Goal: Task Accomplishment & Management: Use online tool/utility

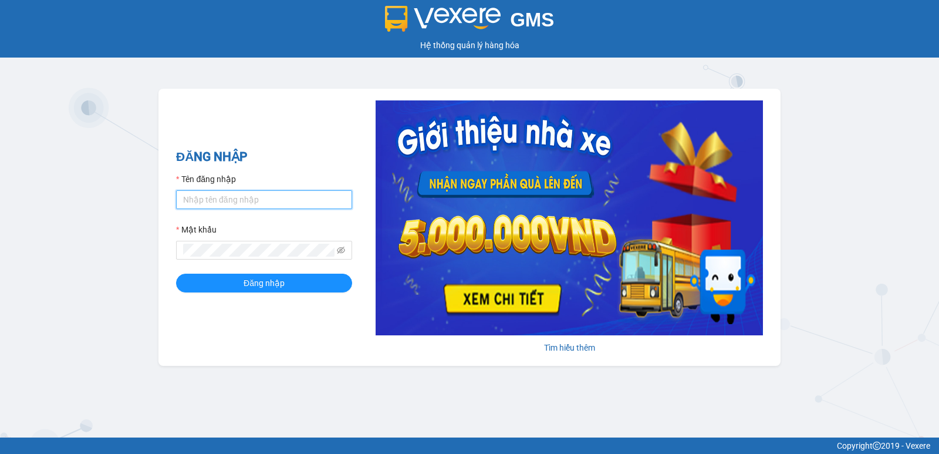
drag, startPoint x: 0, startPoint y: 0, endPoint x: 264, endPoint y: 206, distance: 334.5
click at [264, 206] on input "Tên đăng nhập" at bounding box center [264, 199] width 176 height 19
type input "thaotv.kimhoang"
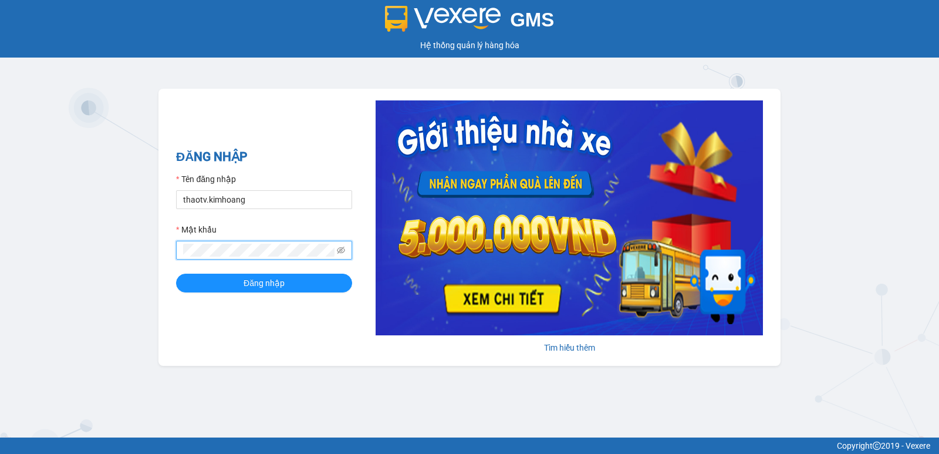
click at [176, 274] on button "Đăng nhập" at bounding box center [264, 283] width 176 height 19
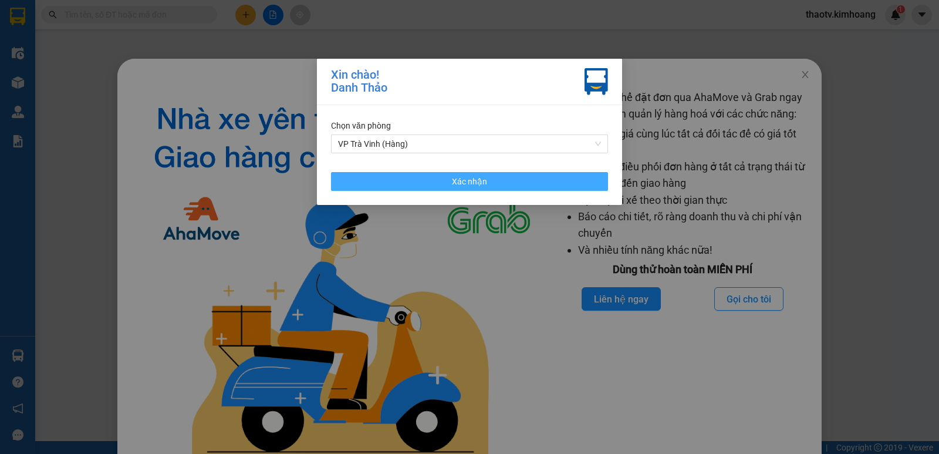
click at [457, 178] on span "Xác nhận" at bounding box center [469, 181] width 35 height 13
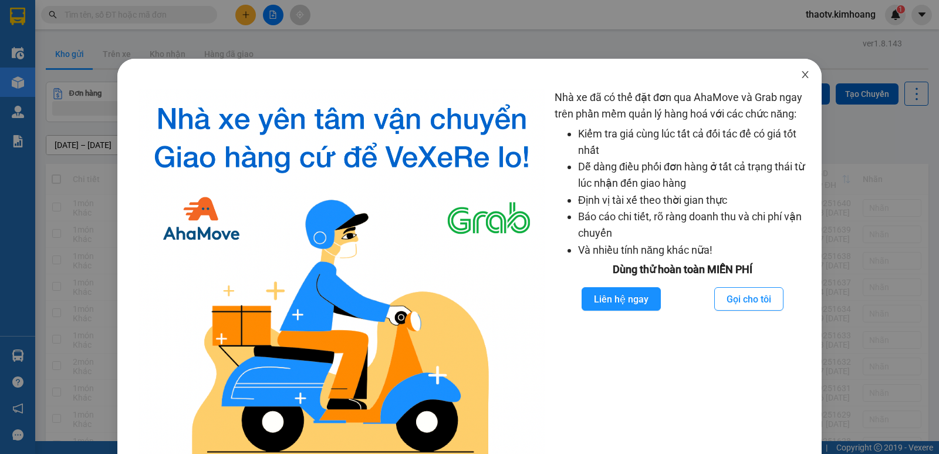
click at [803, 77] on span "Close" at bounding box center [805, 75] width 33 height 33
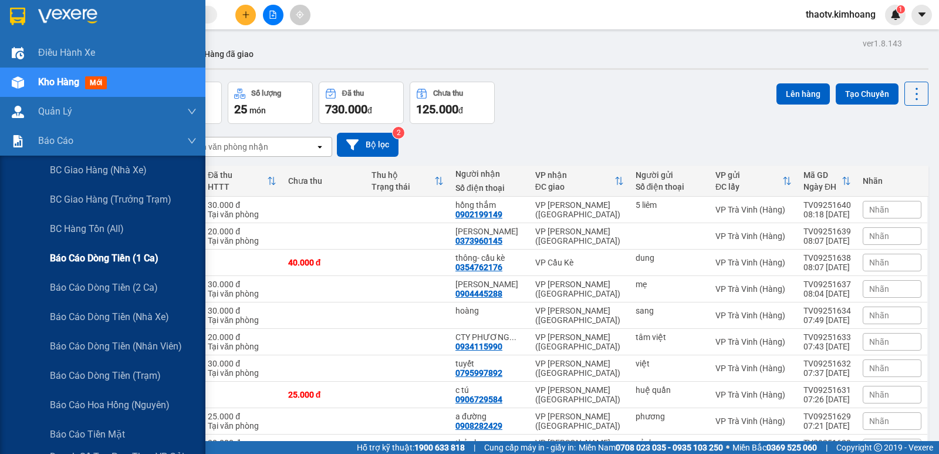
click at [104, 257] on span "Báo cáo dòng tiền (1 ca)" at bounding box center [104, 258] width 109 height 15
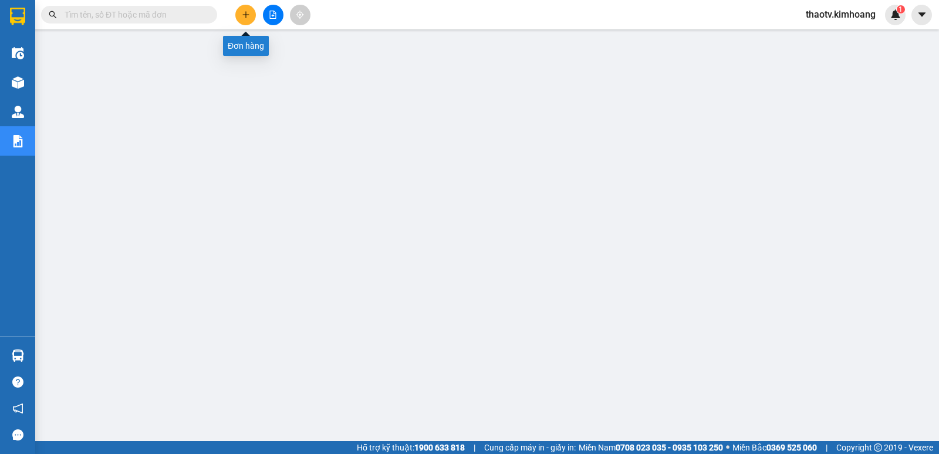
click at [238, 17] on button at bounding box center [245, 15] width 21 height 21
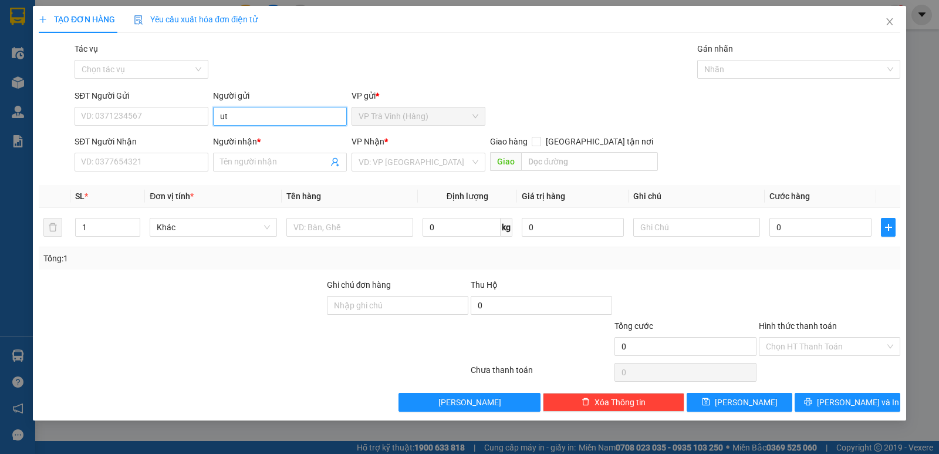
type input "u"
type input "út"
type input "0397175760"
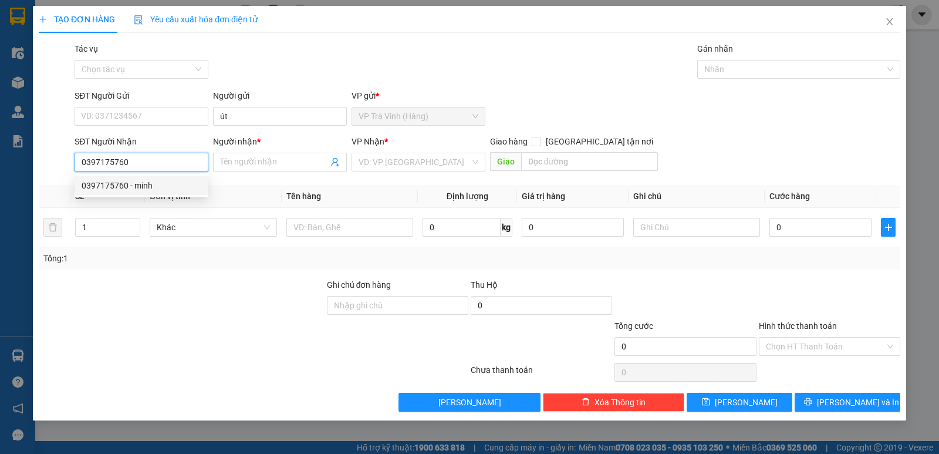
click at [148, 190] on div "0397175760 - minh" at bounding box center [142, 185] width 120 height 13
type input "minh"
type input "25.000"
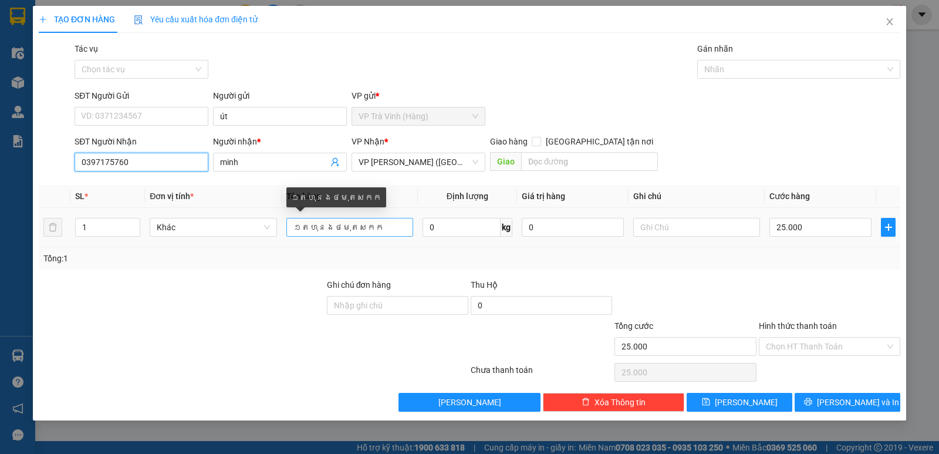
type input "0397175760"
drag, startPoint x: 391, startPoint y: 232, endPoint x: 0, endPoint y: 231, distance: 391.5
click at [0, 232] on div "TẠO ĐƠN HÀNG Yêu cầu xuất hóa đơn điện tử Transit Pickup Surcharge Ids Transit …" at bounding box center [469, 227] width 939 height 454
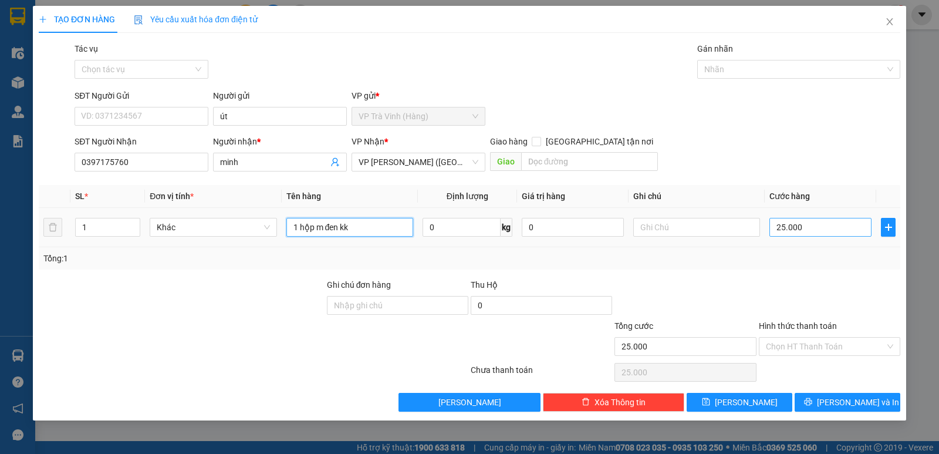
type input "1 hộp m đen kk"
click at [802, 231] on input "25.000" at bounding box center [820, 227] width 102 height 19
type input "2"
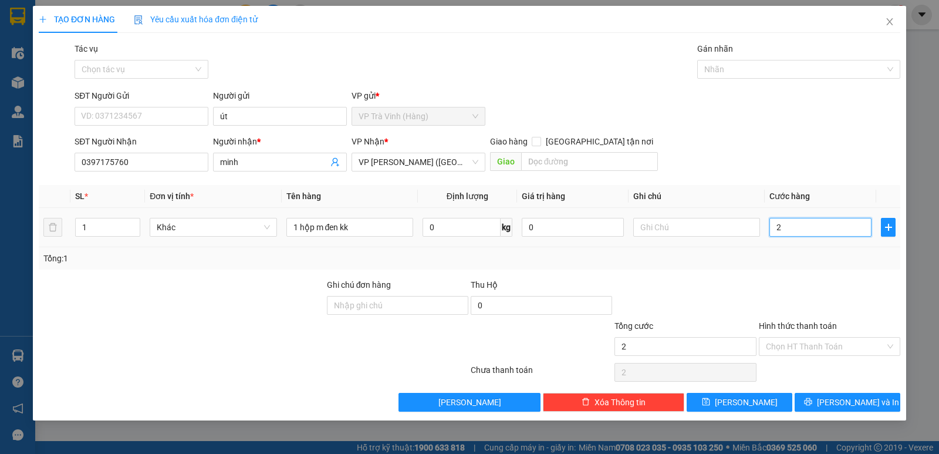
type input "20"
type input "20.000"
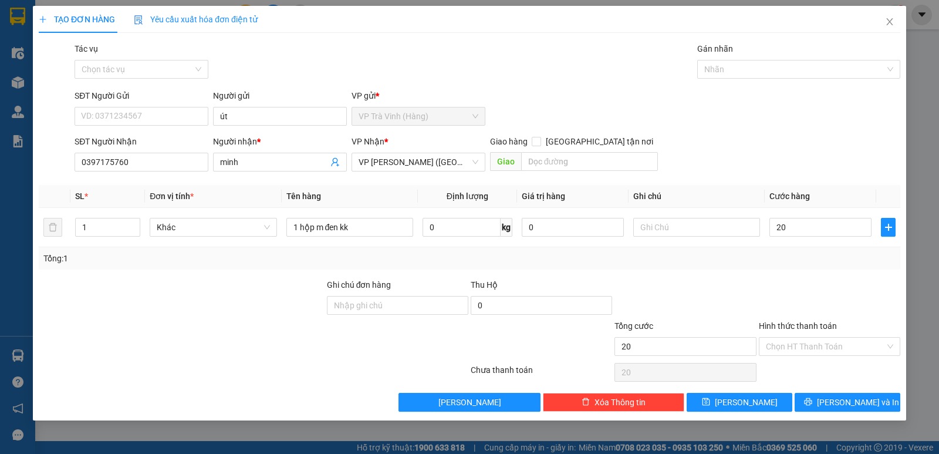
type input "20.000"
click at [813, 282] on div at bounding box center [830, 298] width 144 height 41
click at [830, 350] on input "Hình thức thanh toán" at bounding box center [825, 346] width 119 height 18
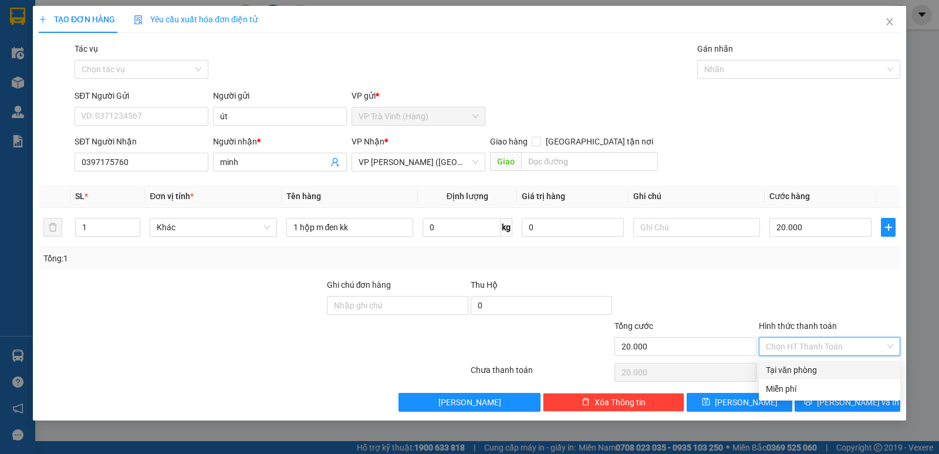
click at [816, 370] on div "Tại văn phòng" at bounding box center [829, 369] width 127 height 13
type input "0"
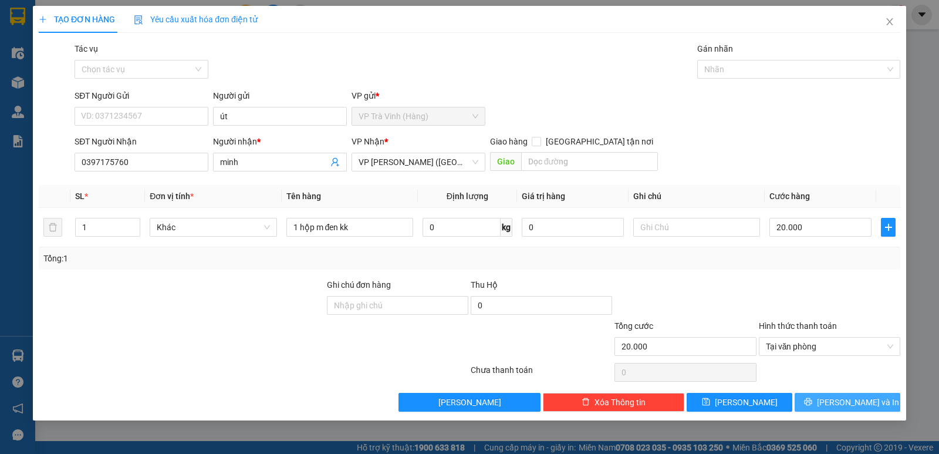
click at [853, 403] on span "[PERSON_NAME] và In" at bounding box center [858, 402] width 82 height 13
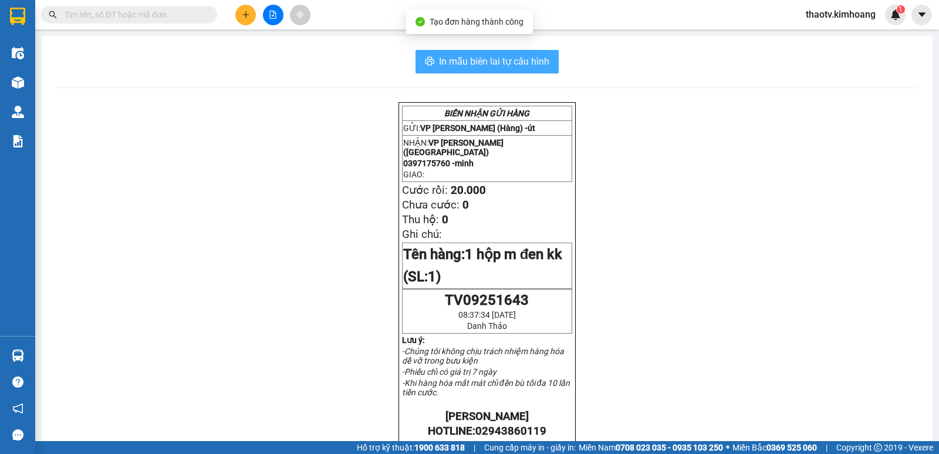
click at [522, 65] on span "In mẫu biên lai tự cấu hình" at bounding box center [494, 61] width 110 height 15
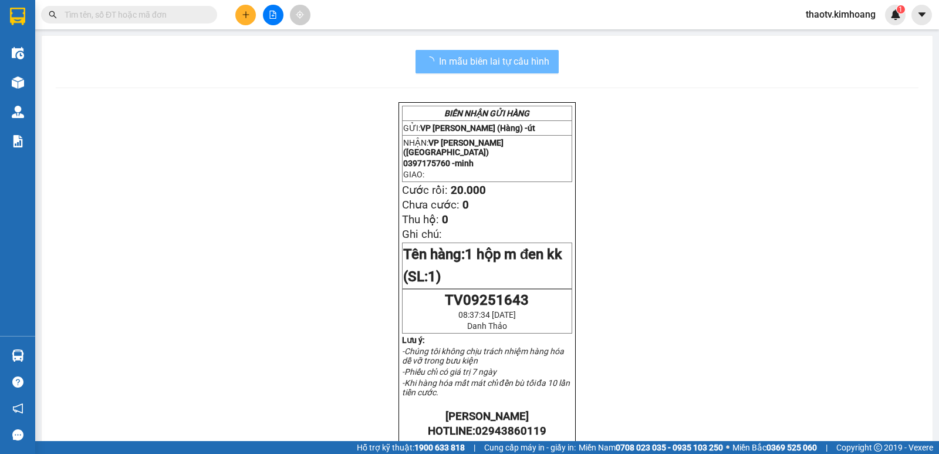
click at [158, 13] on input "text" at bounding box center [134, 14] width 139 height 13
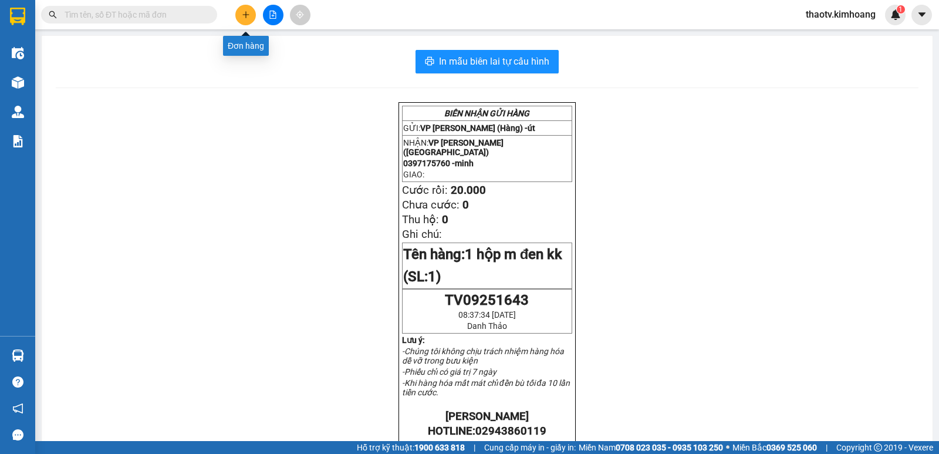
click at [244, 21] on button at bounding box center [245, 15] width 21 height 21
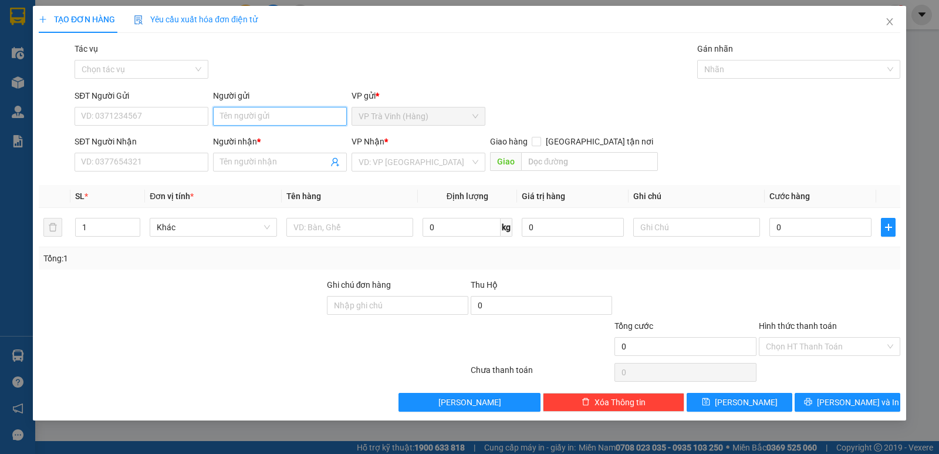
click at [256, 117] on input "Người gửi" at bounding box center [280, 116] width 134 height 19
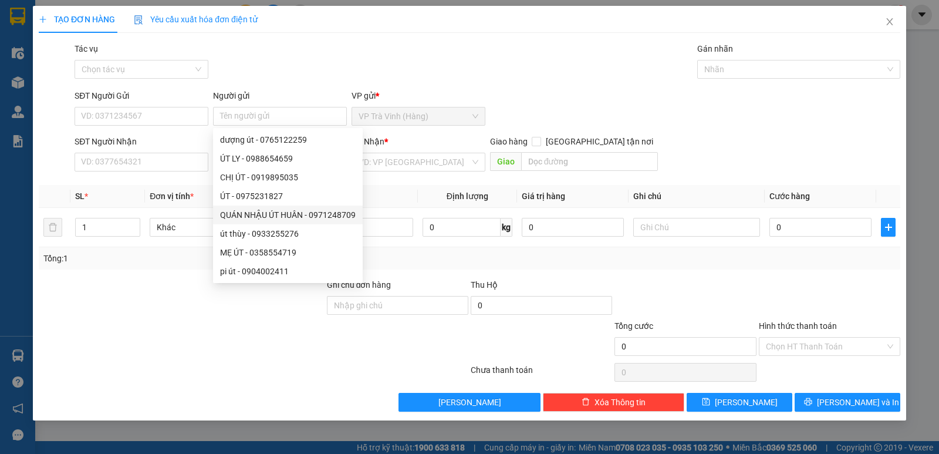
click at [328, 52] on div "Tác vụ Chọn tác vụ Gán nhãn Nhãn" at bounding box center [487, 62] width 831 height 41
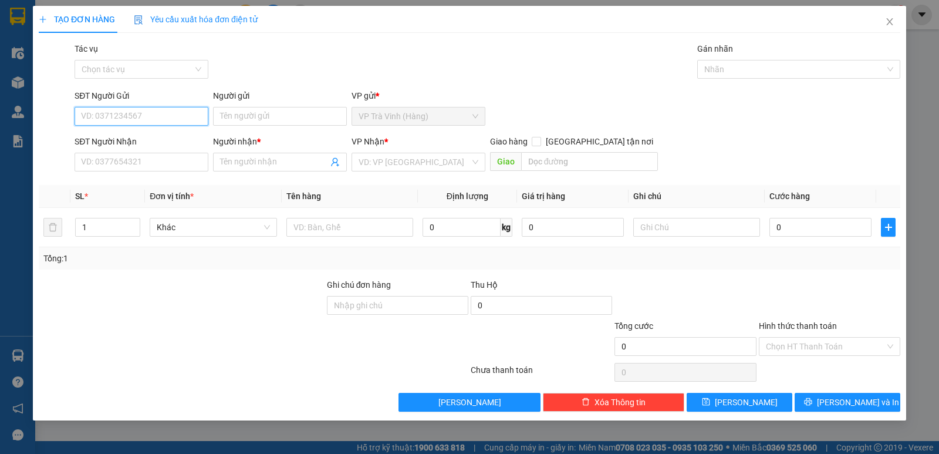
click at [143, 117] on input "SĐT Người Gửi" at bounding box center [142, 116] width 134 height 19
drag, startPoint x: 261, startPoint y: 116, endPoint x: 250, endPoint y: 109, distance: 12.4
click at [255, 112] on input "Người gửi" at bounding box center [280, 116] width 134 height 19
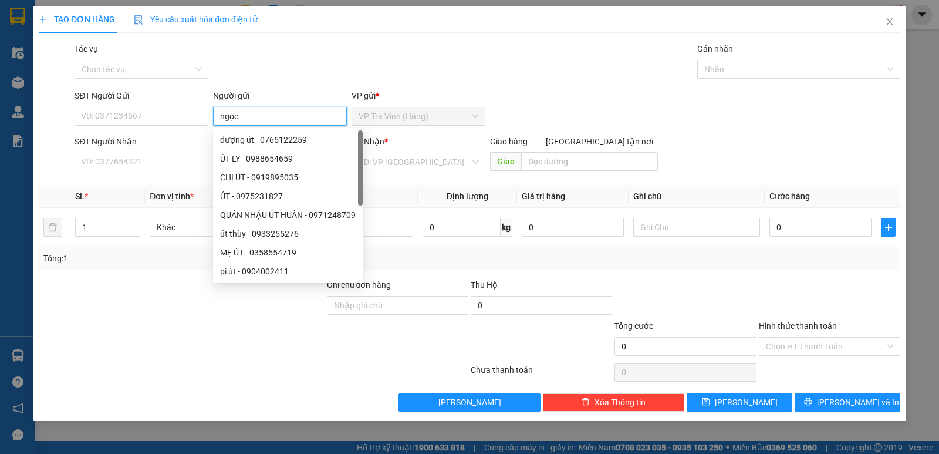
type input "ngọc"
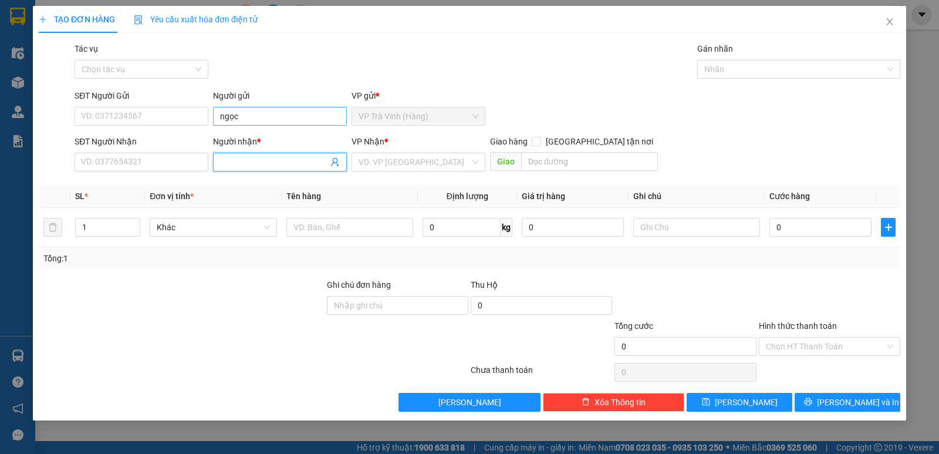
type input "h"
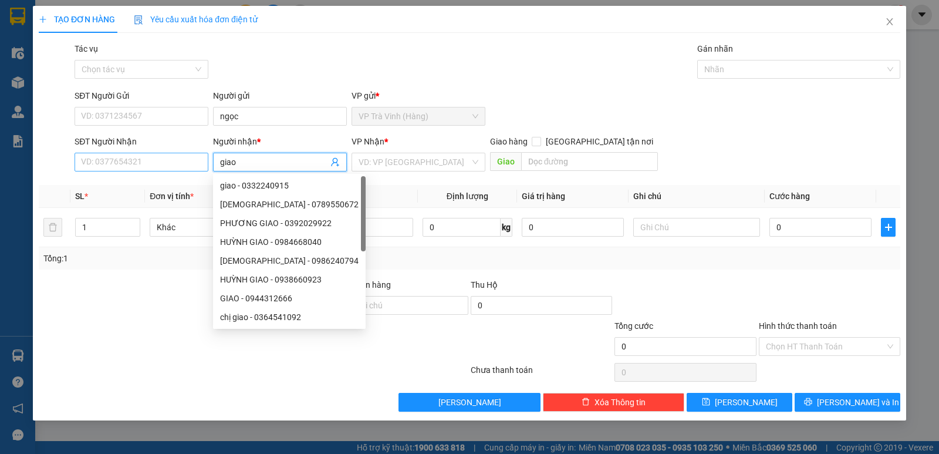
type input "giao"
click at [161, 164] on input "SĐT Người Nhận" at bounding box center [142, 162] width 134 height 19
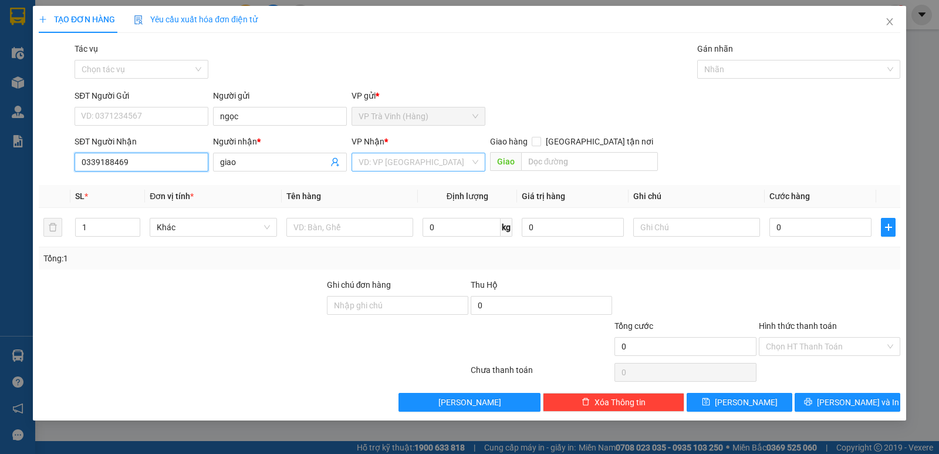
type input "0339188469"
click at [403, 164] on input "search" at bounding box center [415, 162] width 112 height 18
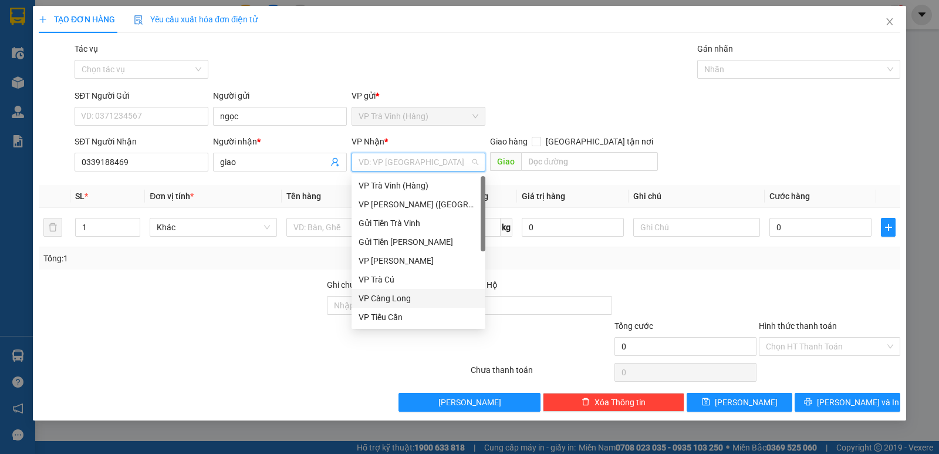
scroll to position [94, 0]
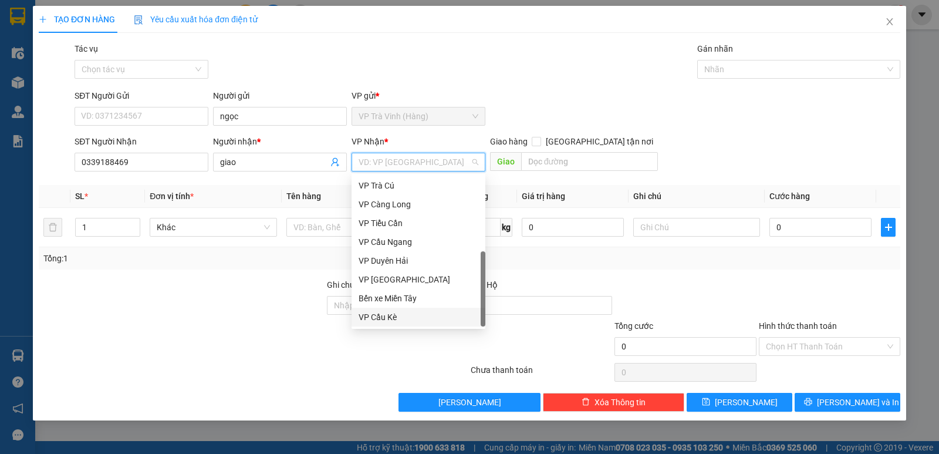
click at [389, 315] on div "VP Cầu Kè" at bounding box center [419, 316] width 120 height 13
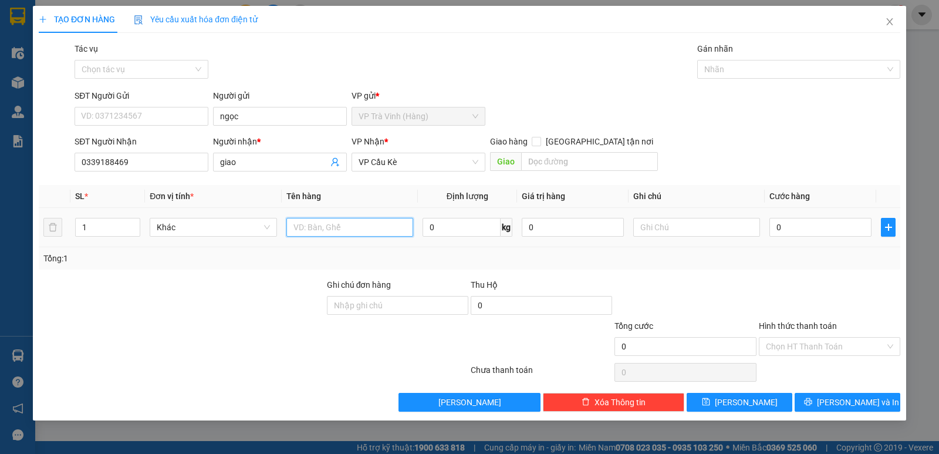
click at [328, 230] on input "text" at bounding box center [349, 227] width 127 height 19
type input "1 cục giấy kk"
click at [791, 233] on input "0" at bounding box center [820, 227] width 102 height 19
type input "3"
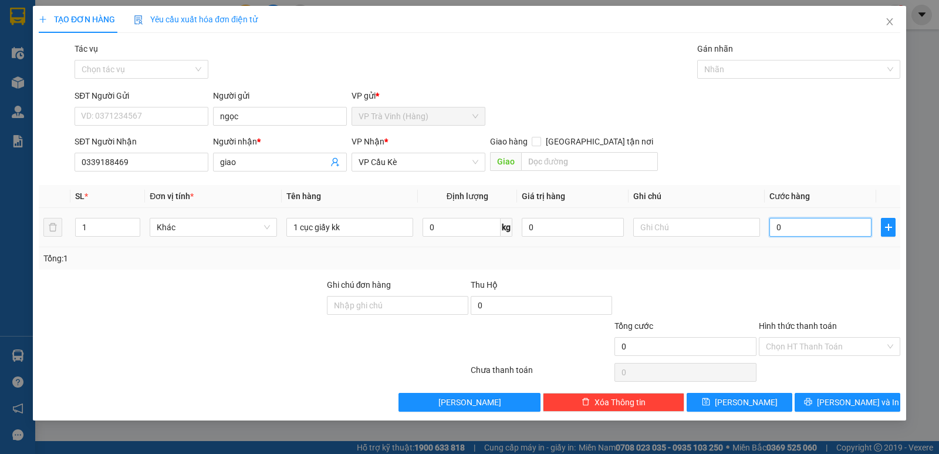
type input "3"
type input "30"
type input "30.000"
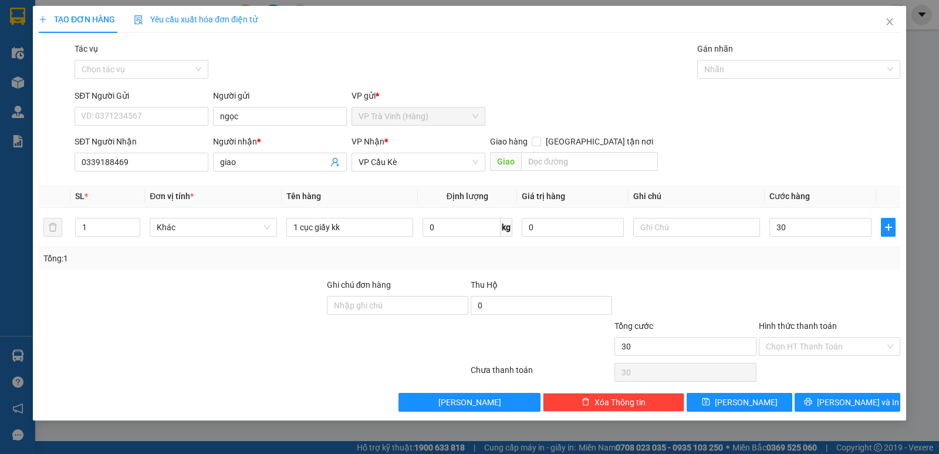
type input "30.000"
click at [849, 387] on div "Transit Pickup Surcharge Ids Transit Deliver Surcharge Ids Transit Deliver Surc…" at bounding box center [470, 226] width 862 height 369
click at [859, 401] on span "[PERSON_NAME] và In" at bounding box center [858, 402] width 82 height 13
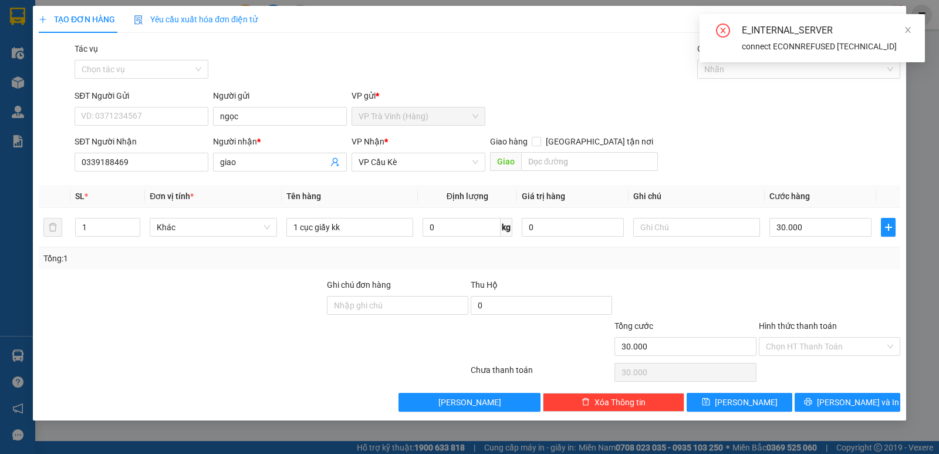
click at [845, 139] on div "SĐT Người Nhận 0339188469 Người nhận * giao VP Nhận * VP Cầu Kè Giao hàng Giao …" at bounding box center [487, 155] width 831 height 41
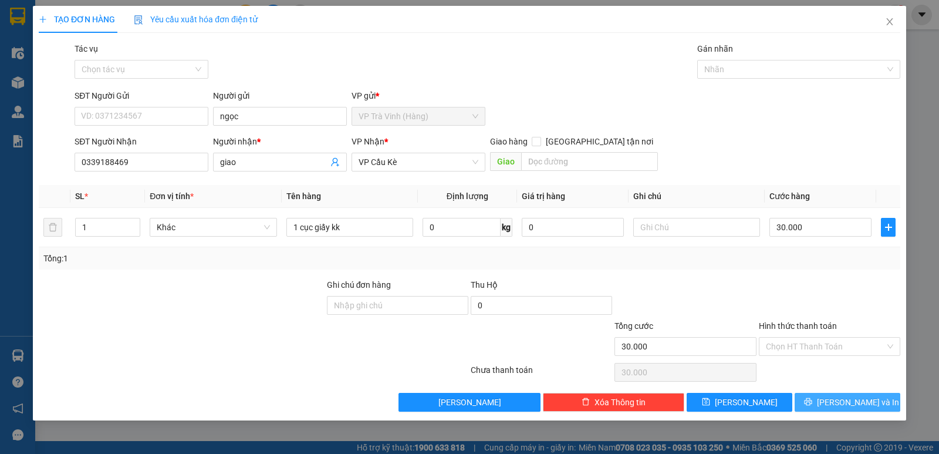
click at [832, 409] on button "[PERSON_NAME] và In" at bounding box center [848, 402] width 106 height 19
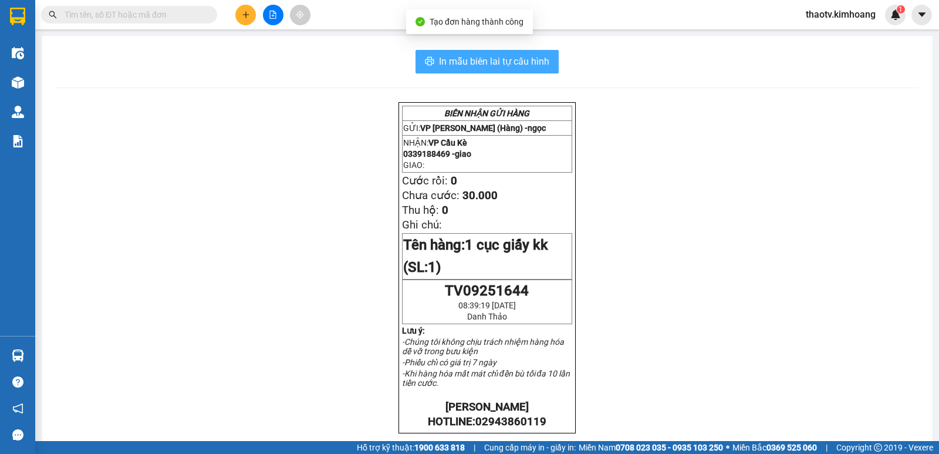
click at [509, 62] on span "In mẫu biên lai tự cấu hình" at bounding box center [494, 61] width 110 height 15
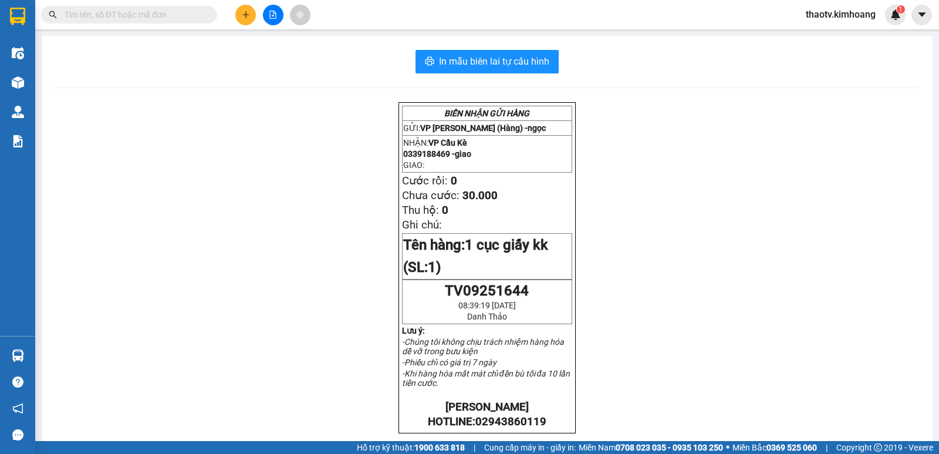
click at [251, 13] on button at bounding box center [245, 15] width 21 height 21
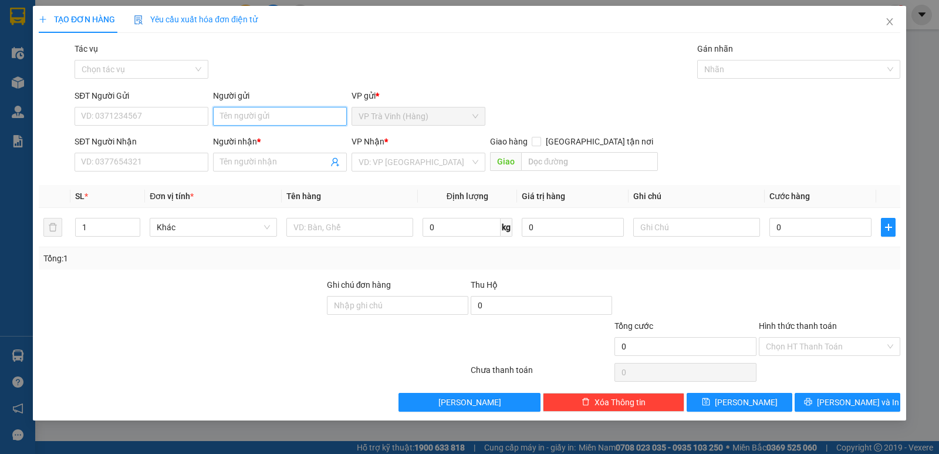
drag, startPoint x: 243, startPoint y: 112, endPoint x: 233, endPoint y: 109, distance: 10.6
click at [241, 112] on input "Người gửi" at bounding box center [280, 116] width 134 height 19
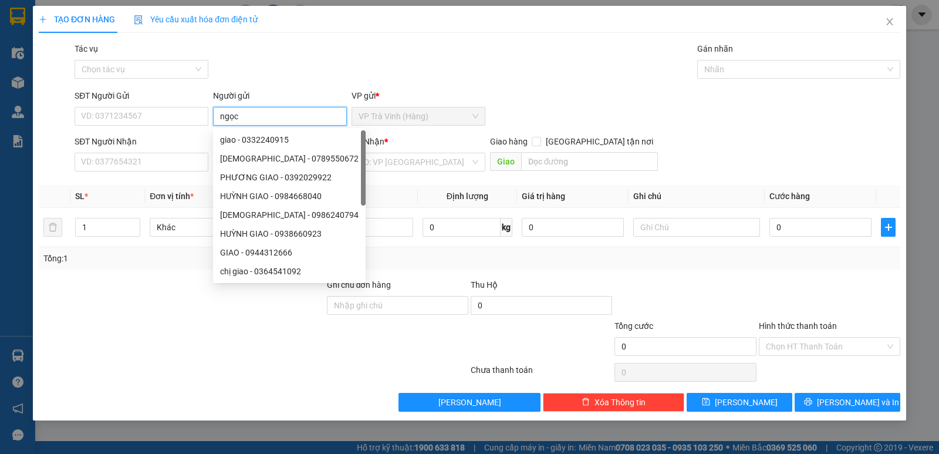
type input "ngọc"
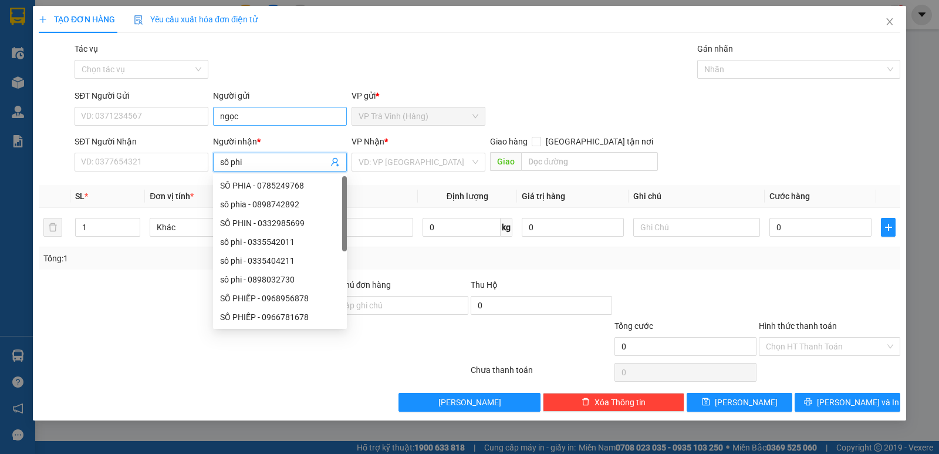
type input "sô phi"
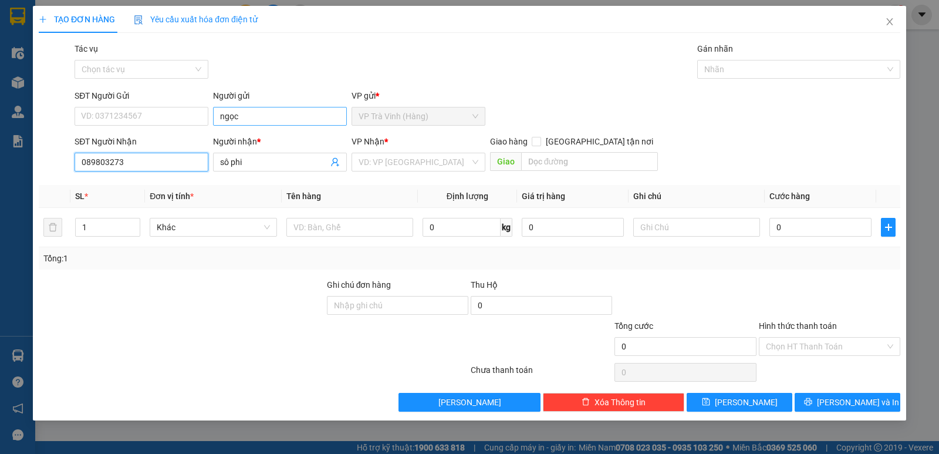
type input "0898032730"
click at [154, 189] on div "0898032730 - sô phi" at bounding box center [142, 185] width 120 height 13
type input "80.000"
type input "0898032730"
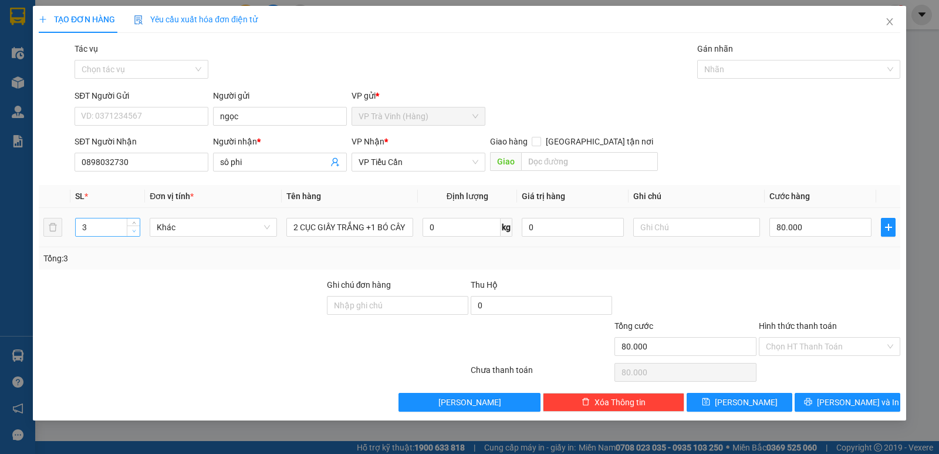
type input "2"
click at [138, 231] on span "Decrease Value" at bounding box center [133, 230] width 13 height 11
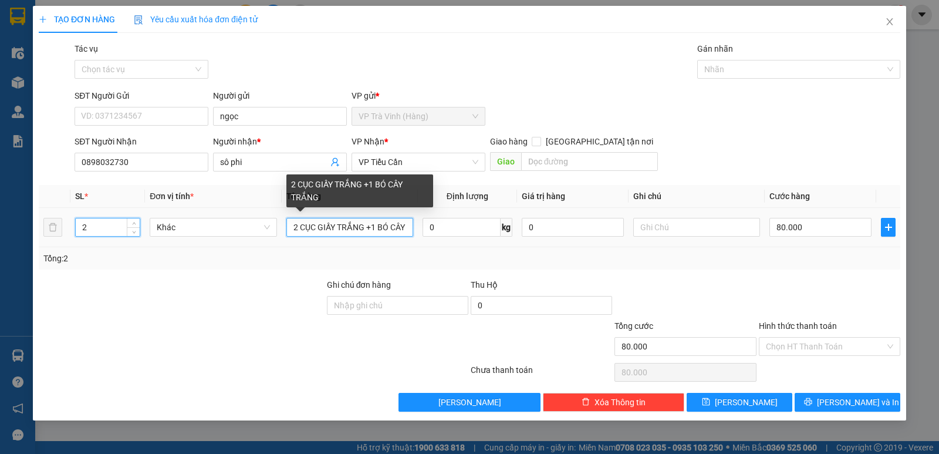
click at [299, 228] on input "2 CỤC GIẤY TRẮNG +1 BÓ CÂY TRẮNG" at bounding box center [349, 227] width 127 height 19
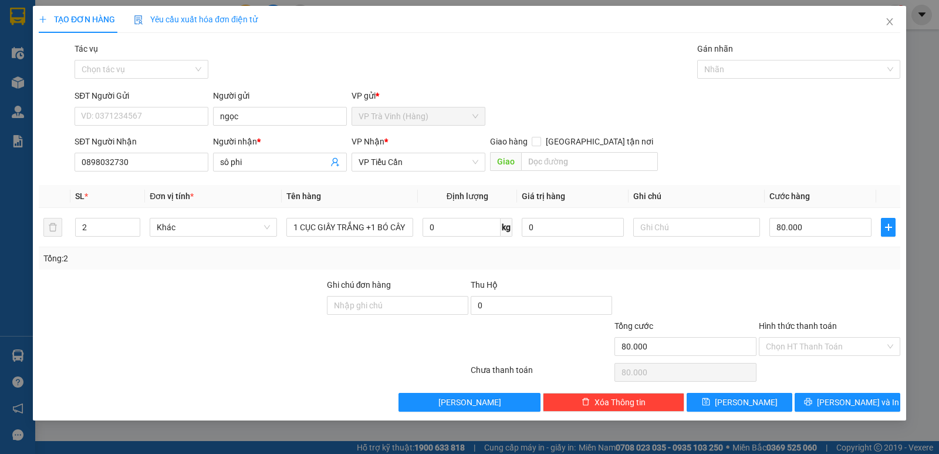
drag, startPoint x: 555, startPoint y: 279, endPoint x: 572, endPoint y: 278, distance: 17.1
click at [556, 279] on div "Thu Hộ" at bounding box center [541, 284] width 141 height 13
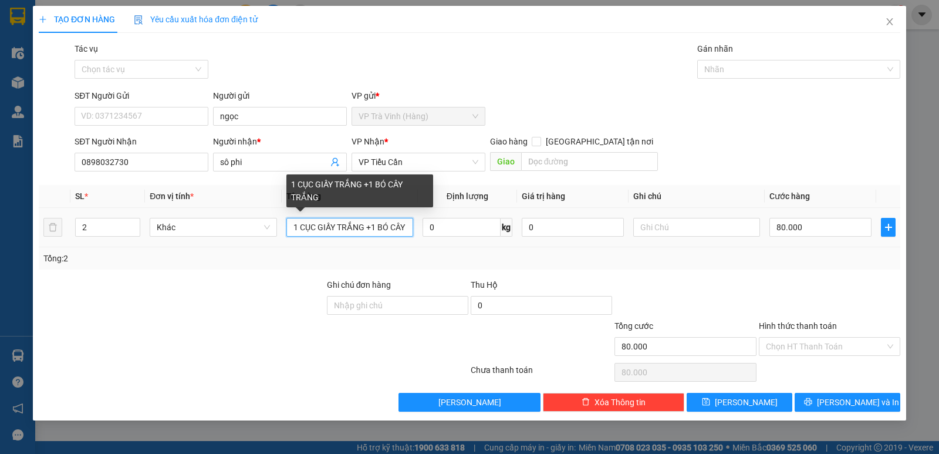
click at [405, 227] on input "1 CỤC GIẤY TRẮNG +1 BÓ CÂY TRẮNG" at bounding box center [349, 227] width 127 height 19
drag, startPoint x: 406, startPoint y: 229, endPoint x: 413, endPoint y: 228, distance: 7.1
click at [407, 229] on input "1 CỤC GIẤY TRẮNG +1 BÓ CÂY TRẮNG" at bounding box center [349, 227] width 127 height 19
click at [403, 226] on input "1 CỤC GIẤY TRẮNG +1 BÓ CÂY TRẮNG" at bounding box center [349, 227] width 127 height 19
click at [408, 225] on input "1 CỤC GIẤY TRẮNG +1 BÓ CÂY TRẮNG" at bounding box center [349, 227] width 127 height 19
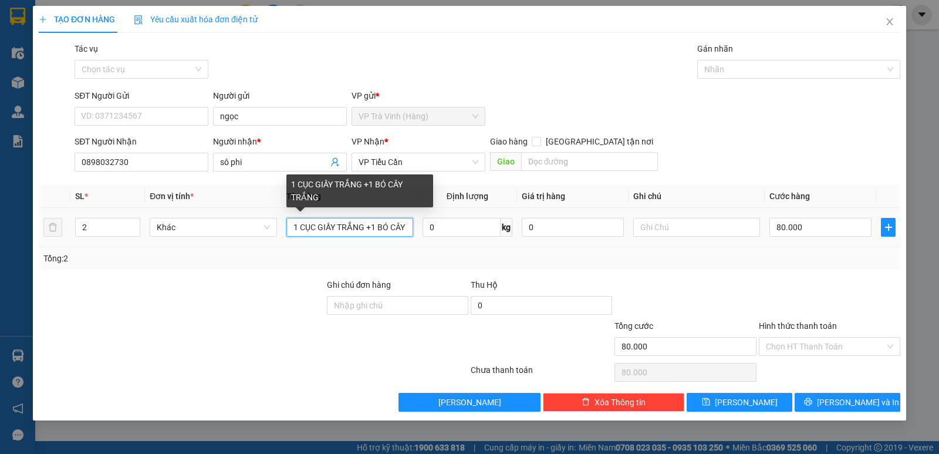
click at [406, 227] on input "1 CỤC GIẤY TRẮNG +1 BÓ CÂY TRẮNG" at bounding box center [349, 227] width 127 height 19
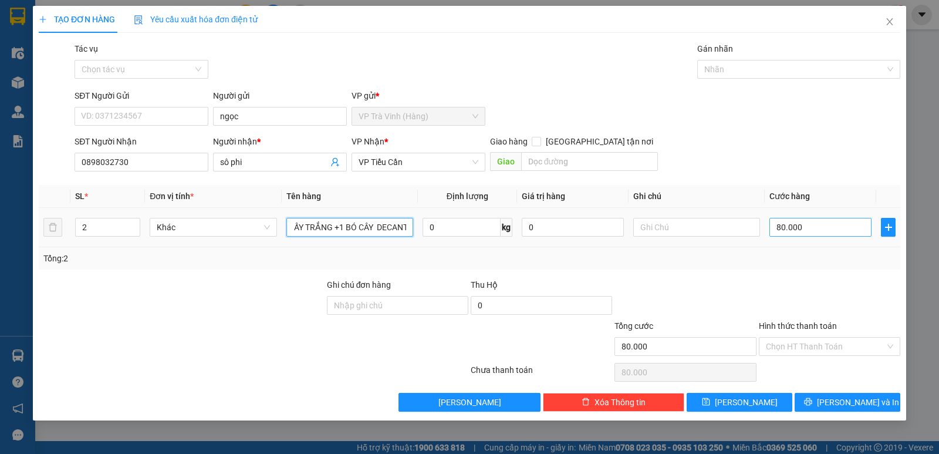
type input "1 CỤC GIẤY TRẮNG +1 BÓ CÂY DECANTRẮNG"
click at [802, 227] on input "80.000" at bounding box center [820, 227] width 102 height 19
type input "5"
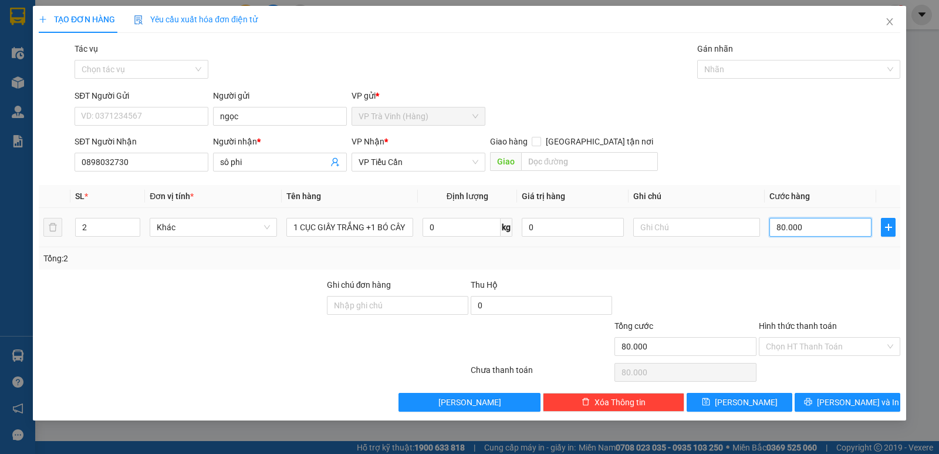
type input "5"
type input "50"
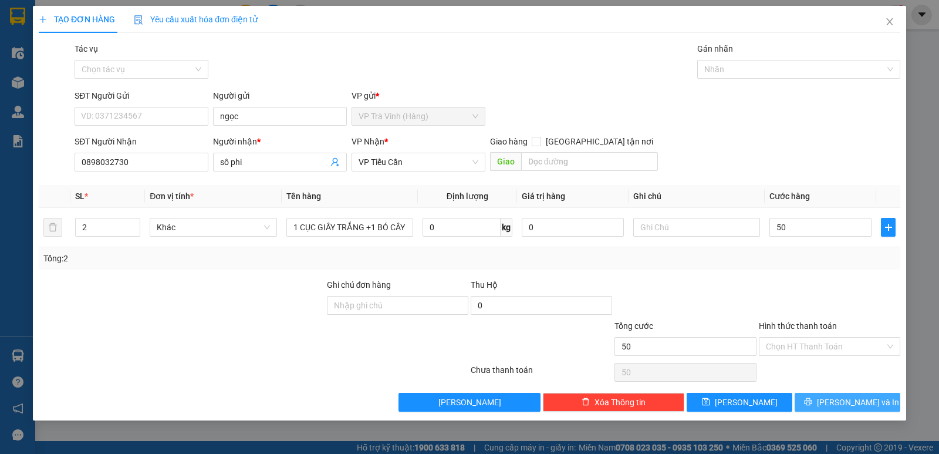
type input "50.000"
click at [845, 404] on span "[PERSON_NAME] và In" at bounding box center [858, 402] width 82 height 13
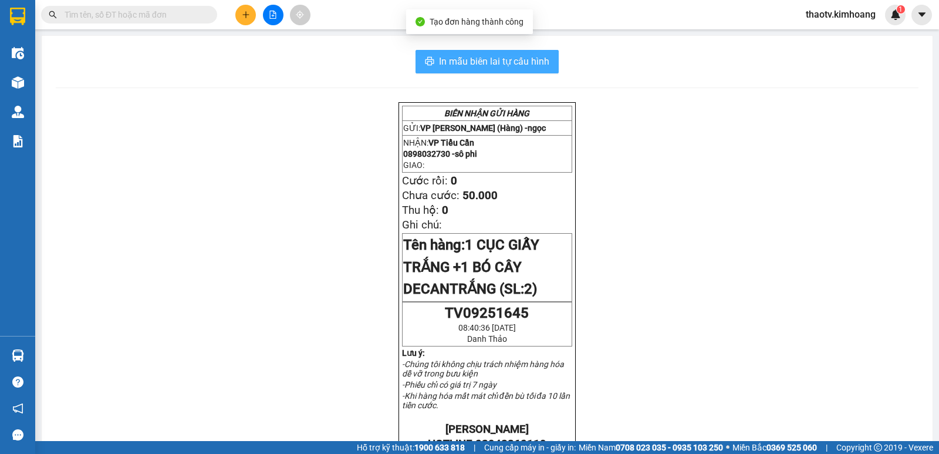
click at [487, 59] on span "In mẫu biên lai tự cấu hình" at bounding box center [494, 61] width 110 height 15
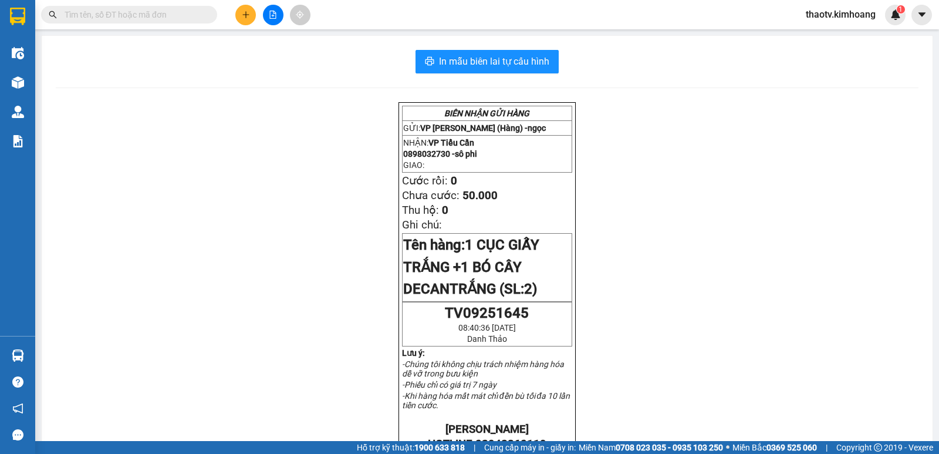
click at [130, 18] on input "text" at bounding box center [134, 14] width 139 height 13
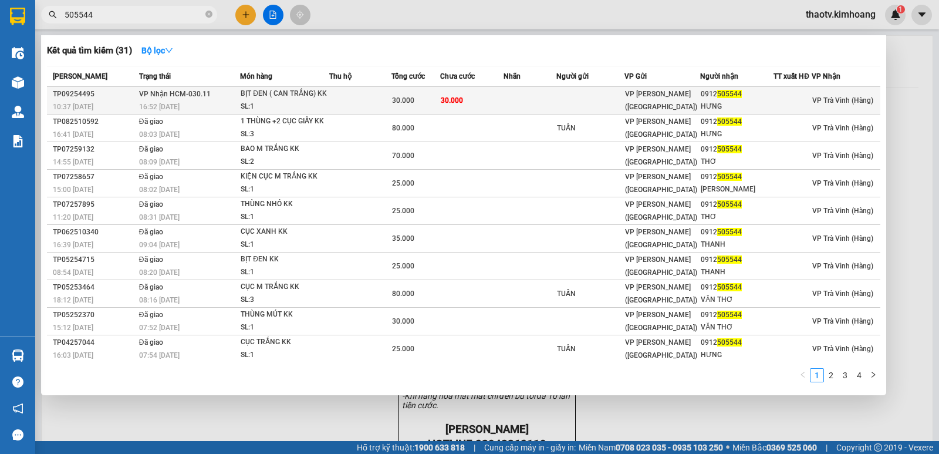
type input "505544"
click at [228, 103] on div "16:52 [DATE]" at bounding box center [189, 106] width 100 height 13
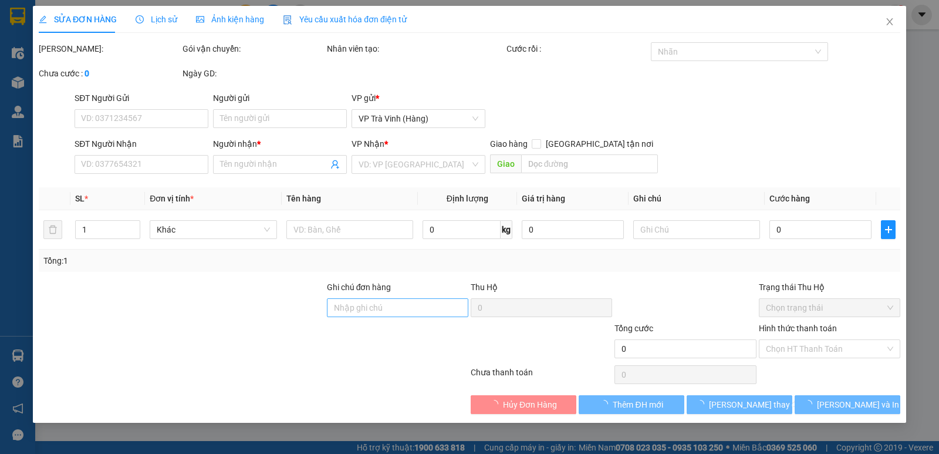
type input "0912505544"
type input "HƯNG"
type input "30.000"
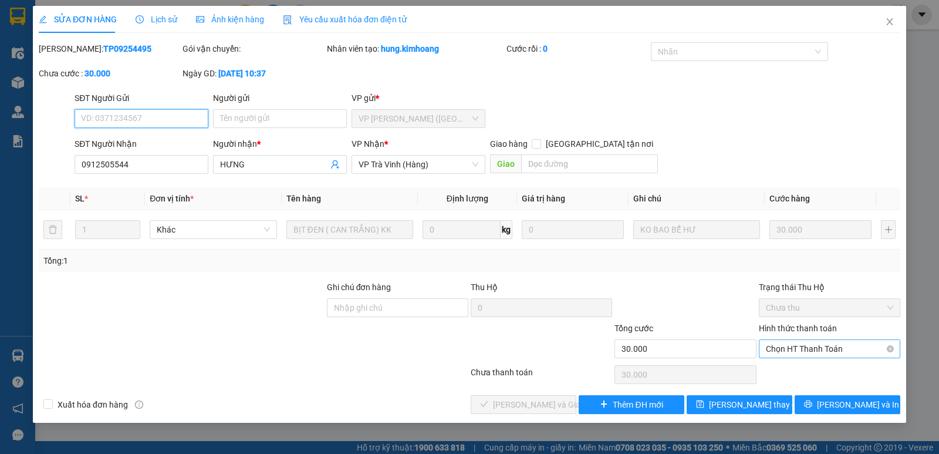
click at [815, 350] on span "Chọn HT Thanh Toán" at bounding box center [829, 349] width 127 height 18
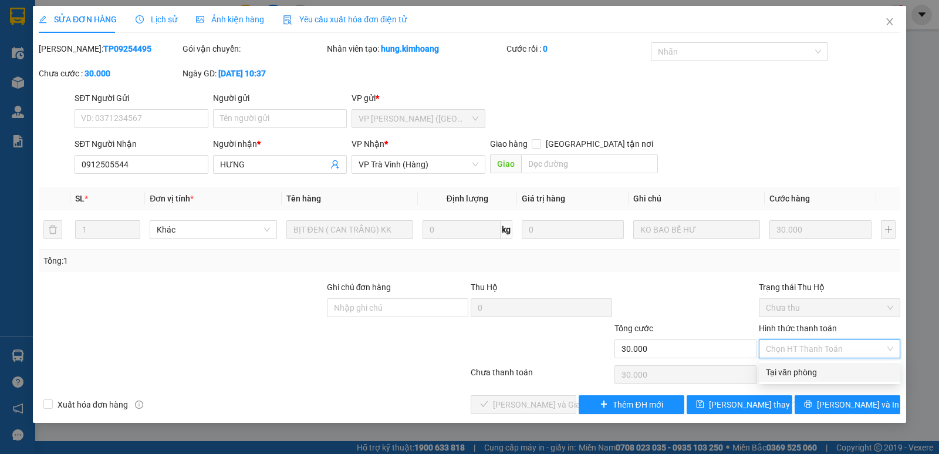
click at [798, 375] on div "Tại văn phòng" at bounding box center [829, 372] width 127 height 13
type input "0"
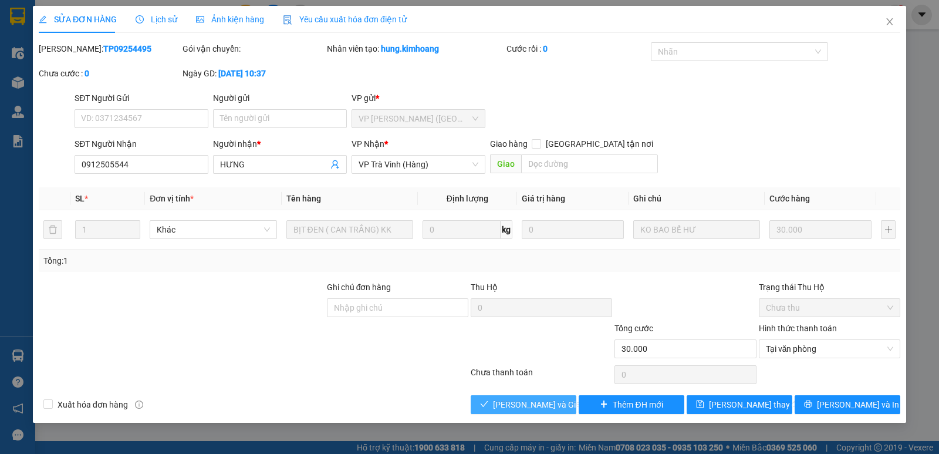
click at [534, 410] on span "[PERSON_NAME] và Giao hàng" at bounding box center [549, 404] width 113 height 13
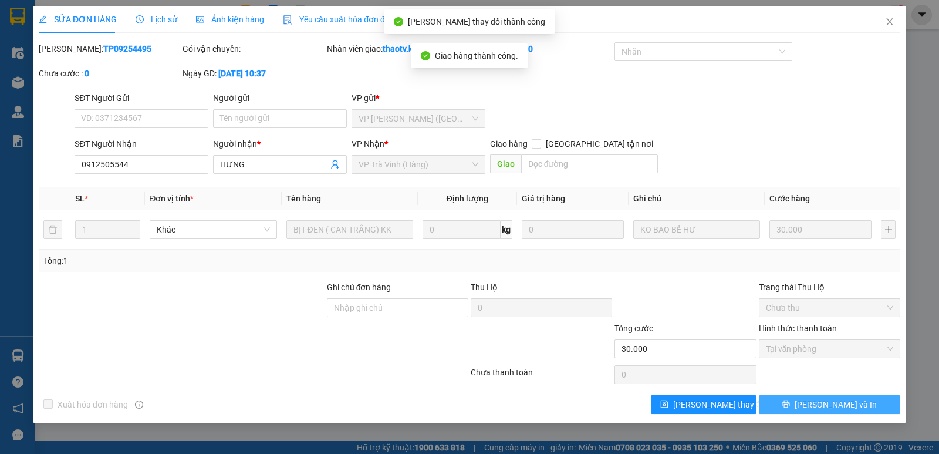
click at [832, 404] on span "[PERSON_NAME] và In" at bounding box center [836, 404] width 82 height 13
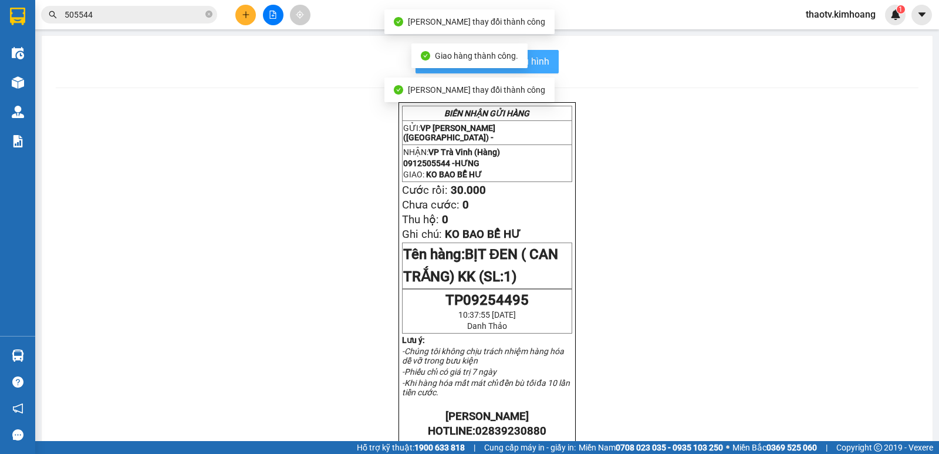
click at [545, 51] on button "In mẫu biên lai tự cấu hình" at bounding box center [487, 61] width 143 height 23
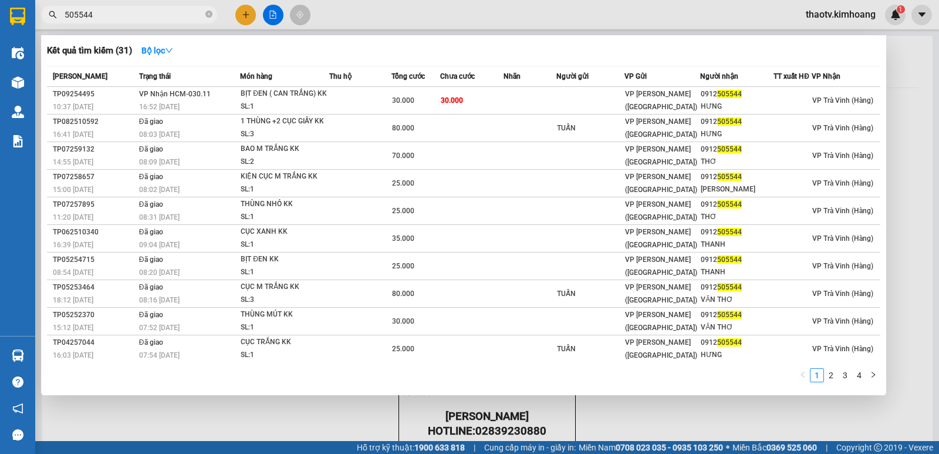
click at [124, 21] on input "505544" at bounding box center [134, 14] width 139 height 13
click at [245, 11] on div at bounding box center [469, 227] width 939 height 454
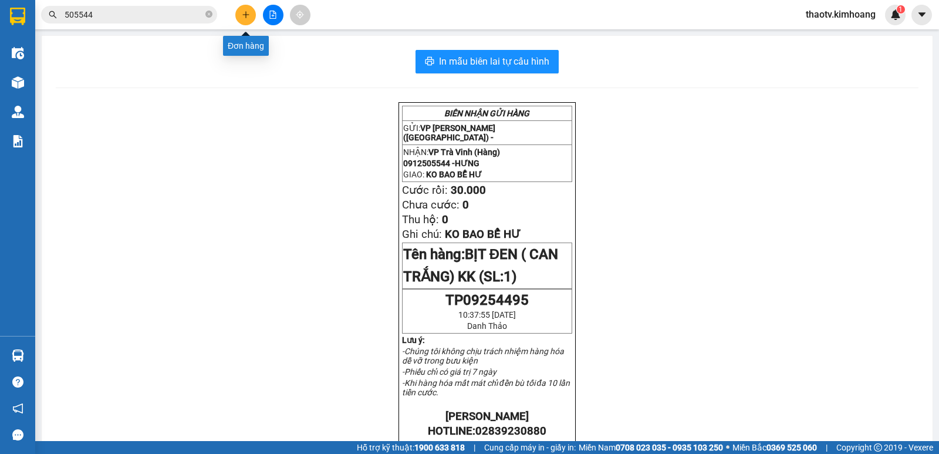
click at [245, 11] on icon "plus" at bounding box center [246, 15] width 8 height 8
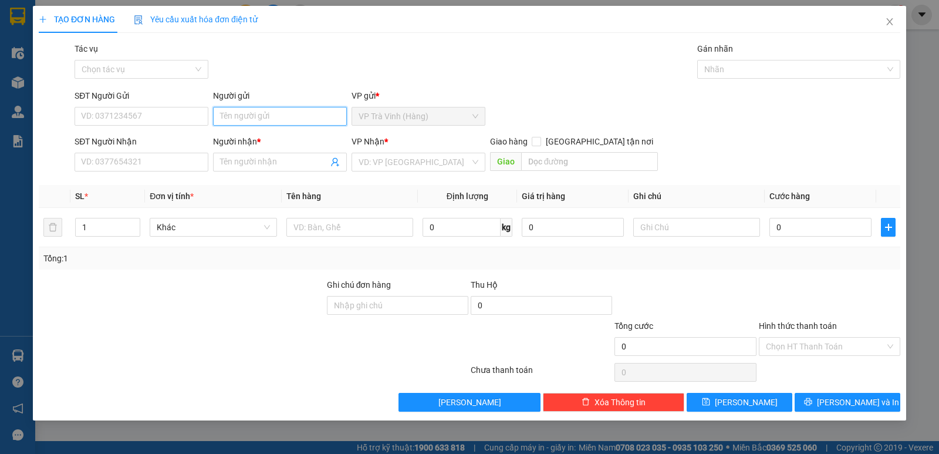
click at [238, 118] on input "Người gửi" at bounding box center [280, 116] width 134 height 19
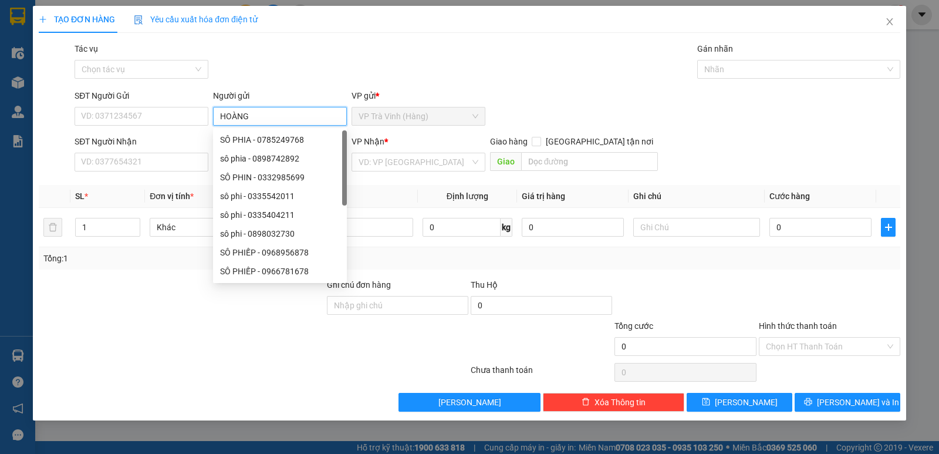
type input "HOÀNG"
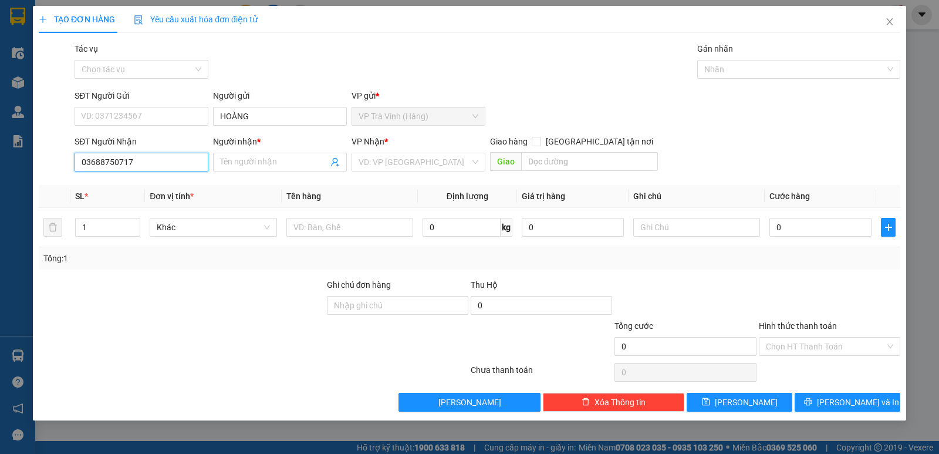
click at [99, 165] on input "03688750717" at bounding box center [142, 162] width 134 height 19
type input "0368750717"
click at [279, 161] on input "Người nhận *" at bounding box center [274, 162] width 108 height 13
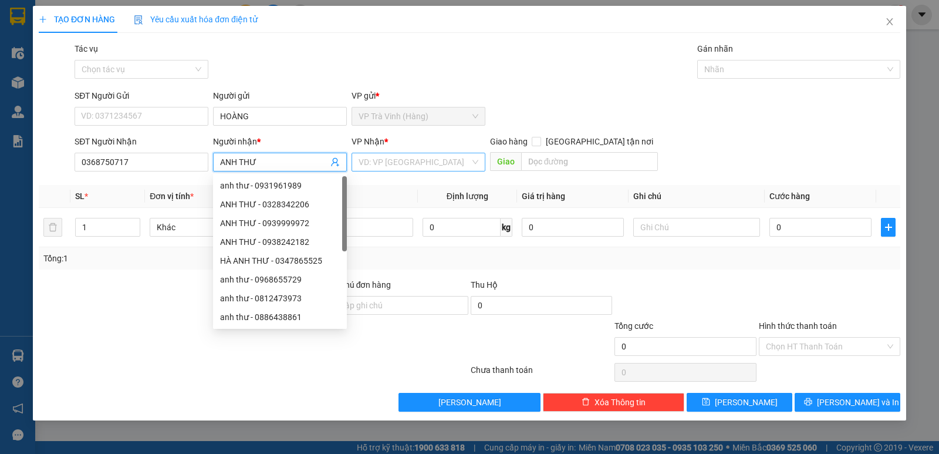
type input "ANH THƯ"
drag, startPoint x: 414, startPoint y: 165, endPoint x: 403, endPoint y: 201, distance: 38.1
click at [414, 166] on input "search" at bounding box center [415, 162] width 112 height 18
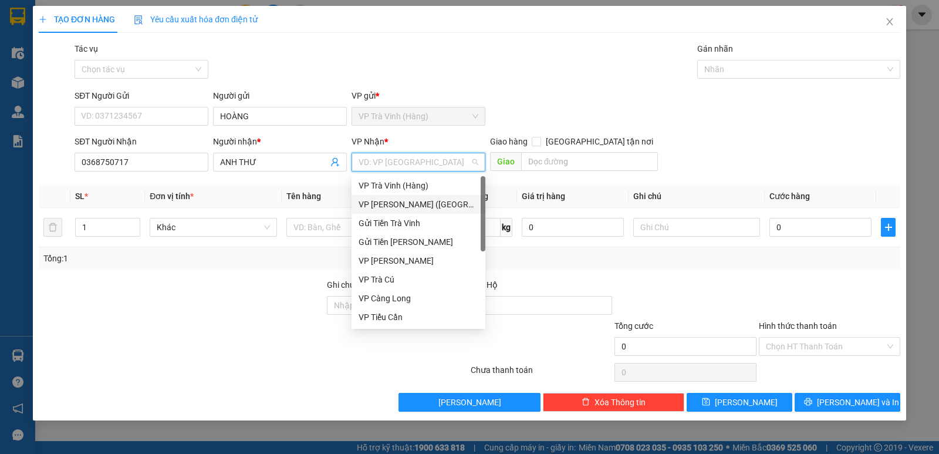
click at [407, 205] on div "VP [PERSON_NAME] ([GEOGRAPHIC_DATA])" at bounding box center [419, 204] width 120 height 13
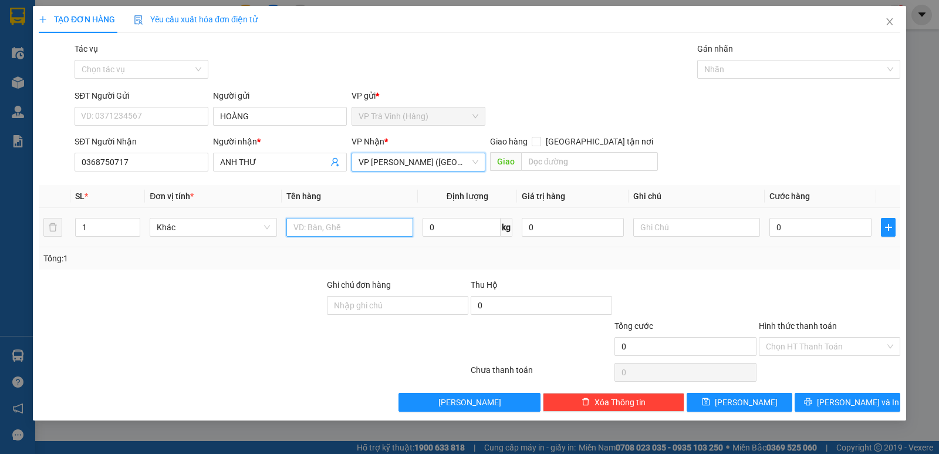
click at [330, 222] on input "text" at bounding box center [349, 227] width 127 height 19
type input "1 THÙNG MÚT KK"
click at [804, 225] on input "0" at bounding box center [820, 227] width 102 height 19
type input "3"
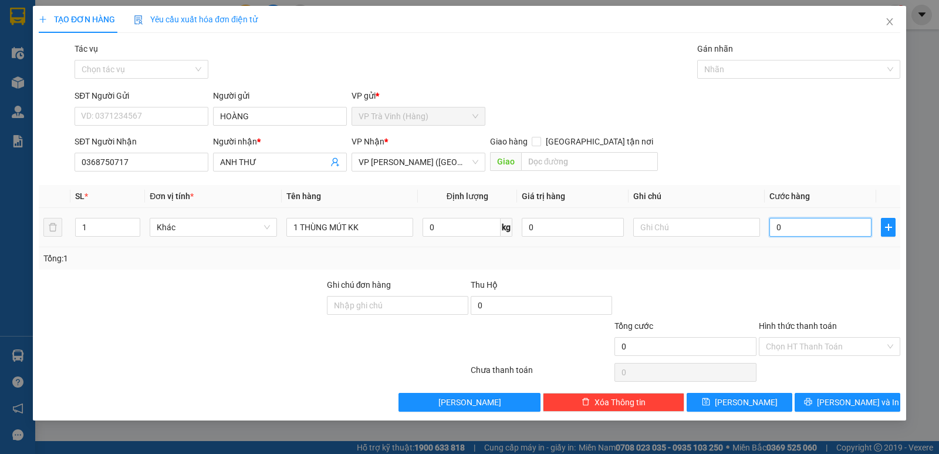
type input "3"
type input "30"
type input "30.000"
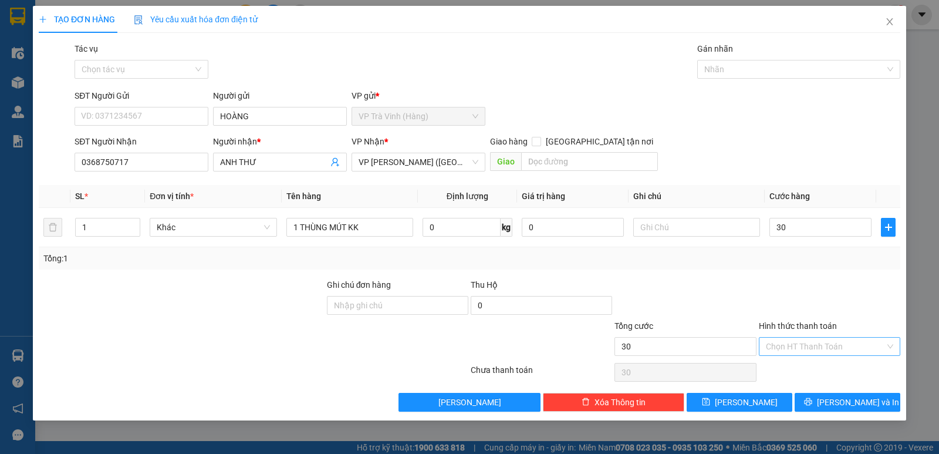
type input "30.000"
click at [818, 342] on input "Hình thức thanh toán" at bounding box center [825, 346] width 119 height 18
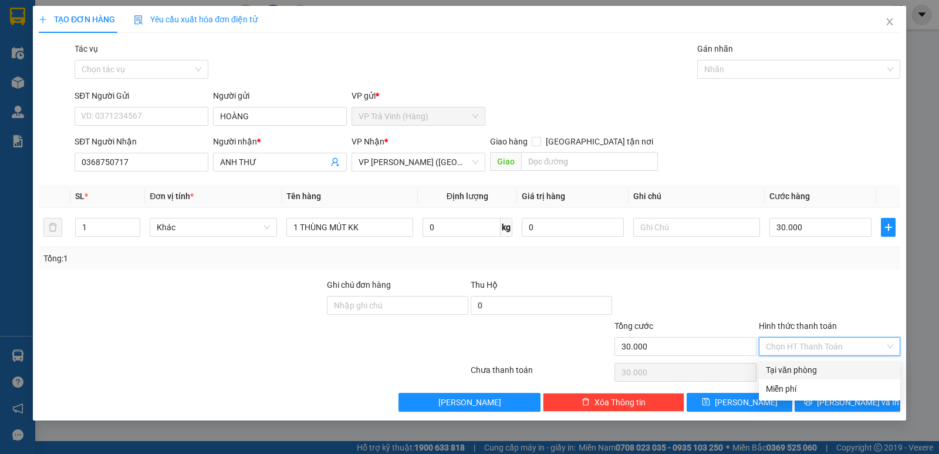
click at [816, 373] on div "Tại văn phòng" at bounding box center [829, 369] width 127 height 13
type input "0"
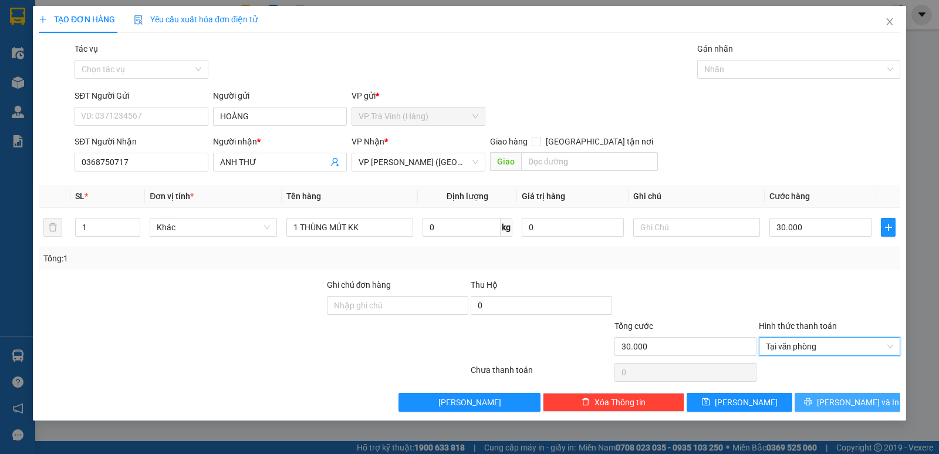
click at [820, 400] on button "[PERSON_NAME] và In" at bounding box center [848, 402] width 106 height 19
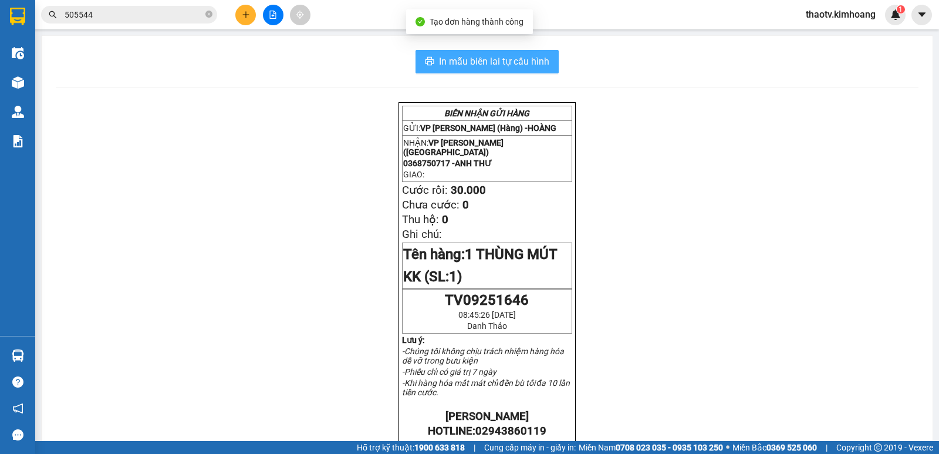
click at [487, 61] on span "In mẫu biên lai tự cấu hình" at bounding box center [494, 61] width 110 height 15
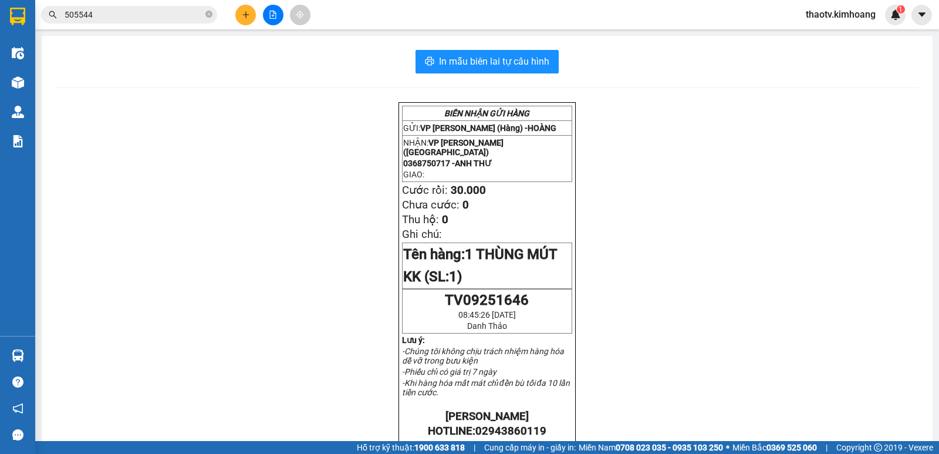
click at [239, 21] on button at bounding box center [245, 15] width 21 height 21
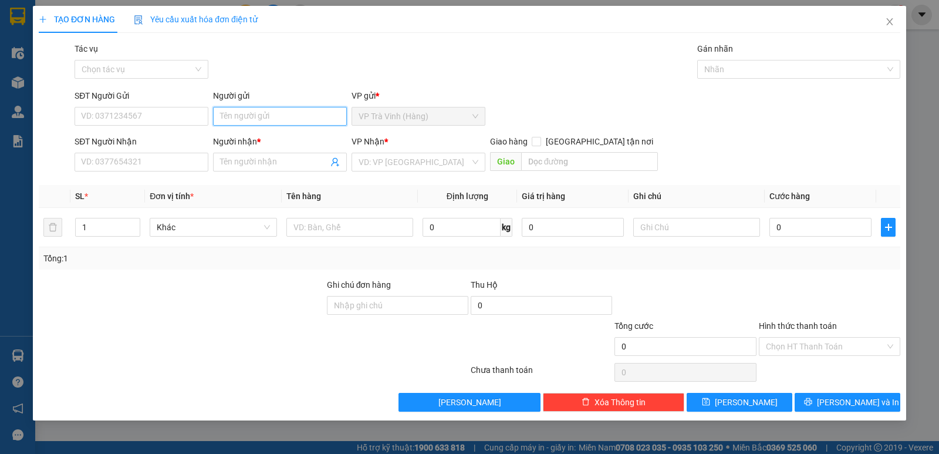
click at [245, 117] on input "Người gửi" at bounding box center [280, 116] width 134 height 19
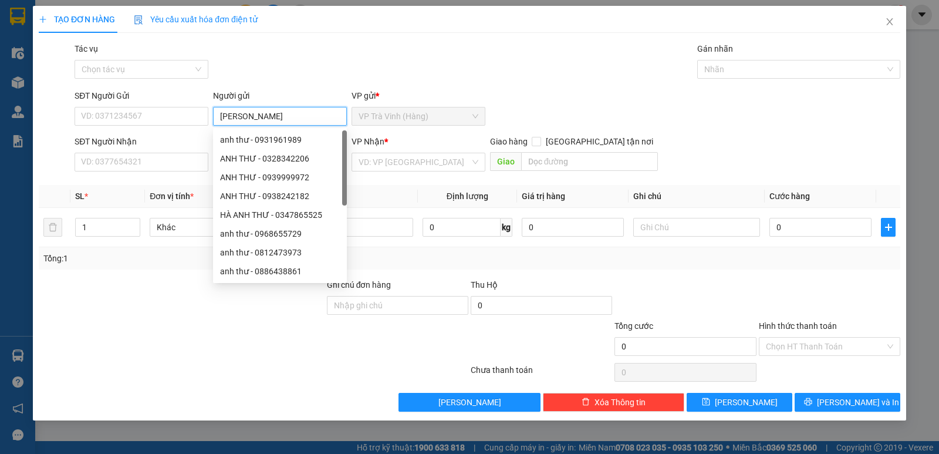
type input "[PERSON_NAME]"
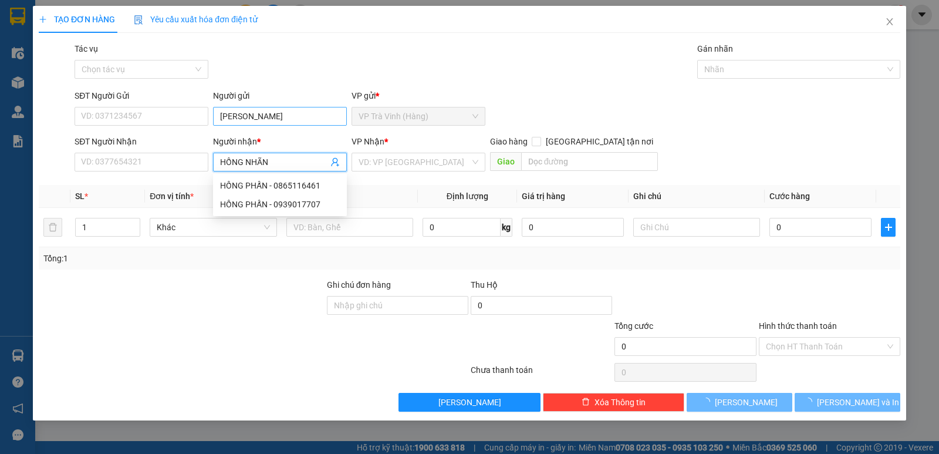
type input "HỒNG NHÃN"
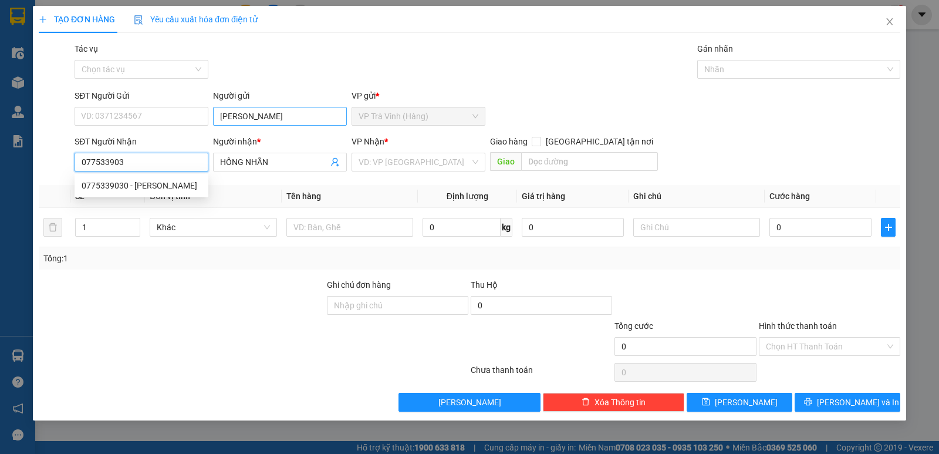
type input "0775339030"
click at [146, 188] on div "0775339030 - [PERSON_NAME]" at bounding box center [142, 185] width 120 height 13
type input "30.000"
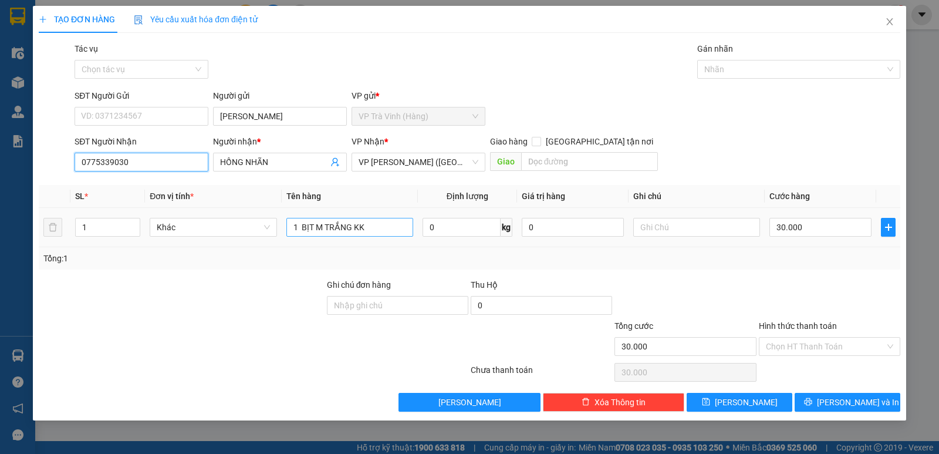
type input "0775339030"
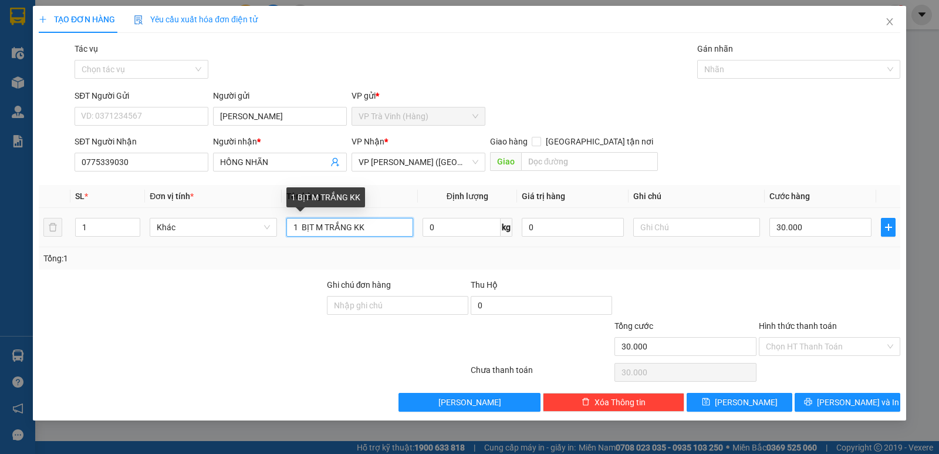
drag, startPoint x: 383, startPoint y: 227, endPoint x: 0, endPoint y: 221, distance: 382.7
click at [0, 225] on div "TẠO ĐƠN HÀNG Yêu cầu xuất hóa đơn điện tử Transit Pickup Surcharge Ids Transit …" at bounding box center [469, 227] width 939 height 454
type input "1 BAO M ĐỎ KK"
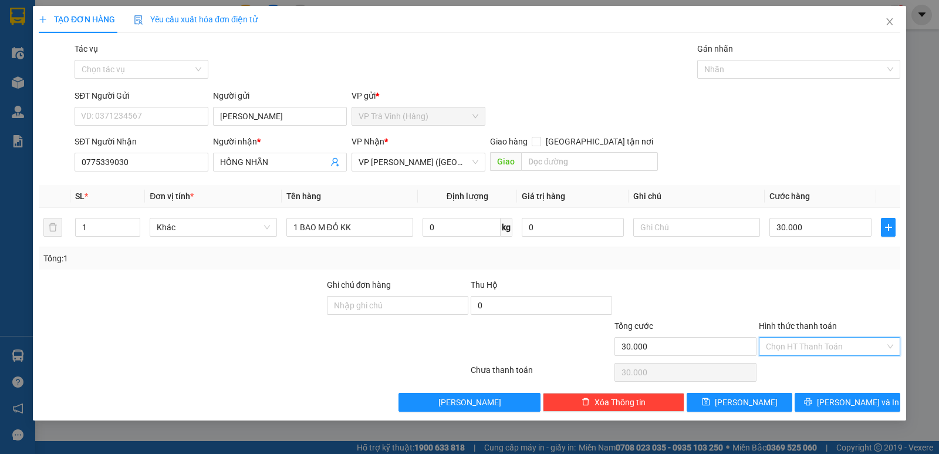
click at [825, 345] on input "Hình thức thanh toán" at bounding box center [825, 346] width 119 height 18
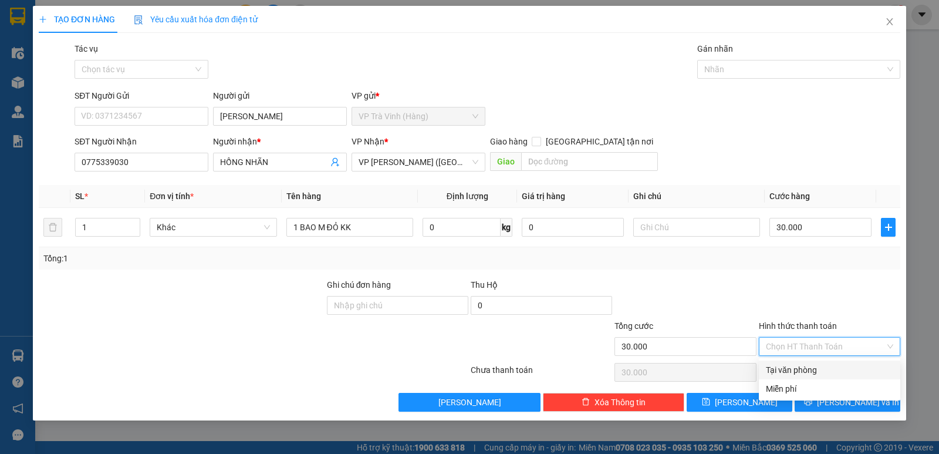
click at [818, 372] on div "Tại văn phòng" at bounding box center [829, 369] width 127 height 13
type input "0"
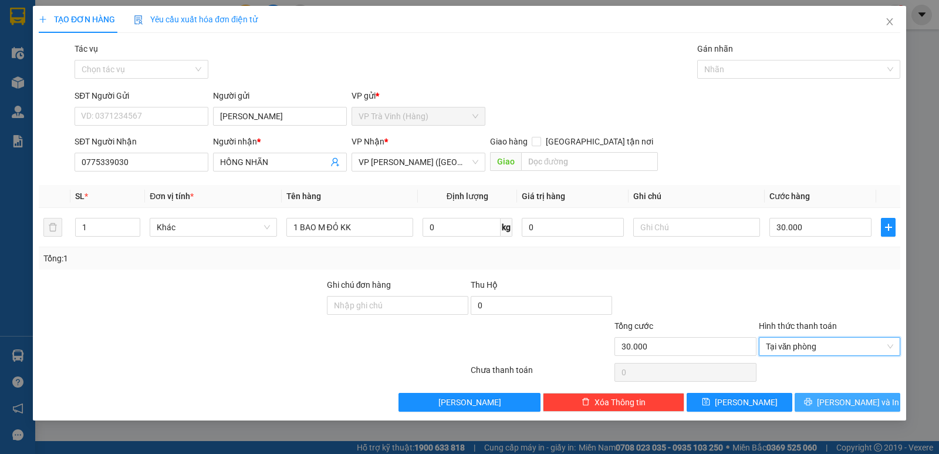
click at [819, 397] on button "[PERSON_NAME] và In" at bounding box center [848, 402] width 106 height 19
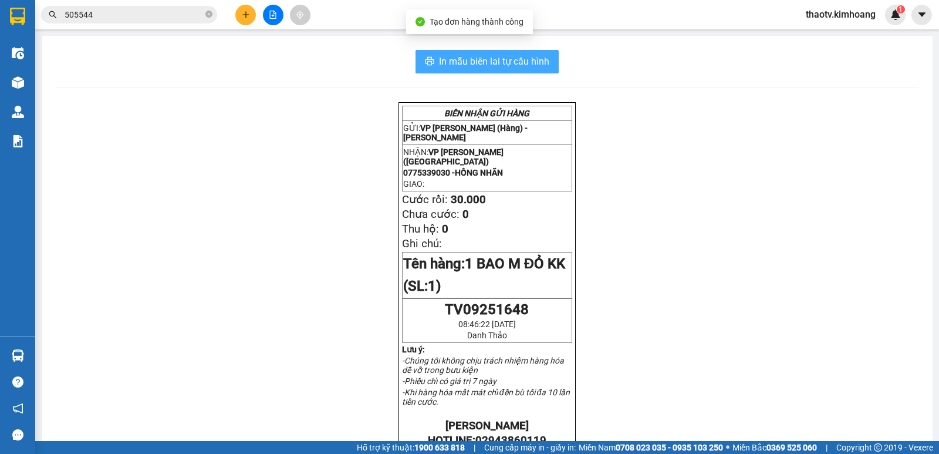
click at [501, 66] on span "In mẫu biên lai tự cấu hình" at bounding box center [494, 61] width 110 height 15
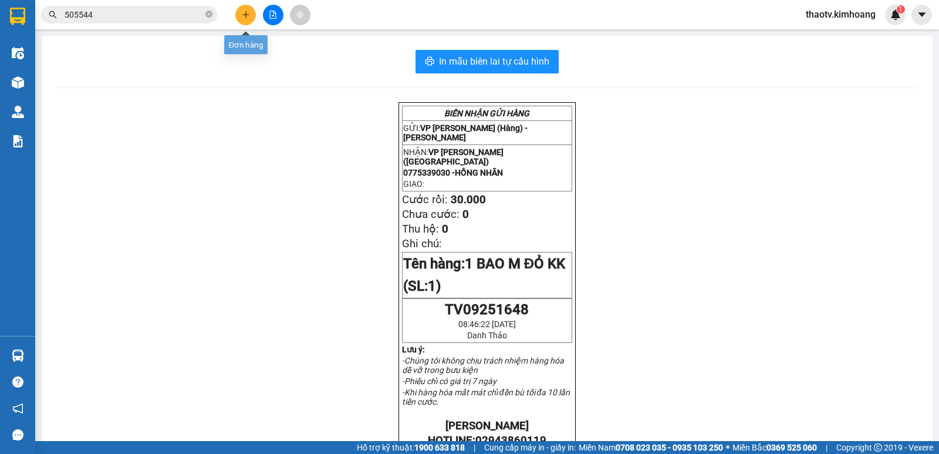
click at [245, 16] on icon "plus" at bounding box center [246, 15] width 8 height 8
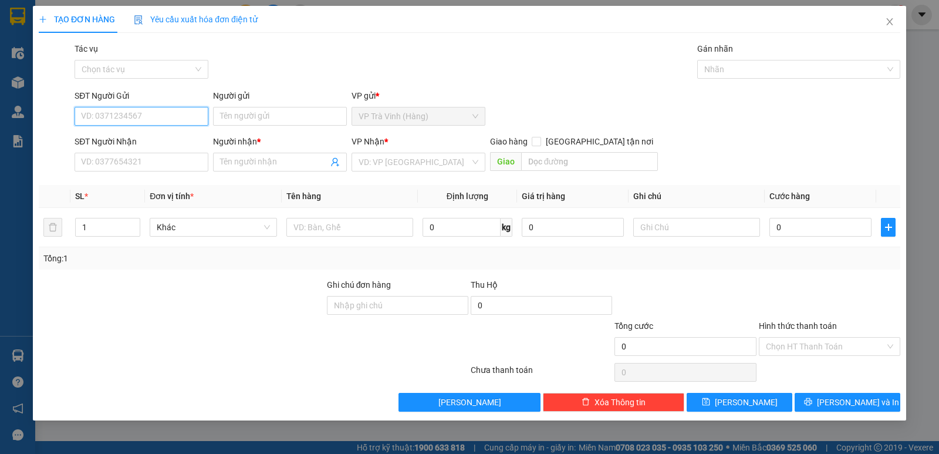
click at [245, 16] on span "Yêu cầu xuất hóa đơn điện tử" at bounding box center [196, 19] width 124 height 9
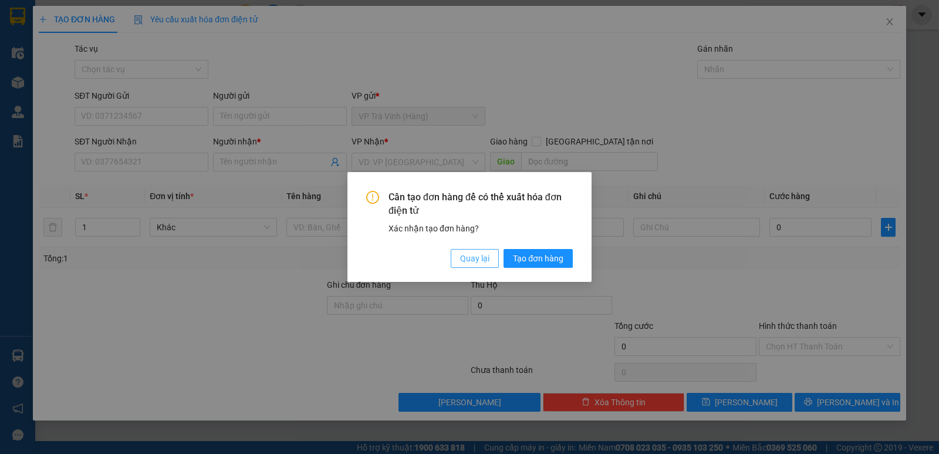
click at [484, 256] on span "Quay lại" at bounding box center [474, 258] width 29 height 13
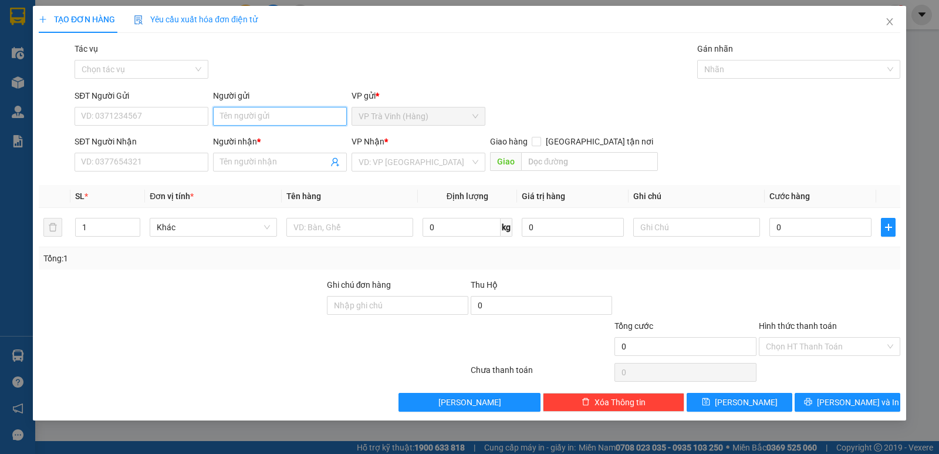
click at [232, 117] on input "Người gửi" at bounding box center [280, 116] width 134 height 19
click at [383, 46] on div "Tác vụ Chọn tác vụ Gán nhãn Nhãn" at bounding box center [487, 62] width 831 height 41
click at [231, 118] on input "Người gửi" at bounding box center [280, 116] width 134 height 19
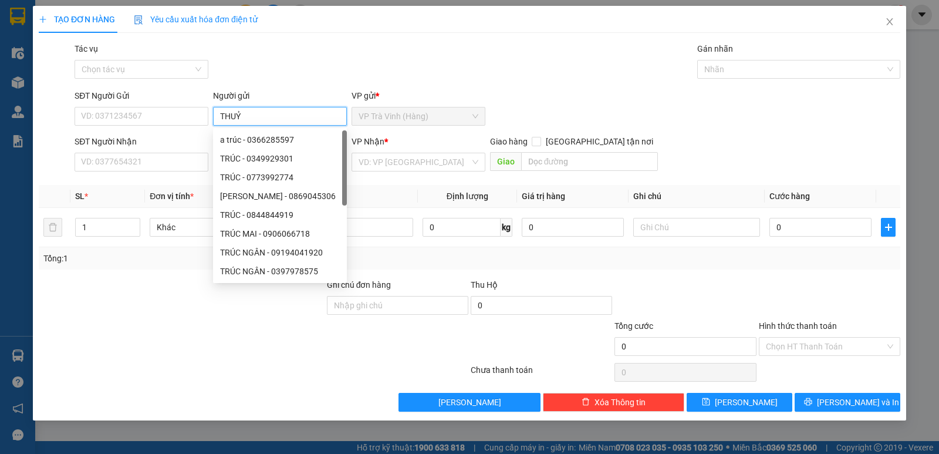
type input "THUỶ"
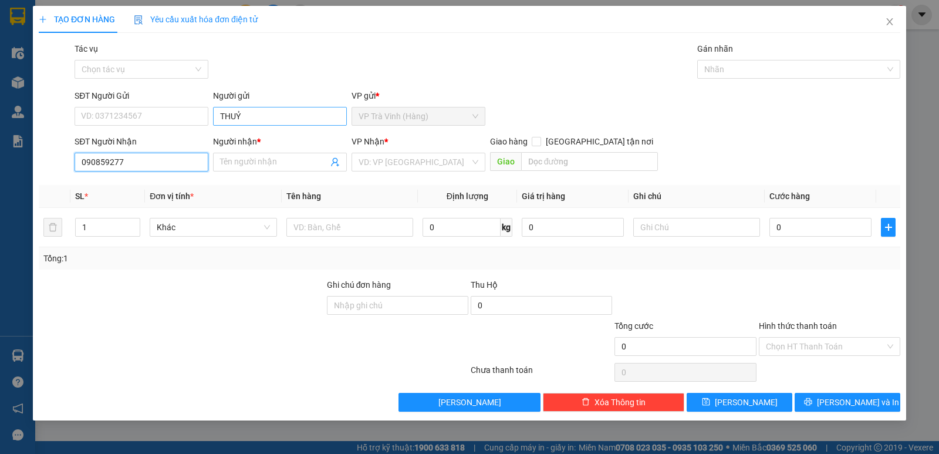
type input "0908592777"
click at [146, 191] on div "0908592777 - [PERSON_NAME]" at bounding box center [142, 185] width 120 height 13
type input "[PERSON_NAME]"
type input "30.000"
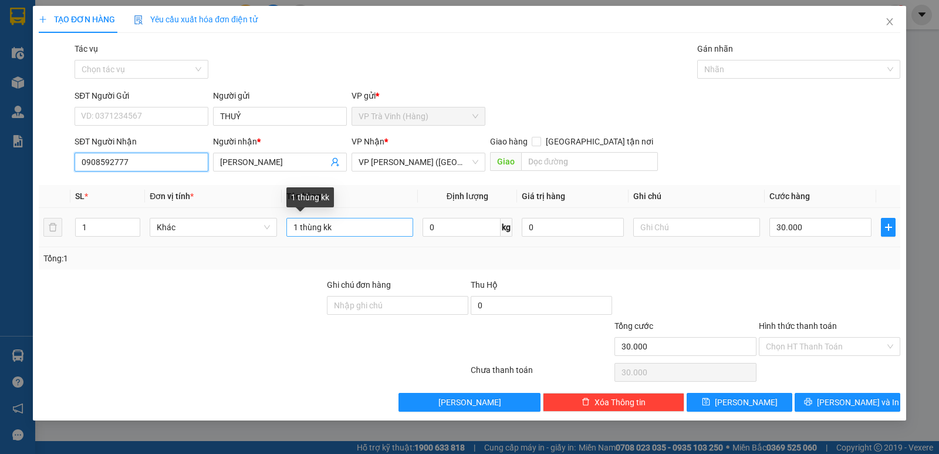
type input "0908592777"
drag, startPoint x: 382, startPoint y: 225, endPoint x: 0, endPoint y: 225, distance: 382.1
click at [0, 225] on div "TẠO ĐƠN HÀNG Yêu cầu xuất hóa đơn điện tử Transit Pickup Surcharge Ids Transit …" at bounding box center [469, 227] width 939 height 454
type input "1 BỊT M VÀNG KK"
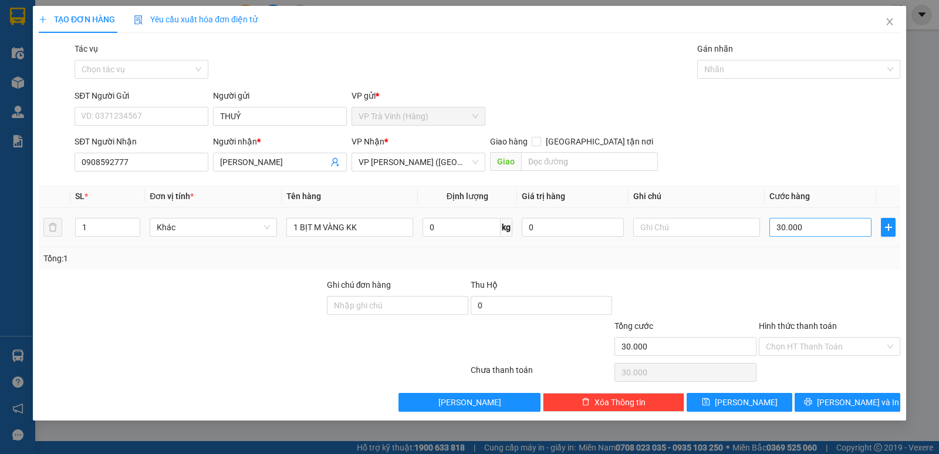
click at [812, 236] on div "30.000" at bounding box center [820, 226] width 102 height 23
click at [803, 227] on input "30.000" at bounding box center [820, 227] width 102 height 19
type input "2"
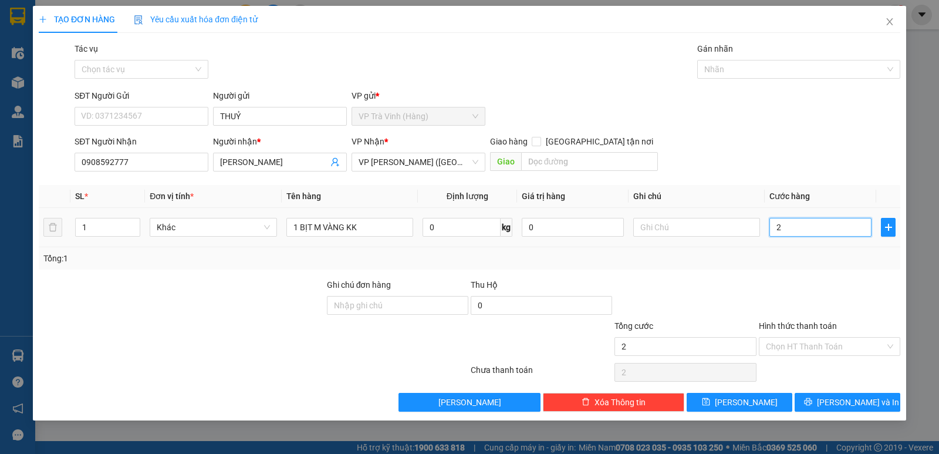
type input "25"
type input "25.000"
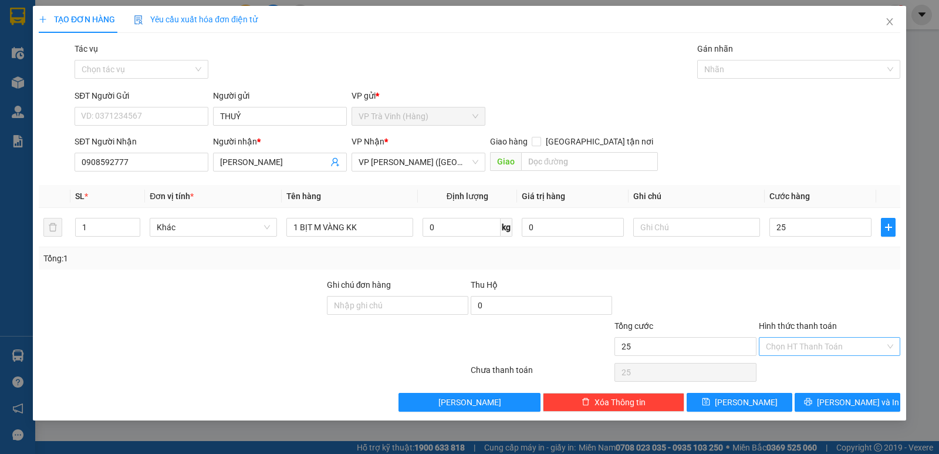
type input "25.000"
click at [811, 341] on input "Hình thức thanh toán" at bounding box center [825, 346] width 119 height 18
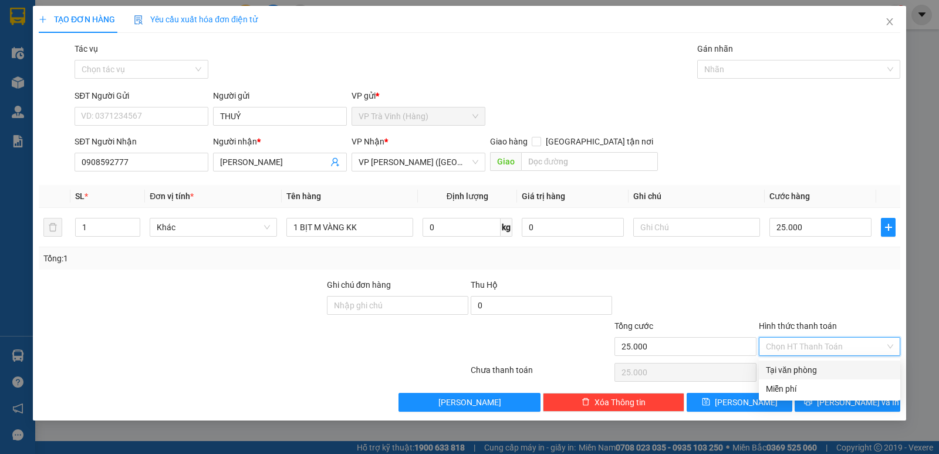
click at [826, 370] on div "Tại văn phòng" at bounding box center [829, 369] width 127 height 13
type input "0"
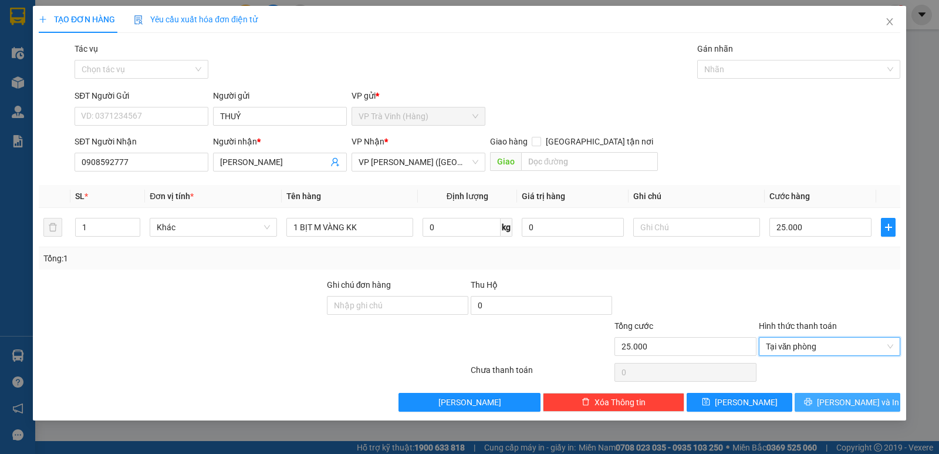
click at [862, 405] on span "[PERSON_NAME] và In" at bounding box center [858, 402] width 82 height 13
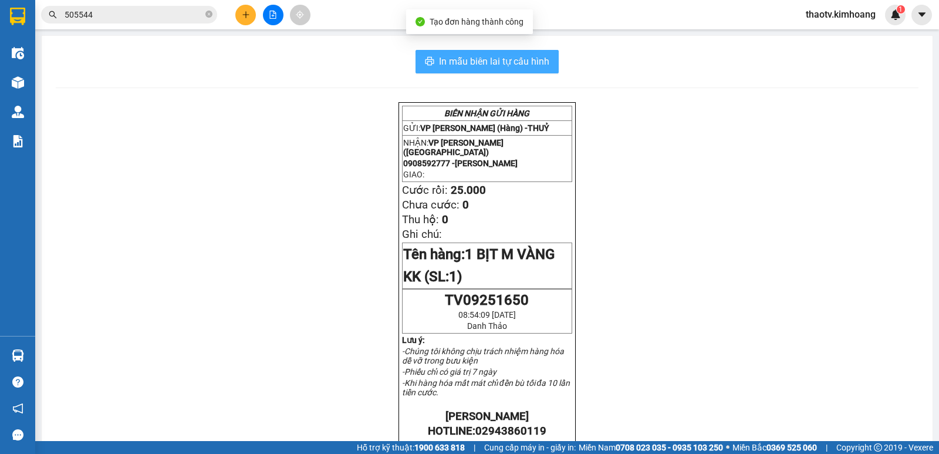
click at [521, 69] on button "In mẫu biên lai tự cấu hình" at bounding box center [487, 61] width 143 height 23
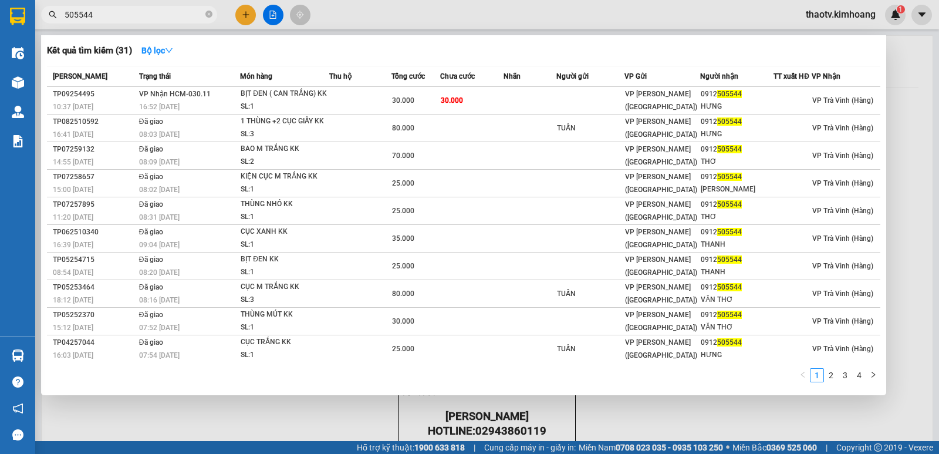
drag, startPoint x: 99, startPoint y: 18, endPoint x: 0, endPoint y: 14, distance: 99.3
click at [0, 16] on section "Kết quả tìm kiếm ( 31 ) Bộ lọc Mã ĐH Trạng thái Món hàng Thu hộ Tổng cước Chưa …" at bounding box center [469, 227] width 939 height 454
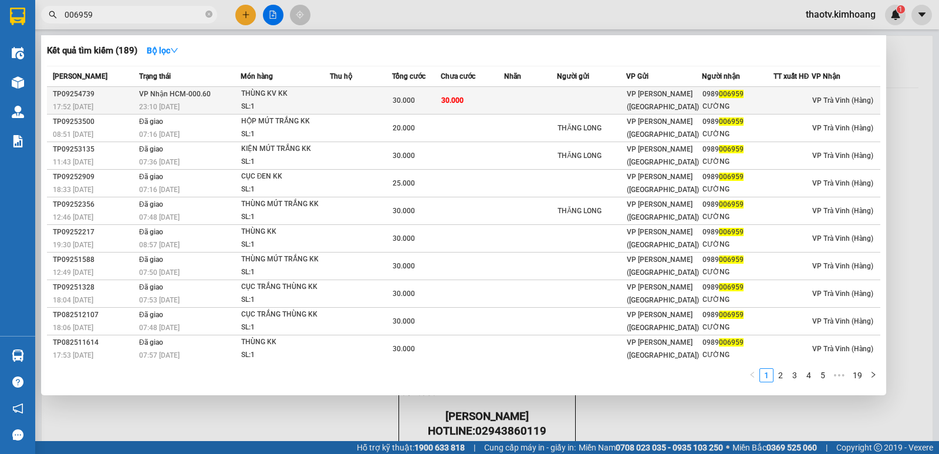
type input "006959"
click at [319, 112] on div "SL: 1" at bounding box center [285, 106] width 88 height 13
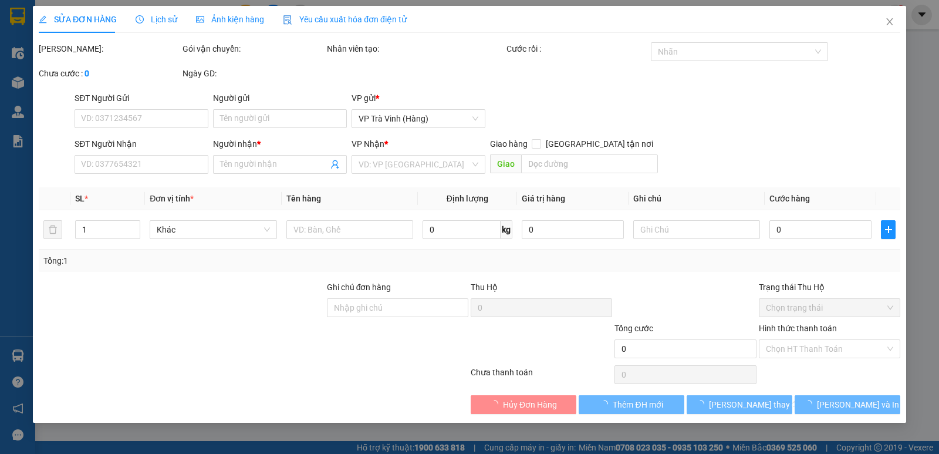
type input "0989006959"
type input "CƯỜNG"
type input "30.000"
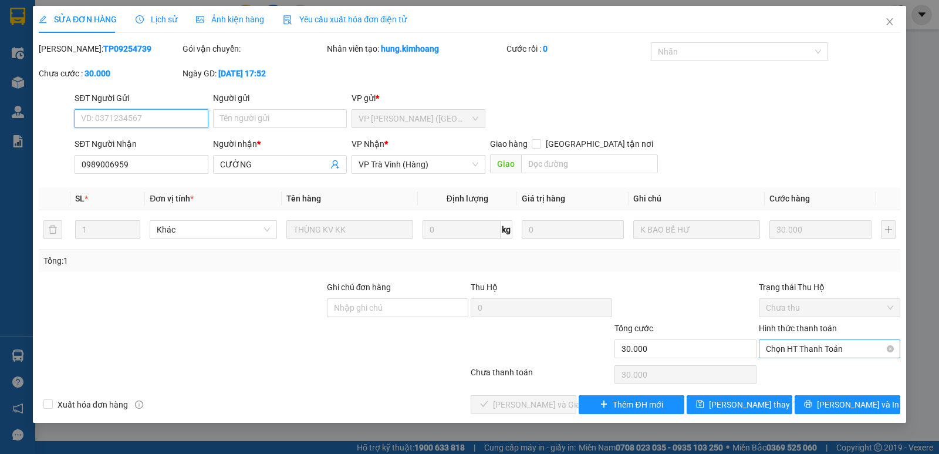
click at [812, 355] on span "Chọn HT Thanh Toán" at bounding box center [829, 349] width 127 height 18
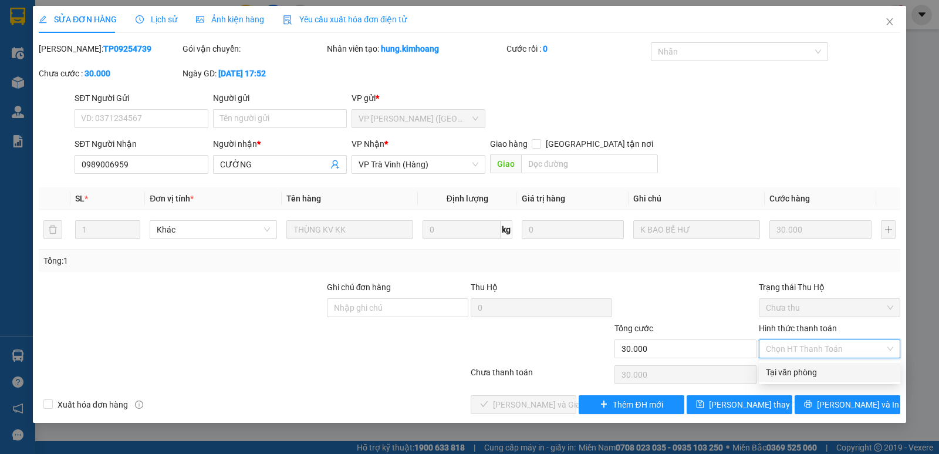
click at [789, 375] on div "Tại văn phòng" at bounding box center [829, 372] width 127 height 13
type input "0"
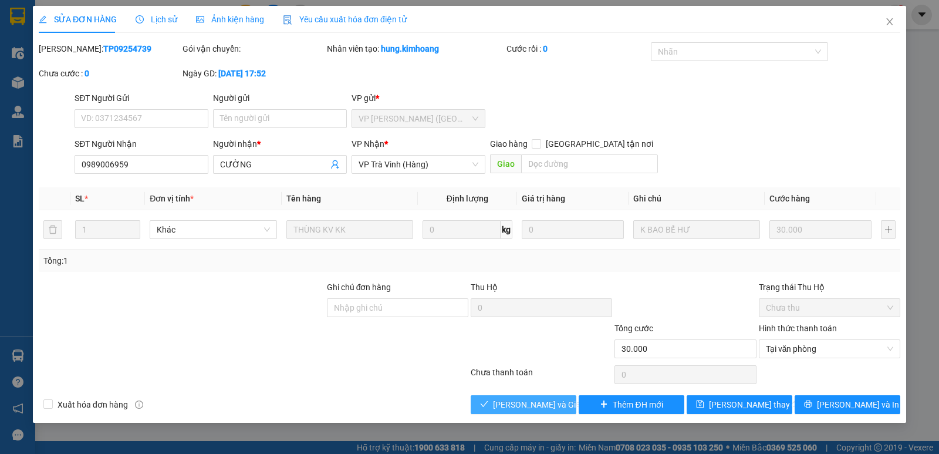
click at [545, 408] on span "[PERSON_NAME] và Giao hàng" at bounding box center [549, 404] width 113 height 13
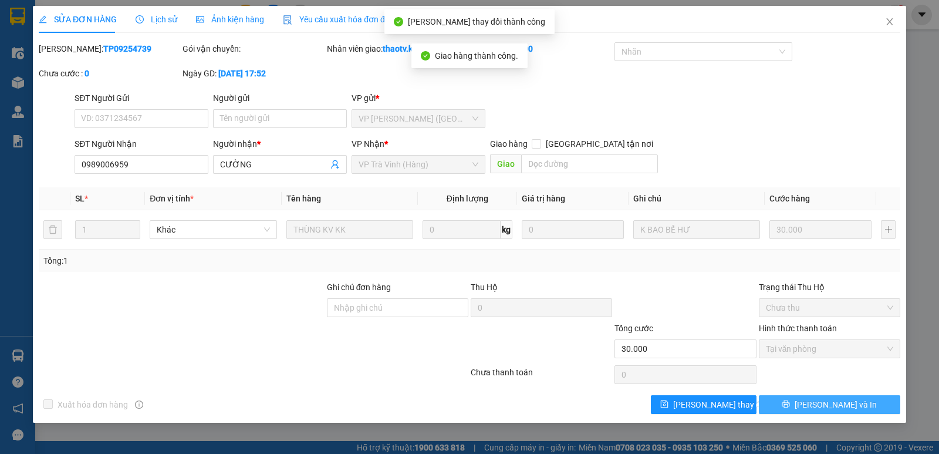
click at [841, 410] on span "[PERSON_NAME] và In" at bounding box center [836, 404] width 82 height 13
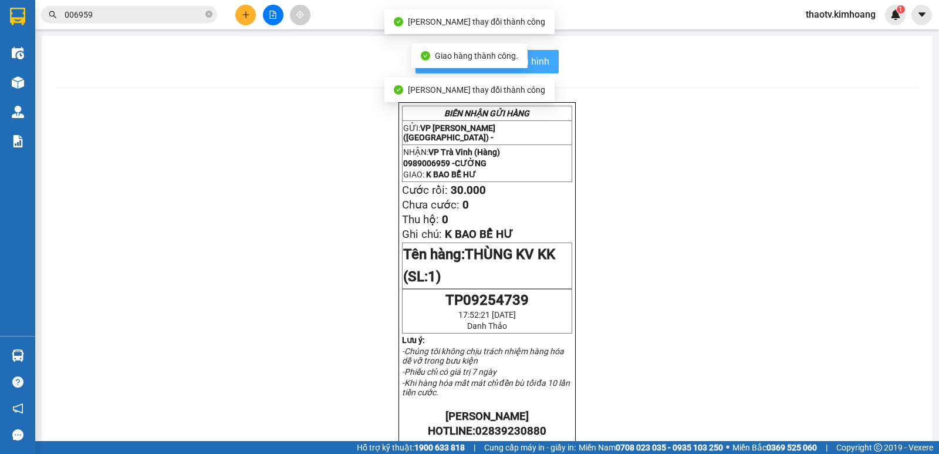
click at [540, 60] on span "In mẫu biên lai tự cấu hình" at bounding box center [494, 61] width 110 height 15
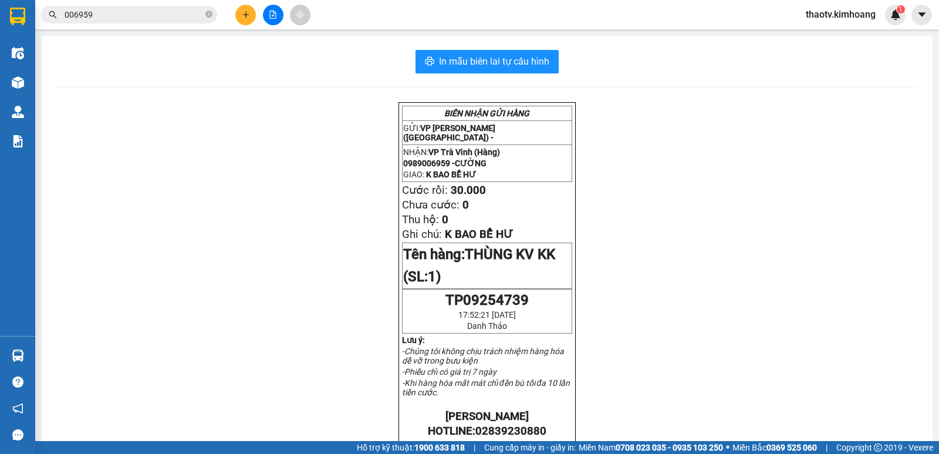
click at [153, 22] on span "006959" at bounding box center [129, 15] width 176 height 18
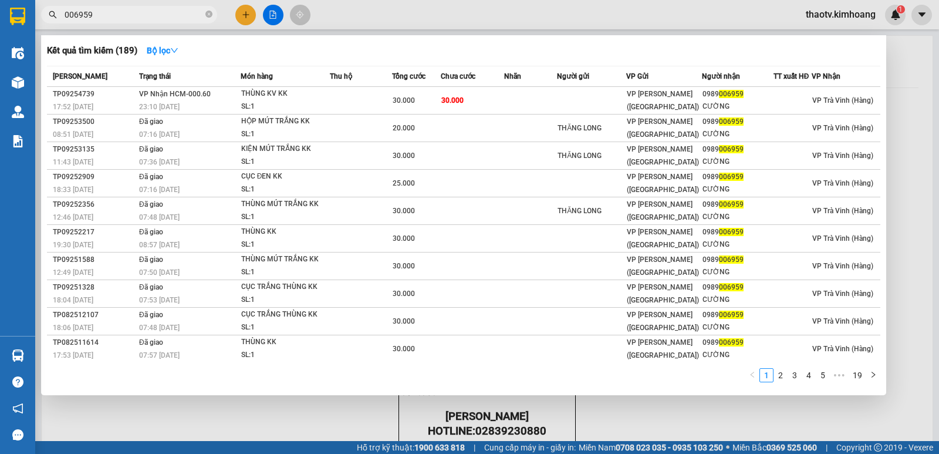
drag, startPoint x: 108, startPoint y: 17, endPoint x: 0, endPoint y: 44, distance: 111.3
click at [0, 52] on section "Kết quả tìm kiếm ( 189 ) Bộ lọc Mã ĐH Trạng thái Món hàng Thu hộ Tổng cước Chưa…" at bounding box center [469, 227] width 939 height 454
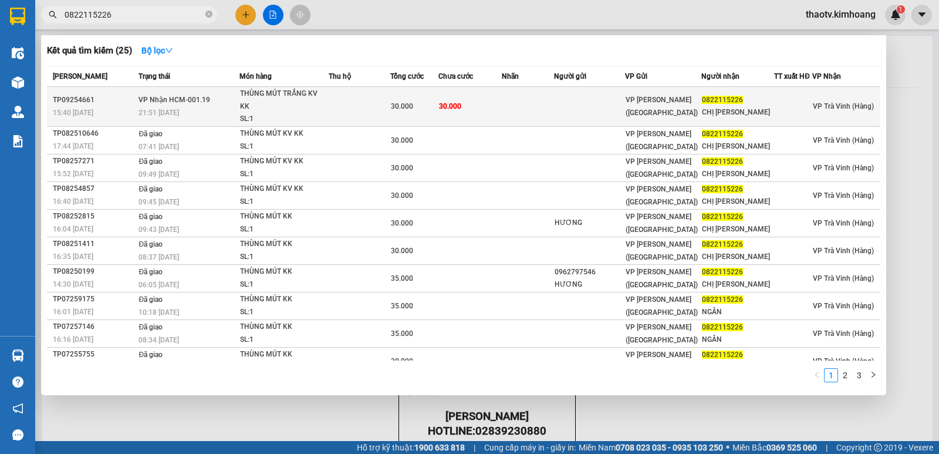
type input "0822115226"
click at [316, 100] on div "THÙNG MÚT TRẮNG KV KK" at bounding box center [284, 99] width 88 height 25
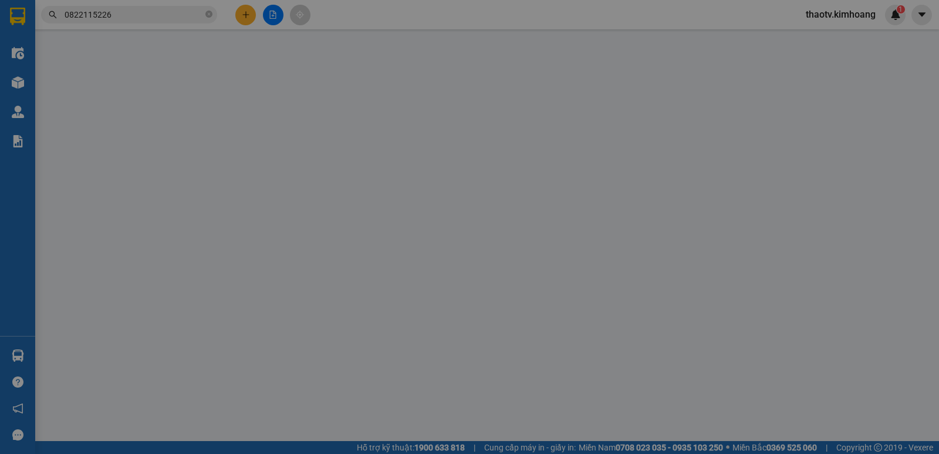
type input "0822115226"
type input "CHỊ [PERSON_NAME]"
type input "30.000"
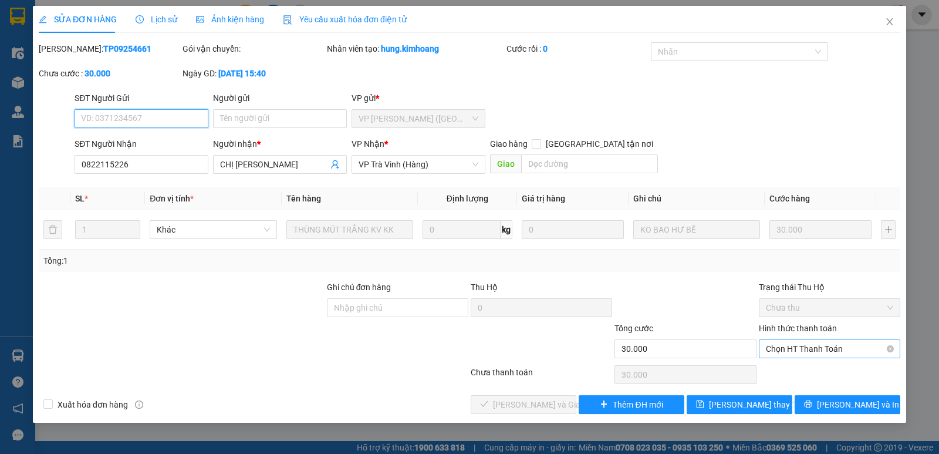
drag, startPoint x: 845, startPoint y: 348, endPoint x: 826, endPoint y: 353, distance: 18.9
click at [839, 349] on span "Chọn HT Thanh Toán" at bounding box center [829, 349] width 127 height 18
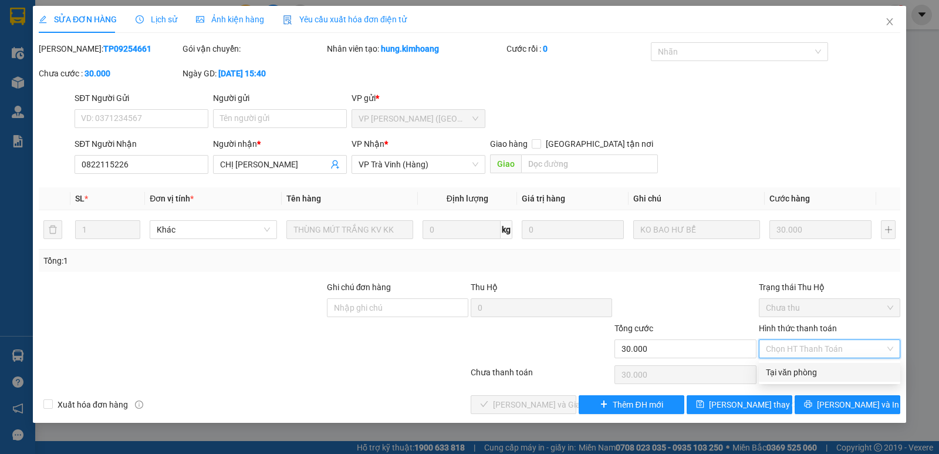
click at [824, 374] on div "Tại văn phòng" at bounding box center [829, 372] width 127 height 13
type input "0"
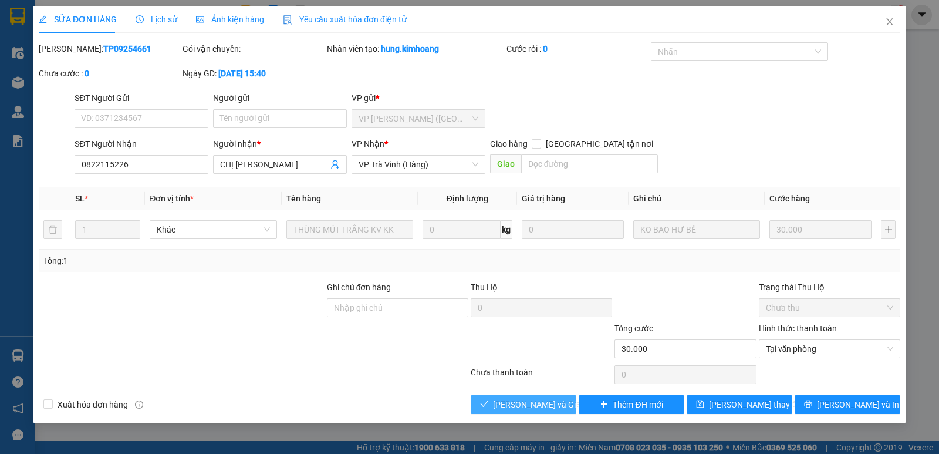
click at [563, 407] on button "[PERSON_NAME] và Giao hàng" at bounding box center [524, 404] width 106 height 19
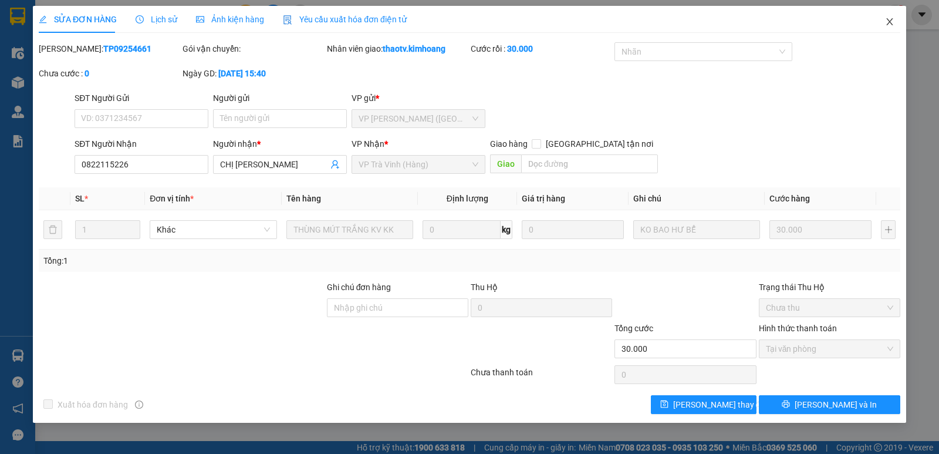
click at [889, 23] on icon "close" at bounding box center [889, 21] width 9 height 9
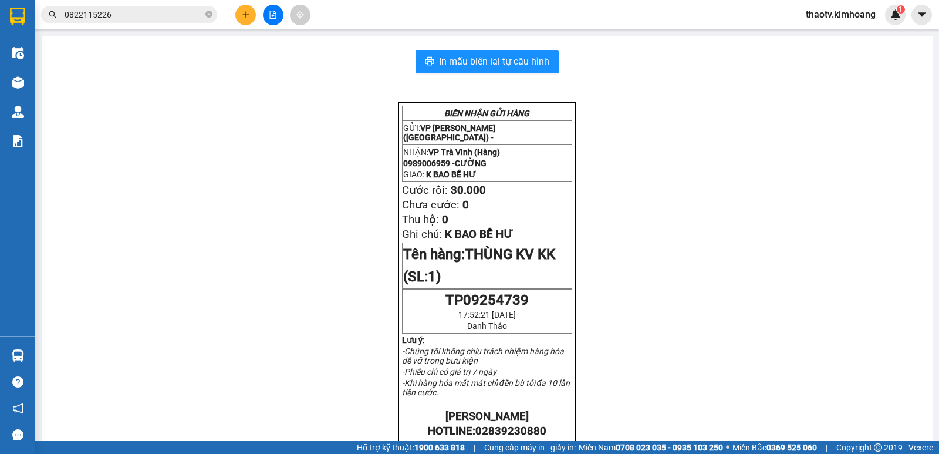
click at [234, 18] on div at bounding box center [273, 15] width 88 height 21
click at [237, 18] on button at bounding box center [245, 15] width 21 height 21
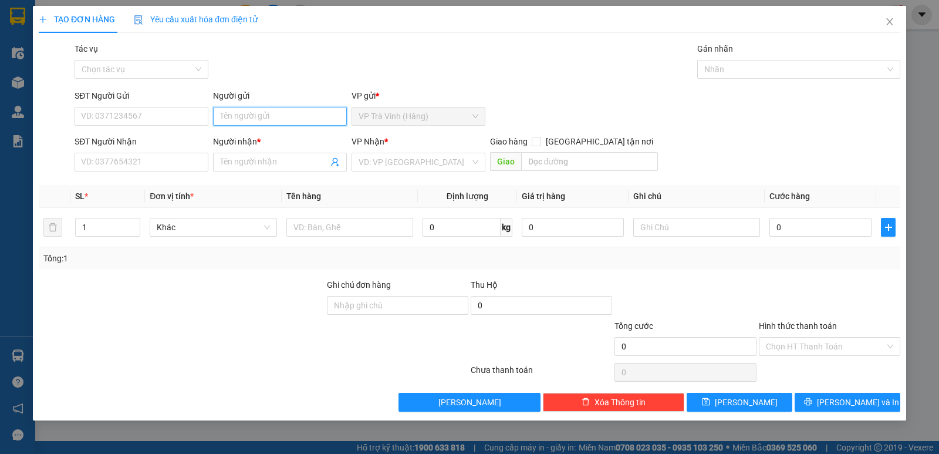
click at [231, 111] on input "Người gửi" at bounding box center [280, 116] width 134 height 19
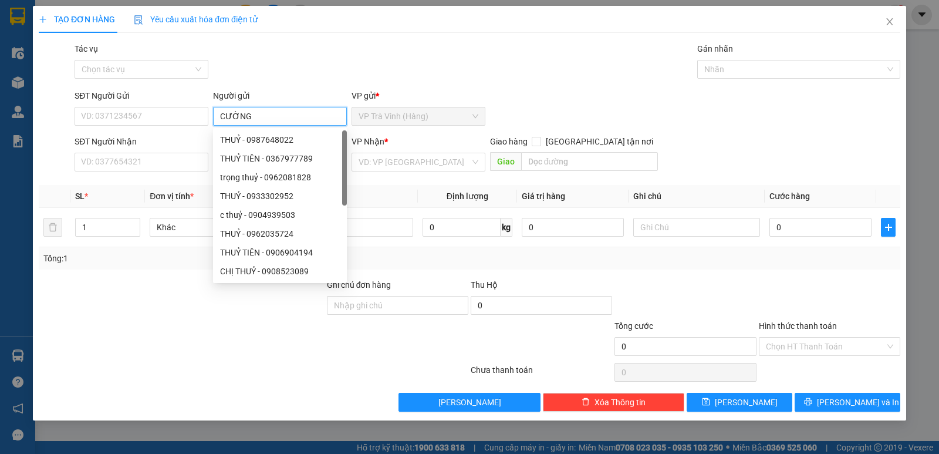
type input "CƯỜNG"
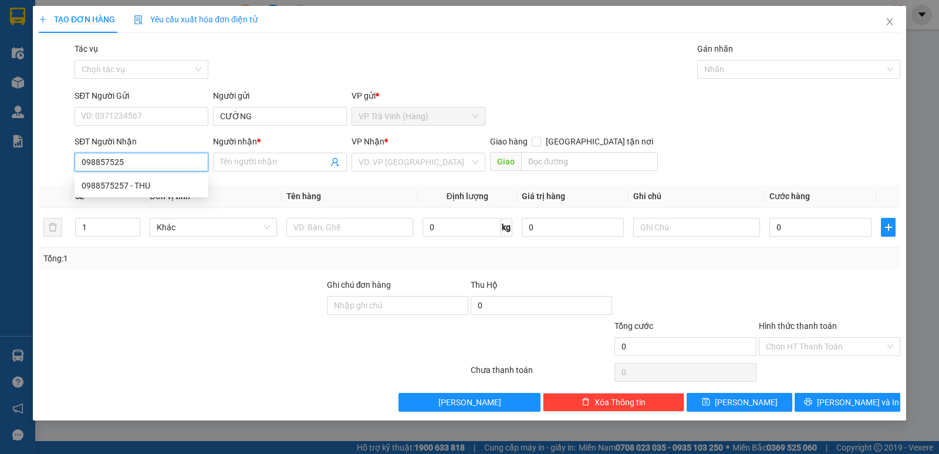
type input "0988575257"
click at [115, 188] on div "0988575257 - THU" at bounding box center [142, 185] width 120 height 13
type input "THU"
type input "25.000"
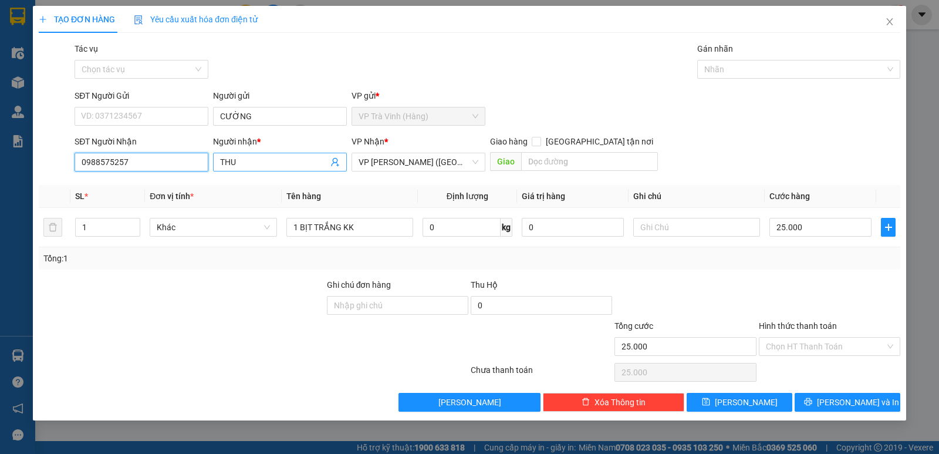
type input "0988575257"
drag, startPoint x: 249, startPoint y: 164, endPoint x: 76, endPoint y: 161, distance: 173.2
click at [75, 164] on div "SĐT Người Nhận 0988575257 Người nhận * THU THU VP Nhận * VP [PERSON_NAME] (Hàng…" at bounding box center [487, 155] width 831 height 41
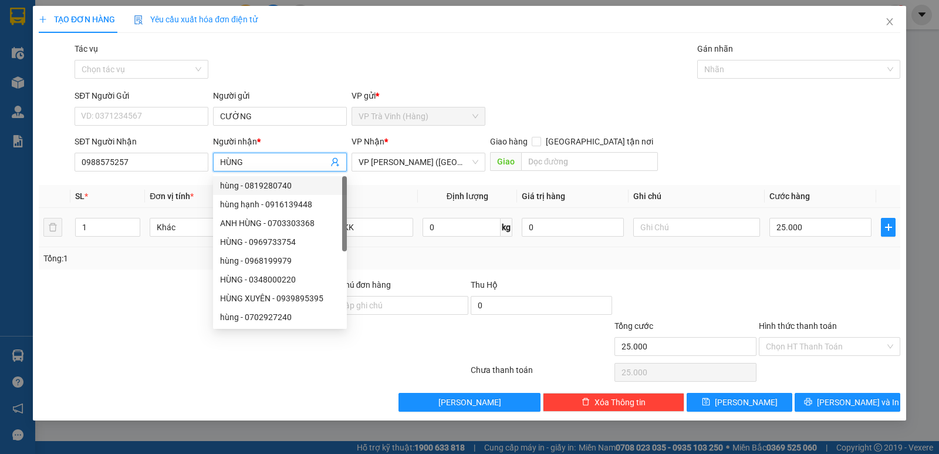
type input "HÙNG"
click at [409, 204] on th "Tên hàng" at bounding box center [350, 196] width 136 height 23
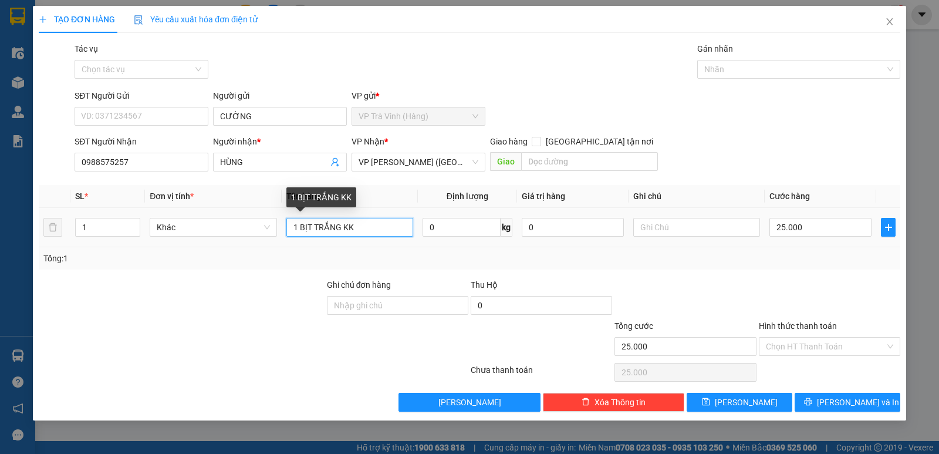
click at [373, 235] on input "1 BỊT TRẮNG KK" at bounding box center [349, 227] width 127 height 19
drag, startPoint x: 372, startPoint y: 235, endPoint x: 0, endPoint y: 221, distance: 371.8
click at [0, 221] on div "TẠO ĐƠN HÀNG Yêu cầu xuất hóa đơn điện tử Transit Pickup Surcharge Ids Transit …" at bounding box center [469, 227] width 939 height 454
type input "1 THÙNG MÚT KK"
drag, startPoint x: 813, startPoint y: 231, endPoint x: 807, endPoint y: 227, distance: 6.8
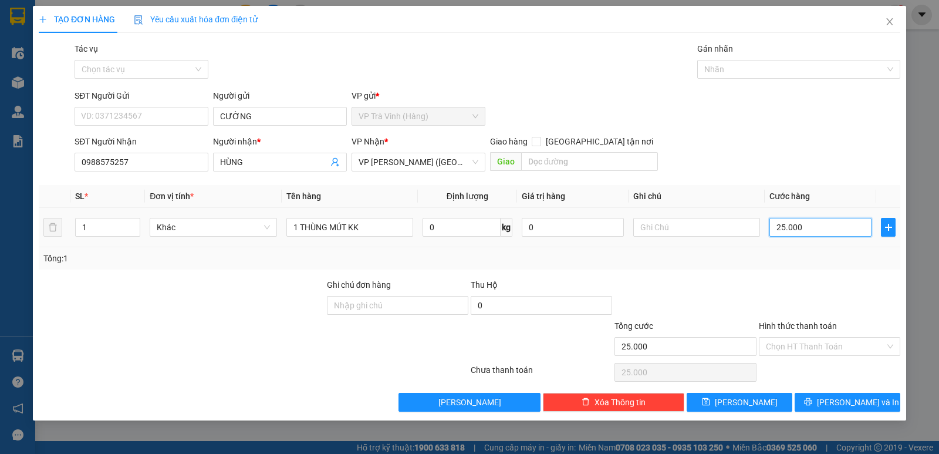
click at [811, 230] on input "25.000" at bounding box center [820, 227] width 102 height 19
type input "4"
type input "40"
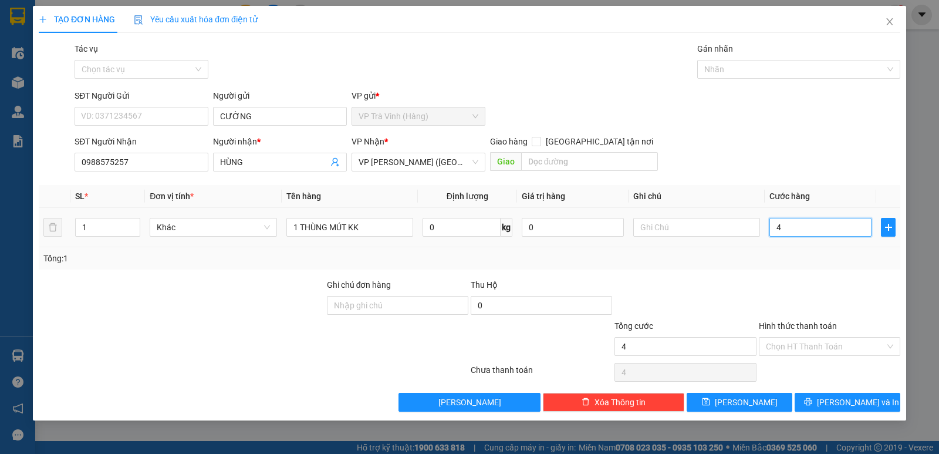
type input "40"
type input "40.000"
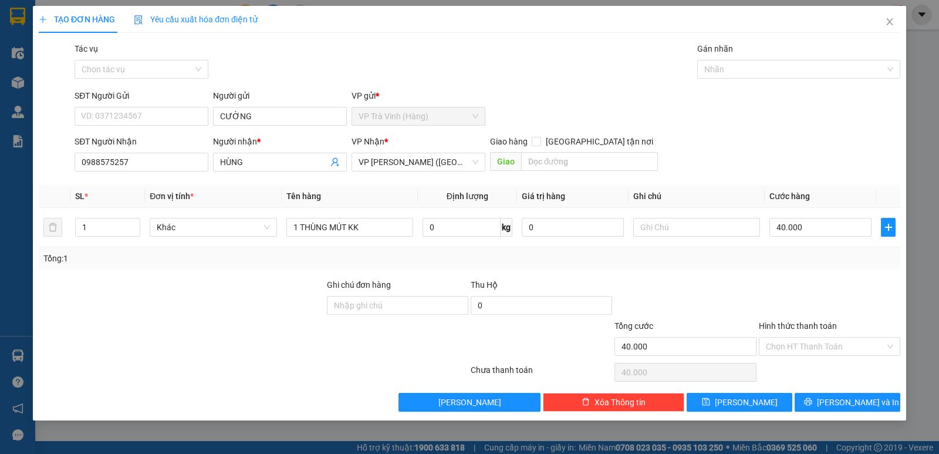
click at [833, 267] on div "Tổng: 1" at bounding box center [470, 258] width 862 height 22
click at [821, 346] on input "Hình thức thanh toán" at bounding box center [825, 346] width 119 height 18
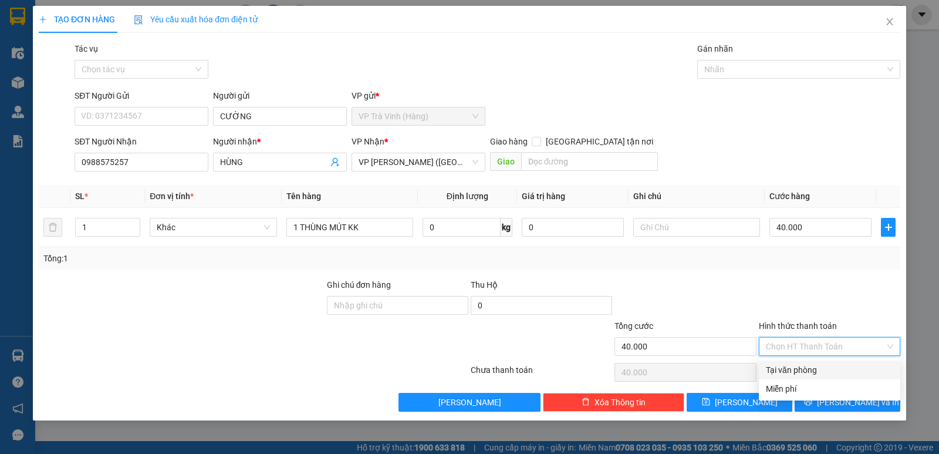
click at [816, 371] on div "Tại văn phòng" at bounding box center [829, 369] width 127 height 13
type input "0"
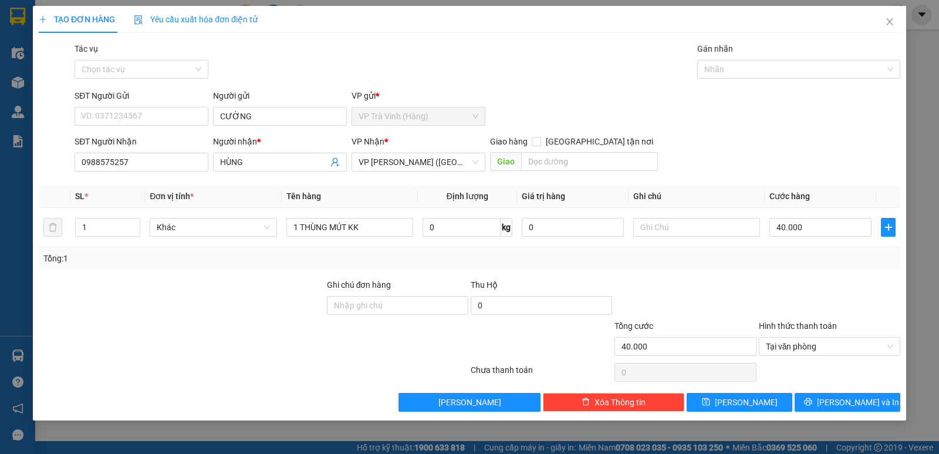
click at [841, 285] on div at bounding box center [830, 298] width 144 height 41
click at [859, 403] on span "[PERSON_NAME] và In" at bounding box center [858, 402] width 82 height 13
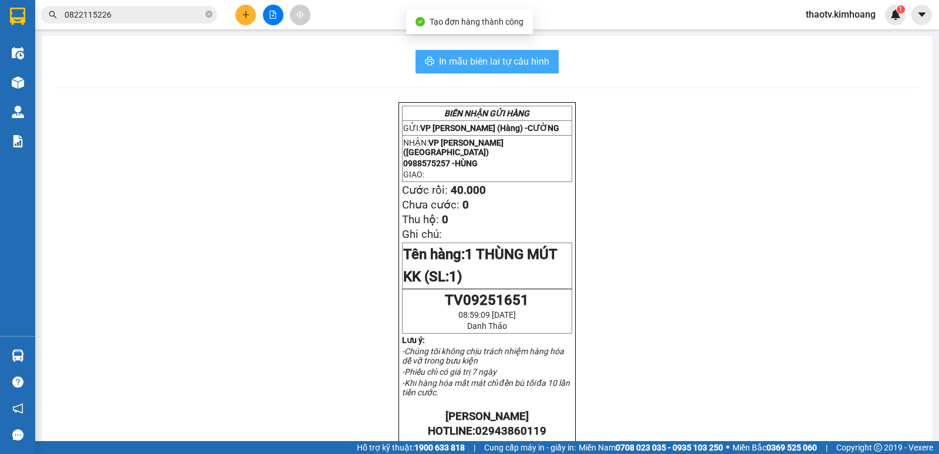
click at [467, 70] on button "In mẫu biên lai tự cấu hình" at bounding box center [487, 61] width 143 height 23
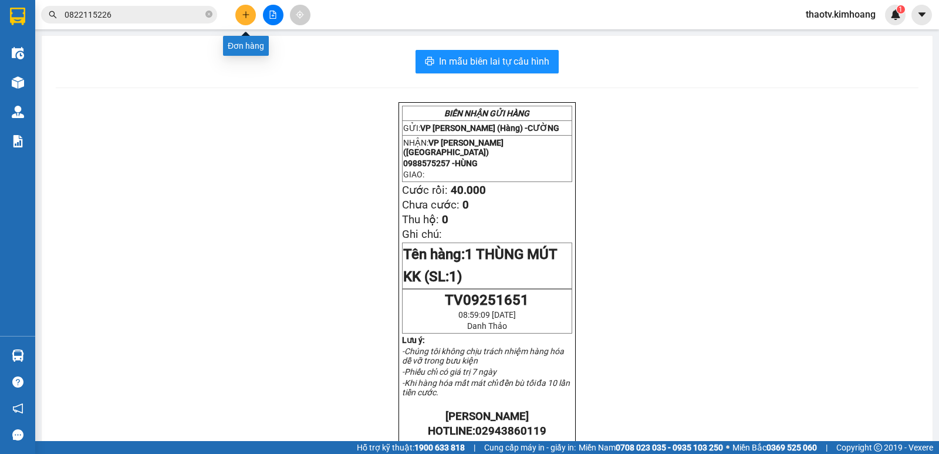
click at [245, 15] on icon "plus" at bounding box center [246, 15] width 8 height 8
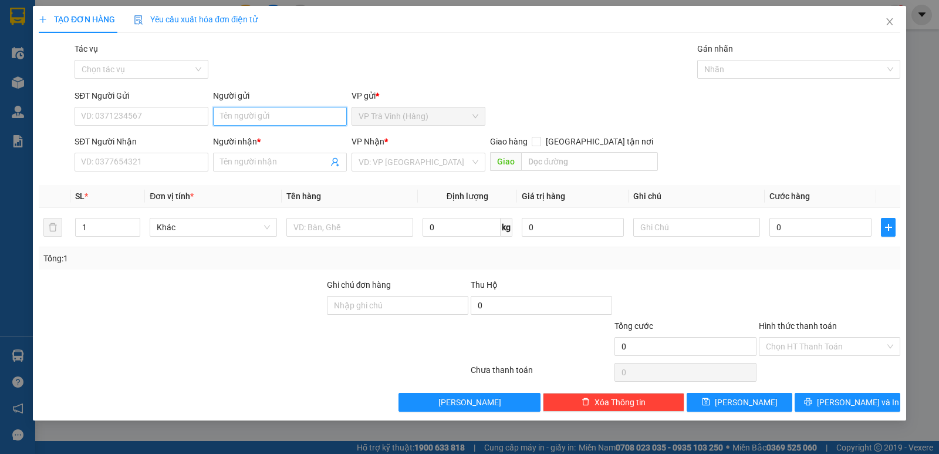
drag, startPoint x: 234, startPoint y: 117, endPoint x: 226, endPoint y: 89, distance: 29.8
click at [230, 110] on input "Người gửi" at bounding box center [280, 116] width 134 height 19
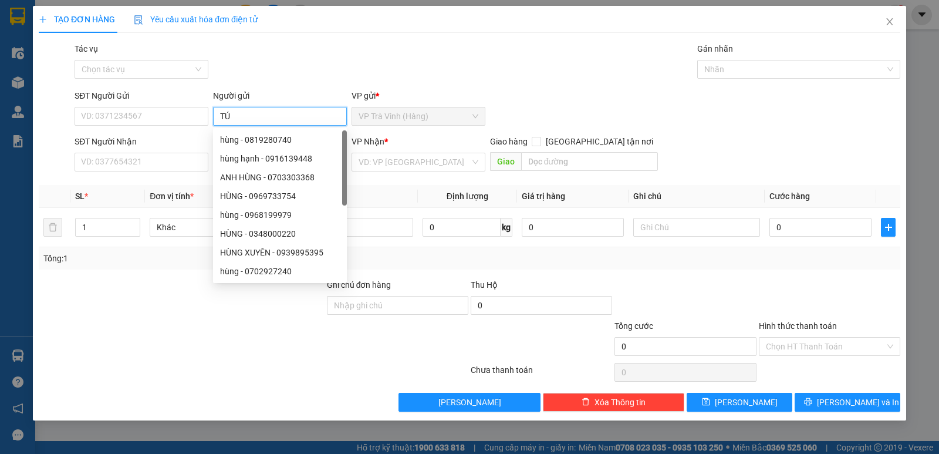
type input "TÚ"
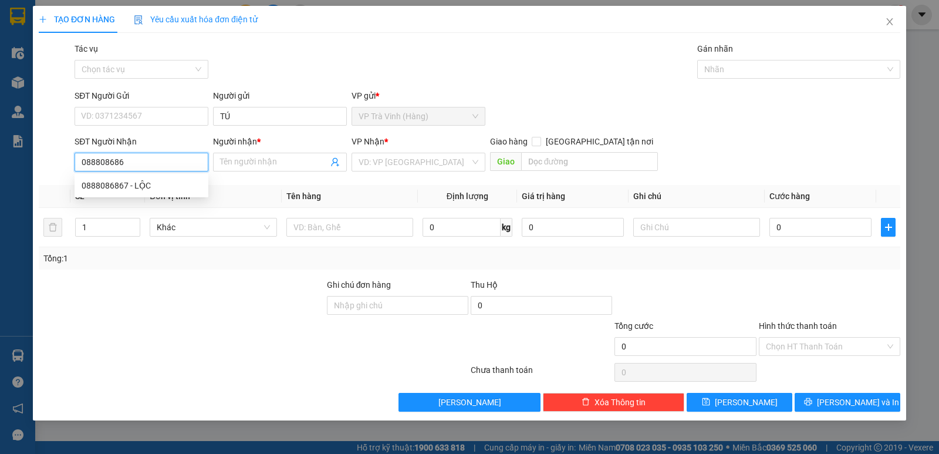
type input "0888086867"
click at [133, 187] on div "0888086867 - LỘC" at bounding box center [142, 185] width 120 height 13
type input "LỘC"
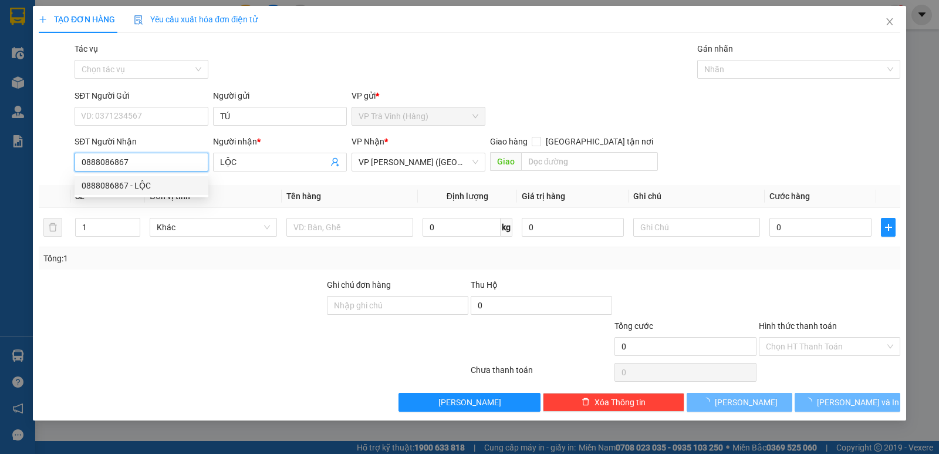
type input "40.000"
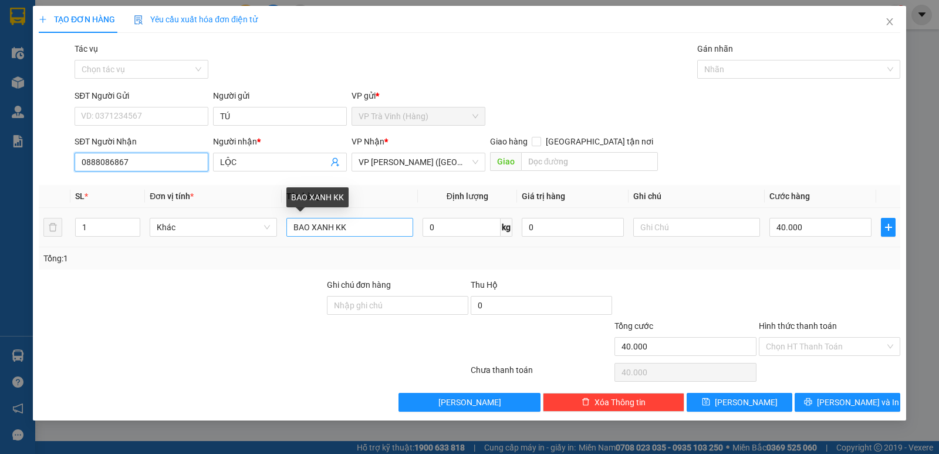
type input "0888086867"
drag, startPoint x: 363, startPoint y: 227, endPoint x: 0, endPoint y: 221, distance: 363.4
click at [0, 224] on div "TẠO ĐƠN HÀNG Yêu cầu xuất hóa đơn điện tử Transit Pickup Surcharge Ids Transit …" at bounding box center [469, 227] width 939 height 454
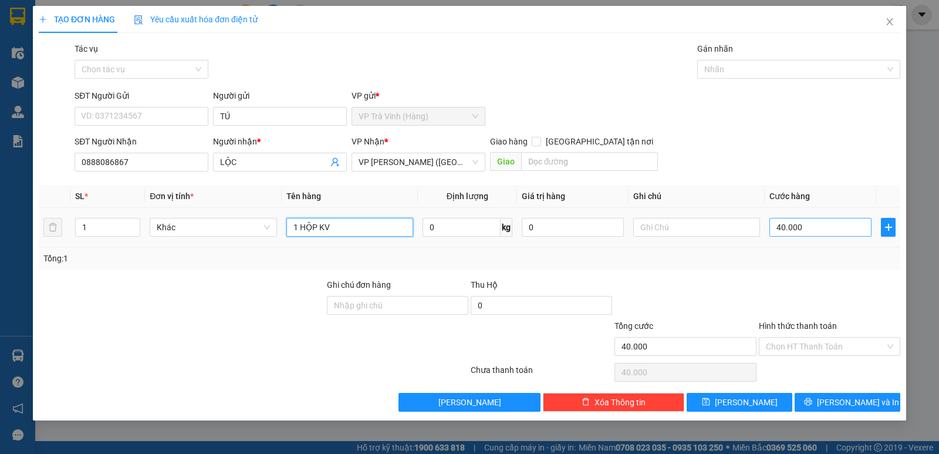
type input "1 HỘP KV"
click at [804, 225] on input "40.000" at bounding box center [820, 227] width 102 height 19
type input "2"
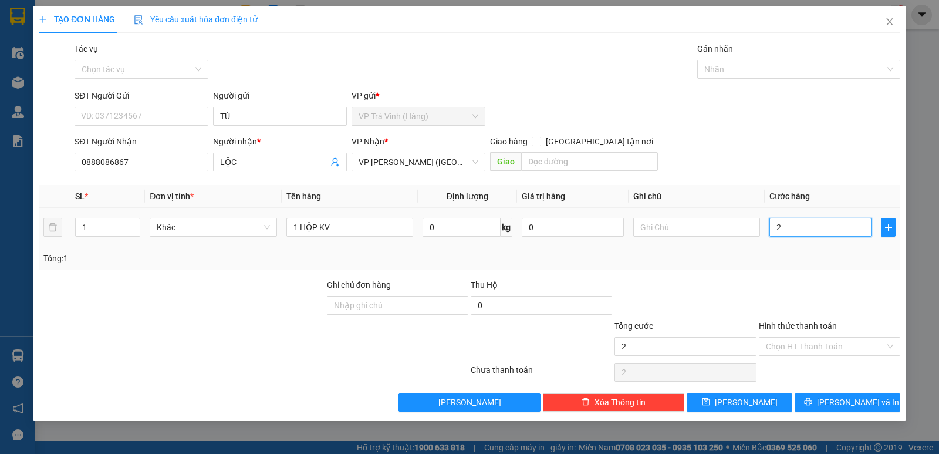
type input "20"
type input "20.000"
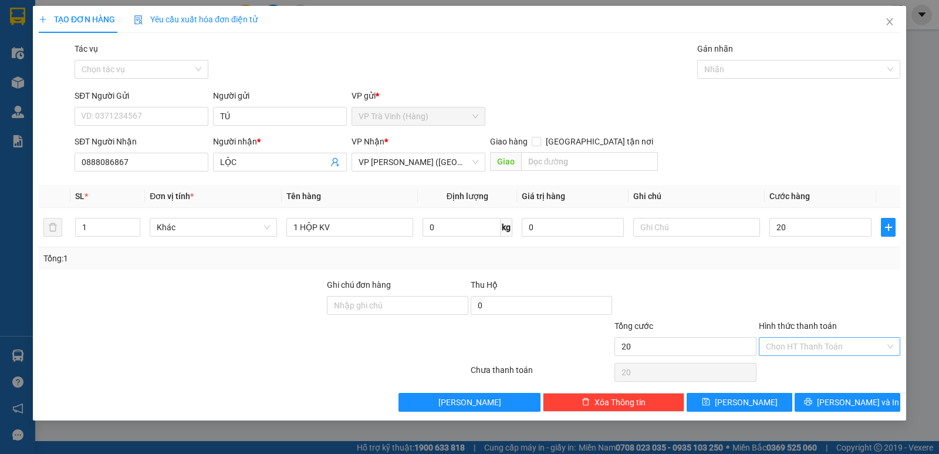
type input "20.000"
click at [800, 342] on input "Hình thức thanh toán" at bounding box center [825, 346] width 119 height 18
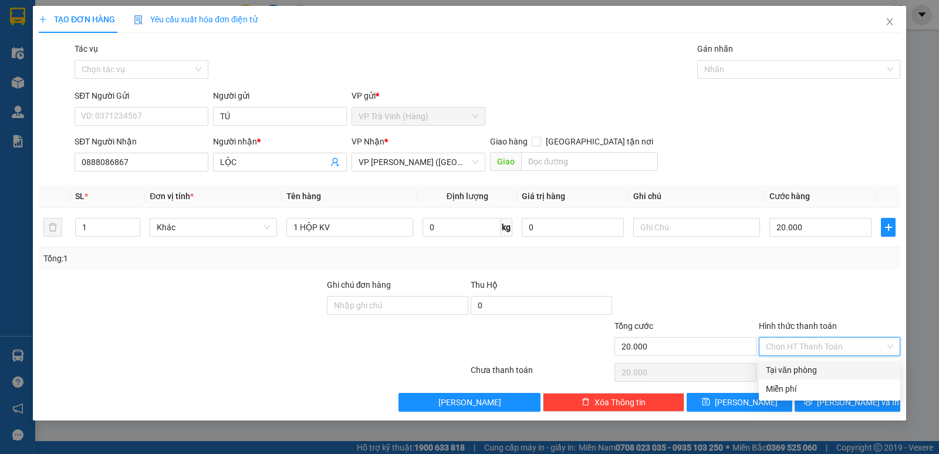
click at [799, 369] on div "Tại văn phòng" at bounding box center [829, 369] width 127 height 13
type input "0"
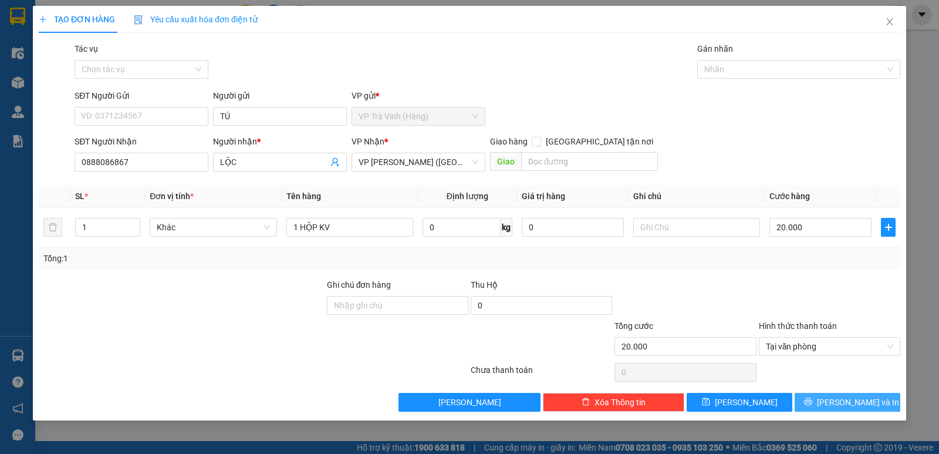
click at [841, 402] on span "[PERSON_NAME] và In" at bounding box center [858, 402] width 82 height 13
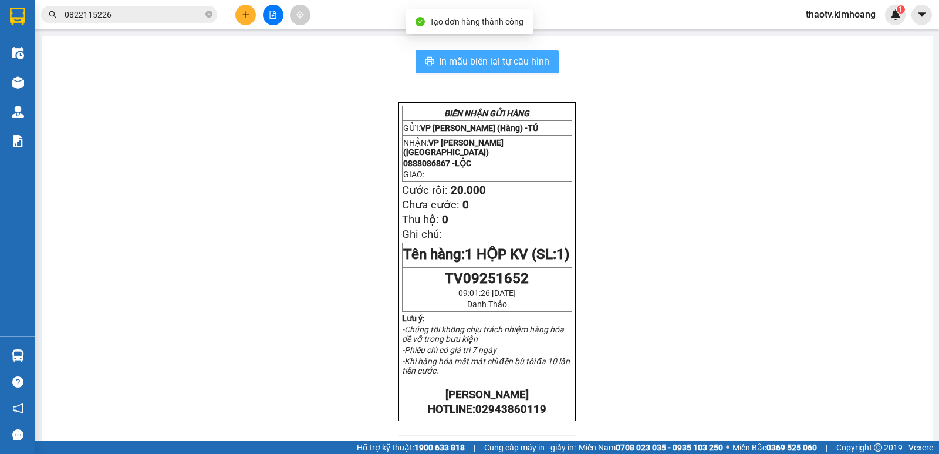
drag, startPoint x: 524, startPoint y: 60, endPoint x: 514, endPoint y: 43, distance: 19.5
click at [524, 60] on span "In mẫu biên lai tự cấu hình" at bounding box center [494, 61] width 110 height 15
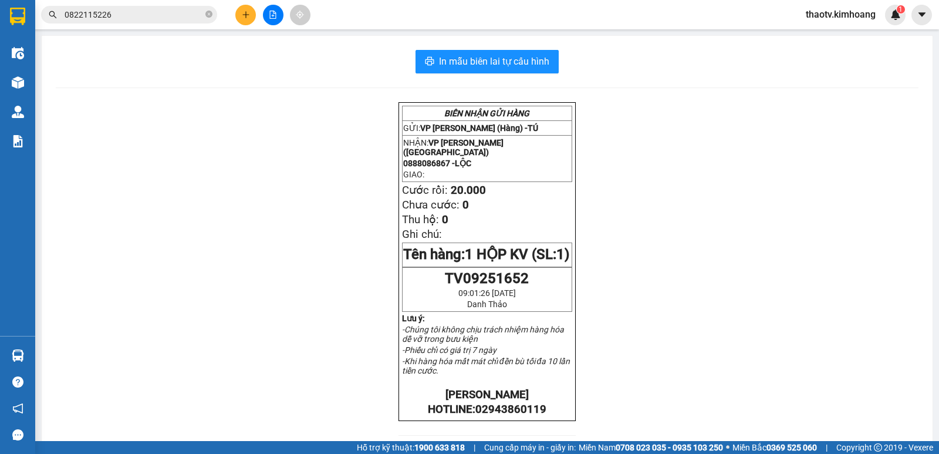
click at [248, 17] on icon "plus" at bounding box center [246, 15] width 8 height 8
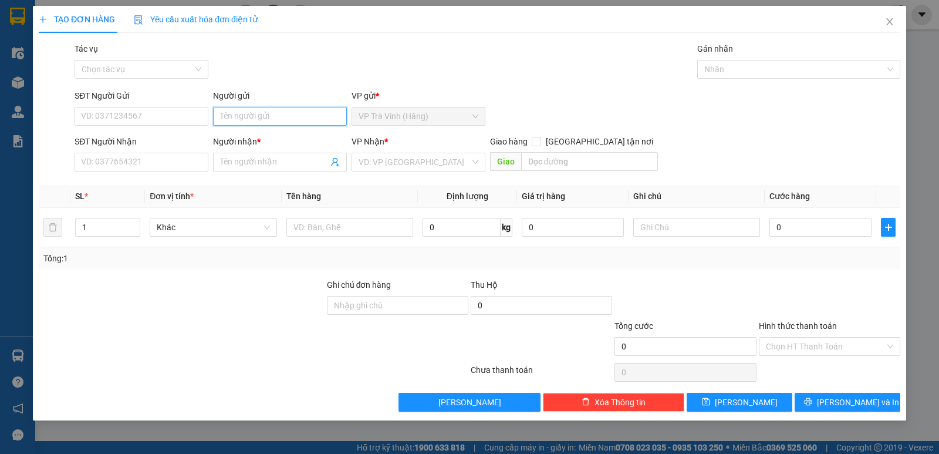
click at [225, 116] on input "Người gửi" at bounding box center [280, 116] width 134 height 19
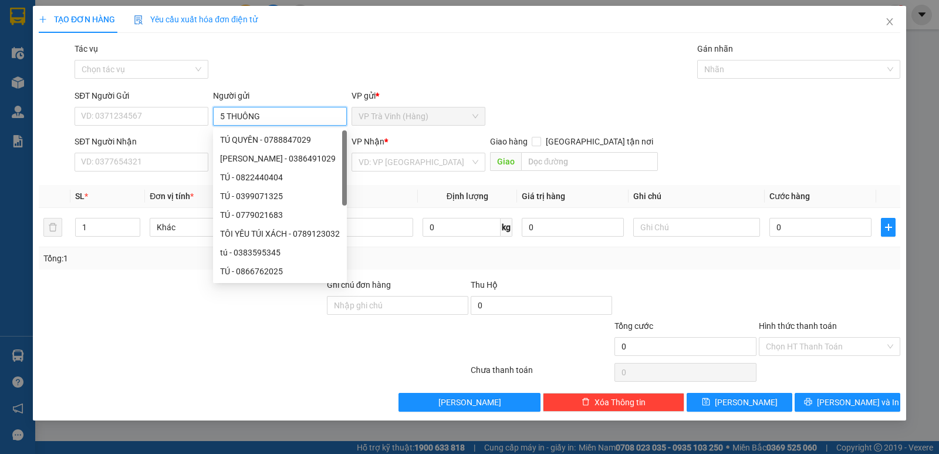
type input "5 THUÔNG"
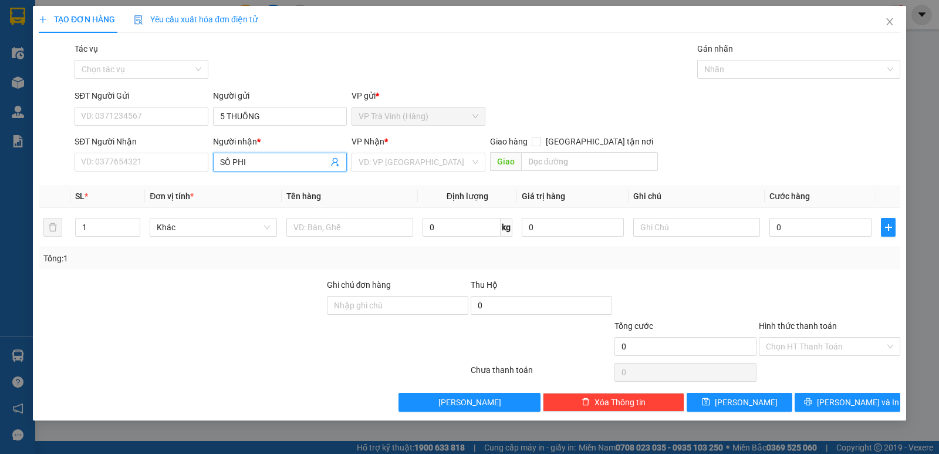
type input "SÔ PHI"
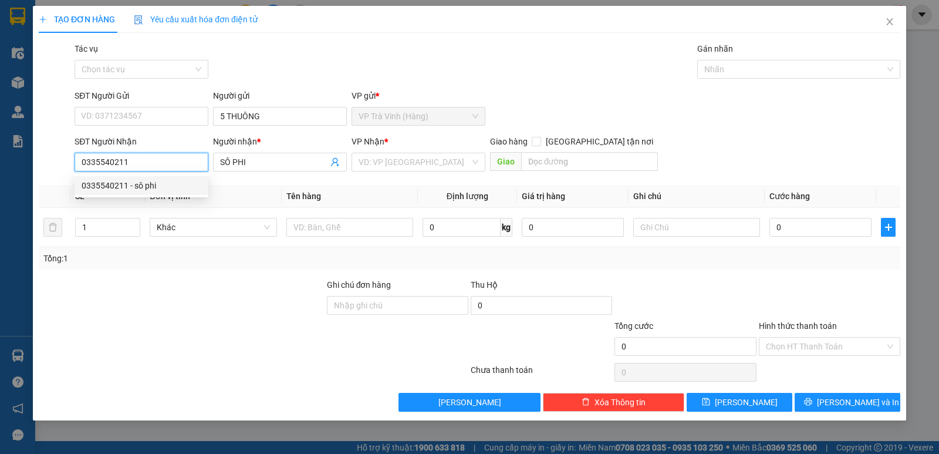
type input "0335540211"
click at [125, 194] on div "0335540211 0335540211 - sô phi" at bounding box center [142, 185] width 134 height 23
click at [125, 194] on body "Kết quả tìm kiếm ( 25 ) Bộ lọc Mã ĐH Trạng thái Món hàng Thu hộ Tổng cước Chưa …" at bounding box center [469, 227] width 939 height 454
click at [129, 167] on input "0335540211" at bounding box center [142, 162] width 134 height 19
click at [136, 189] on div "0335540211 - sô phi" at bounding box center [142, 185] width 120 height 13
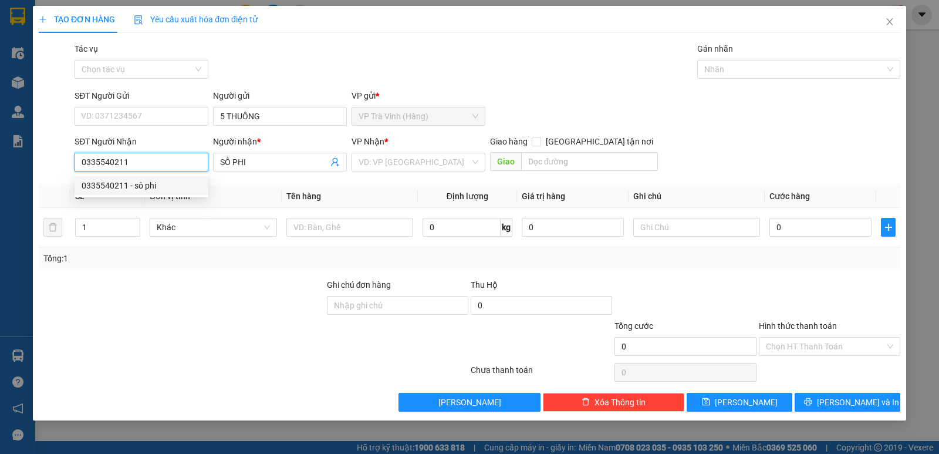
type input "sô phi"
type input "30.000"
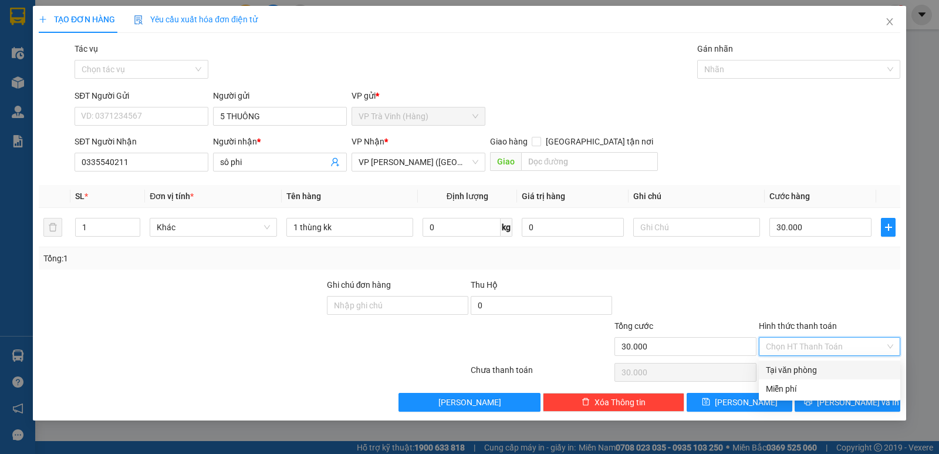
drag, startPoint x: 816, startPoint y: 345, endPoint x: 810, endPoint y: 377, distance: 33.5
click at [816, 345] on input "Hình thức thanh toán" at bounding box center [825, 346] width 119 height 18
click at [809, 370] on div "Tại văn phòng" at bounding box center [829, 369] width 127 height 13
type input "0"
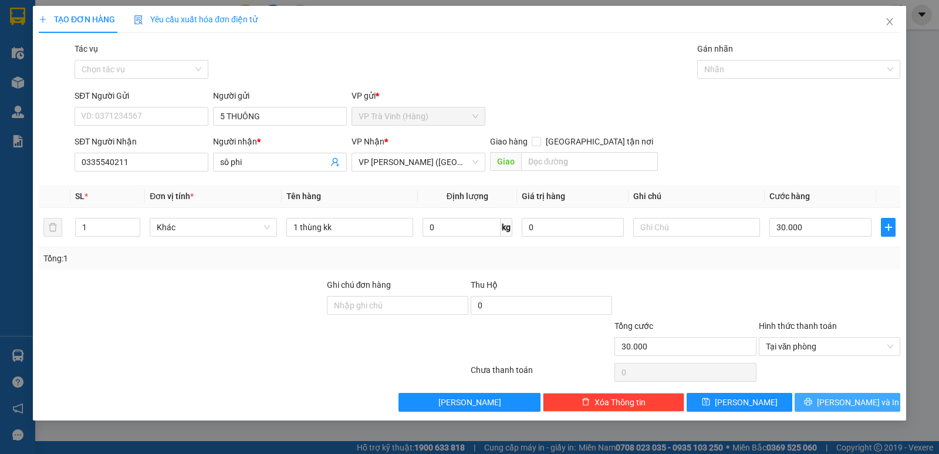
click at [842, 406] on span "[PERSON_NAME] và In" at bounding box center [858, 402] width 82 height 13
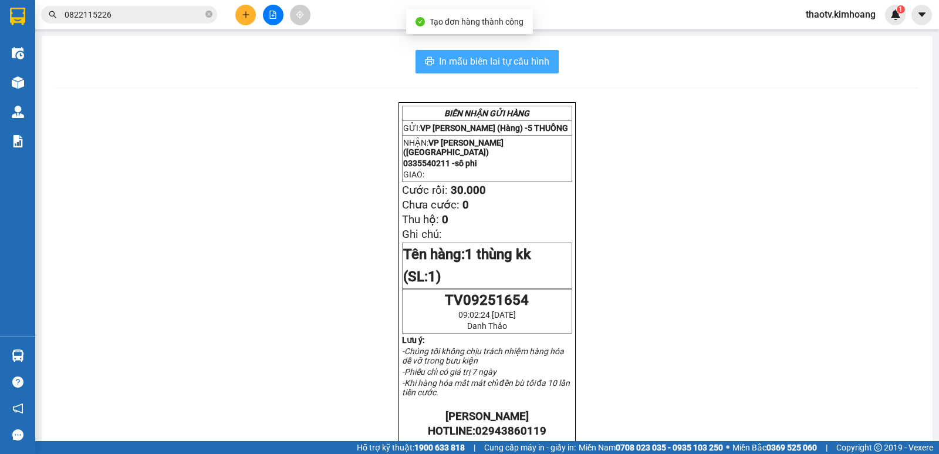
click at [486, 67] on span "In mẫu biên lai tự cấu hình" at bounding box center [494, 61] width 110 height 15
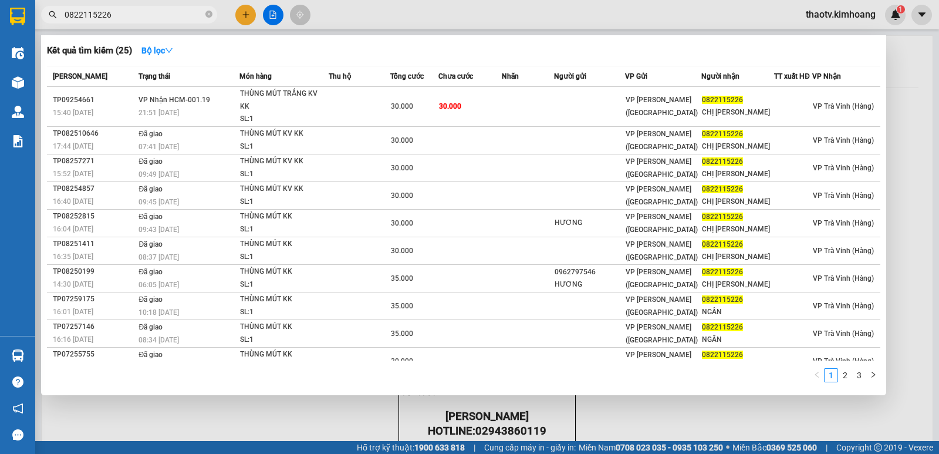
click at [116, 9] on input "0822115226" at bounding box center [134, 14] width 139 height 13
drag, startPoint x: 110, startPoint y: 18, endPoint x: 13, endPoint y: 5, distance: 97.6
click at [0, 24] on section "Kết quả tìm kiếm ( 25 ) Bộ lọc Mã ĐH Trạng thái Món hàng Thu hộ Tổng cước Chưa …" at bounding box center [469, 227] width 939 height 454
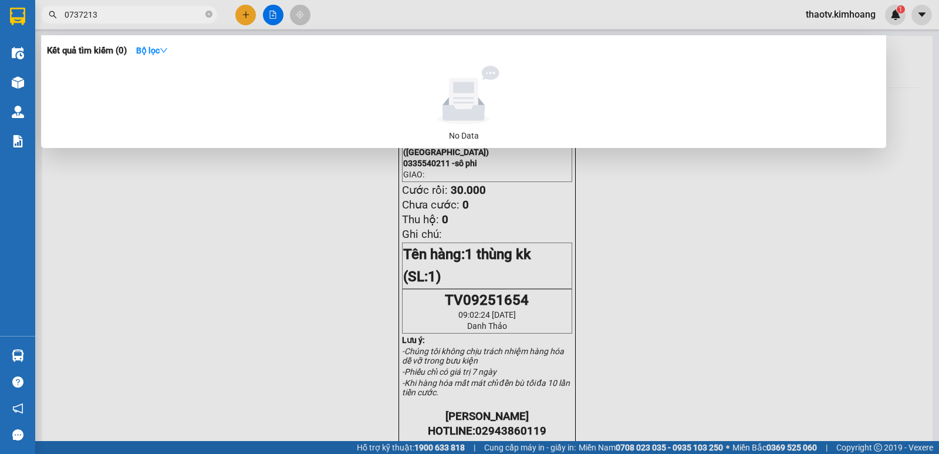
click at [73, 13] on input "0737213" at bounding box center [134, 14] width 139 height 13
drag, startPoint x: 100, startPoint y: 9, endPoint x: 0, endPoint y: 1, distance: 100.7
click at [0, 7] on section "Kết quả tìm kiếm ( 0 ) Bộ lọc No Data 037213 thaotv.kimhoang 1 Điều hành xe Kho…" at bounding box center [469, 227] width 939 height 454
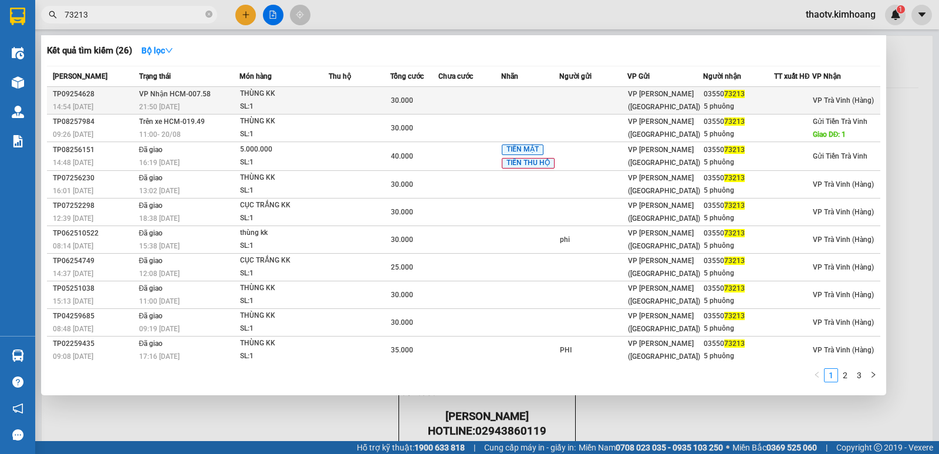
type input "73213"
click at [364, 100] on td at bounding box center [360, 101] width 62 height 28
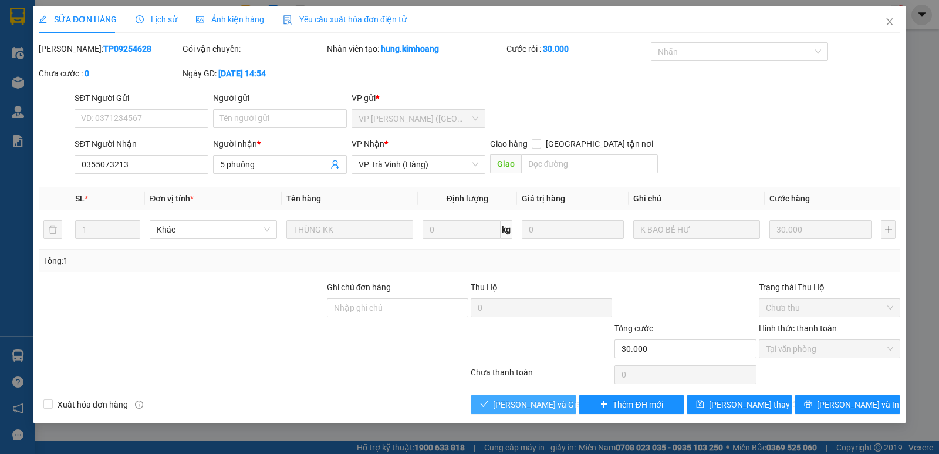
click at [542, 406] on span "[PERSON_NAME] và Giao hàng" at bounding box center [549, 404] width 113 height 13
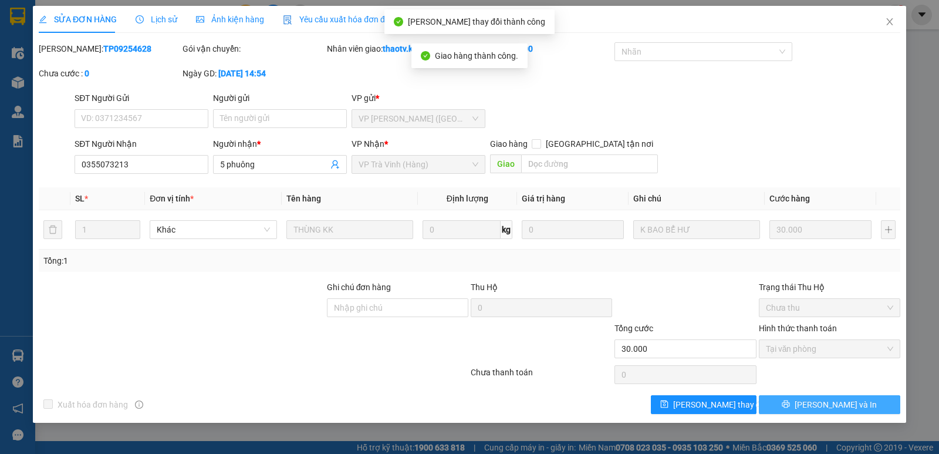
drag, startPoint x: 794, startPoint y: 406, endPoint x: 788, endPoint y: 404, distance: 6.1
click at [794, 406] on button "[PERSON_NAME] và In" at bounding box center [829, 404] width 141 height 19
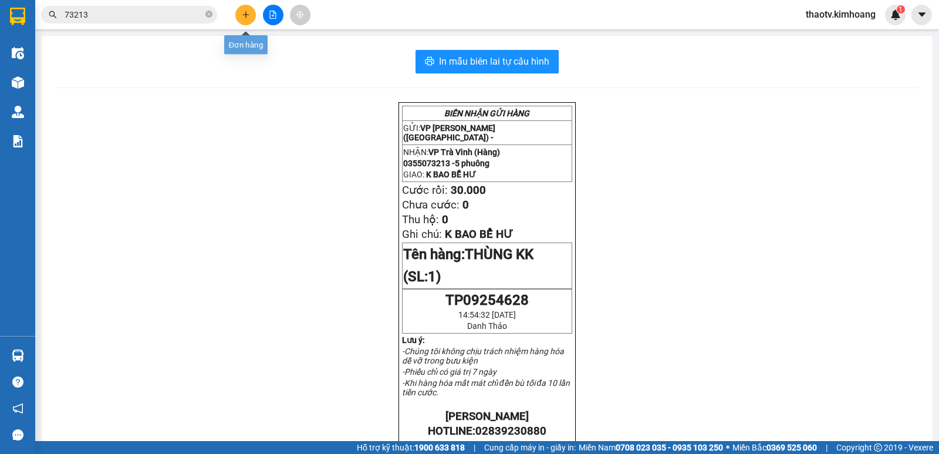
click at [242, 21] on button at bounding box center [245, 15] width 21 height 21
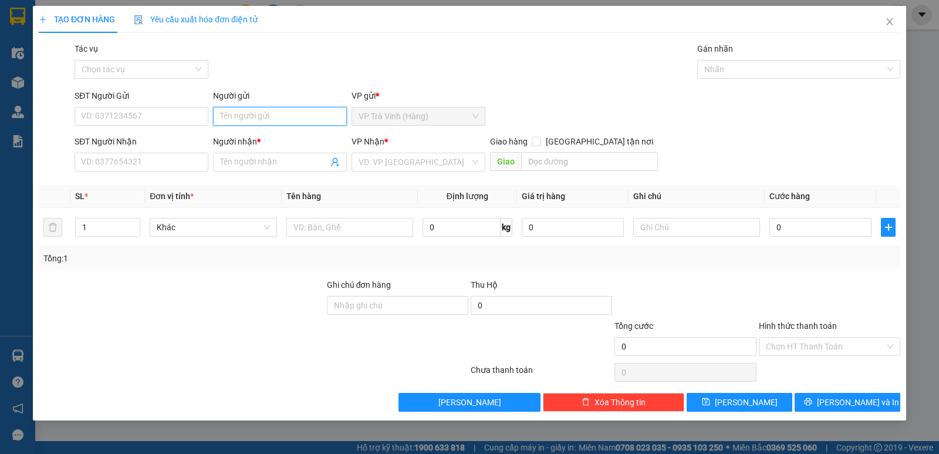
drag, startPoint x: 238, startPoint y: 116, endPoint x: 231, endPoint y: 106, distance: 11.9
click at [235, 110] on input "Người gửi" at bounding box center [280, 116] width 134 height 19
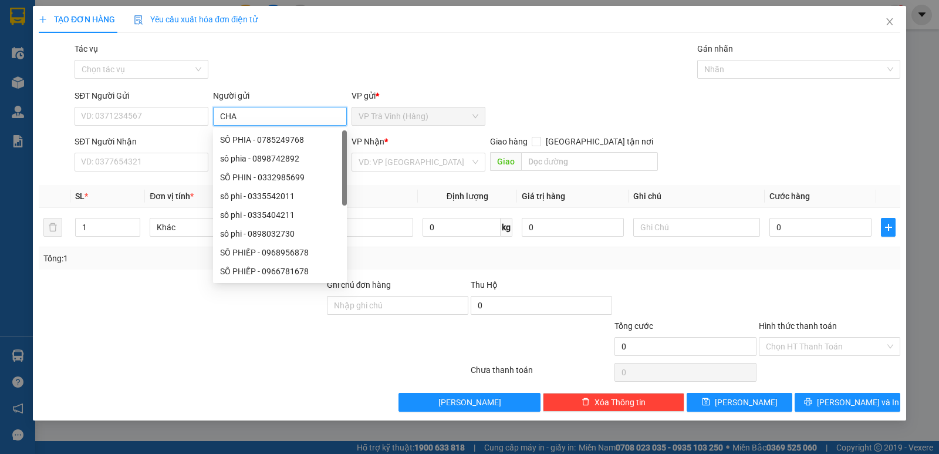
type input "CHA"
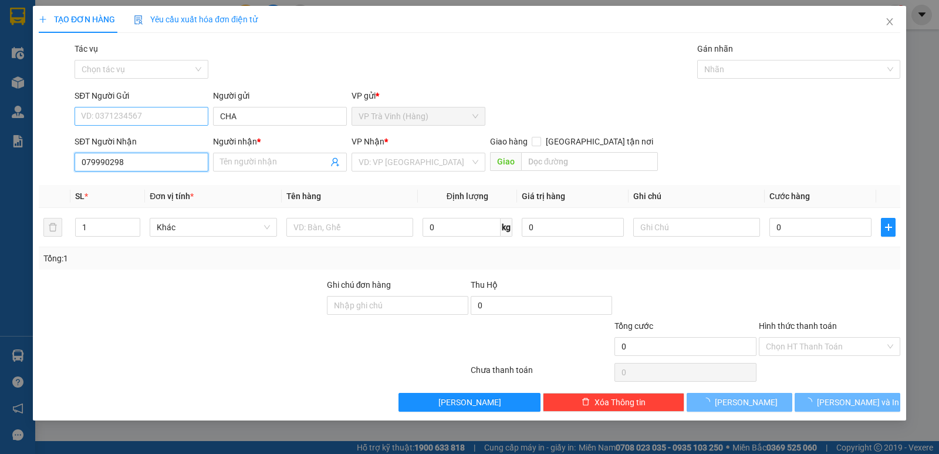
type input "0799902981"
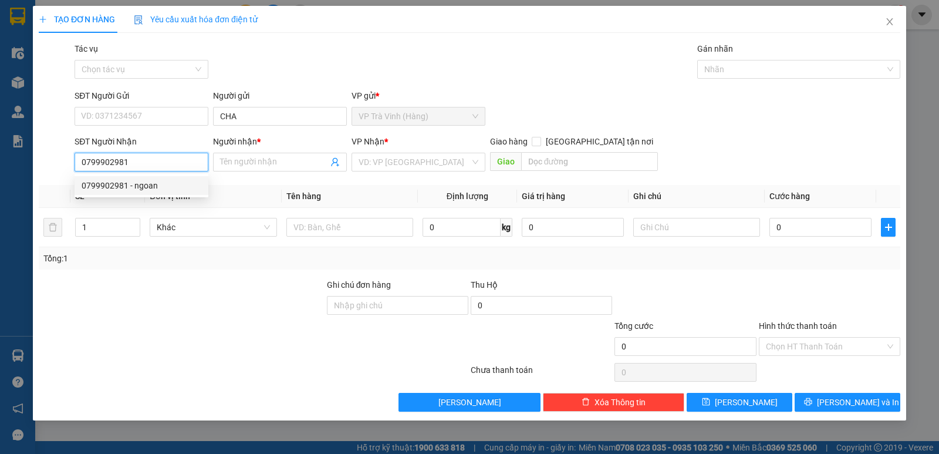
click at [159, 186] on div "0799902981 - ngoan" at bounding box center [142, 185] width 120 height 13
type input "ngoan"
type input "30.000"
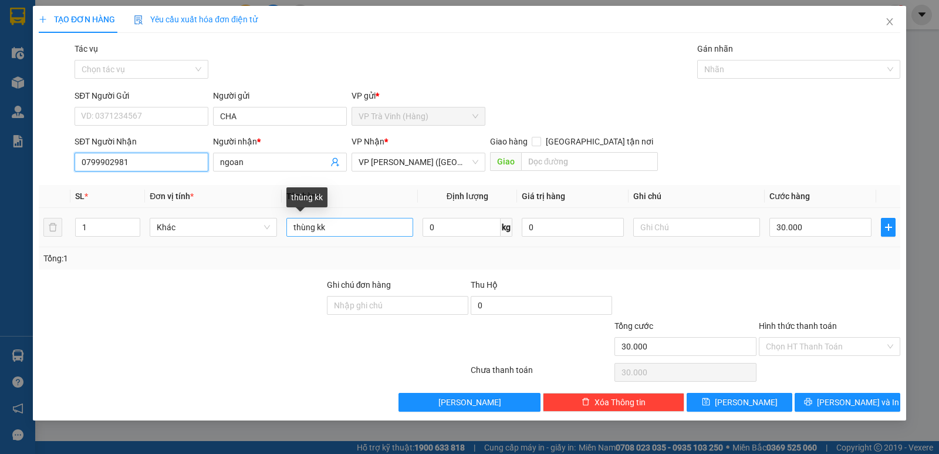
type input "0799902981"
drag, startPoint x: 336, startPoint y: 227, endPoint x: 130, endPoint y: 241, distance: 206.5
click at [133, 245] on tr "1 Khác thùng kk 0 kg 0 30.000" at bounding box center [470, 227] width 862 height 39
type input "1 BỊT M XANH KK"
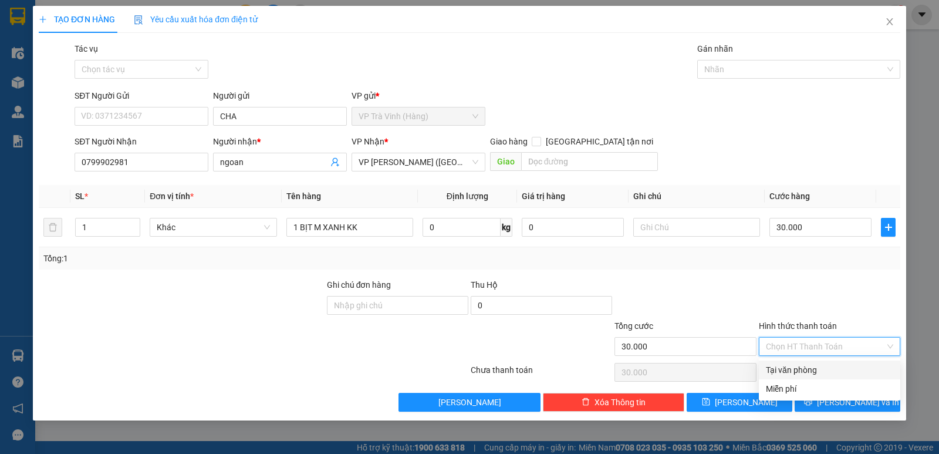
click at [824, 346] on input "Hình thức thanh toán" at bounding box center [825, 346] width 119 height 18
click at [817, 368] on div "Tại văn phòng" at bounding box center [829, 369] width 127 height 13
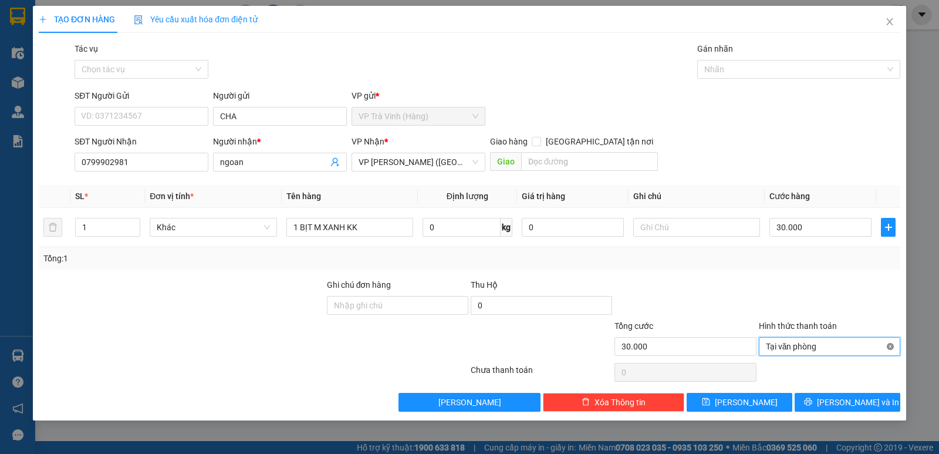
type input "30.000"
click at [859, 401] on span "[PERSON_NAME] và In" at bounding box center [858, 402] width 82 height 13
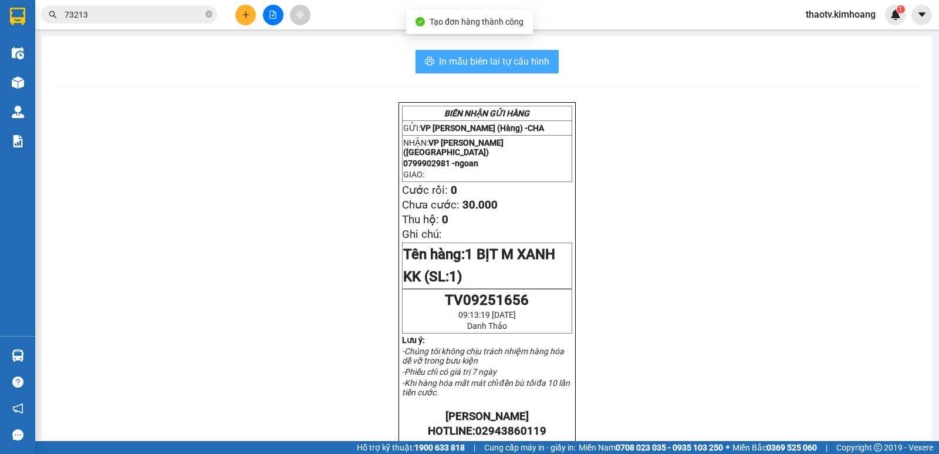
click at [477, 59] on span "In mẫu biên lai tự cấu hình" at bounding box center [494, 61] width 110 height 15
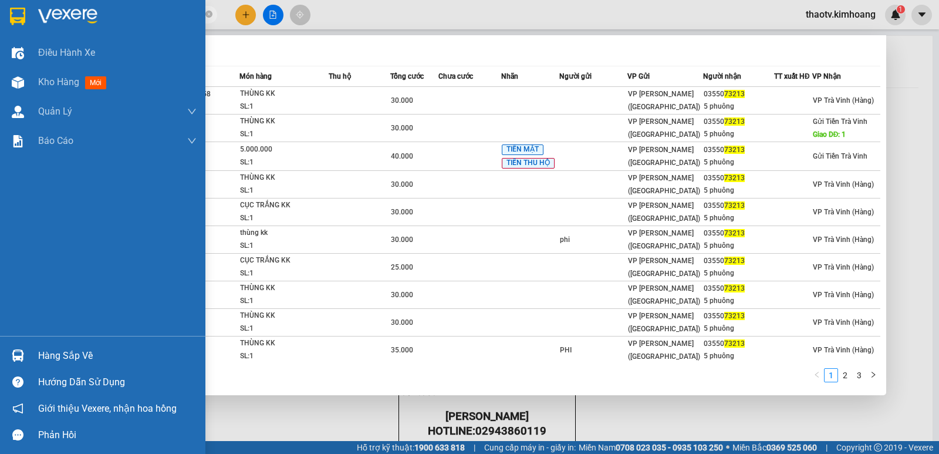
drag, startPoint x: 94, startPoint y: 15, endPoint x: 2, endPoint y: 12, distance: 92.8
click at [0, 15] on section "Kết quả tìm kiếm ( 26 ) Bộ lọc Mã ĐH Trạng thái Món hàng Thu hộ Tổng cước Chưa …" at bounding box center [469, 227] width 939 height 454
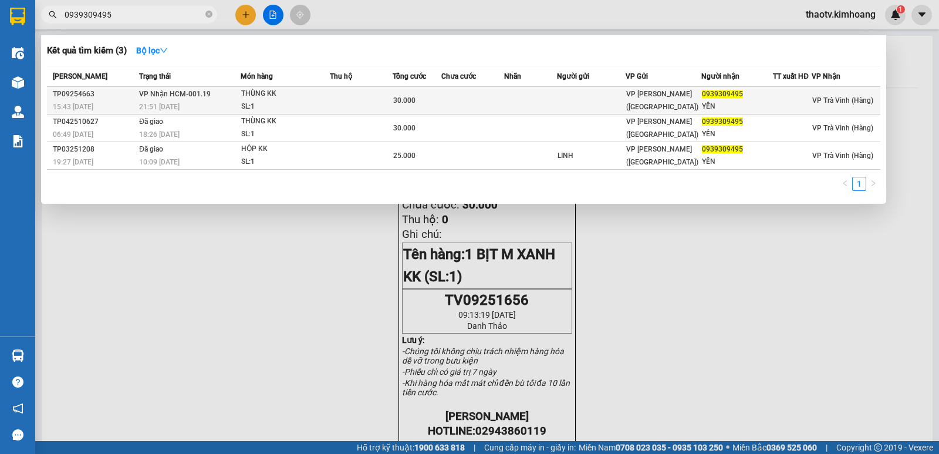
type input "0939309495"
click at [185, 102] on div "21:51 [DATE]" at bounding box center [189, 106] width 101 height 13
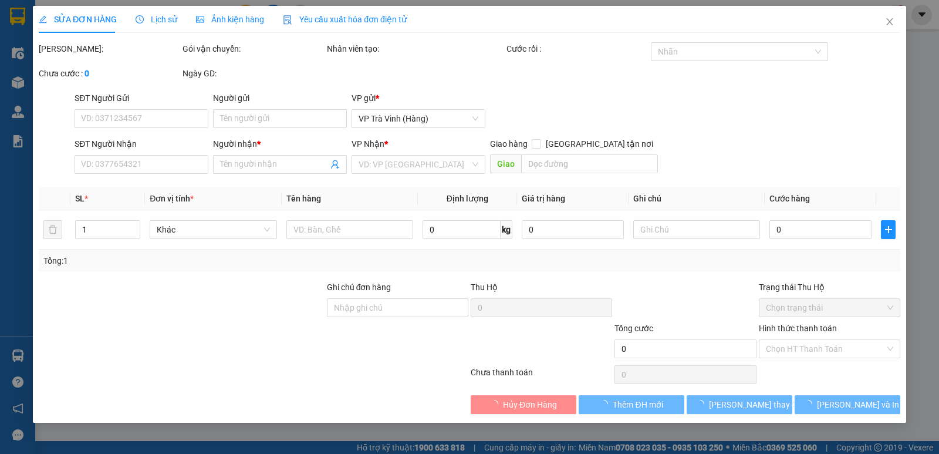
type input "0939309495"
type input "YẾN"
type input "30.000"
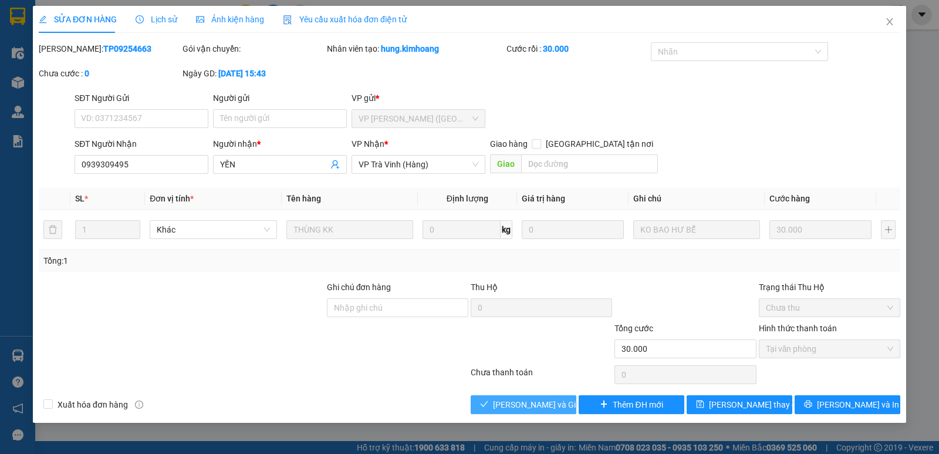
click at [545, 404] on span "[PERSON_NAME] và Giao hàng" at bounding box center [549, 404] width 113 height 13
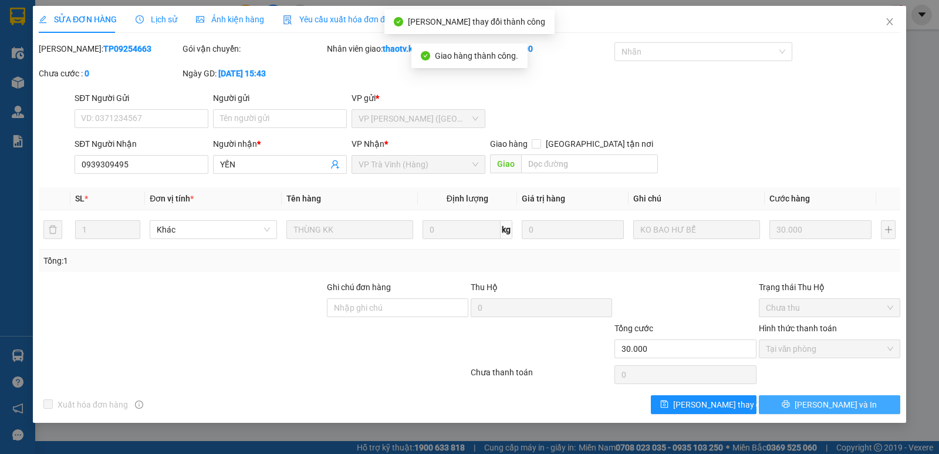
click at [823, 404] on span "[PERSON_NAME] và In" at bounding box center [836, 404] width 82 height 13
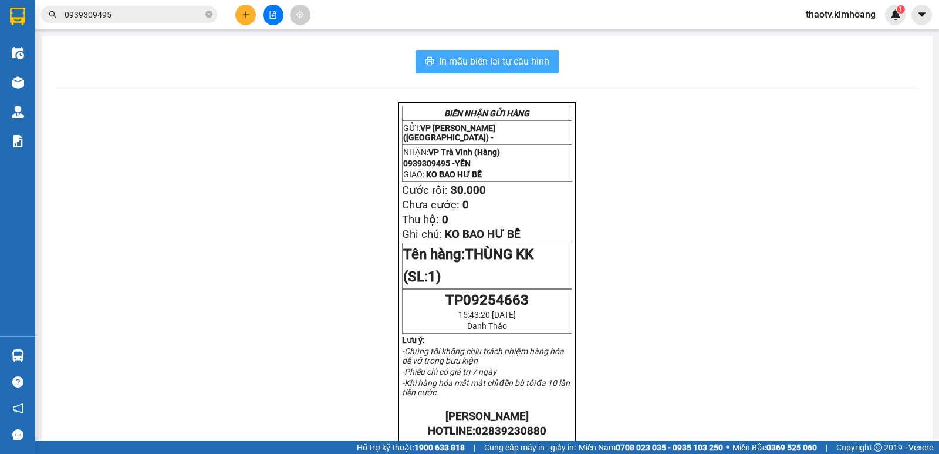
click at [531, 56] on span "In mẫu biên lai tự cấu hình" at bounding box center [494, 61] width 110 height 15
drag, startPoint x: 141, startPoint y: 25, endPoint x: 138, endPoint y: 16, distance: 8.9
click at [141, 24] on div "Kết quả tìm kiếm ( 3 ) Bộ lọc Mã ĐH Trạng thái Món hàng Thu hộ Tổng cước Chưa c…" at bounding box center [114, 15] width 229 height 21
click at [137, 13] on input "0939309495" at bounding box center [134, 14] width 139 height 13
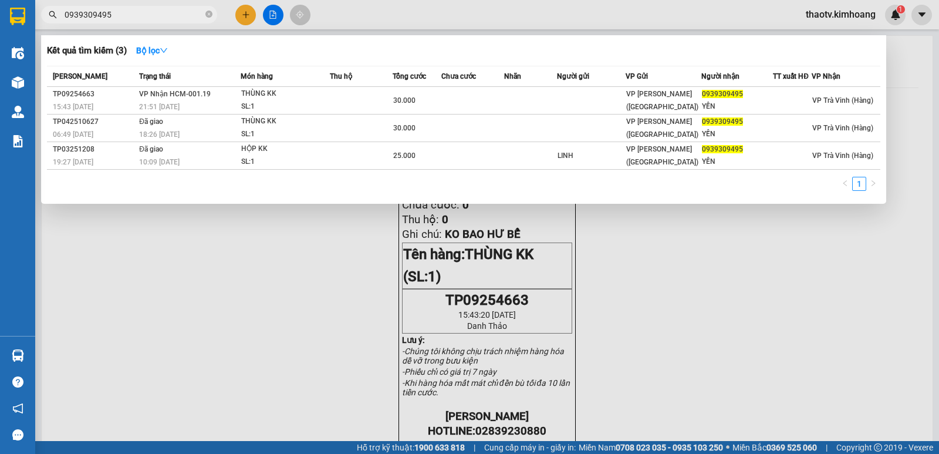
drag, startPoint x: 131, startPoint y: 16, endPoint x: 0, endPoint y: 60, distance: 138.6
click at [0, 60] on section "Kết quả tìm kiếm ( 3 ) Bộ lọc Mã ĐH Trạng thái Món hàng Thu hộ Tổng cước Chưa c…" at bounding box center [469, 227] width 939 height 454
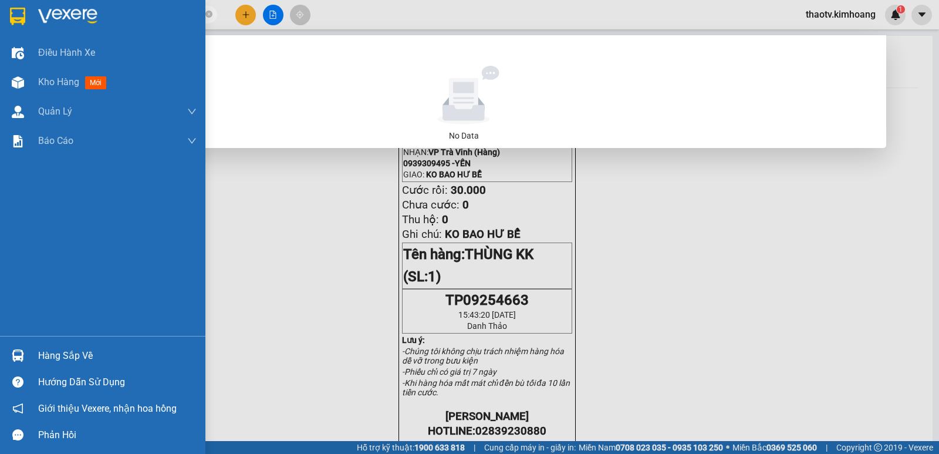
drag, startPoint x: 112, startPoint y: 15, endPoint x: 0, endPoint y: 15, distance: 112.1
click at [0, 15] on section "Kết quả tìm kiếm ( 0 ) Bộ lọc No Data 402012 thaotv.kimhoang 1 Điều hành xe Kho…" at bounding box center [469, 227] width 939 height 454
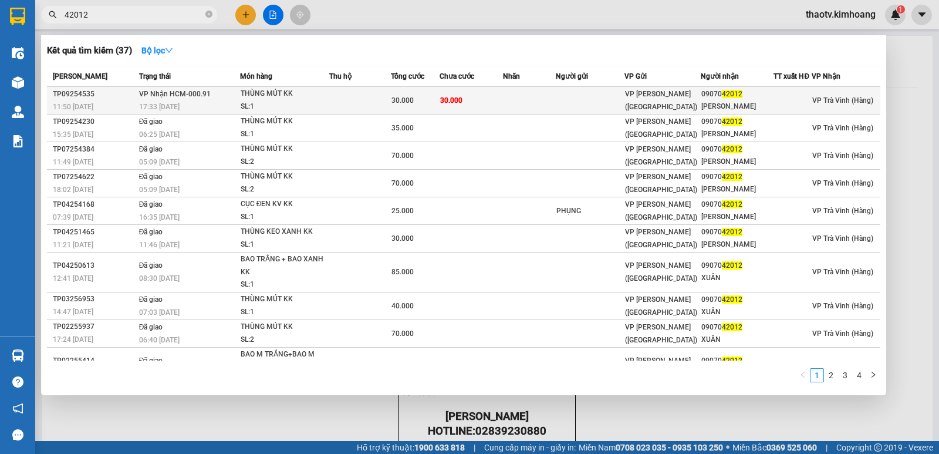
type input "42012"
click at [344, 92] on td at bounding box center [360, 101] width 62 height 28
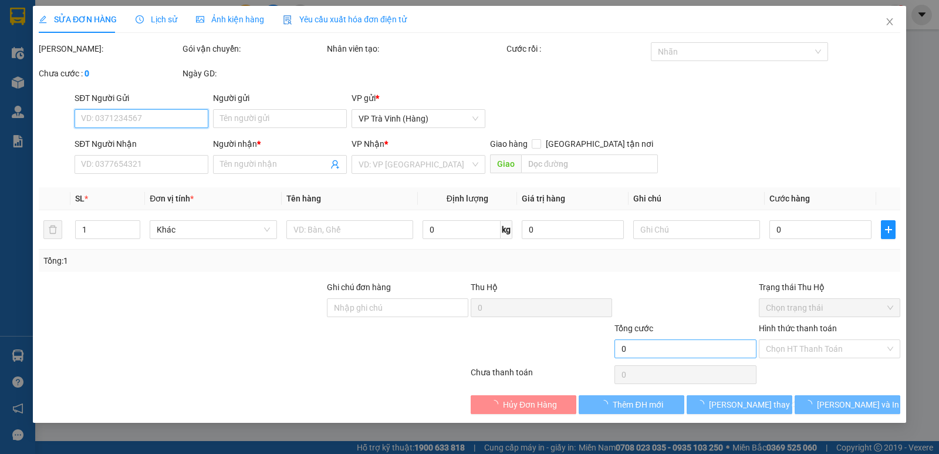
type input "0907042012"
type input "[PERSON_NAME]"
type input "30.000"
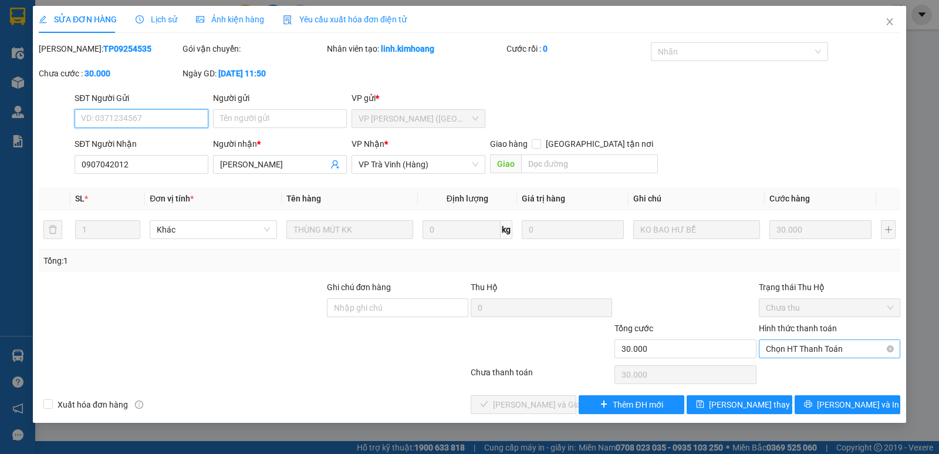
click at [804, 351] on span "Chọn HT Thanh Toán" at bounding box center [829, 349] width 127 height 18
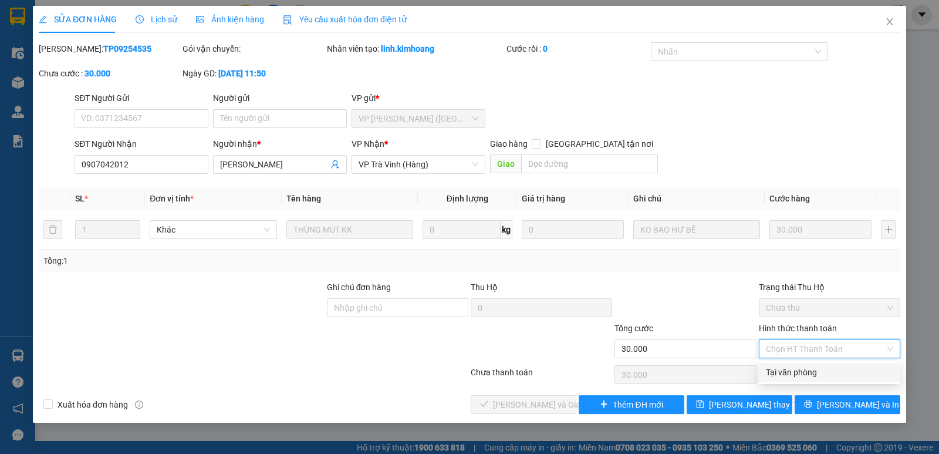
click at [786, 370] on div "Tại văn phòng" at bounding box center [829, 372] width 127 height 13
type input "0"
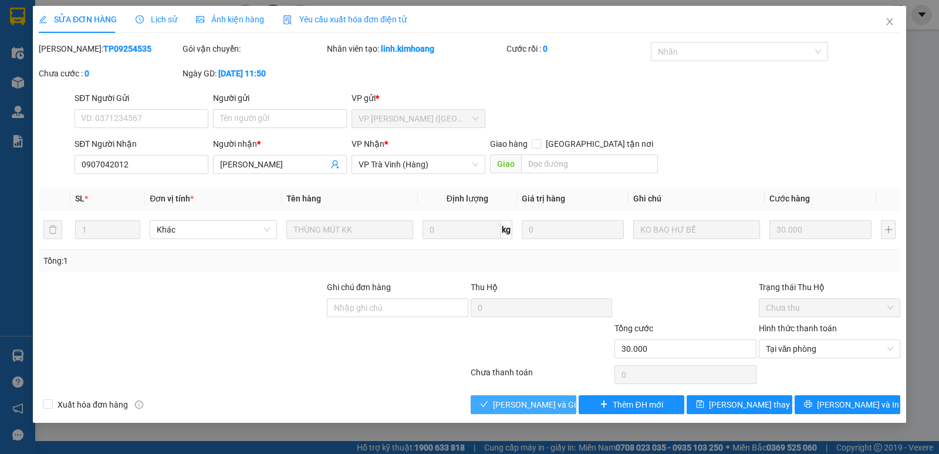
click at [519, 398] on span "[PERSON_NAME] và Giao hàng" at bounding box center [549, 404] width 113 height 13
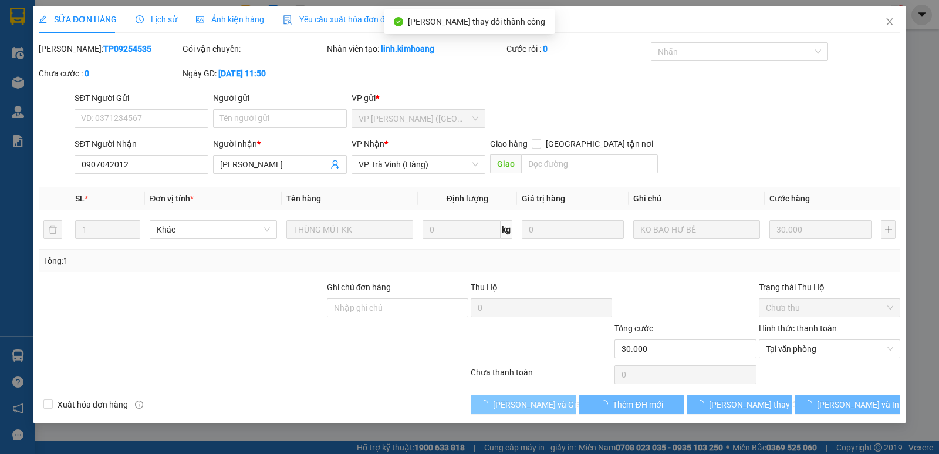
click at [518, 399] on span "[PERSON_NAME] và Giao hàng" at bounding box center [549, 404] width 113 height 13
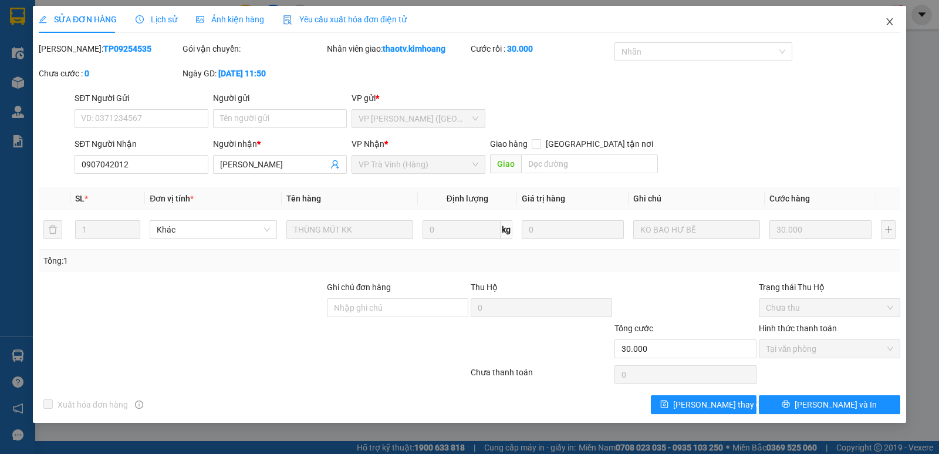
click at [889, 23] on icon "close" at bounding box center [889, 21] width 6 height 7
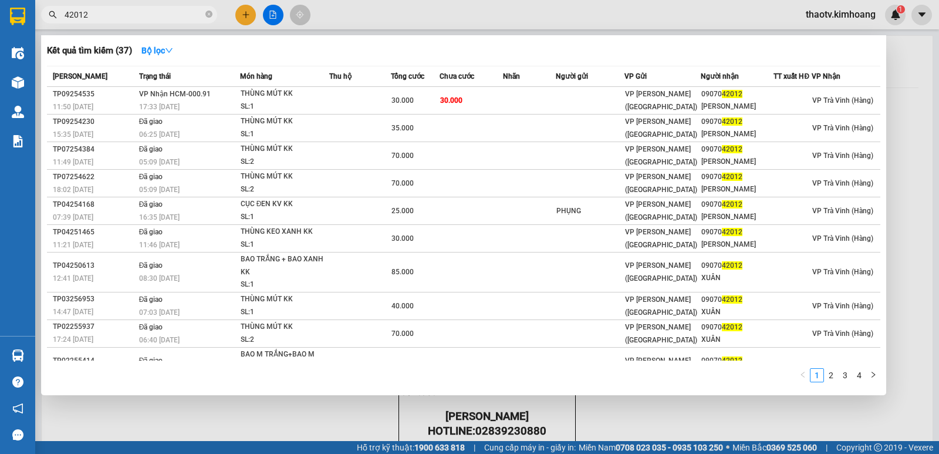
click at [106, 15] on input "42012" at bounding box center [134, 14] width 139 height 13
click at [244, 19] on div at bounding box center [469, 227] width 939 height 454
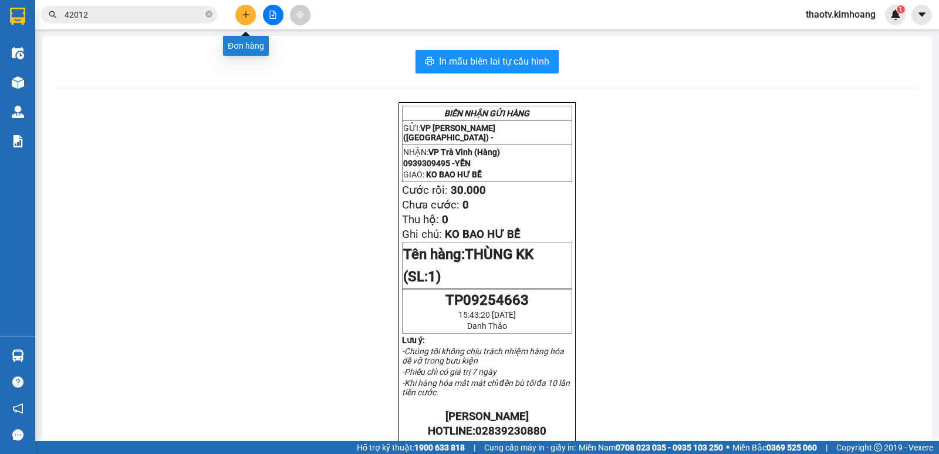
click at [242, 19] on button at bounding box center [245, 15] width 21 height 21
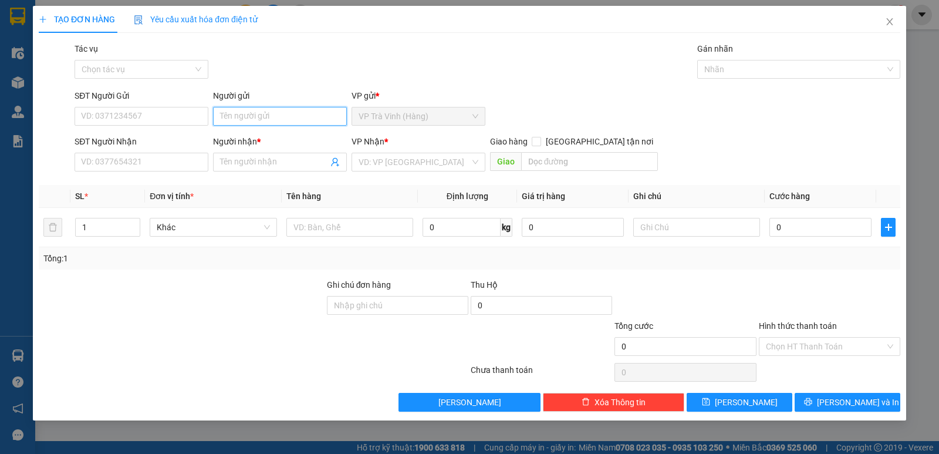
drag, startPoint x: 270, startPoint y: 119, endPoint x: 261, endPoint y: 116, distance: 9.8
click at [267, 119] on input "Người gửi" at bounding box center [280, 116] width 134 height 19
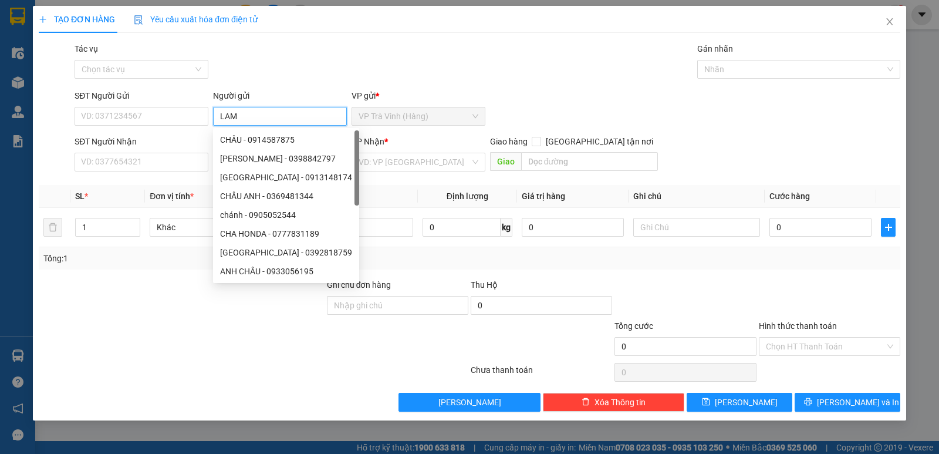
type input "LAM"
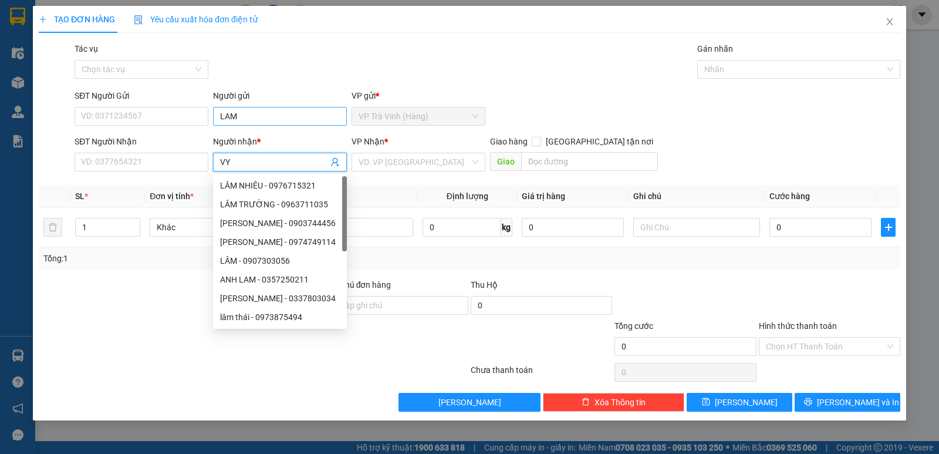
type input "VY"
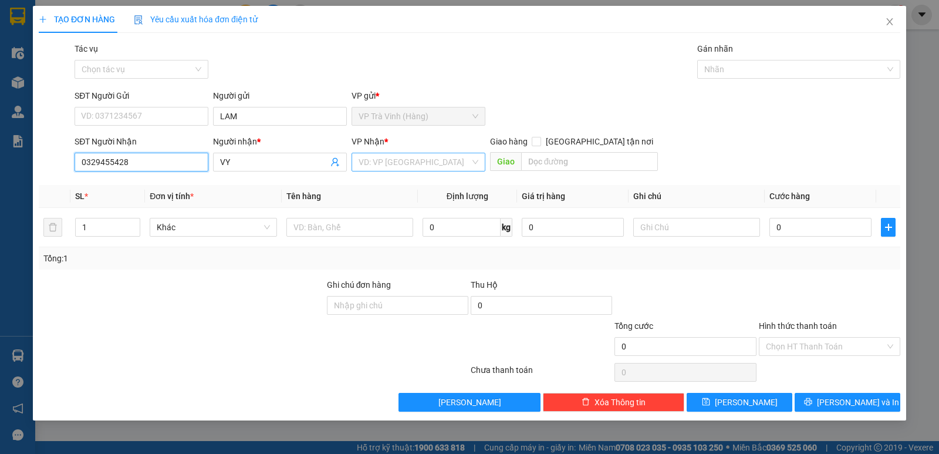
type input "0329455428"
click at [377, 155] on input "search" at bounding box center [415, 162] width 112 height 18
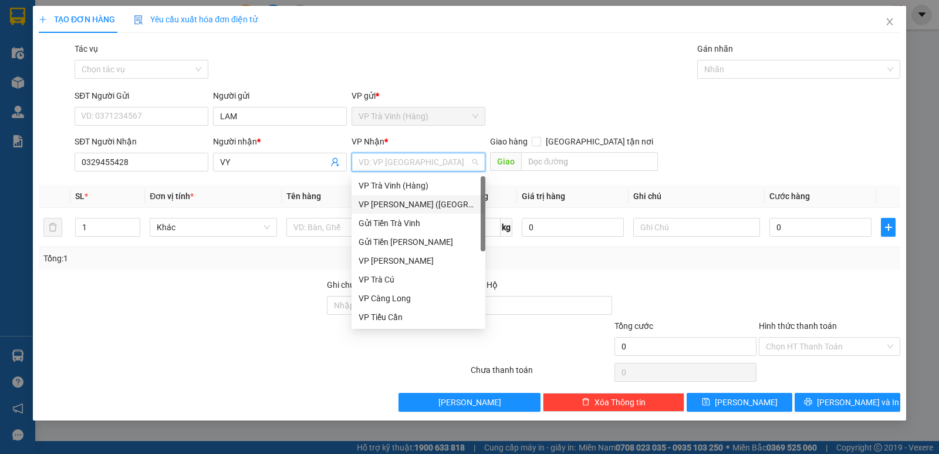
click at [392, 205] on div "VP [PERSON_NAME] ([GEOGRAPHIC_DATA])" at bounding box center [419, 204] width 120 height 13
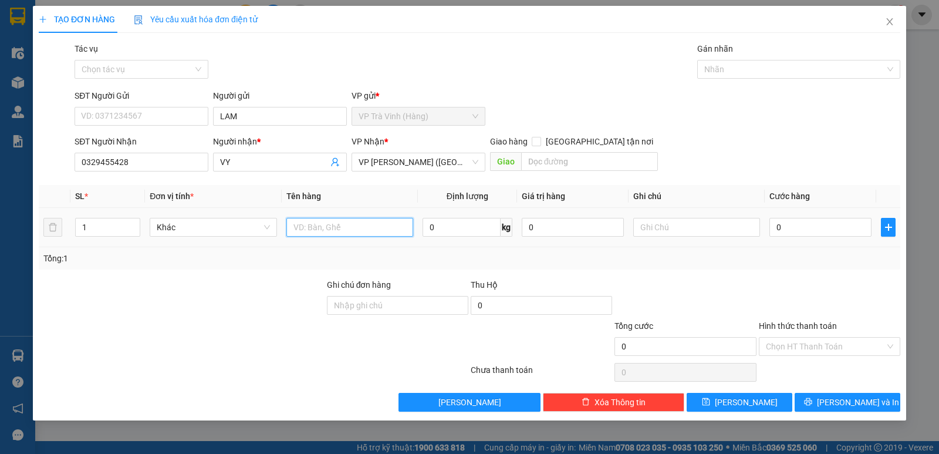
click at [299, 232] on input "text" at bounding box center [349, 227] width 127 height 19
type input "1 THÙNG KK"
click at [788, 227] on input "0" at bounding box center [820, 227] width 102 height 19
type input "3"
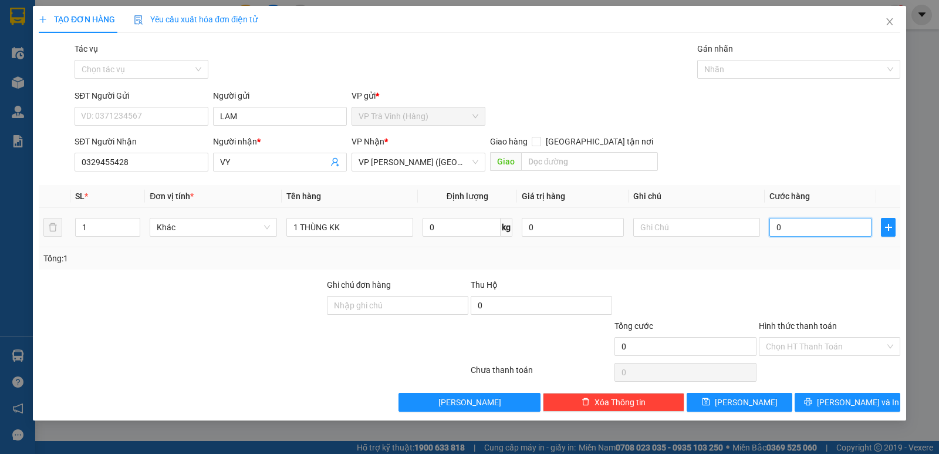
type input "3"
type input "35"
type input "35.000"
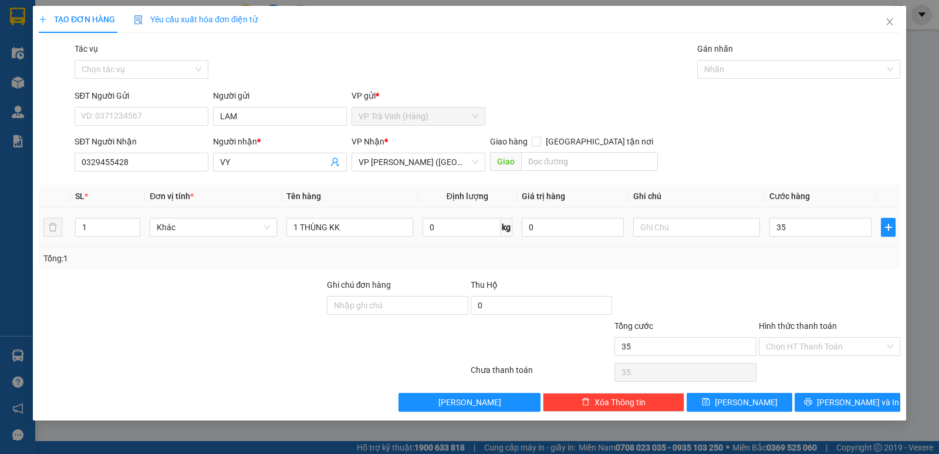
type input "35.000"
click at [826, 275] on div "Transit Pickup Surcharge Ids Transit Deliver Surcharge Ids Transit Deliver Surc…" at bounding box center [470, 226] width 862 height 369
click at [829, 349] on input "Hình thức thanh toán" at bounding box center [825, 346] width 119 height 18
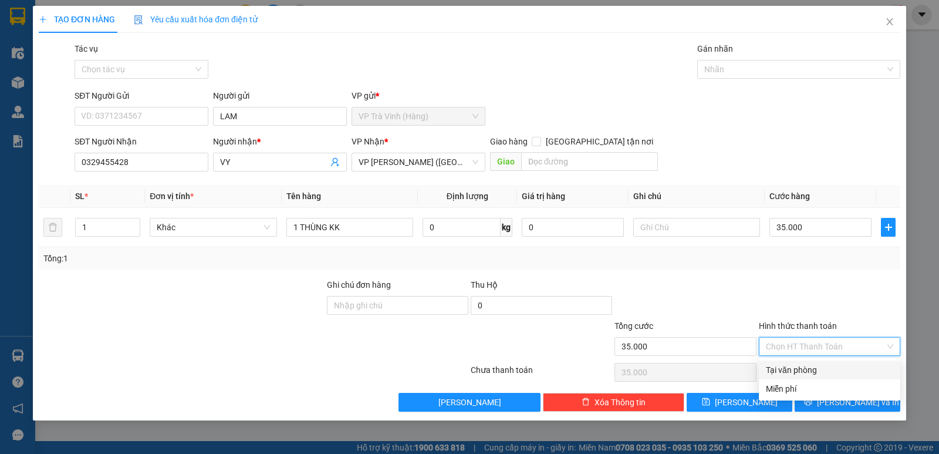
click at [813, 374] on div "Tại văn phòng" at bounding box center [829, 369] width 127 height 13
type input "0"
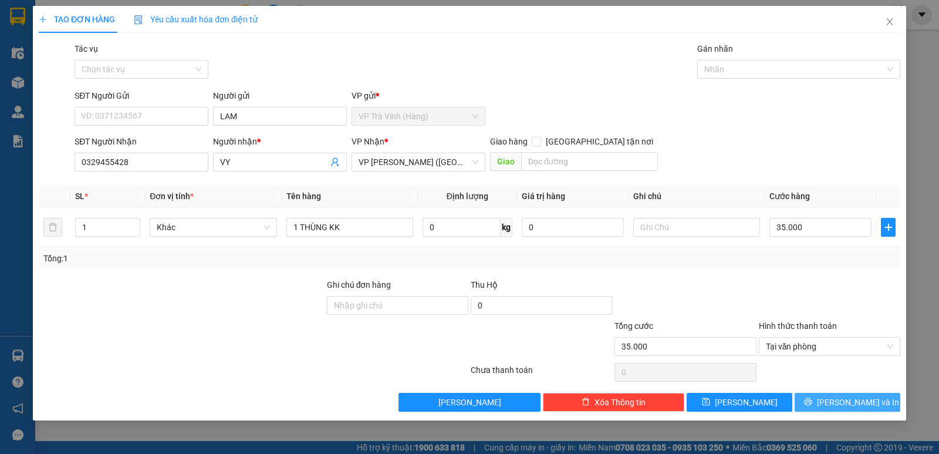
click at [821, 403] on button "[PERSON_NAME] và In" at bounding box center [848, 402] width 106 height 19
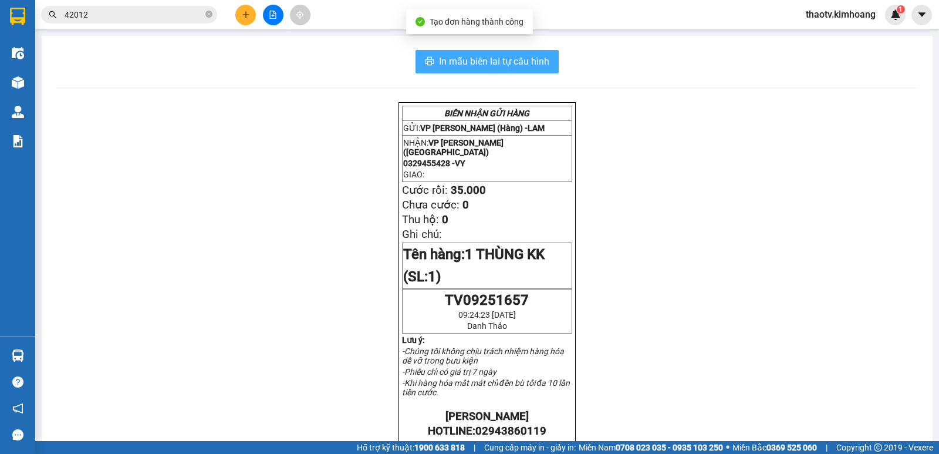
click at [514, 62] on span "In mẫu biên lai tự cấu hình" at bounding box center [494, 61] width 110 height 15
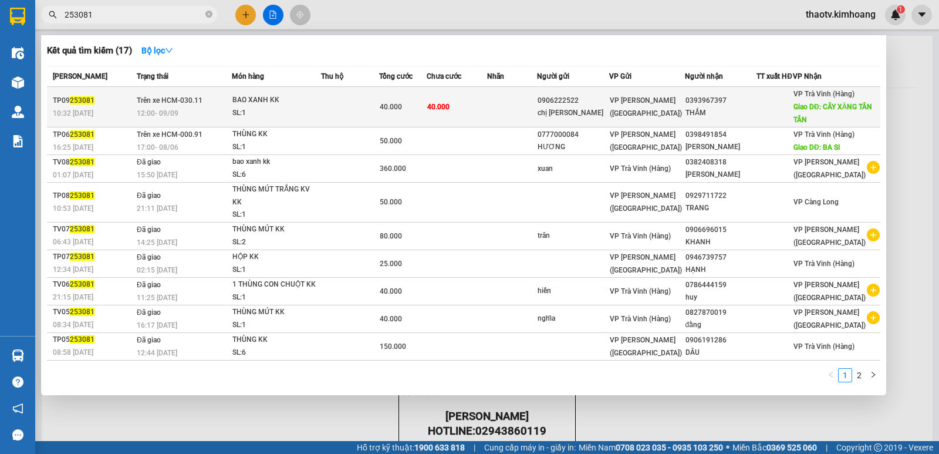
type input "253081"
click at [334, 113] on td at bounding box center [350, 107] width 58 height 40
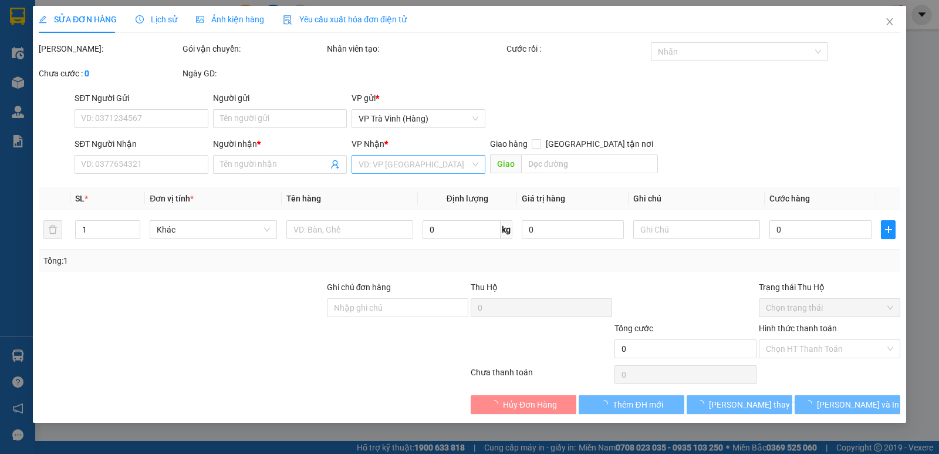
type input "0906222522"
type input "chị [PERSON_NAME]"
type input "0393967397"
type input "THẮM"
type input "CÂY XĂNG TÂN TÂN"
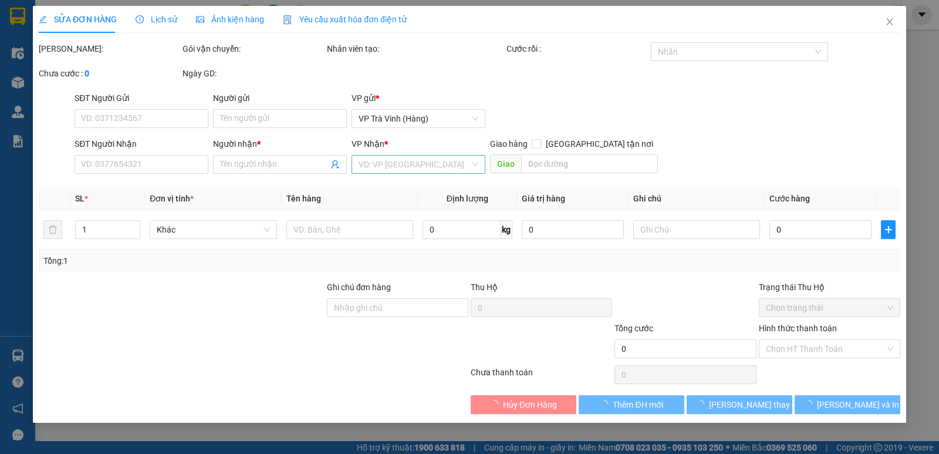
type input "40.000"
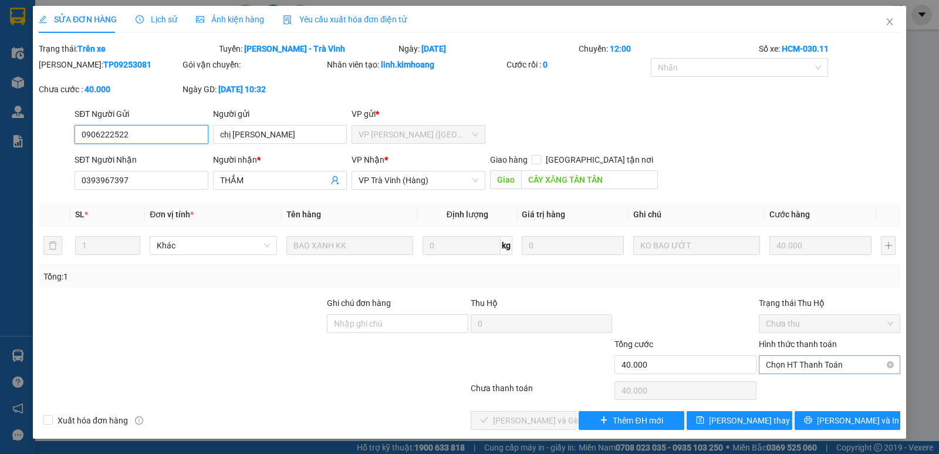
click at [812, 365] on span "Chọn HT Thanh Toán" at bounding box center [829, 365] width 127 height 18
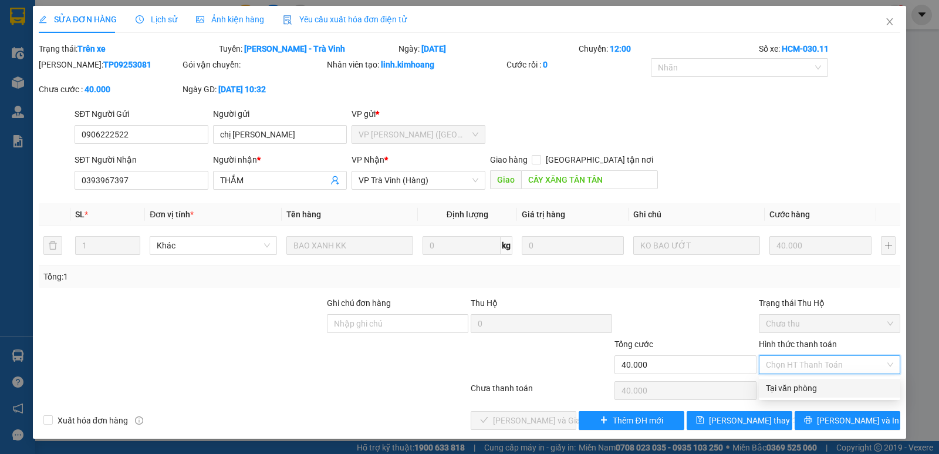
click at [805, 392] on div "Tại văn phòng" at bounding box center [829, 388] width 127 height 13
type input "0"
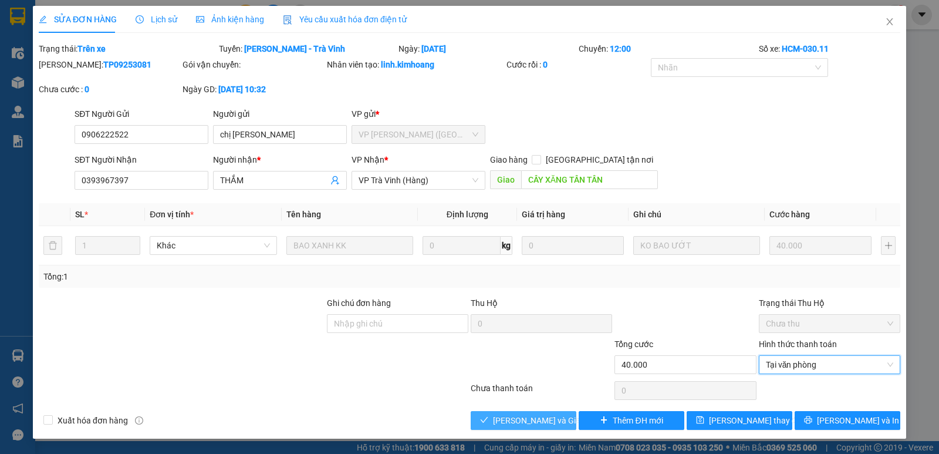
drag, startPoint x: 531, startPoint y: 423, endPoint x: 533, endPoint y: 412, distance: 10.8
click at [531, 422] on span "[PERSON_NAME] và Giao hàng" at bounding box center [549, 420] width 113 height 13
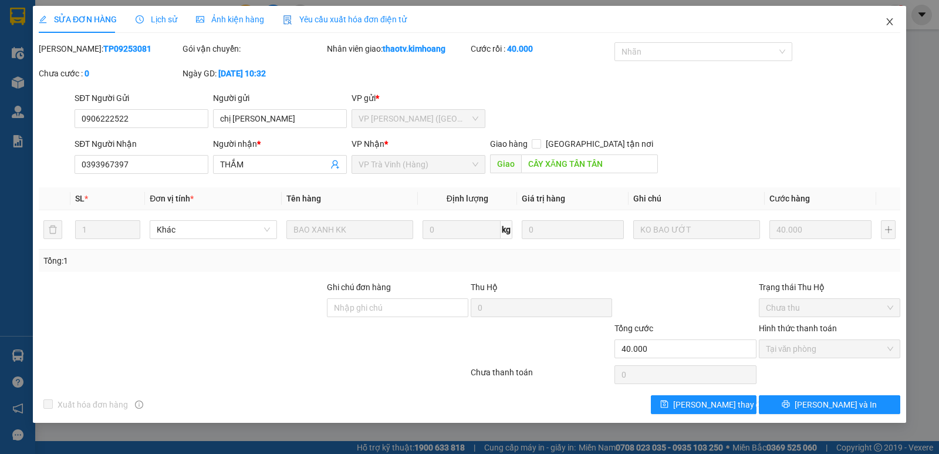
click at [890, 21] on icon "close" at bounding box center [889, 21] width 9 height 9
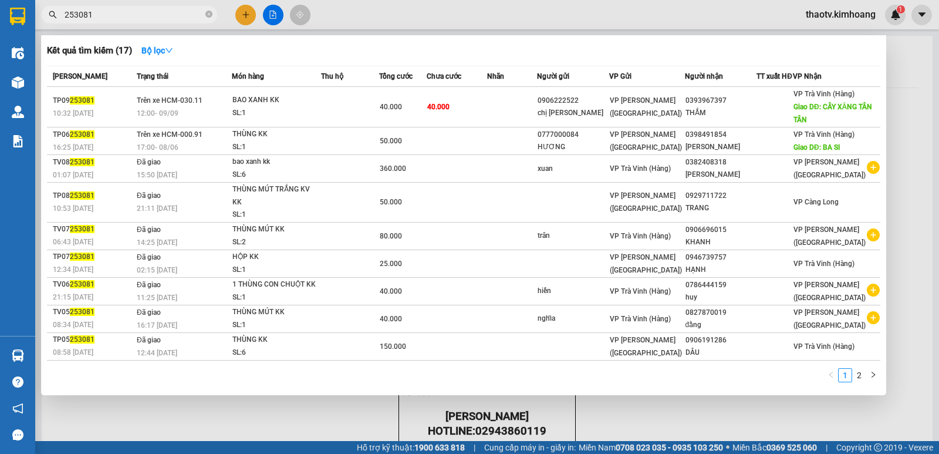
drag, startPoint x: 116, startPoint y: 13, endPoint x: 110, endPoint y: 9, distance: 7.1
click at [114, 13] on input "253081" at bounding box center [134, 14] width 139 height 13
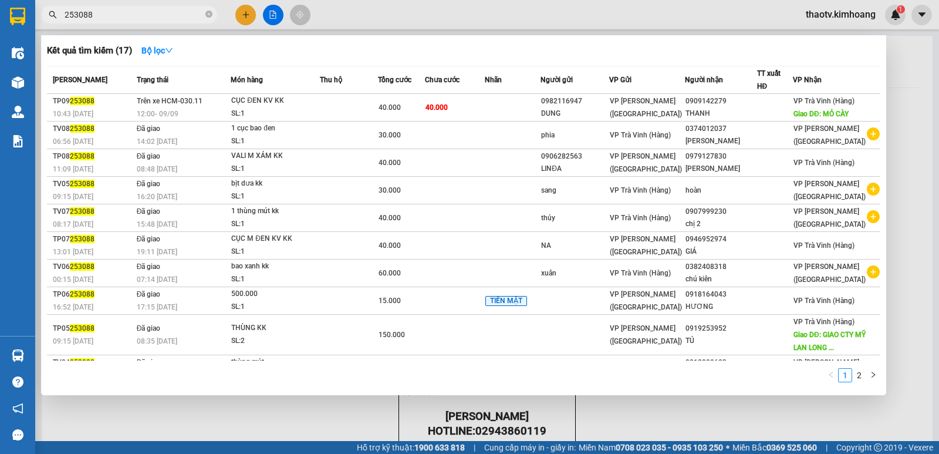
type input "253088"
click at [288, 92] on th "Món hàng" at bounding box center [275, 80] width 89 height 28
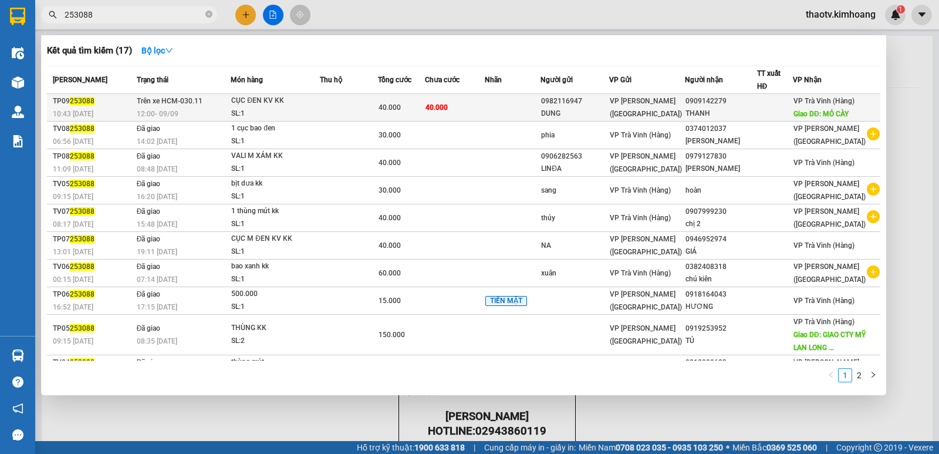
click at [285, 102] on div "CỤC ĐEN KV KK" at bounding box center [275, 100] width 88 height 13
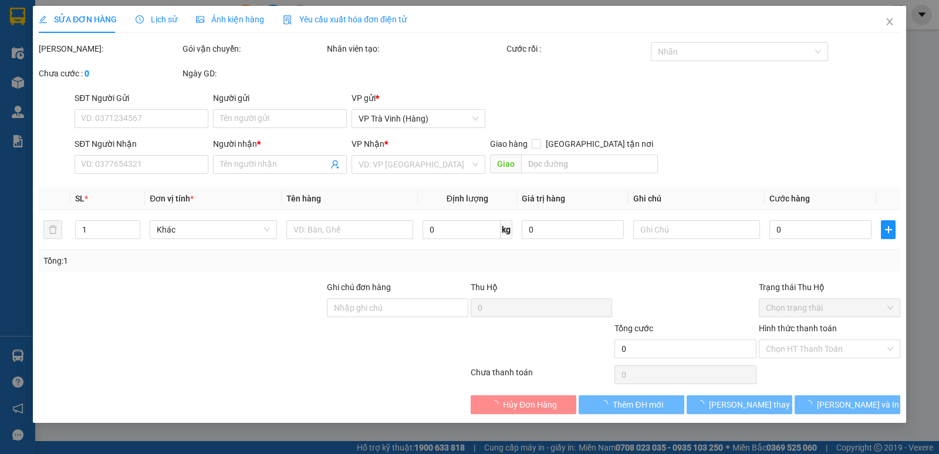
type input "0982116947"
type input "DUNG"
type input "0909142279"
type input "THANH"
type input "MỎ CÀY"
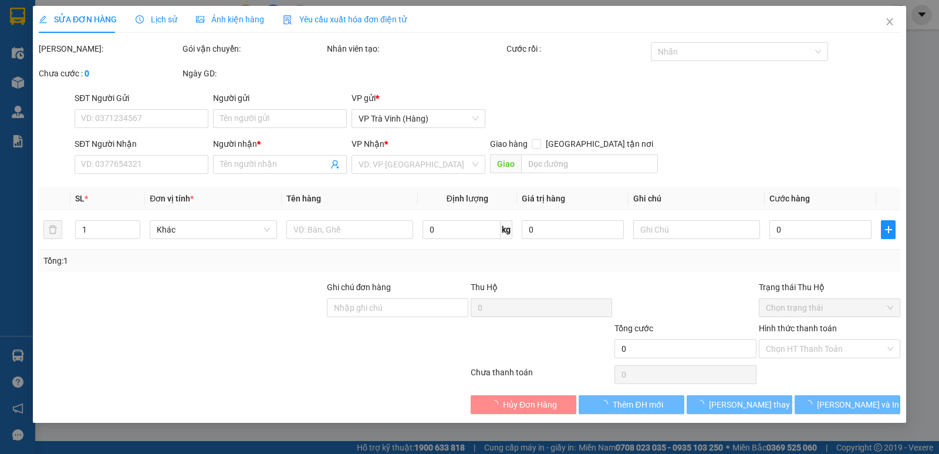
type input "40.000"
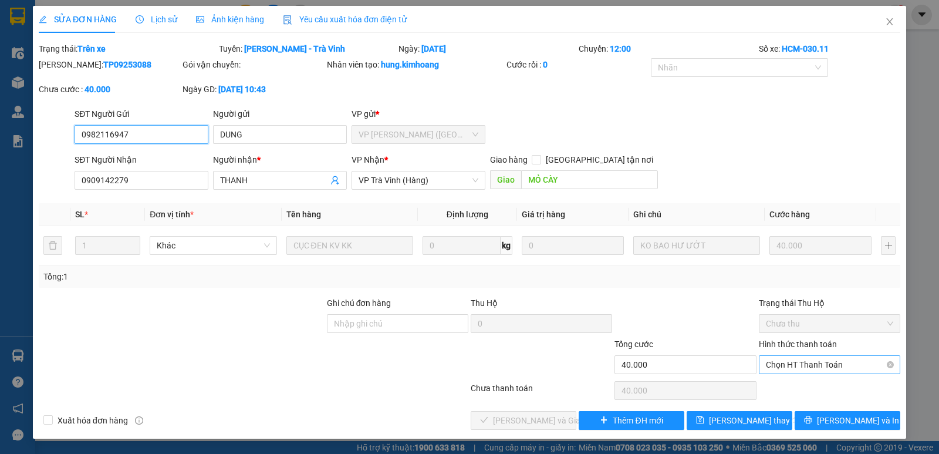
click at [820, 370] on span "Chọn HT Thanh Toán" at bounding box center [829, 365] width 127 height 18
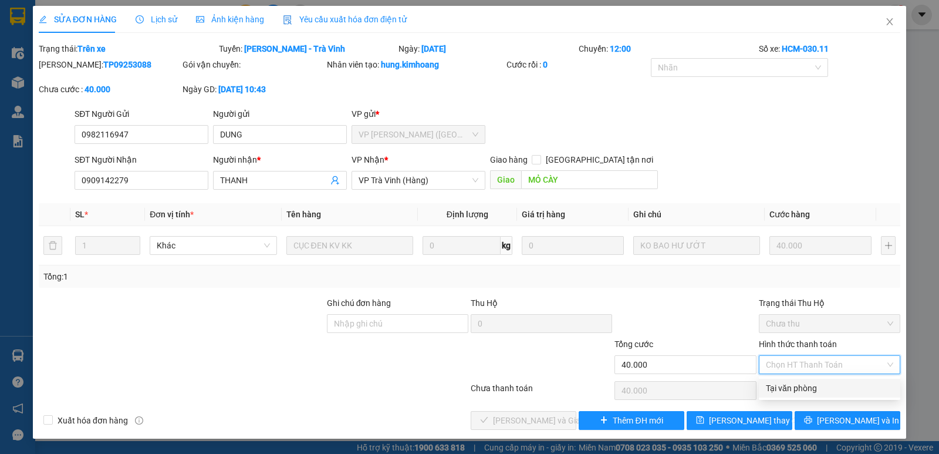
click at [798, 390] on div "Tại văn phòng" at bounding box center [829, 388] width 127 height 13
type input "0"
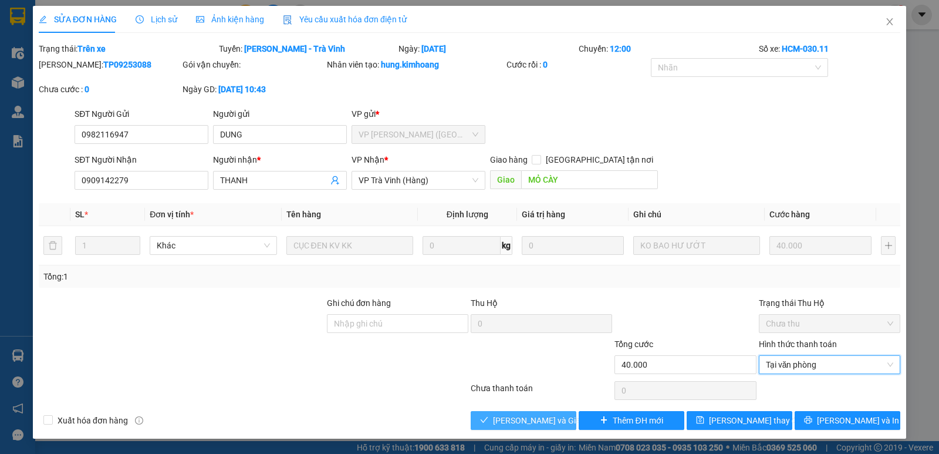
click at [549, 419] on span "[PERSON_NAME] và Giao hàng" at bounding box center [549, 420] width 113 height 13
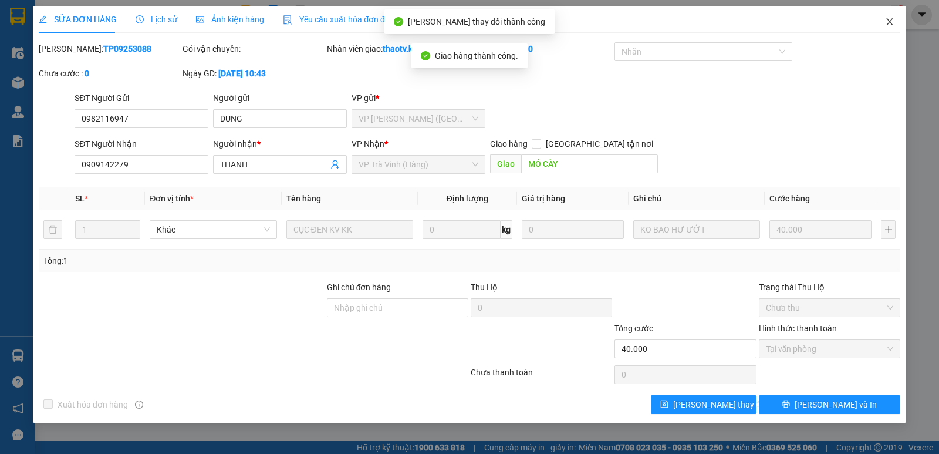
click at [886, 22] on icon "close" at bounding box center [889, 21] width 9 height 9
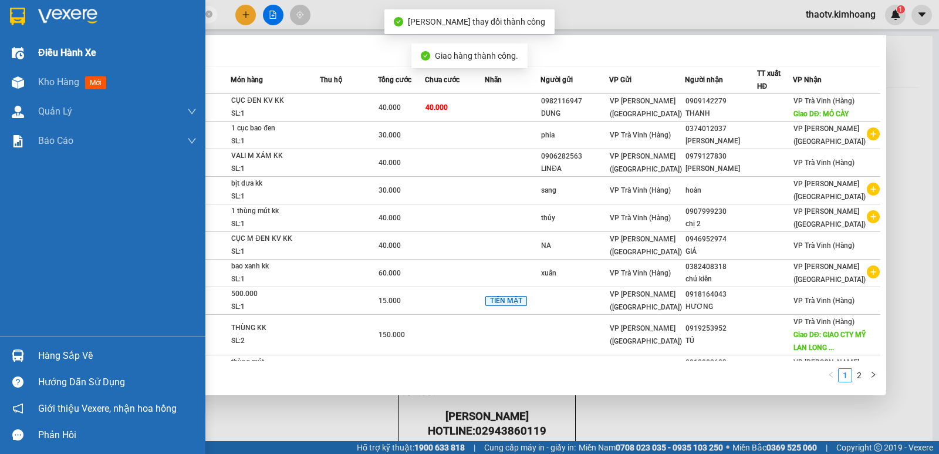
drag, startPoint x: 150, startPoint y: 13, endPoint x: 10, endPoint y: 38, distance: 142.4
click at [0, 49] on section "Kết quả tìm kiếm ( 17 ) Bộ lọc Mã ĐH Trạng thái Món hàng Thu hộ Tổng cước Chưa …" at bounding box center [469, 227] width 939 height 454
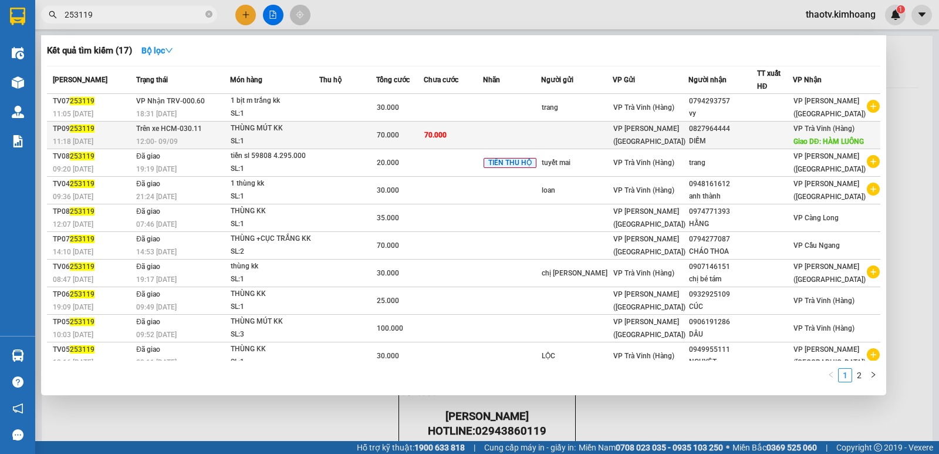
type input "253119"
click at [144, 125] on span "Trên xe HCM-030.11" at bounding box center [169, 128] width 66 height 8
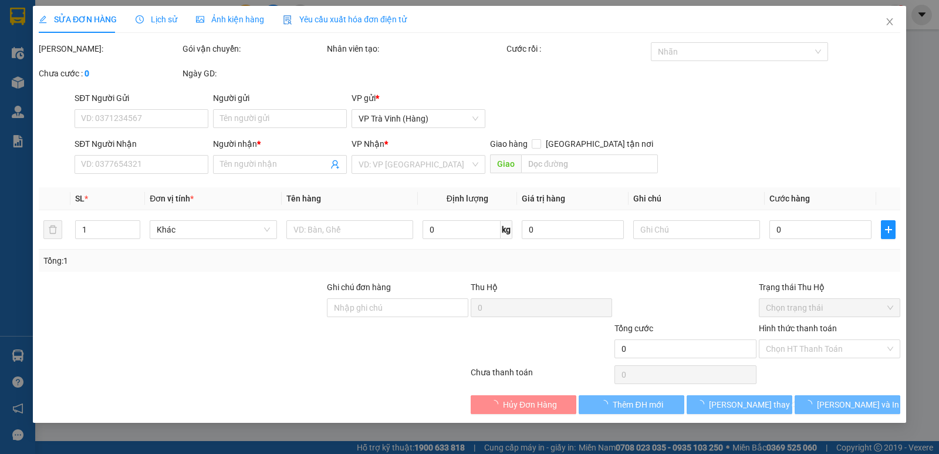
type input "0827964444"
type input "DIỄM"
type input "HÀM LUÔNG"
type input "70.000"
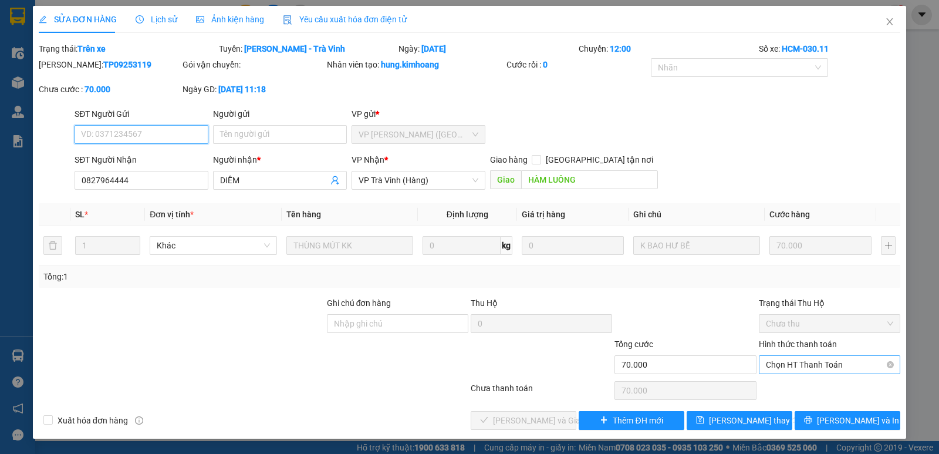
click at [799, 363] on span "Chọn HT Thanh Toán" at bounding box center [829, 365] width 127 height 18
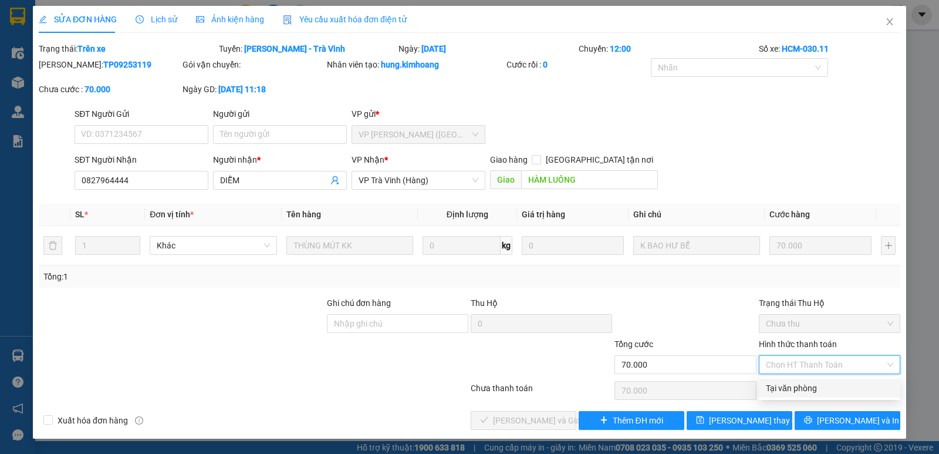
click at [794, 390] on div "Tại văn phòng" at bounding box center [829, 388] width 127 height 13
type input "0"
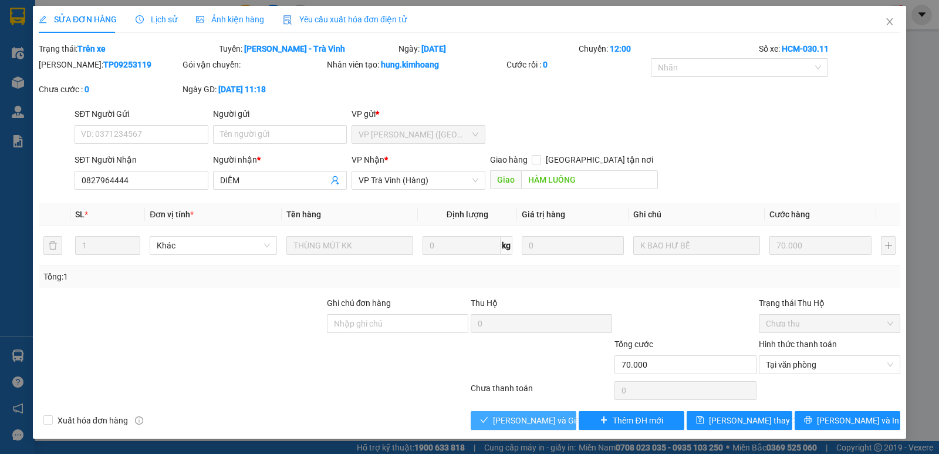
click at [525, 419] on span "[PERSON_NAME] và Giao hàng" at bounding box center [549, 420] width 113 height 13
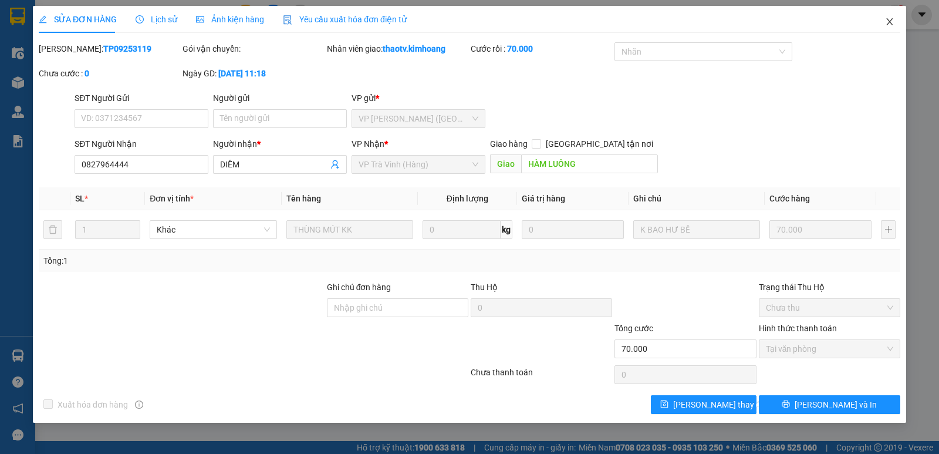
click at [887, 22] on icon "close" at bounding box center [889, 21] width 9 height 9
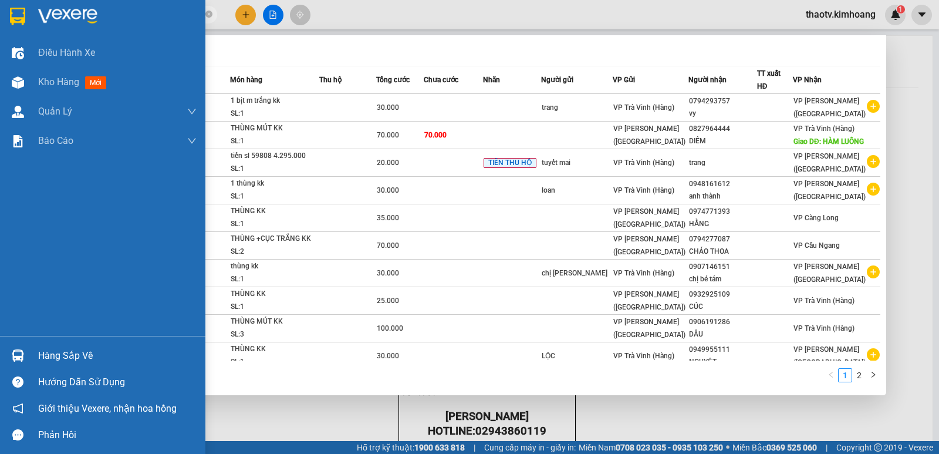
drag, startPoint x: 99, startPoint y: 19, endPoint x: 6, endPoint y: 11, distance: 92.5
click at [0, 15] on section "Kết quả tìm kiếm ( 17 ) Bộ lọc Mã ĐH Trạng thái Món hàng Thu hộ Tổng cước Chưa …" at bounding box center [469, 227] width 939 height 454
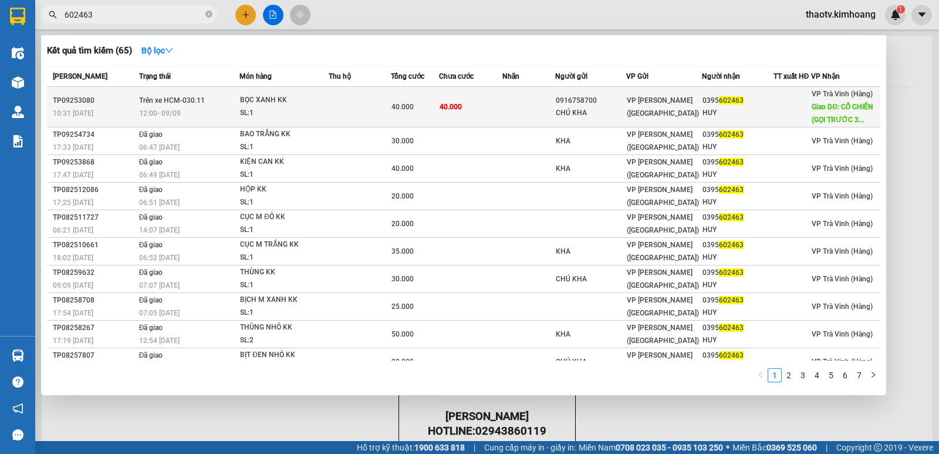
type input "602463"
click at [311, 103] on div "BỌC XANH KK" at bounding box center [284, 100] width 88 height 13
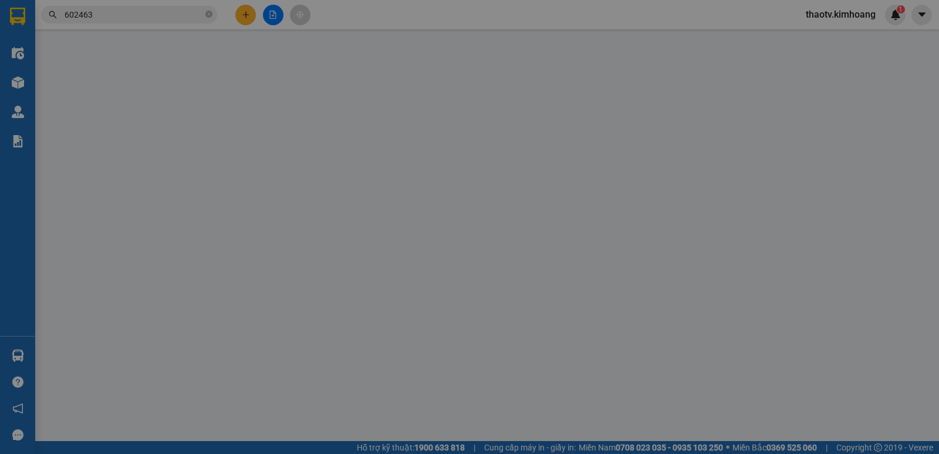
type input "0916758700"
type input "CHÚ KHA"
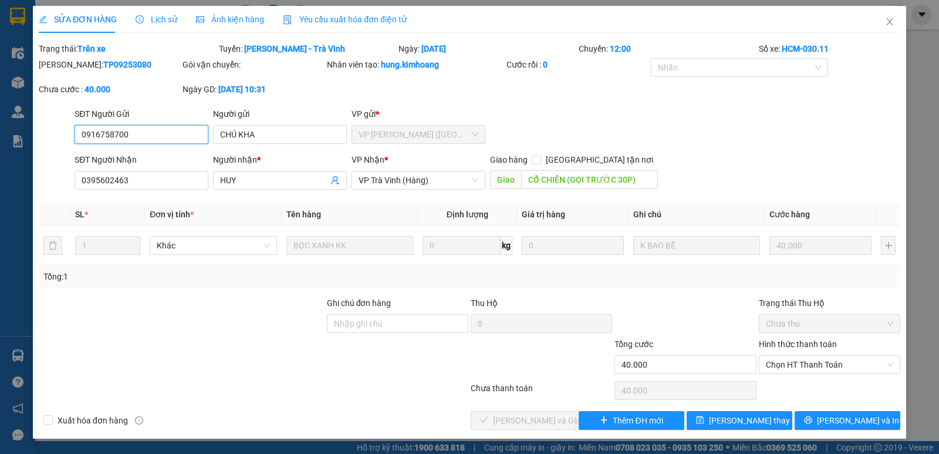
drag, startPoint x: 789, startPoint y: 367, endPoint x: 790, endPoint y: 376, distance: 8.2
click at [790, 367] on span "Chọn HT Thanh Toán" at bounding box center [829, 365] width 127 height 18
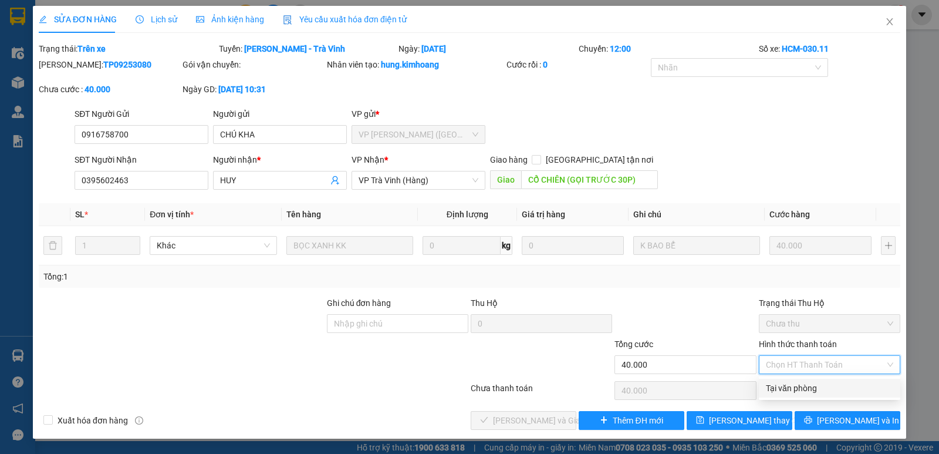
drag, startPoint x: 793, startPoint y: 389, endPoint x: 743, endPoint y: 399, distance: 50.9
click at [791, 389] on div "Tại văn phòng" at bounding box center [829, 388] width 127 height 13
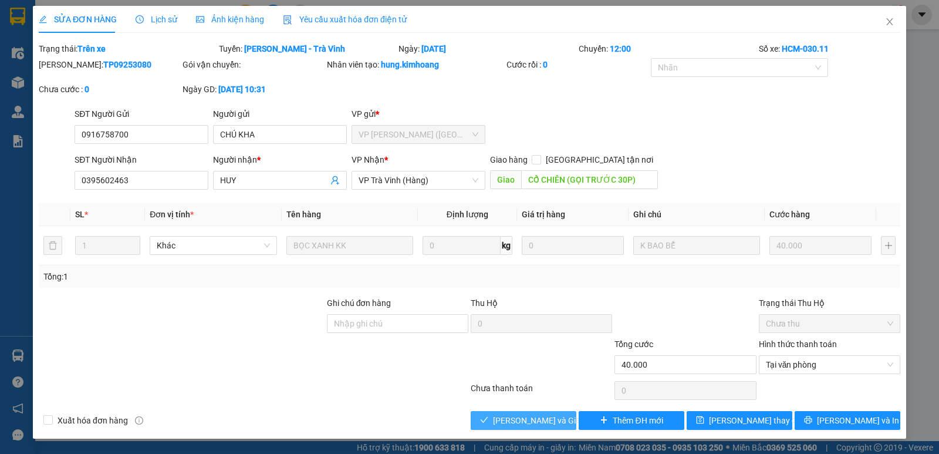
click at [539, 422] on span "[PERSON_NAME] và Giao hàng" at bounding box center [549, 420] width 113 height 13
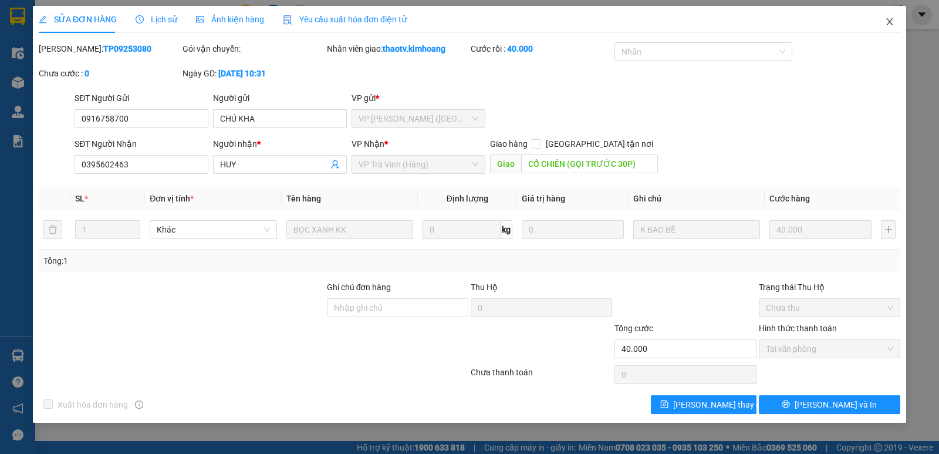
click at [886, 23] on icon "close" at bounding box center [889, 21] width 9 height 9
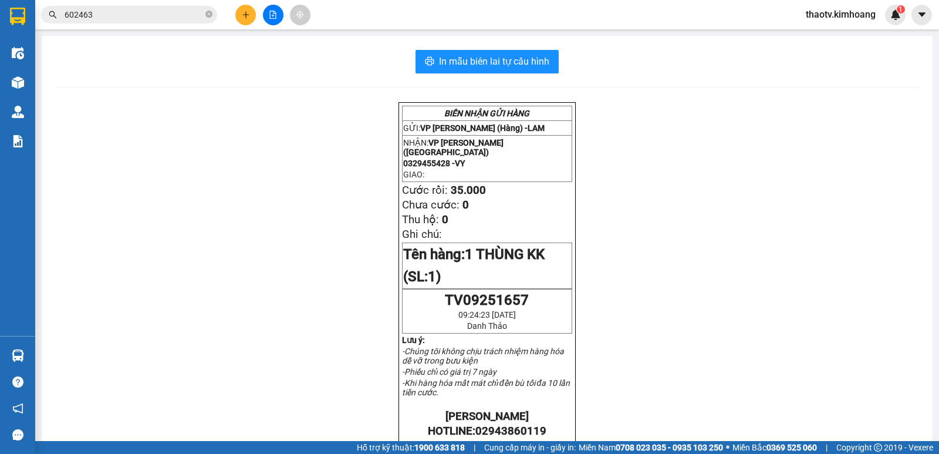
drag, startPoint x: 123, startPoint y: 16, endPoint x: 0, endPoint y: 45, distance: 126.1
click at [0, 44] on section "Kết quả tìm kiếm ( 65 ) Bộ lọc Mã ĐH Trạng thái Món hàng Thu hộ Tổng cước Chưa …" at bounding box center [469, 227] width 939 height 454
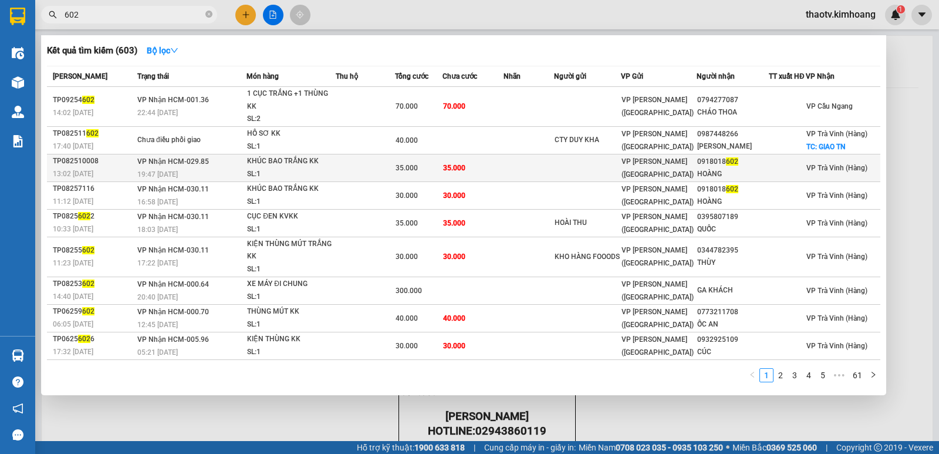
click at [455, 172] on span "35.000" at bounding box center [454, 168] width 22 height 8
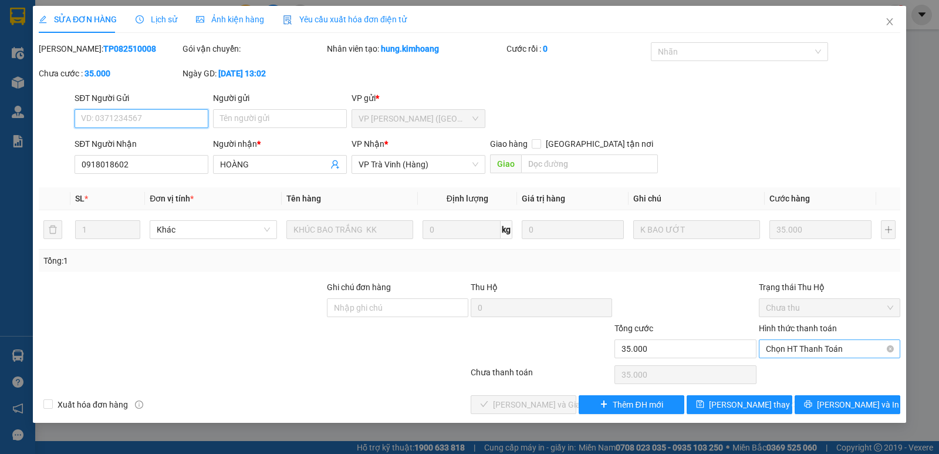
click at [801, 346] on span "Chọn HT Thanh Toán" at bounding box center [829, 349] width 127 height 18
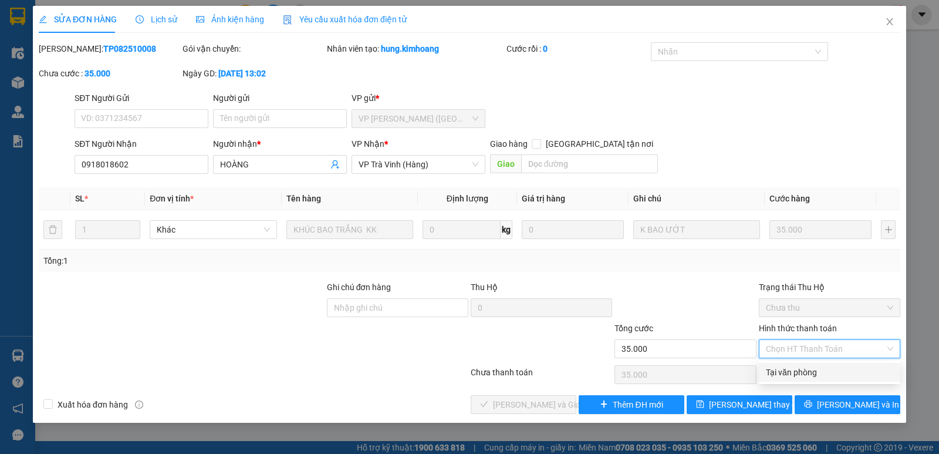
click at [797, 366] on div "Tại văn phòng" at bounding box center [829, 372] width 127 height 13
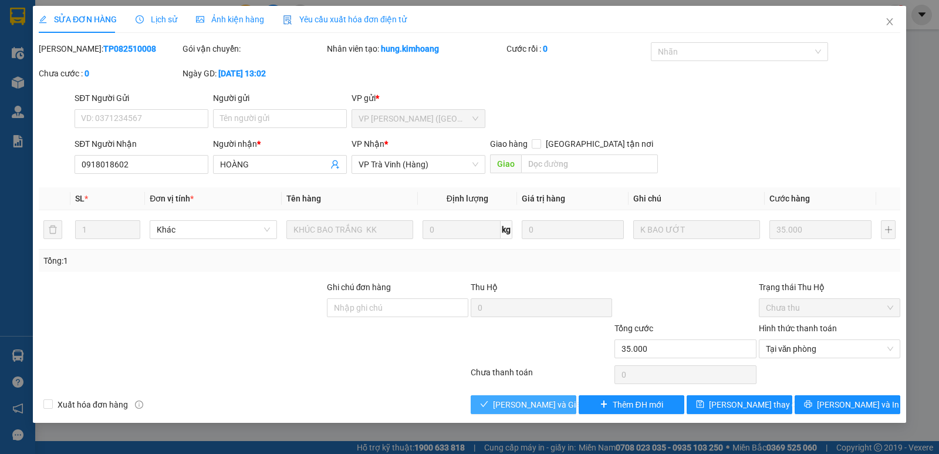
click at [571, 407] on button "[PERSON_NAME] và Giao hàng" at bounding box center [524, 404] width 106 height 19
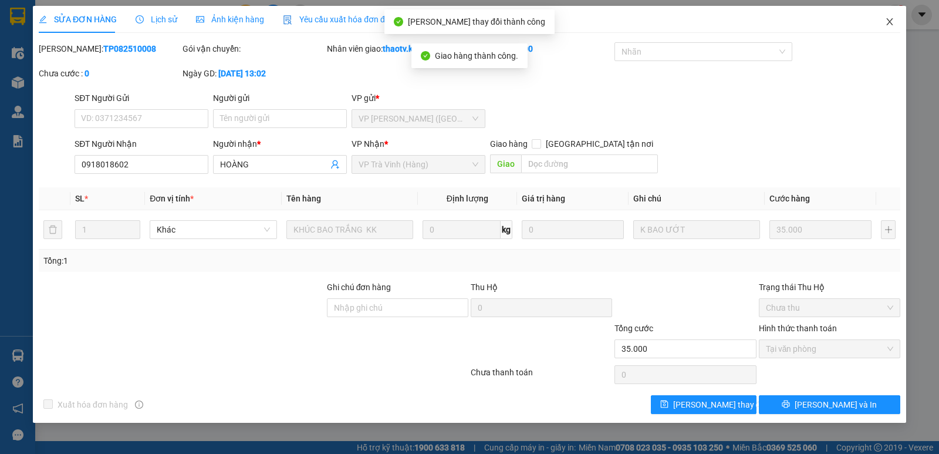
click at [890, 20] on icon "close" at bounding box center [889, 21] width 9 height 9
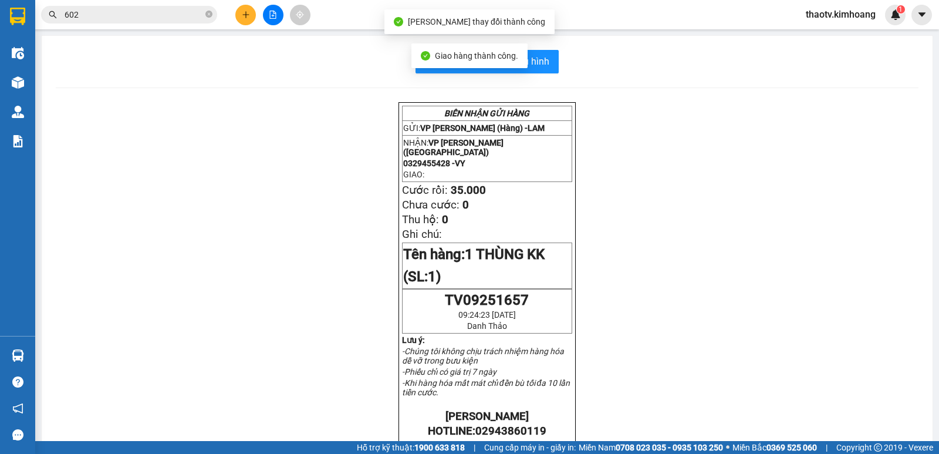
click at [92, 15] on input "602" at bounding box center [134, 14] width 139 height 13
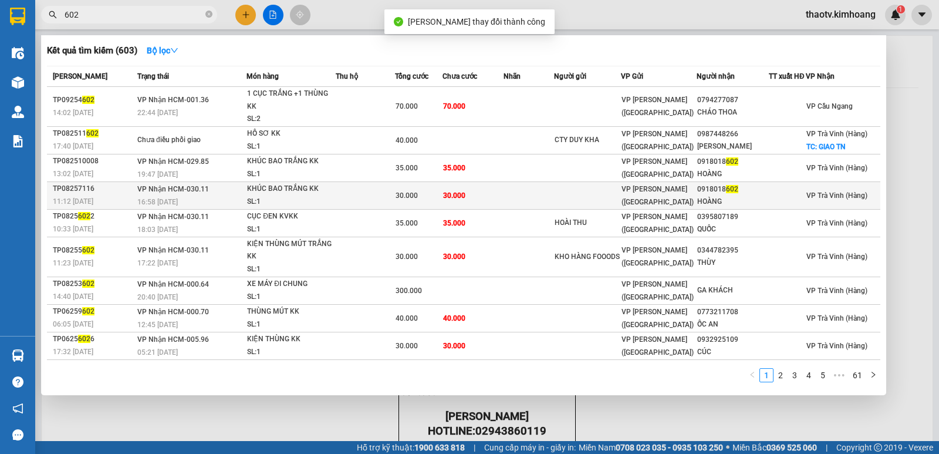
click at [328, 202] on div "SL: 1" at bounding box center [291, 201] width 88 height 13
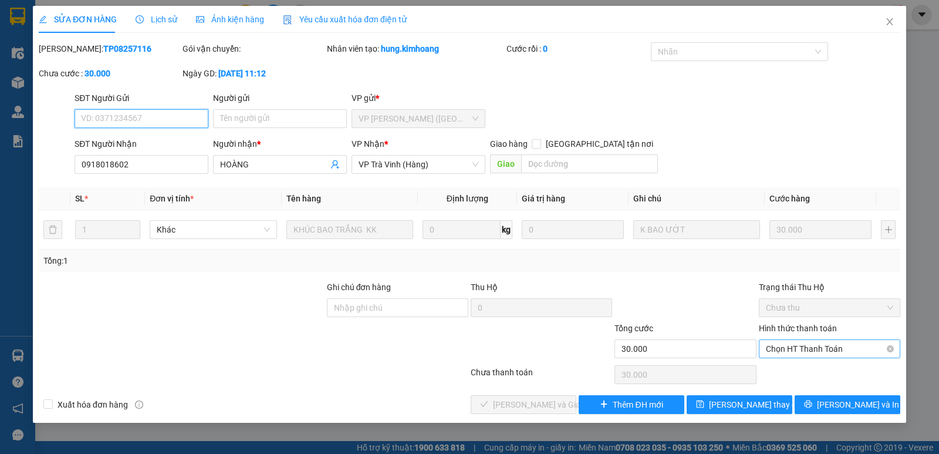
click at [824, 349] on span "Chọn HT Thanh Toán" at bounding box center [829, 349] width 127 height 18
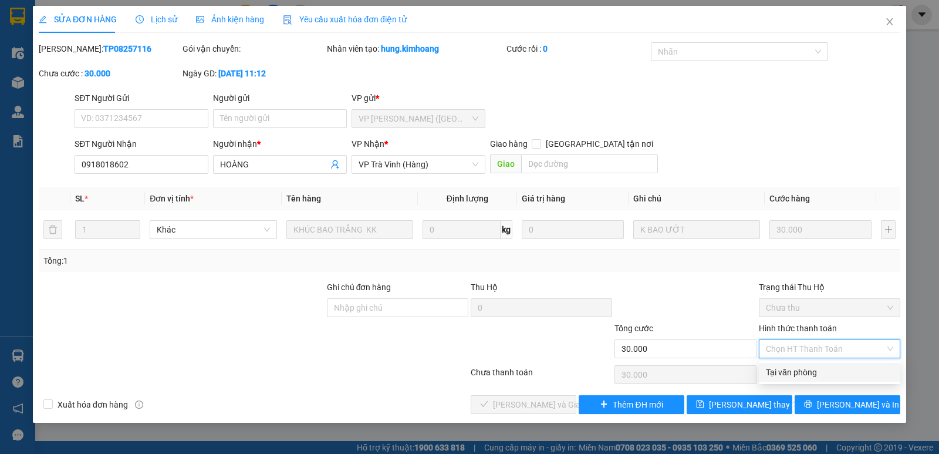
drag, startPoint x: 797, startPoint y: 376, endPoint x: 729, endPoint y: 386, distance: 68.9
click at [795, 376] on div "Tại văn phòng" at bounding box center [829, 372] width 127 height 13
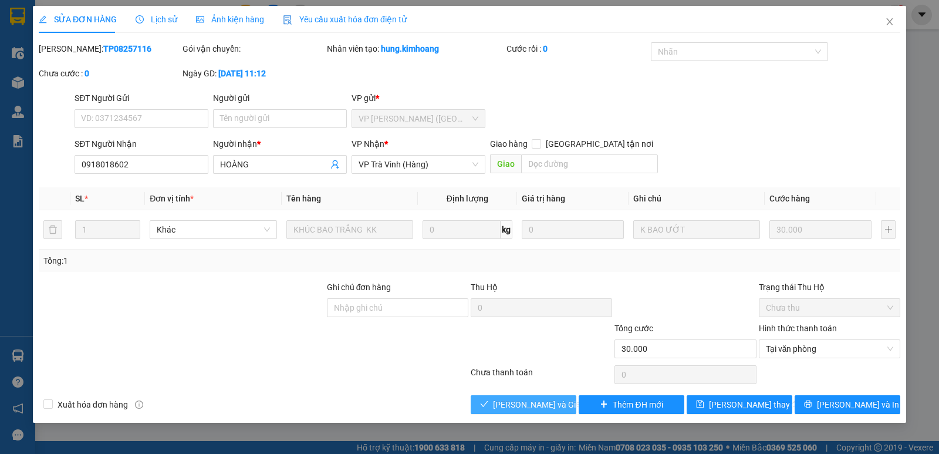
click at [527, 404] on span "[PERSON_NAME] và Giao hàng" at bounding box center [549, 404] width 113 height 13
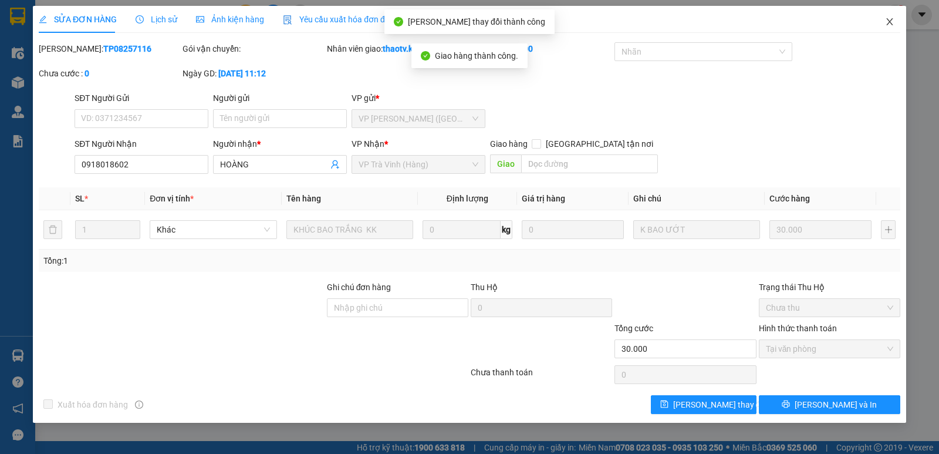
click at [893, 22] on icon "close" at bounding box center [889, 21] width 9 height 9
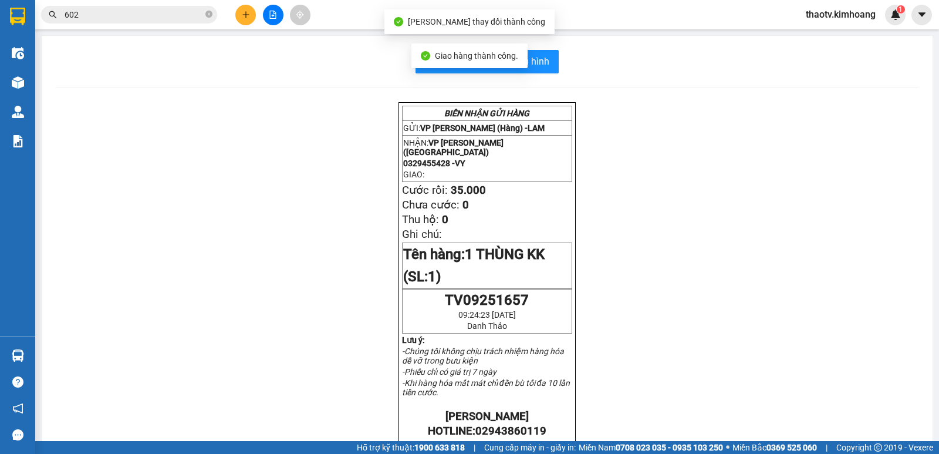
drag, startPoint x: 112, startPoint y: 14, endPoint x: 0, endPoint y: 21, distance: 112.3
click at [0, 26] on section "Kết quả tìm kiếm ( 603 ) Bộ lọc Mã ĐH Trạng thái Món hàng Thu hộ Tổng cước Chưa…" at bounding box center [469, 227] width 939 height 454
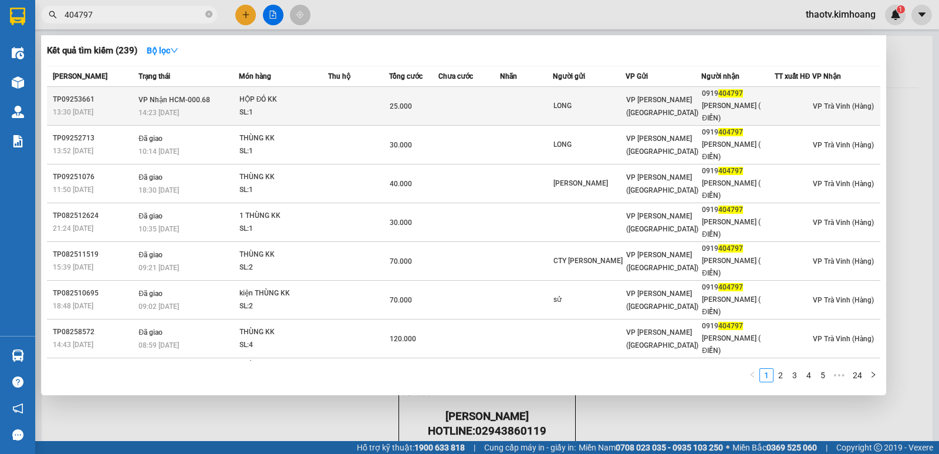
click at [212, 106] on div "14:23 [DATE]" at bounding box center [189, 112] width 100 height 13
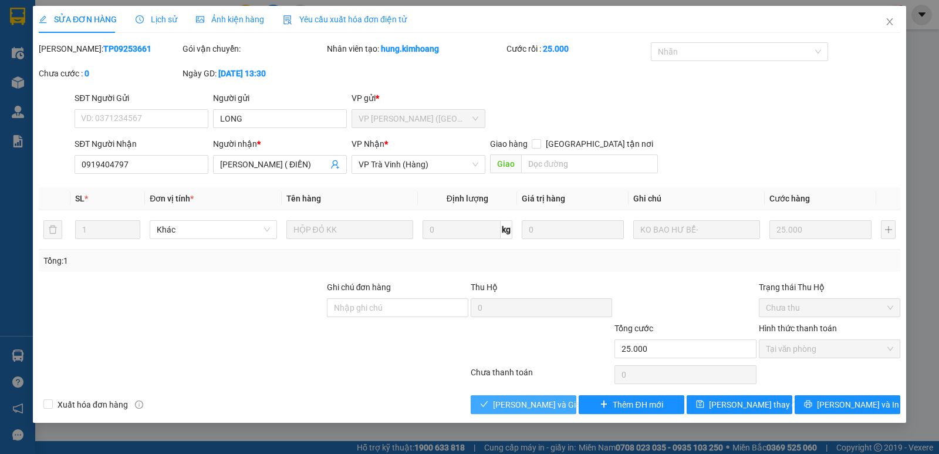
click at [538, 409] on span "[PERSON_NAME] và Giao hàng" at bounding box center [549, 404] width 113 height 13
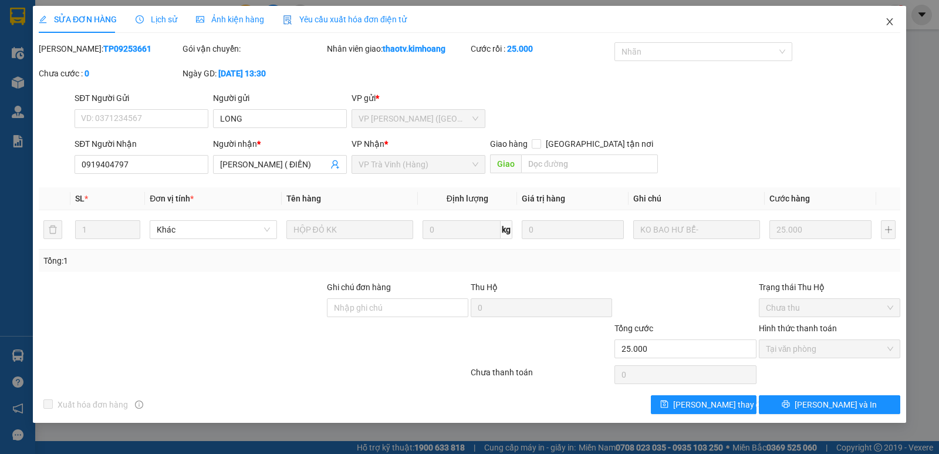
click at [893, 19] on icon "close" at bounding box center [889, 21] width 6 height 7
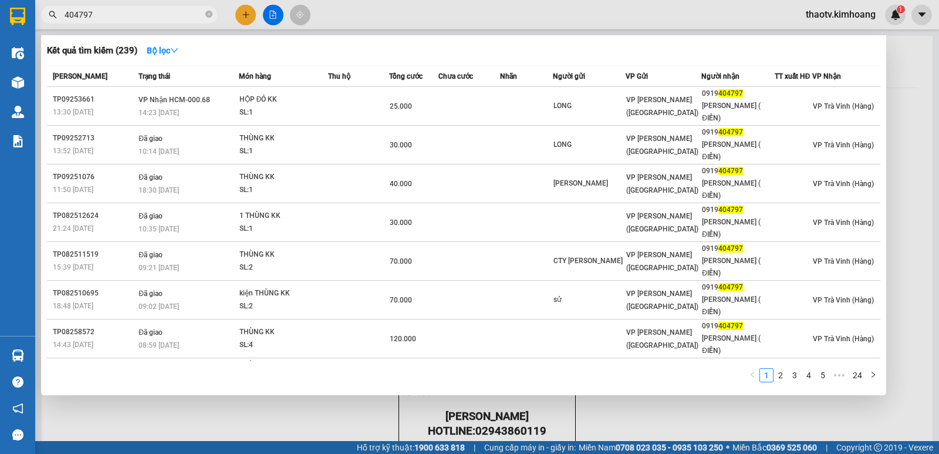
drag, startPoint x: 99, startPoint y: 14, endPoint x: 0, endPoint y: 32, distance: 100.7
click at [0, 32] on section "Kết quả tìm kiếm ( 239 ) Bộ lọc Mã ĐH Trạng thái Món hàng Thu hộ Tổng cước Chưa…" at bounding box center [469, 227] width 939 height 454
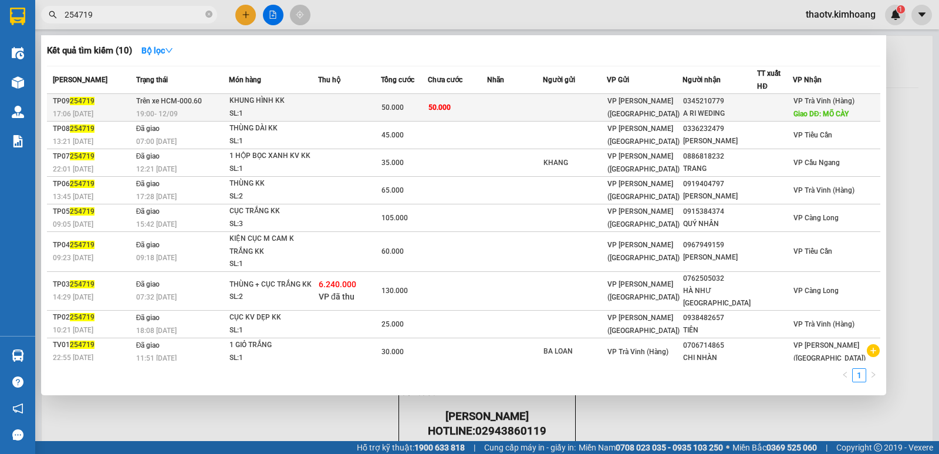
click at [315, 105] on div "KHUNG HÌNH KK" at bounding box center [273, 100] width 88 height 13
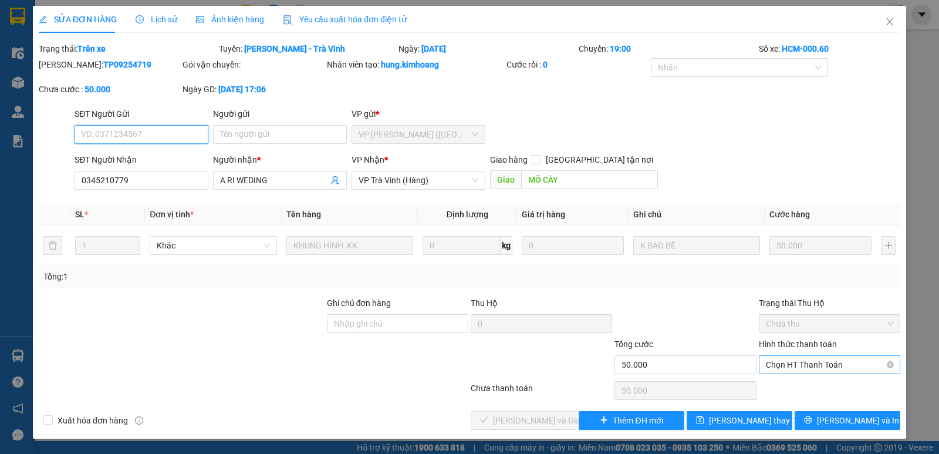
click at [801, 357] on span "Chọn HT Thanh Toán" at bounding box center [829, 365] width 127 height 18
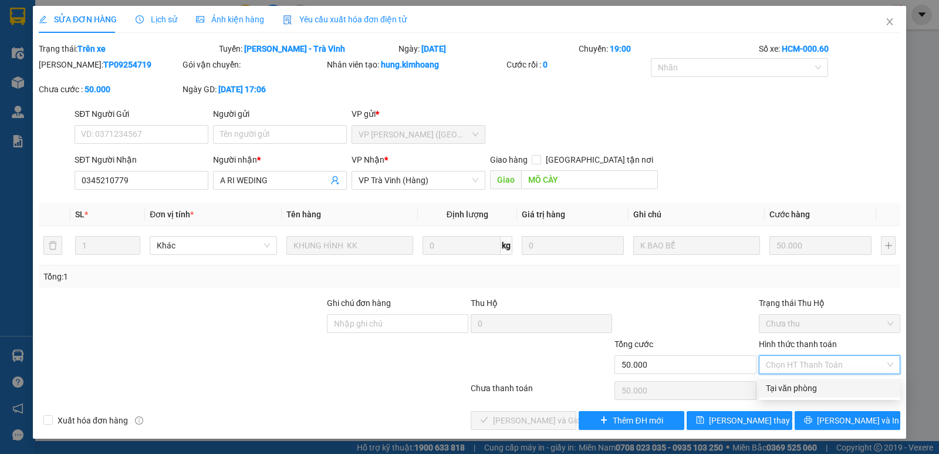
click at [792, 385] on div "Tại văn phòng" at bounding box center [829, 388] width 127 height 13
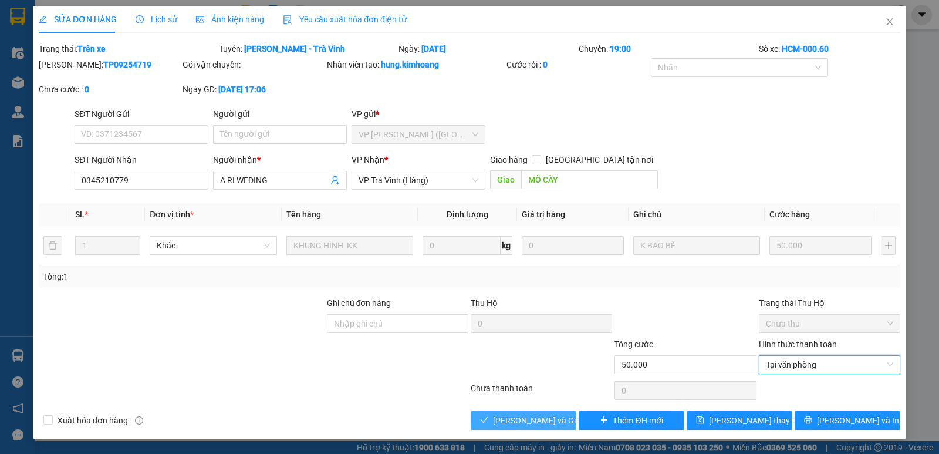
click at [545, 417] on span "[PERSON_NAME] và Giao hàng" at bounding box center [549, 420] width 113 height 13
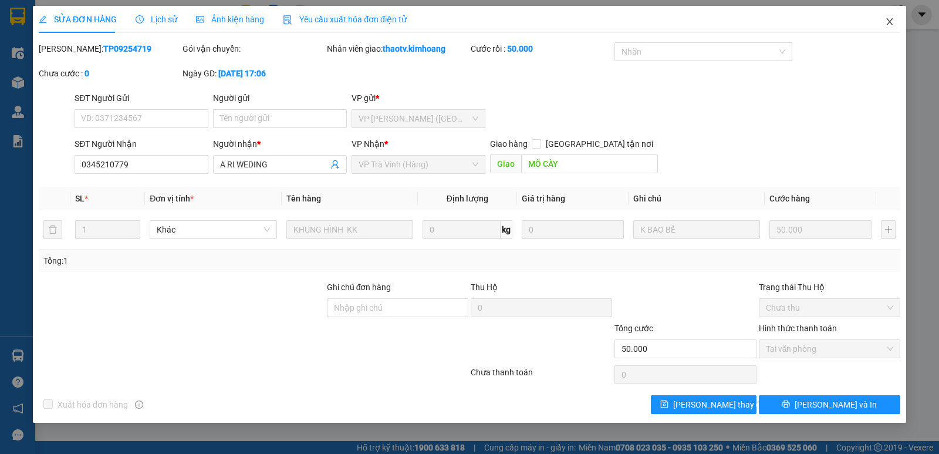
click at [889, 23] on icon "close" at bounding box center [889, 21] width 6 height 7
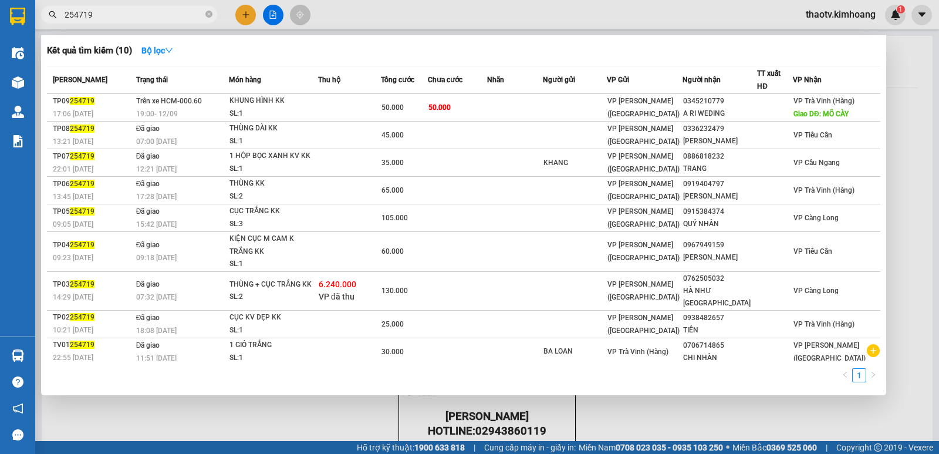
drag, startPoint x: 107, startPoint y: 15, endPoint x: 2, endPoint y: 2, distance: 105.3
click at [0, 11] on section "Kết quả tìm kiếm ( 10 ) Bộ lọc Mã ĐH Trạng thái Món hàng Thu hộ Tổng cước Chưa …" at bounding box center [469, 227] width 939 height 454
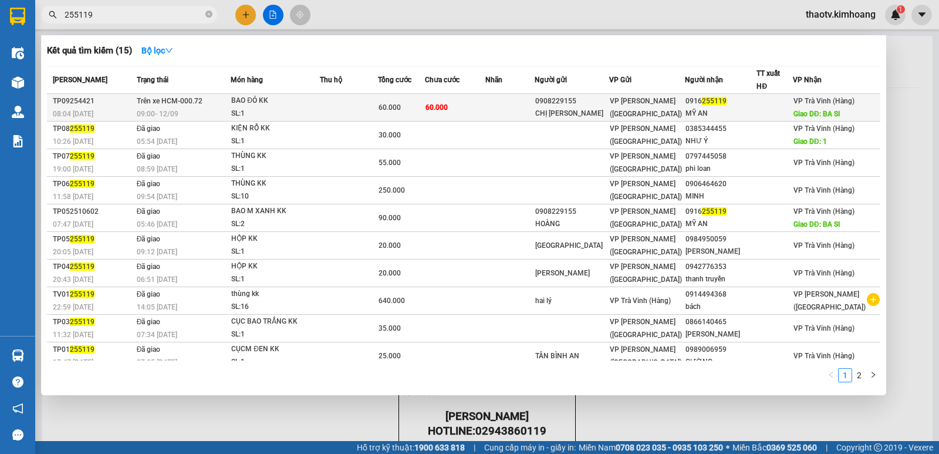
click at [187, 100] on td "Trên xe HCM-000.72 09:00 [DATE]" at bounding box center [182, 108] width 97 height 28
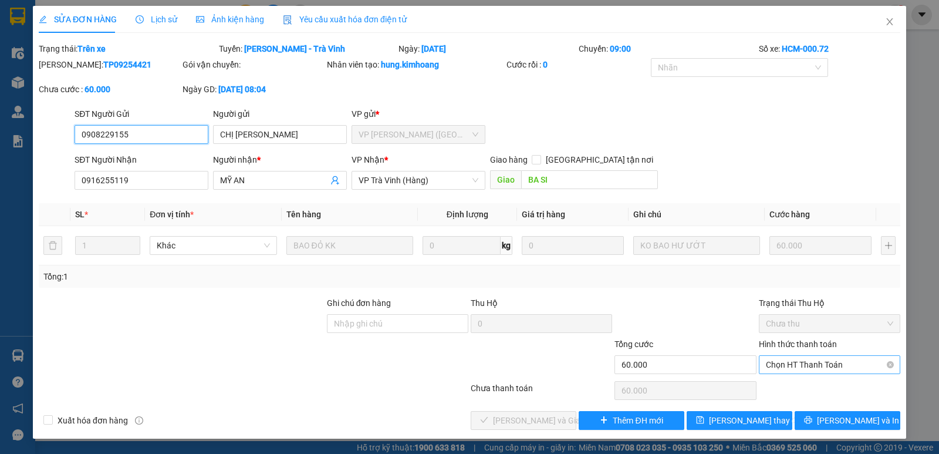
click at [785, 363] on span "Chọn HT Thanh Toán" at bounding box center [829, 365] width 127 height 18
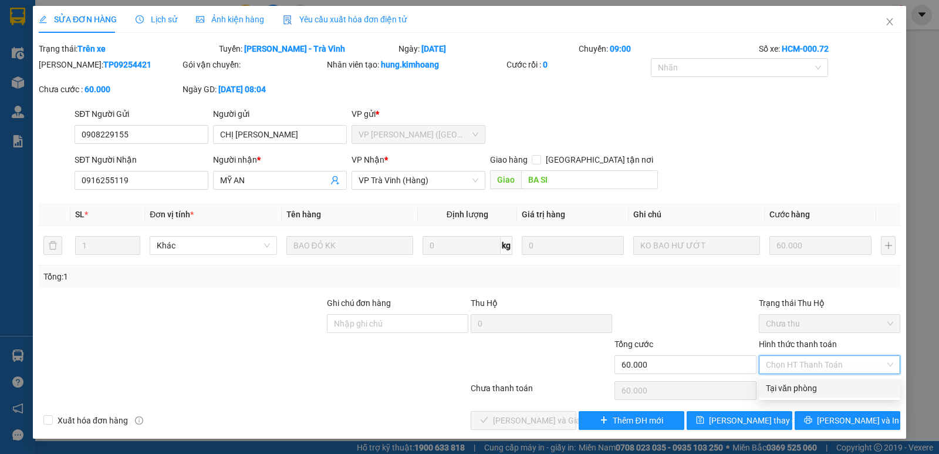
click at [785, 391] on div "Tại văn phòng" at bounding box center [829, 388] width 127 height 13
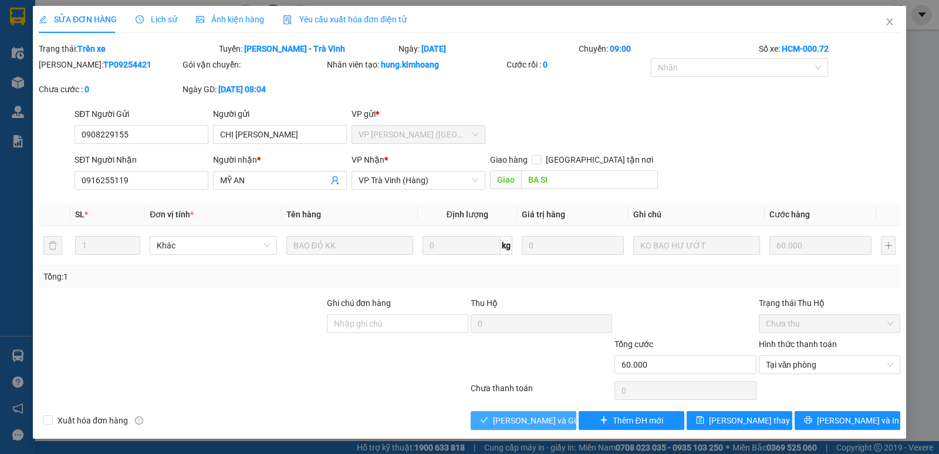
click at [521, 426] on span "[PERSON_NAME] và Giao hàng" at bounding box center [549, 420] width 113 height 13
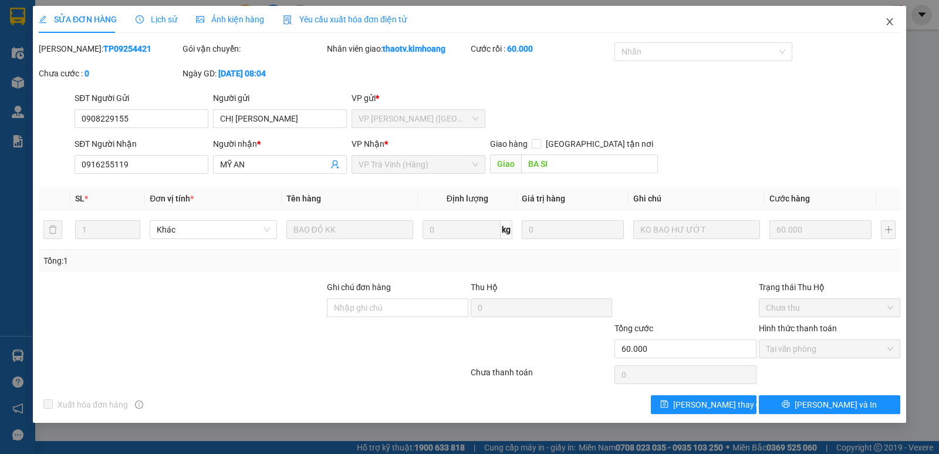
click at [887, 21] on icon "close" at bounding box center [889, 21] width 9 height 9
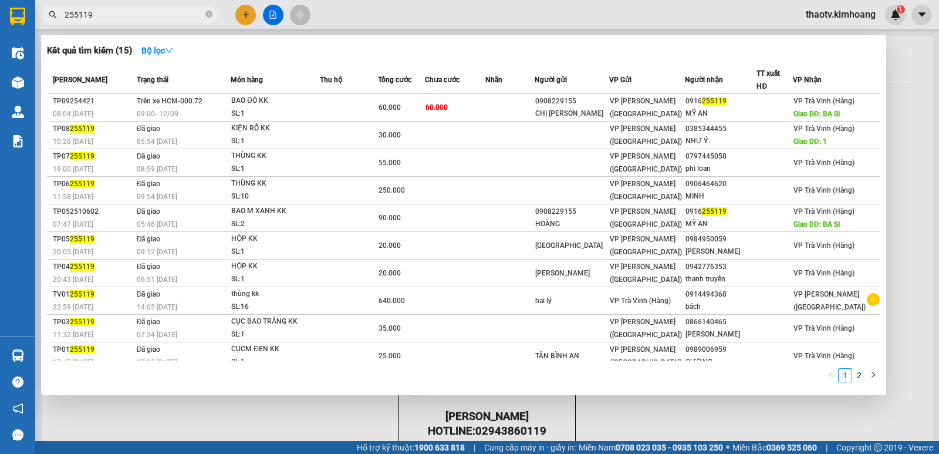
drag, startPoint x: 106, startPoint y: 18, endPoint x: 0, endPoint y: 18, distance: 105.7
click at [0, 18] on section "Kết quả tìm kiếm ( 15 ) Bộ lọc Mã ĐH Trạng thái Món hàng Thu hộ Tổng cước Chưa …" at bounding box center [469, 227] width 939 height 454
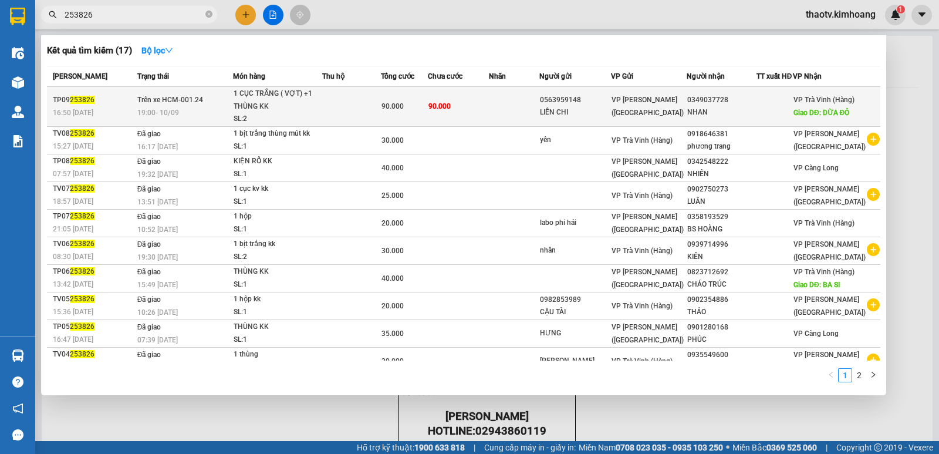
click at [336, 102] on td at bounding box center [351, 107] width 59 height 40
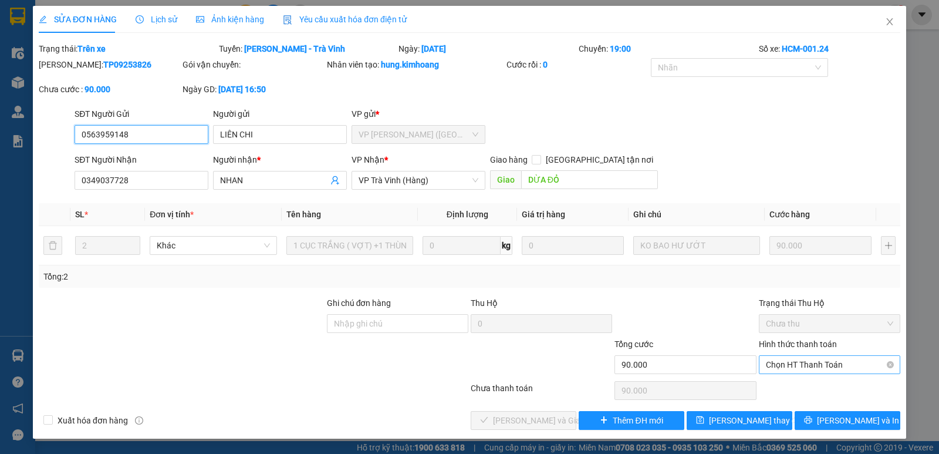
click at [808, 368] on span "Chọn HT Thanh Toán" at bounding box center [829, 365] width 127 height 18
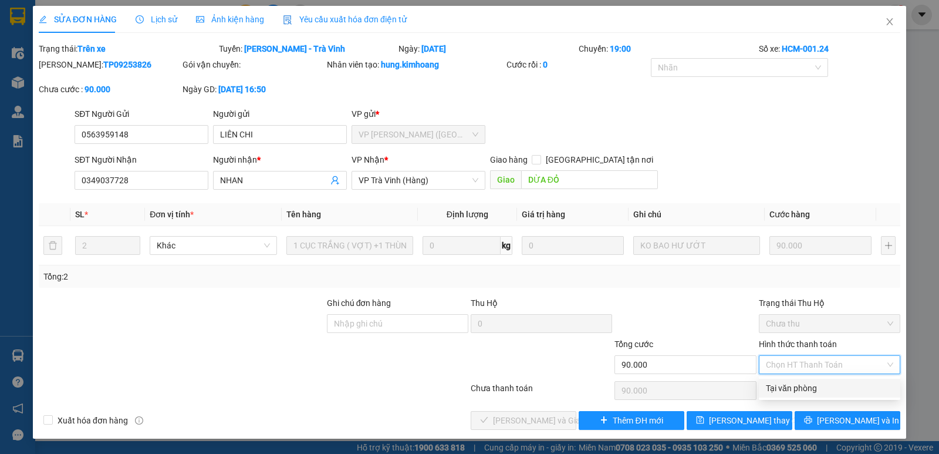
click at [774, 389] on div "Tại văn phòng" at bounding box center [829, 388] width 127 height 13
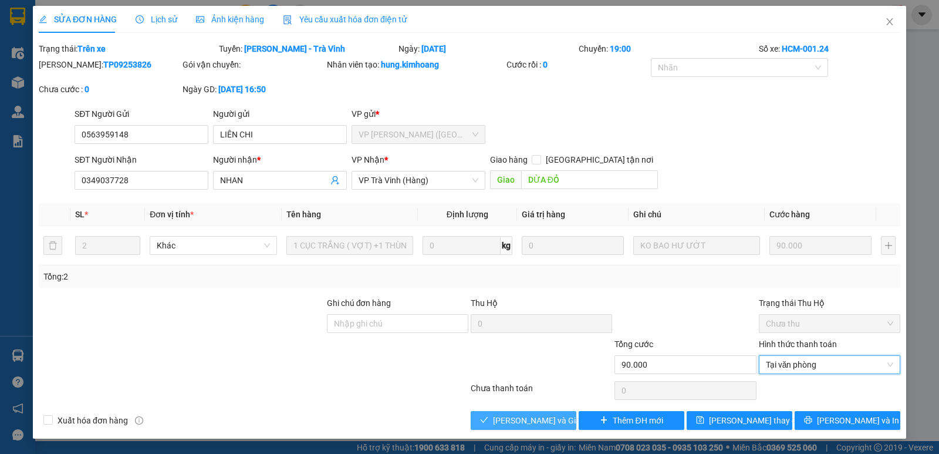
click at [539, 422] on span "[PERSON_NAME] và Giao hàng" at bounding box center [549, 420] width 113 height 13
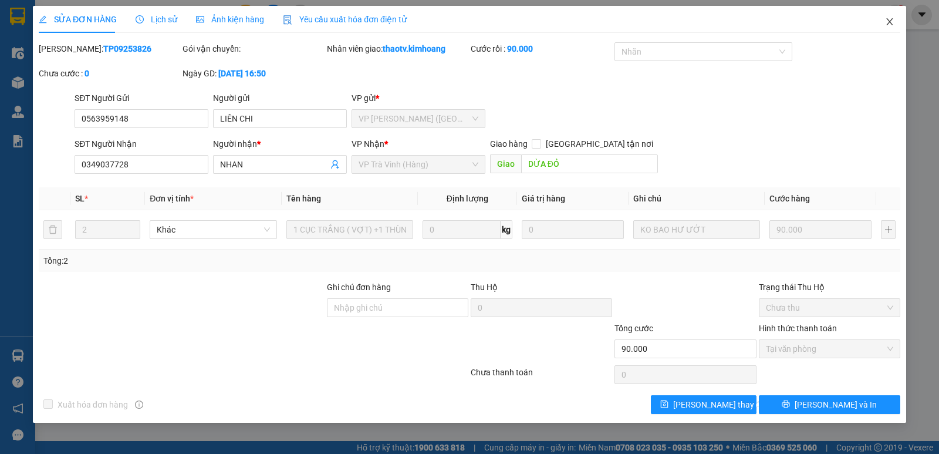
click at [887, 23] on icon "close" at bounding box center [889, 21] width 9 height 9
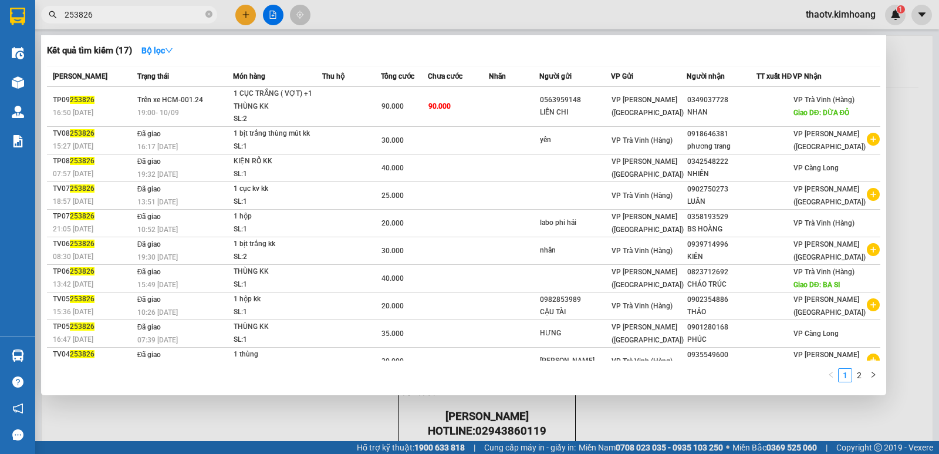
drag, startPoint x: 108, startPoint y: 19, endPoint x: 0, endPoint y: 19, distance: 108.0
click at [0, 20] on section "Kết quả tìm kiếm ( 17 ) Bộ lọc Mã ĐH Trạng thái Món hàng Thu hộ Tổng cước Chưa …" at bounding box center [469, 227] width 939 height 454
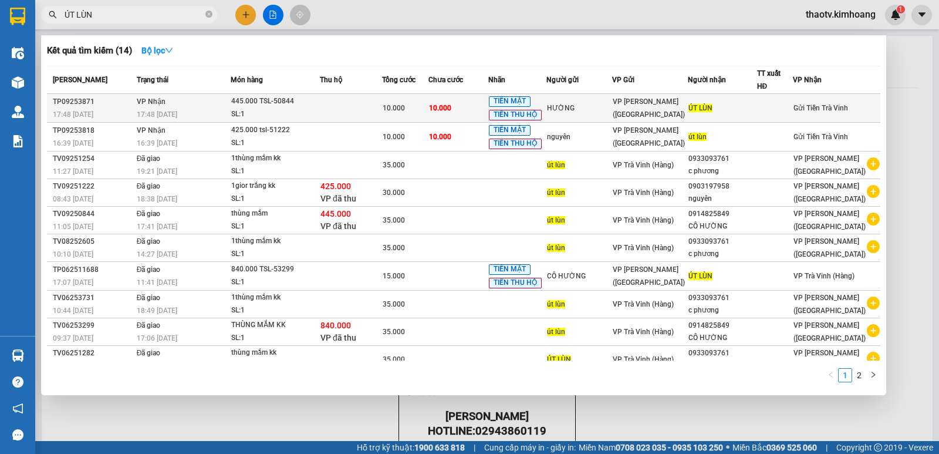
click at [230, 109] on div "17:48 [DATE]" at bounding box center [183, 114] width 93 height 13
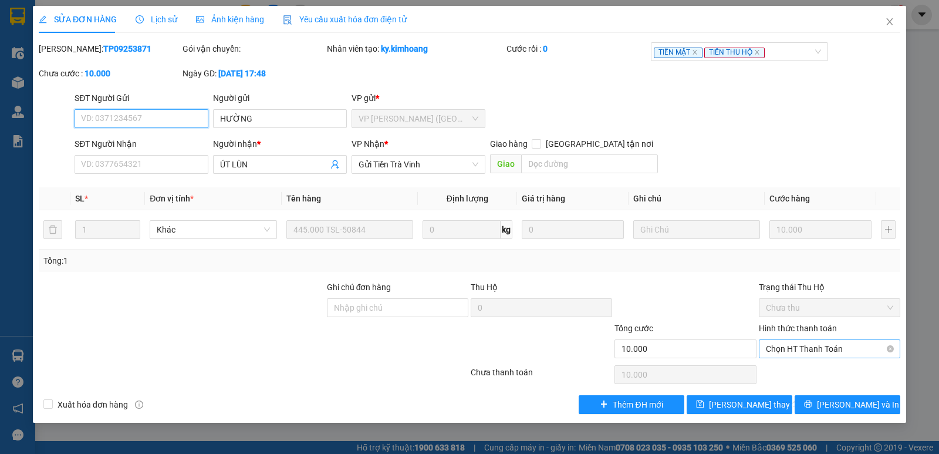
click at [805, 350] on span "Chọn HT Thanh Toán" at bounding box center [829, 349] width 127 height 18
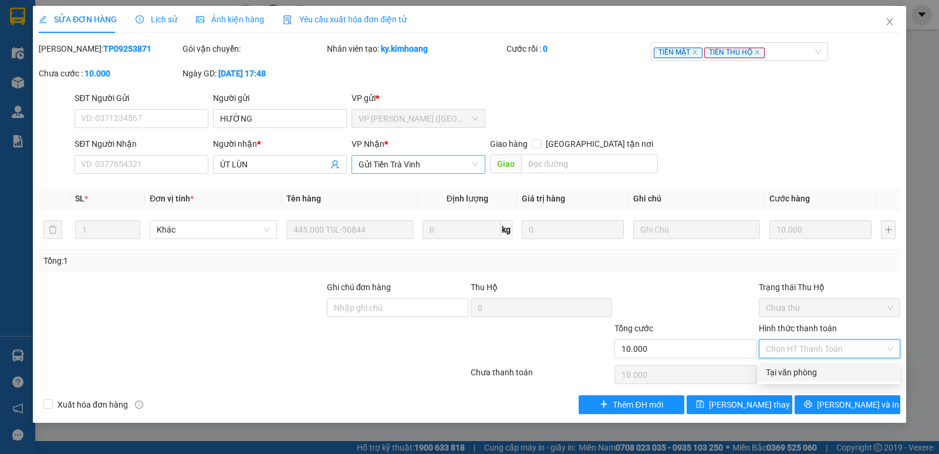
click at [410, 160] on span "Gửi Tiền Trà Vinh" at bounding box center [419, 165] width 120 height 18
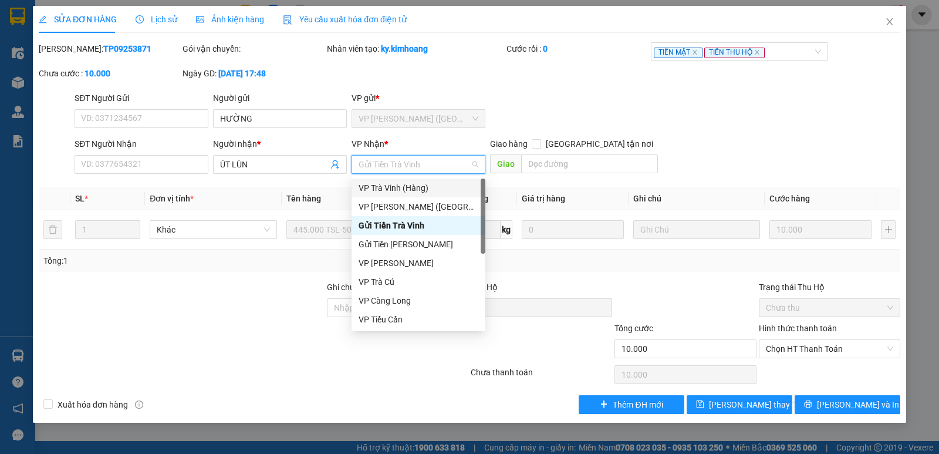
click at [415, 188] on div "VP Trà Vinh (Hàng)" at bounding box center [419, 187] width 120 height 13
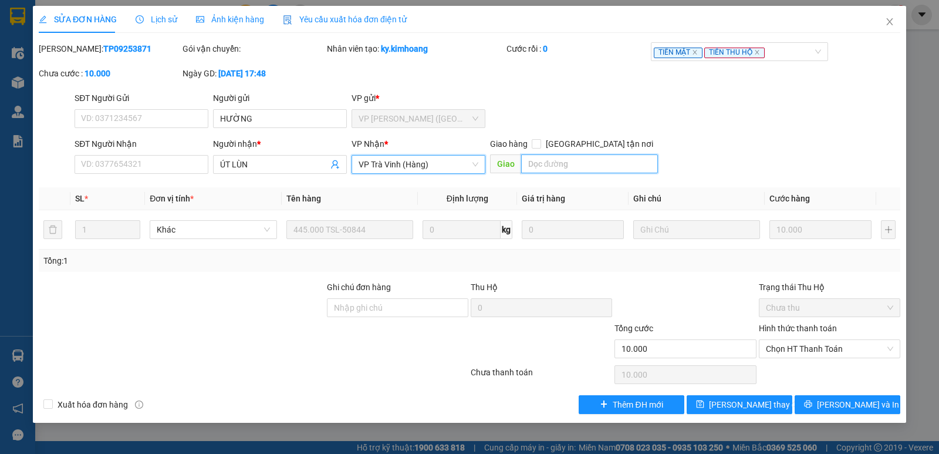
click at [522, 163] on input "text" at bounding box center [589, 163] width 137 height 19
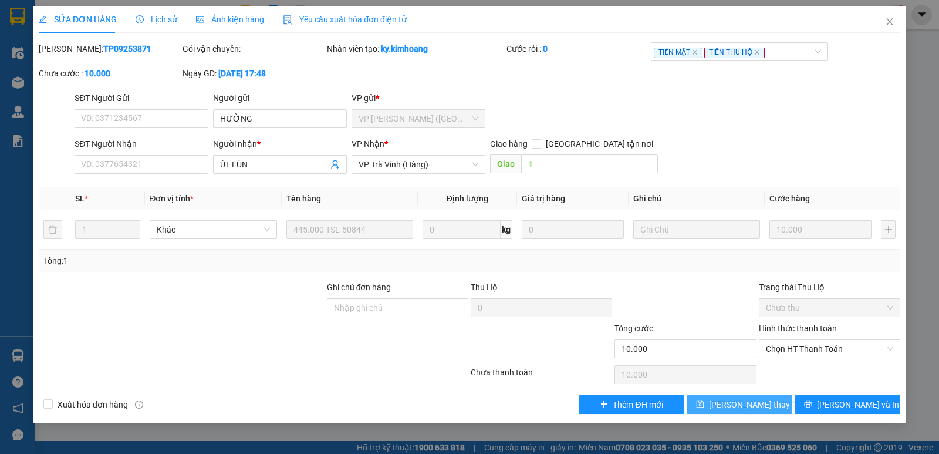
drag, startPoint x: 735, startPoint y: 403, endPoint x: 718, endPoint y: 392, distance: 20.3
click at [735, 403] on span "[PERSON_NAME] thay đổi" at bounding box center [756, 404] width 94 height 13
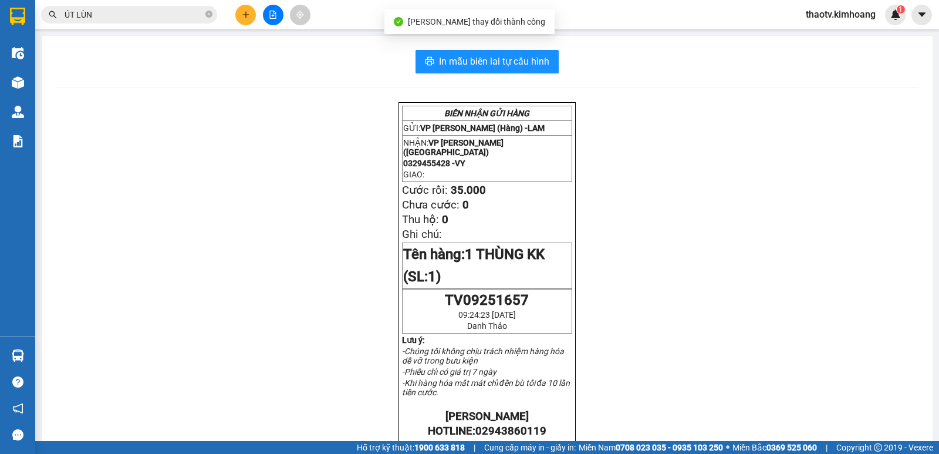
click at [119, 8] on span "ÚT LÙN" at bounding box center [129, 15] width 176 height 18
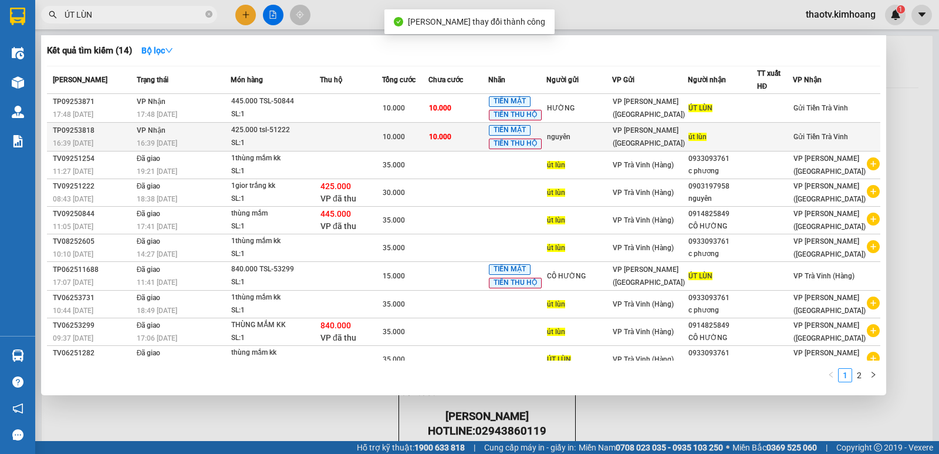
click at [286, 139] on div "SL: 1" at bounding box center [275, 143] width 88 height 13
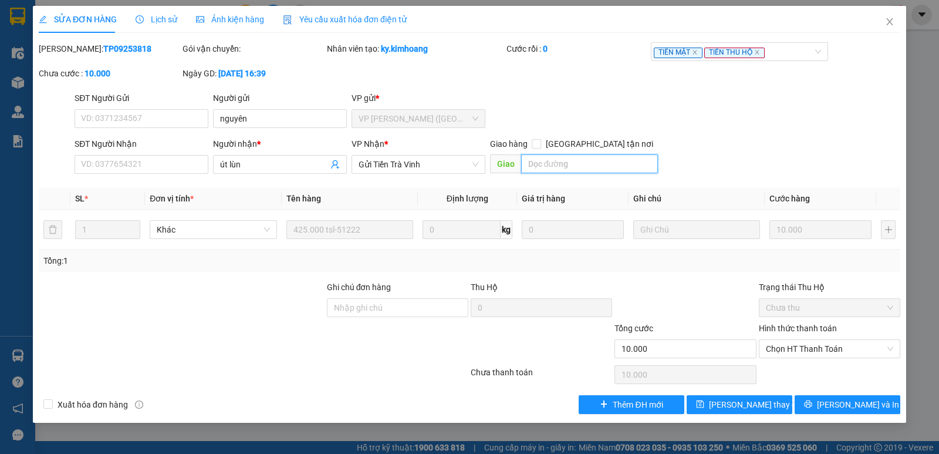
click at [542, 171] on input "text" at bounding box center [589, 163] width 137 height 19
click at [444, 171] on span "Gửi Tiền Trà Vinh" at bounding box center [419, 165] width 120 height 18
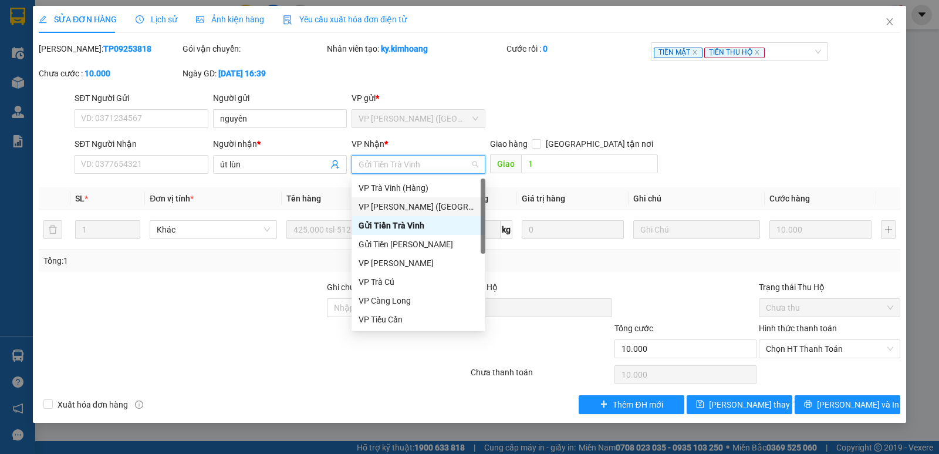
click at [412, 205] on div "VP [PERSON_NAME] ([GEOGRAPHIC_DATA])" at bounding box center [419, 206] width 120 height 13
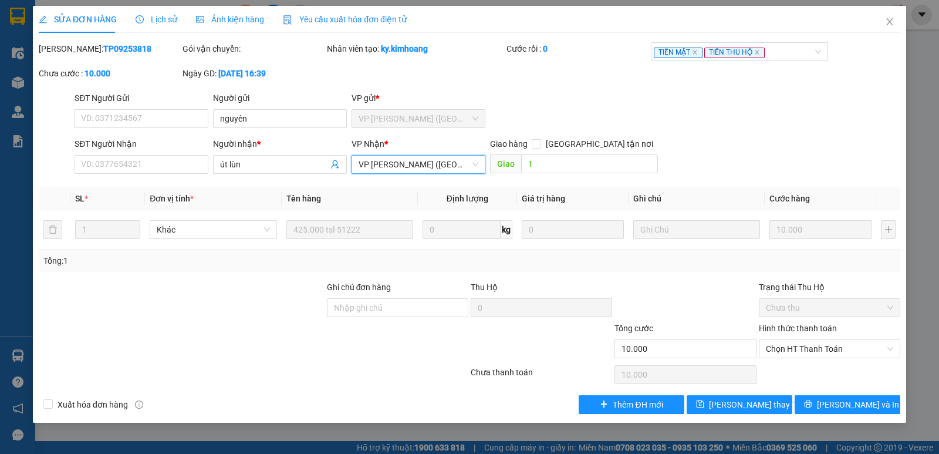
click at [438, 166] on span "VP [PERSON_NAME] ([GEOGRAPHIC_DATA])" at bounding box center [419, 165] width 120 height 18
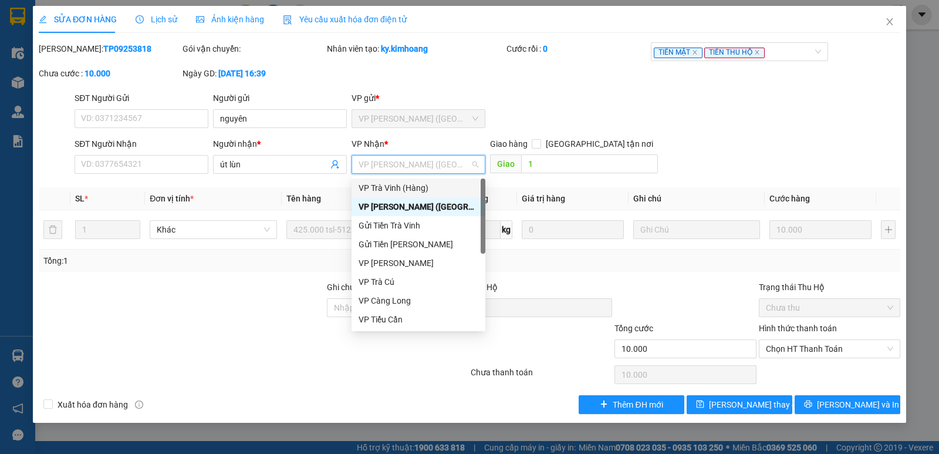
click at [407, 187] on div "VP Trà Vinh (Hàng)" at bounding box center [419, 187] width 120 height 13
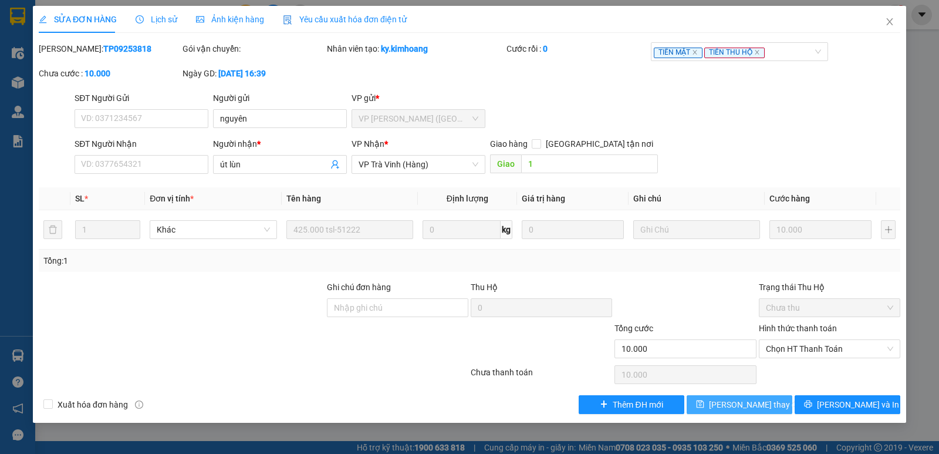
click at [704, 409] on span "save" at bounding box center [700, 404] width 8 height 9
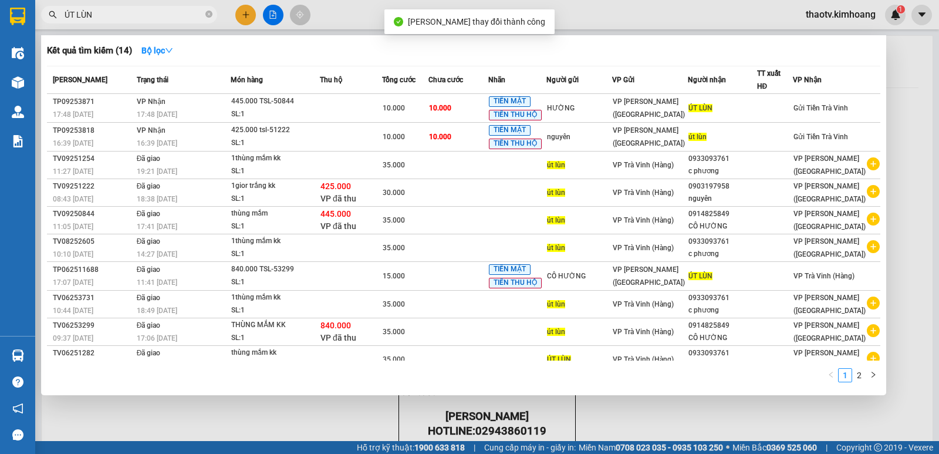
click at [187, 21] on input "ÚT LÙN" at bounding box center [134, 14] width 139 height 13
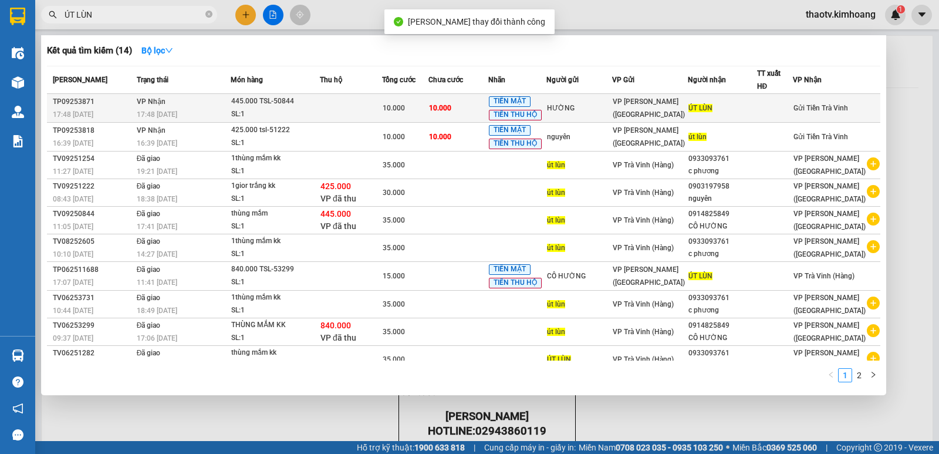
click at [319, 106] on div "445.000 TSL-50844" at bounding box center [275, 101] width 88 height 13
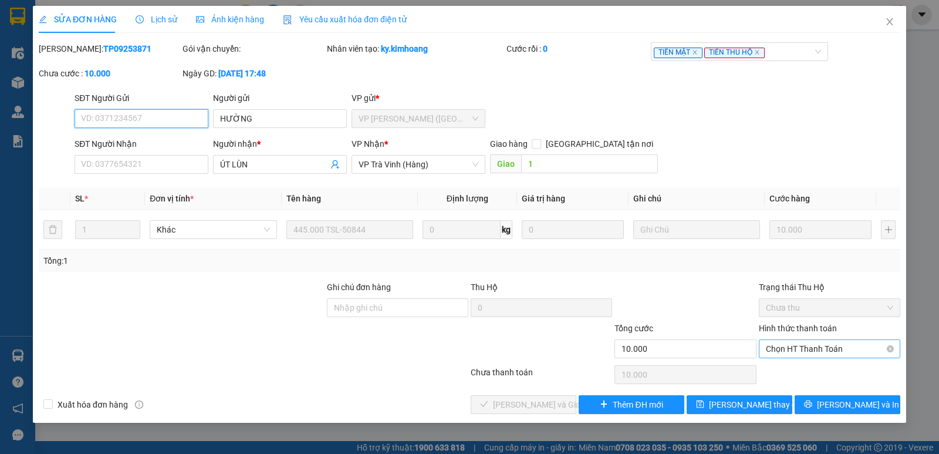
click at [818, 348] on span "Chọn HT Thanh Toán" at bounding box center [829, 349] width 127 height 18
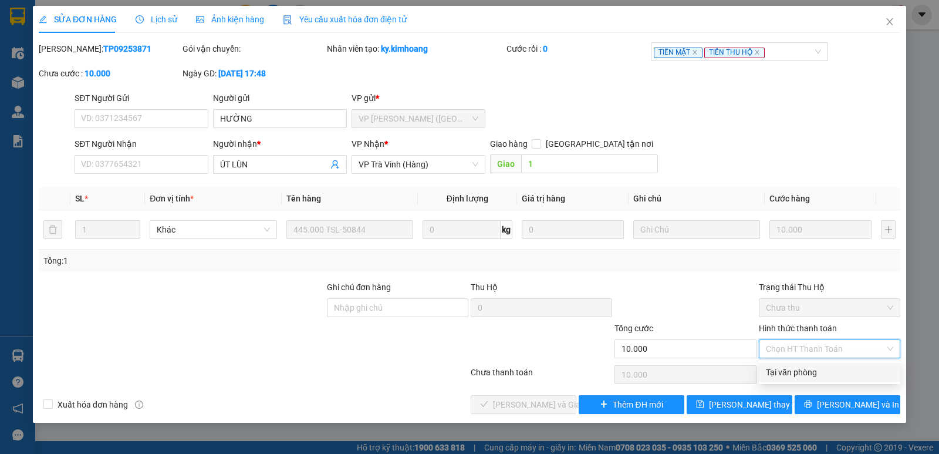
drag, startPoint x: 784, startPoint y: 370, endPoint x: 684, endPoint y: 386, distance: 101.5
click at [782, 370] on div "Tại văn phòng" at bounding box center [829, 372] width 127 height 13
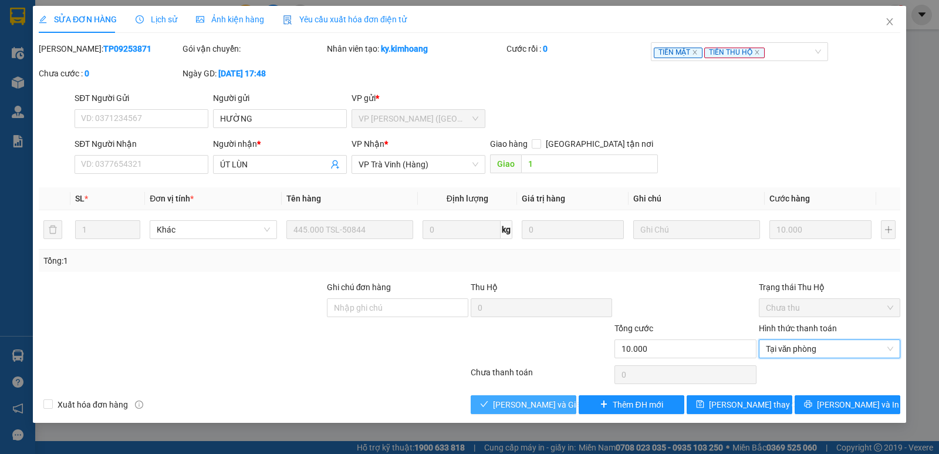
click at [529, 404] on span "[PERSON_NAME] và Giao hàng" at bounding box center [549, 404] width 113 height 13
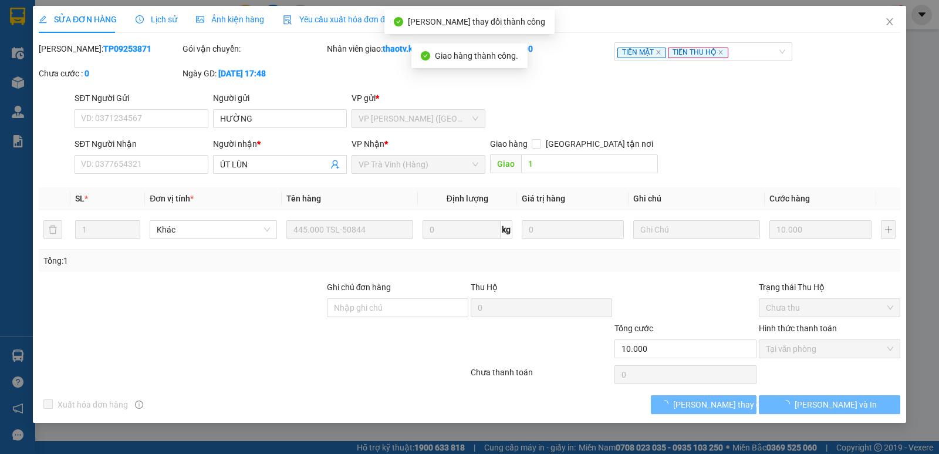
click at [855, 411] on button "[PERSON_NAME] và In" at bounding box center [829, 404] width 141 height 19
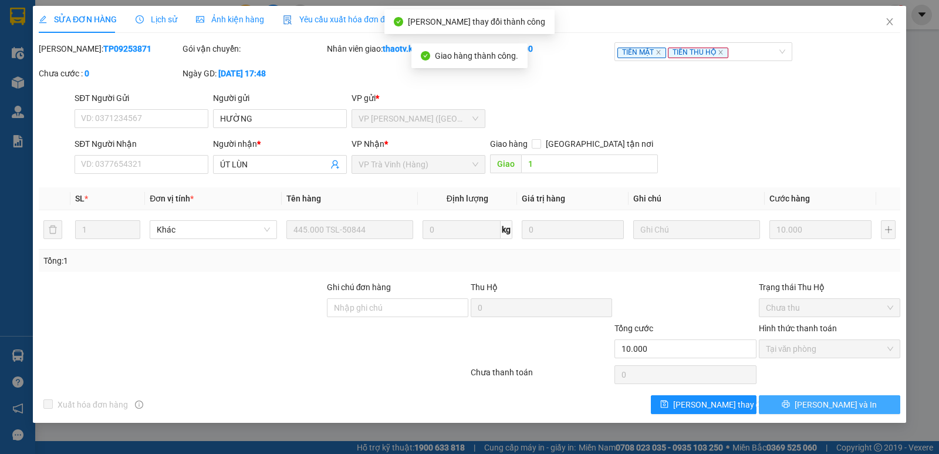
click at [855, 411] on button "[PERSON_NAME] và In" at bounding box center [829, 404] width 141 height 19
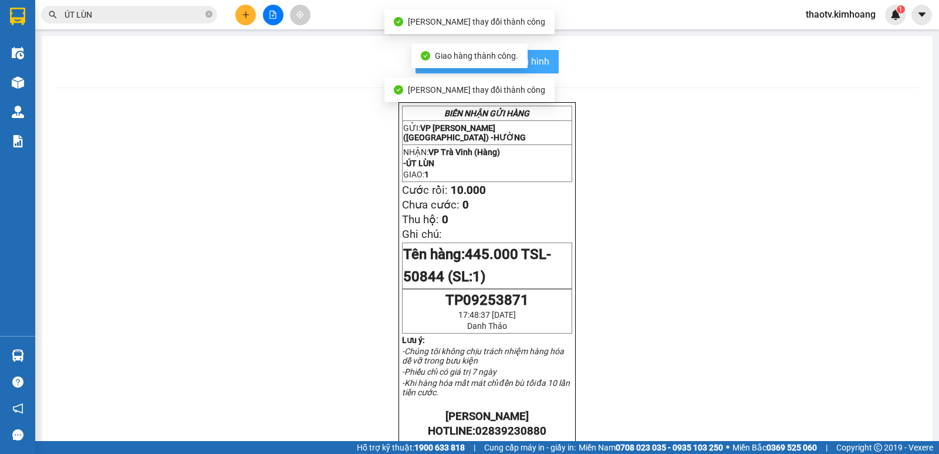
click at [545, 60] on span "In mẫu biên lai tự cấu hình" at bounding box center [494, 61] width 110 height 15
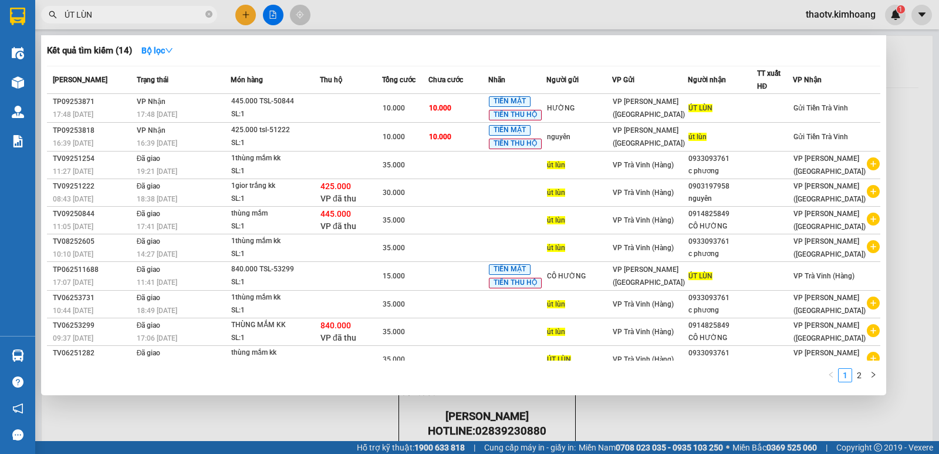
click at [124, 20] on input "ÚT LÙN" at bounding box center [134, 14] width 139 height 13
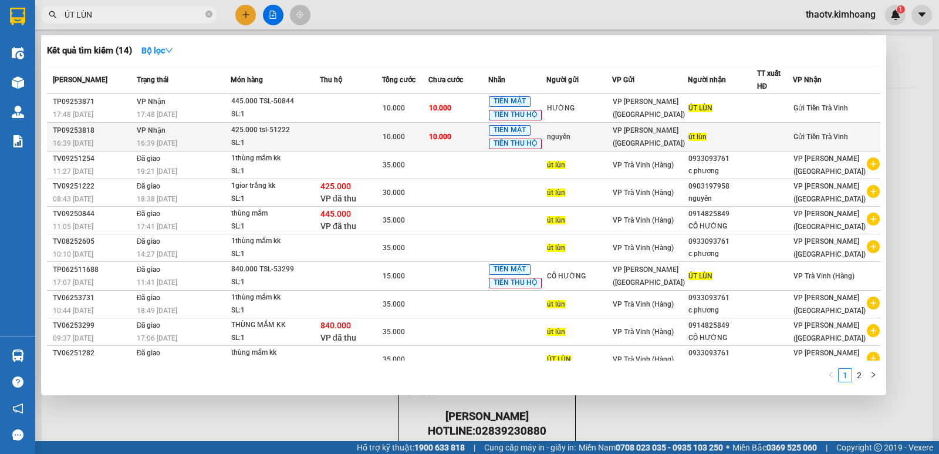
click at [269, 129] on div "425.000 tsl-51222" at bounding box center [275, 130] width 88 height 13
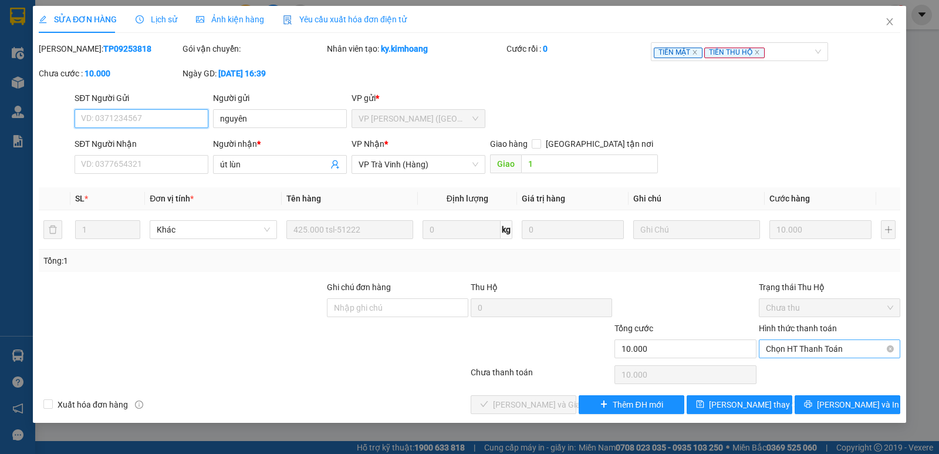
click at [780, 352] on span "Chọn HT Thanh Toán" at bounding box center [829, 349] width 127 height 18
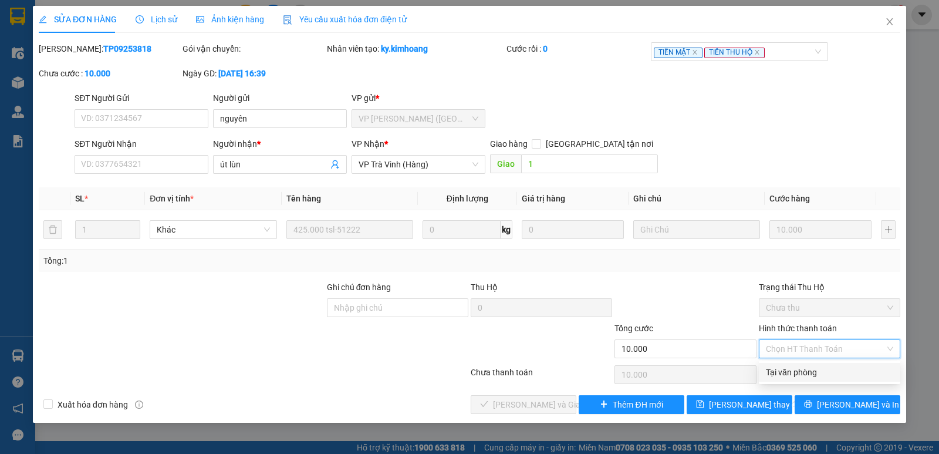
click at [795, 376] on div "Tại văn phòng" at bounding box center [829, 372] width 127 height 13
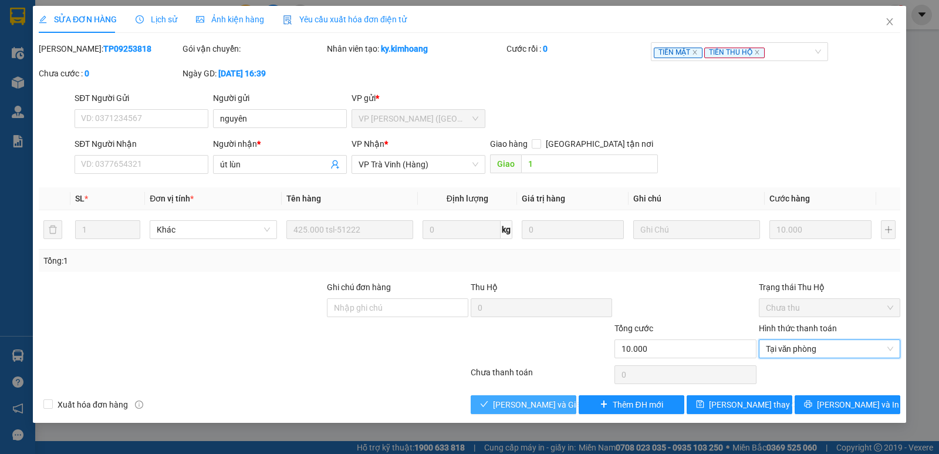
click at [558, 408] on span "[PERSON_NAME] và Giao hàng" at bounding box center [549, 404] width 113 height 13
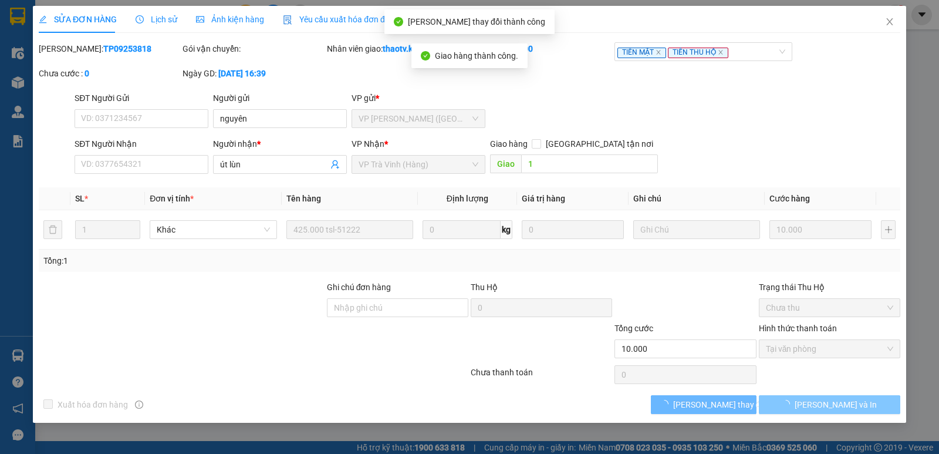
click at [863, 405] on button "[PERSON_NAME] và In" at bounding box center [829, 404] width 141 height 19
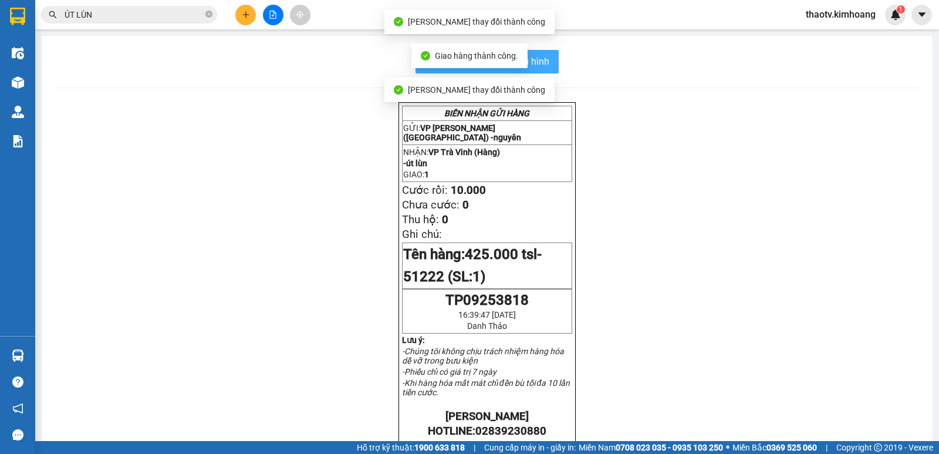
click at [548, 61] on button "In mẫu biên lai tự cấu hình" at bounding box center [487, 61] width 143 height 23
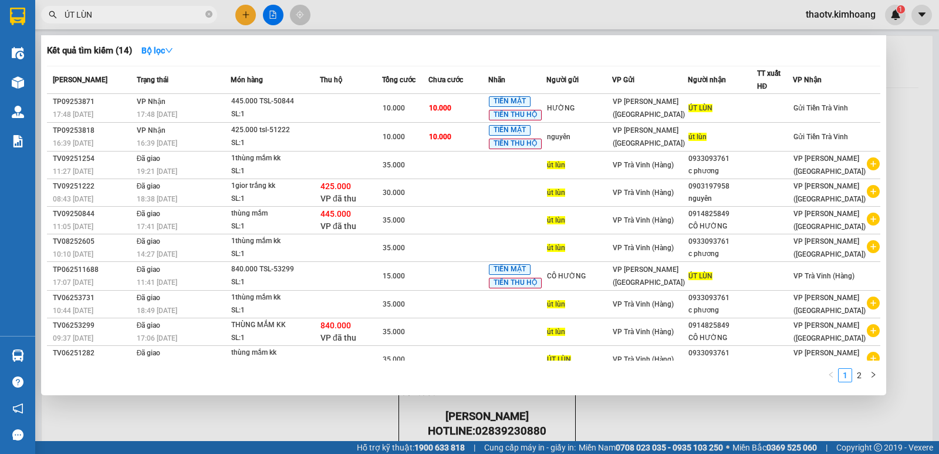
click at [117, 22] on span "ÚT LÙN" at bounding box center [129, 15] width 176 height 18
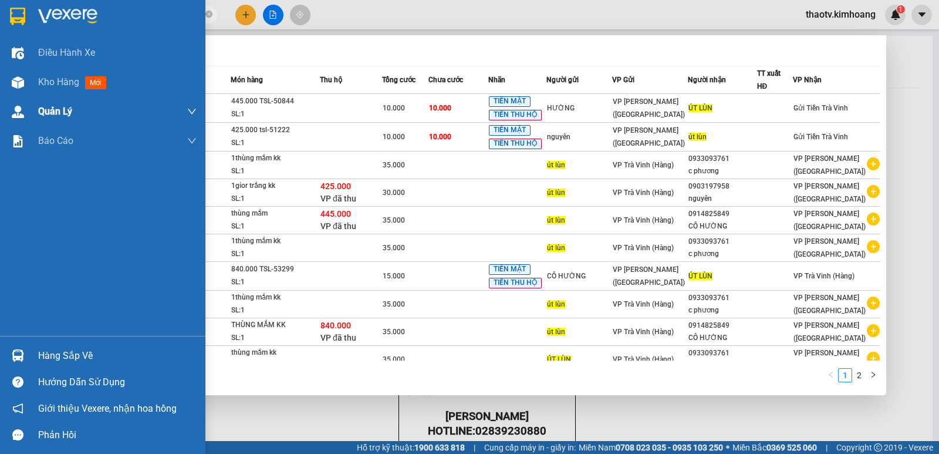
drag, startPoint x: 129, startPoint y: 15, endPoint x: 0, endPoint y: 100, distance: 154.7
click at [0, 93] on section "Kết quả tìm kiếm ( 14 ) Bộ lọc Mã ĐH Trạng thái Món hàng Thu hộ Tổng cước Chưa …" at bounding box center [469, 227] width 939 height 454
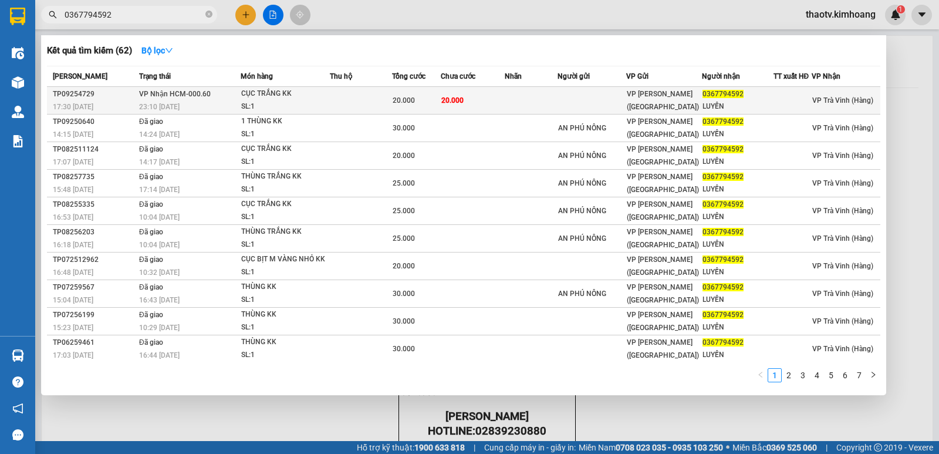
click at [247, 98] on div "CỤC TRẮNG KK" at bounding box center [285, 93] width 88 height 13
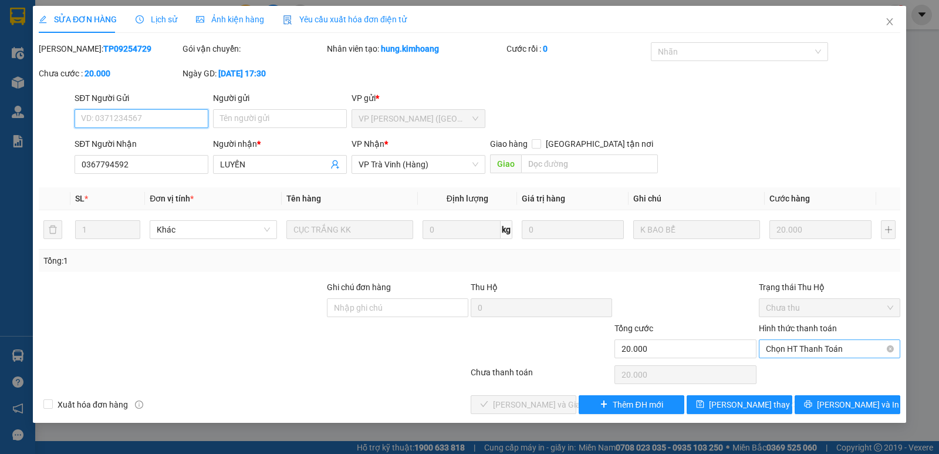
click at [795, 352] on span "Chọn HT Thanh Toán" at bounding box center [829, 349] width 127 height 18
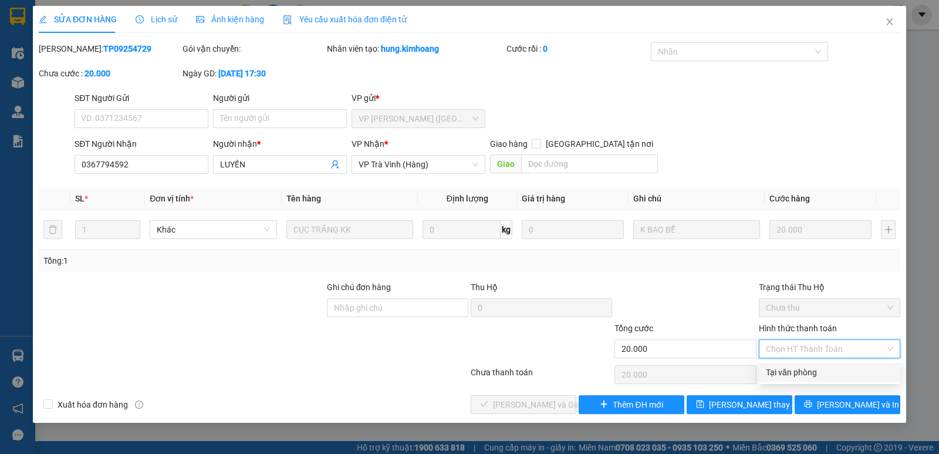
click at [788, 373] on div "Tại văn phòng" at bounding box center [829, 372] width 127 height 13
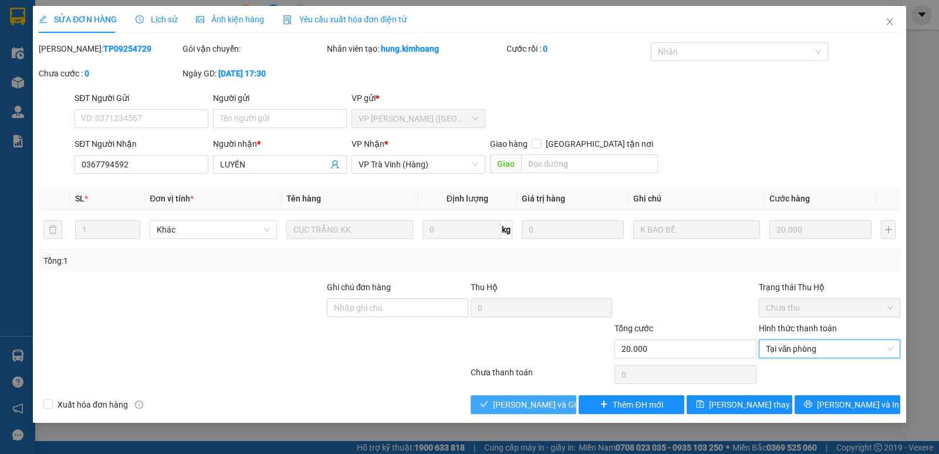
click at [531, 403] on span "[PERSON_NAME] và Giao hàng" at bounding box center [549, 404] width 113 height 13
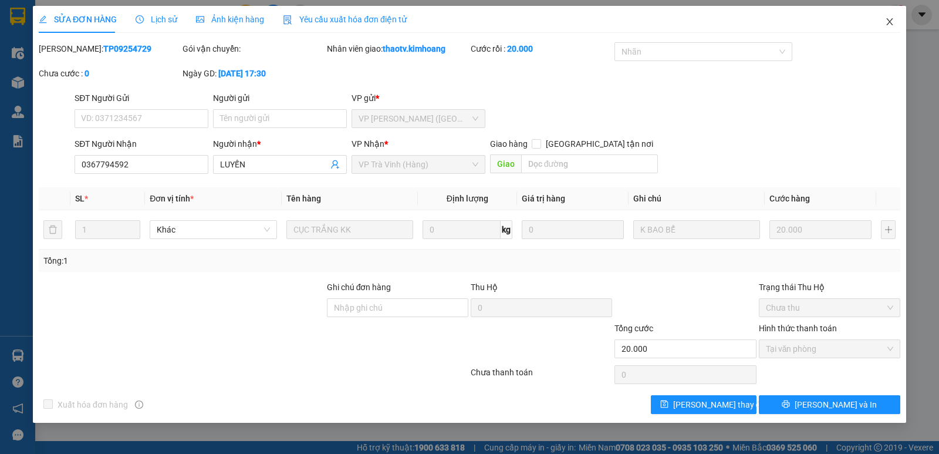
click at [892, 19] on icon "close" at bounding box center [889, 21] width 9 height 9
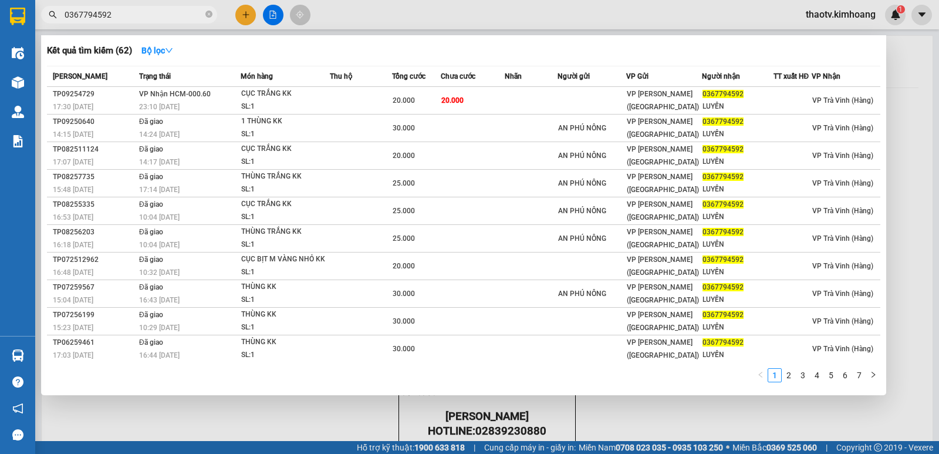
drag, startPoint x: 123, startPoint y: 18, endPoint x: 4, endPoint y: 17, distance: 119.7
click at [0, 17] on section "Kết quả tìm kiếm ( 62 ) Bộ lọc Mã ĐH Trạng thái Món hàng Thu hộ Tổng cước Chưa …" at bounding box center [469, 227] width 939 height 454
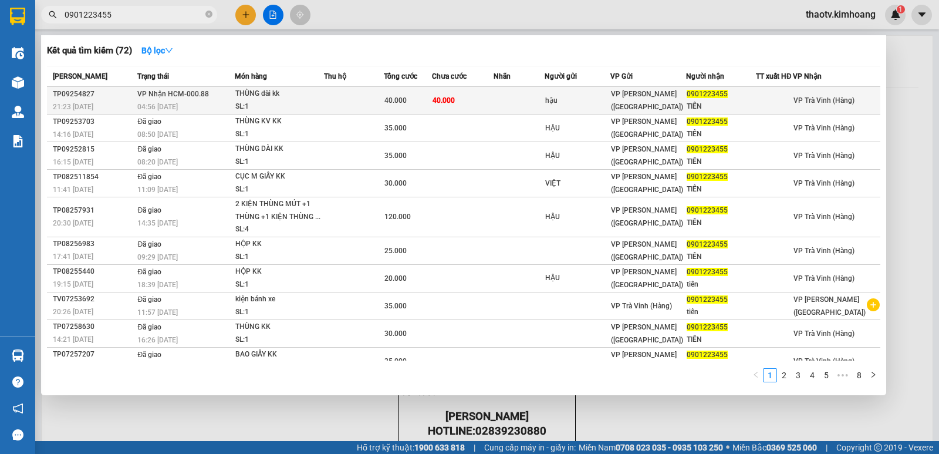
click at [292, 103] on div "SL: 1" at bounding box center [279, 106] width 88 height 13
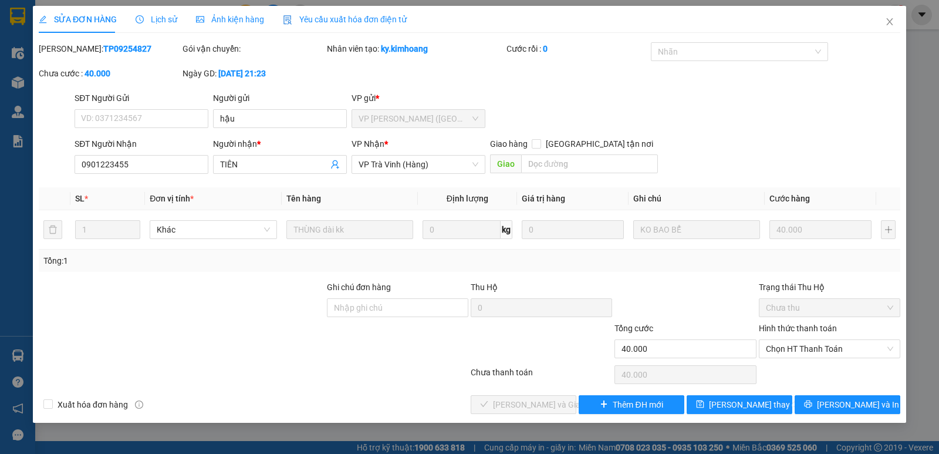
click at [815, 358] on div "Hình thức thanh toán Chọn HT Thanh Toán" at bounding box center [829, 342] width 141 height 41
click at [808, 353] on span "Chọn HT Thanh Toán" at bounding box center [829, 349] width 127 height 18
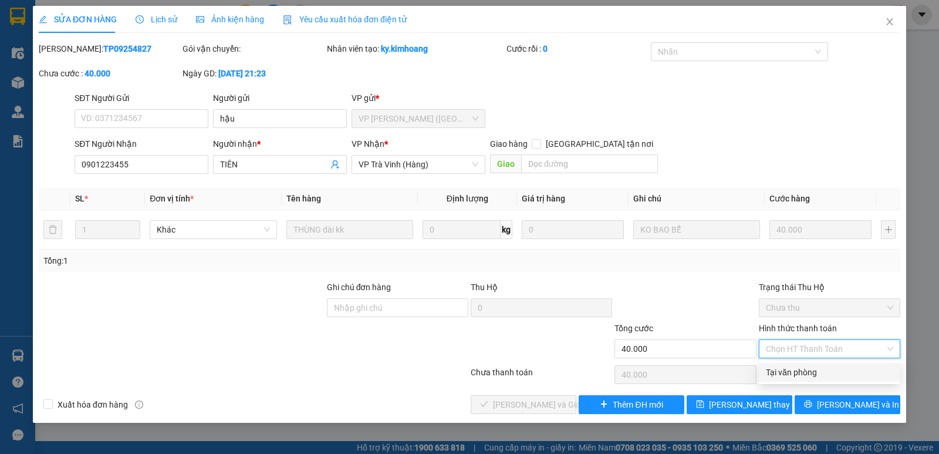
click at [801, 374] on div "Tại văn phòng" at bounding box center [829, 372] width 127 height 13
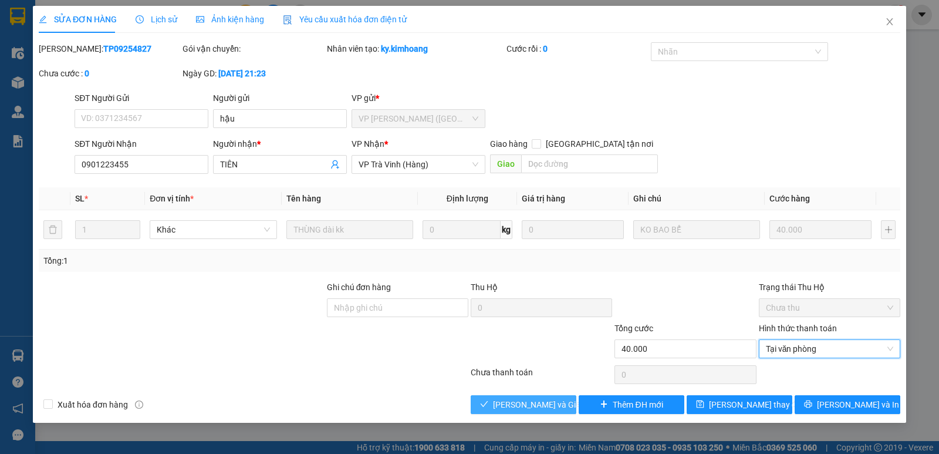
click at [507, 396] on button "[PERSON_NAME] và Giao hàng" at bounding box center [524, 404] width 106 height 19
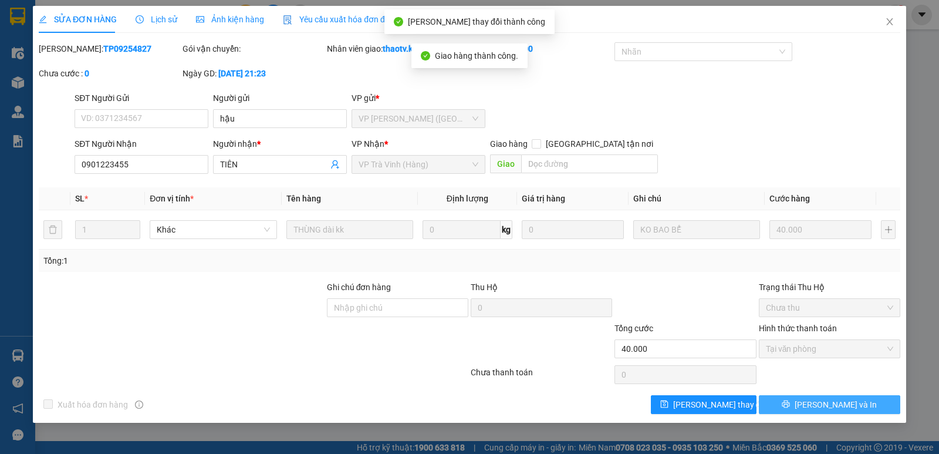
click at [821, 401] on span "[PERSON_NAME] và In" at bounding box center [836, 404] width 82 height 13
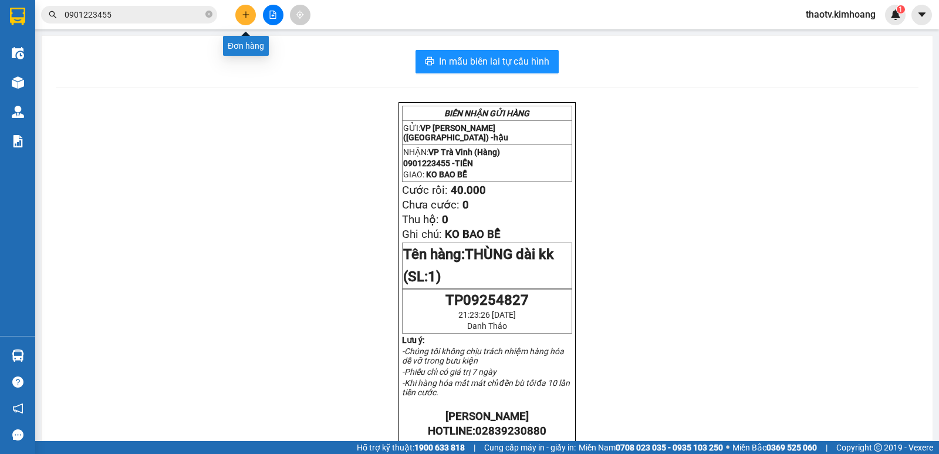
click at [243, 15] on icon "plus" at bounding box center [246, 15] width 8 height 8
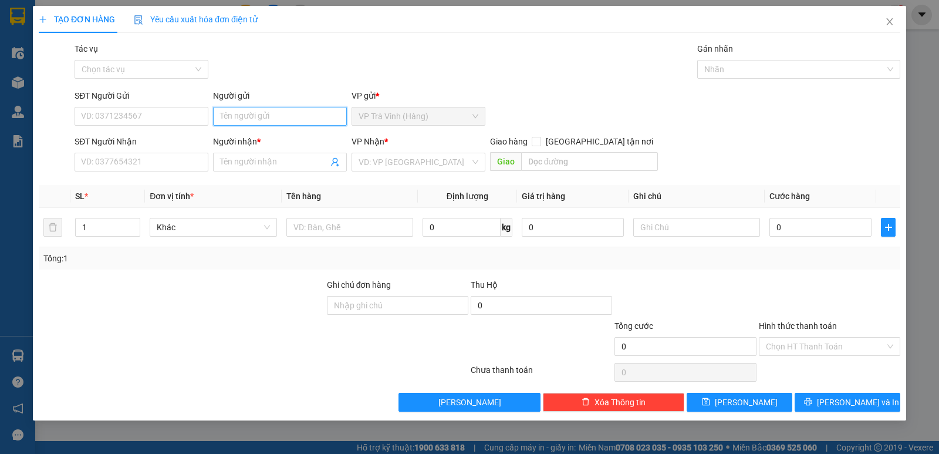
click at [252, 120] on input "Người gửi" at bounding box center [280, 116] width 134 height 19
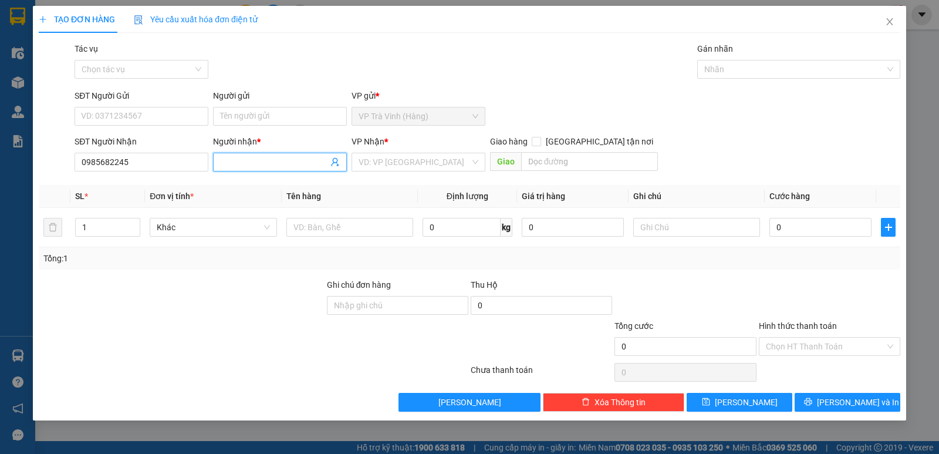
click at [245, 159] on input "Người nhận *" at bounding box center [274, 162] width 108 height 13
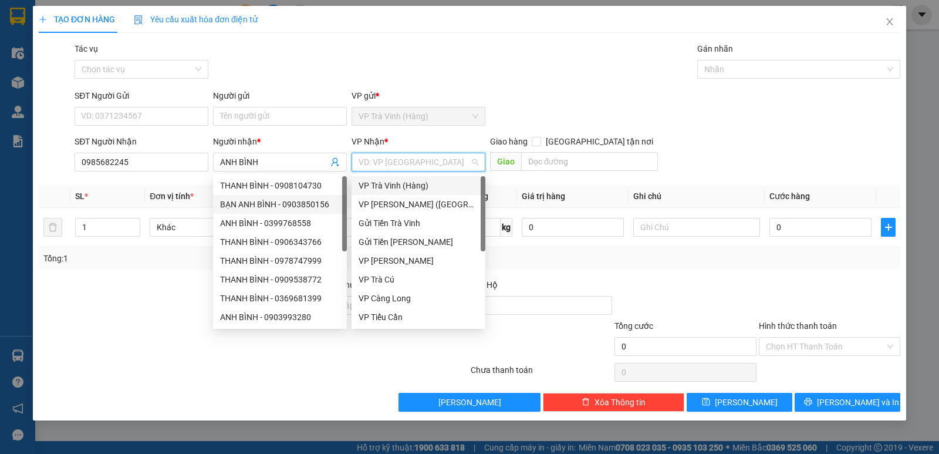
click at [412, 167] on input "search" at bounding box center [415, 162] width 112 height 18
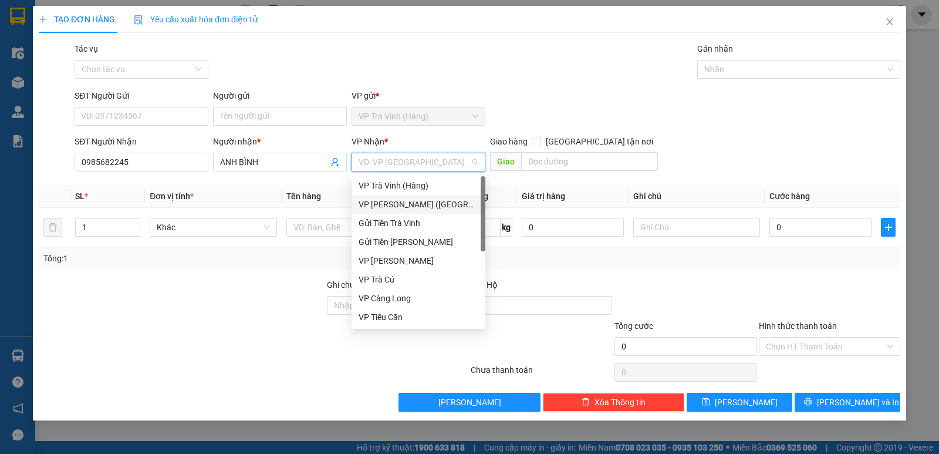
click at [404, 204] on div "VP [PERSON_NAME] ([GEOGRAPHIC_DATA])" at bounding box center [419, 204] width 120 height 13
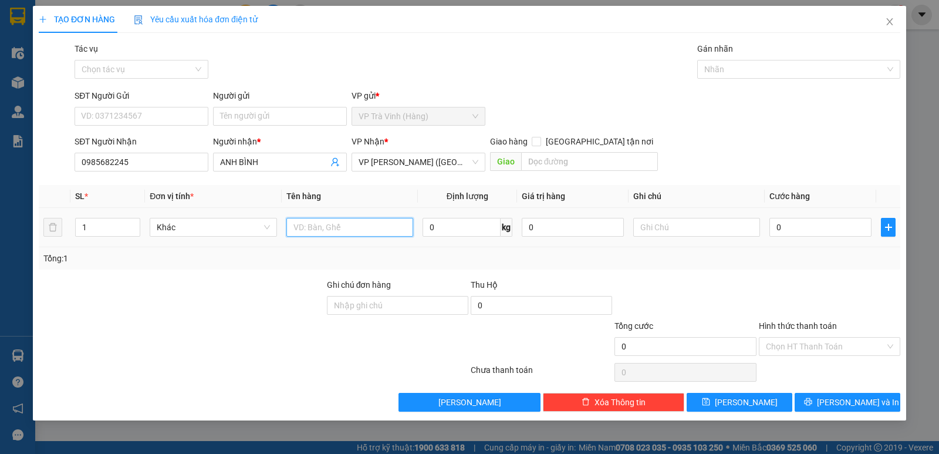
click at [319, 236] on input "text" at bounding box center [349, 227] width 127 height 19
click at [777, 225] on input "0" at bounding box center [820, 227] width 102 height 19
click at [805, 341] on input "Hình thức thanh toán" at bounding box center [825, 346] width 119 height 18
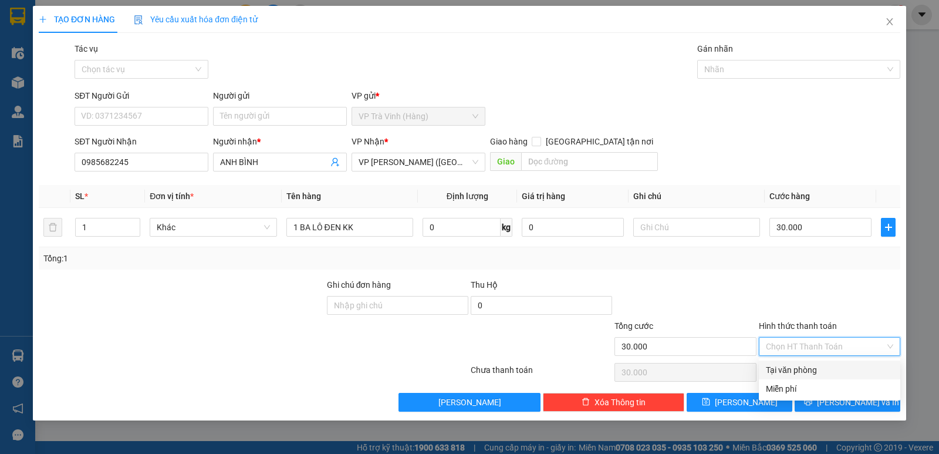
click at [812, 366] on div "Tại văn phòng" at bounding box center [829, 369] width 127 height 13
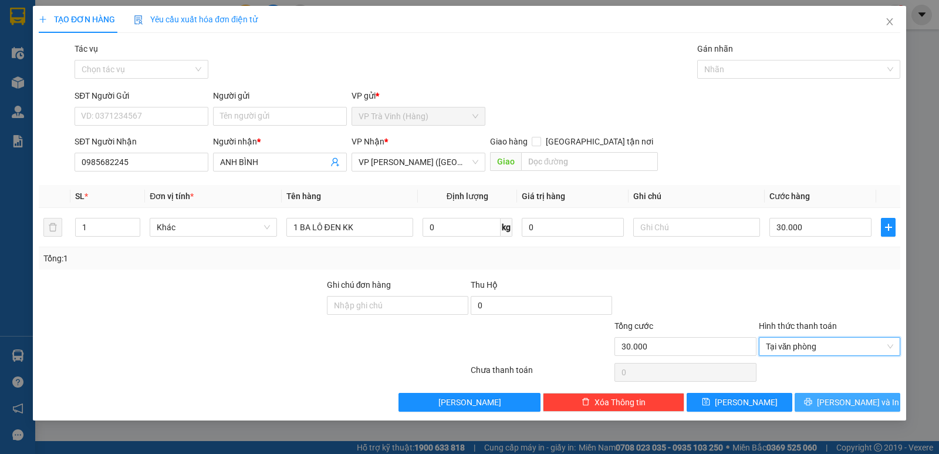
click at [862, 406] on span "[PERSON_NAME] và In" at bounding box center [858, 402] width 82 height 13
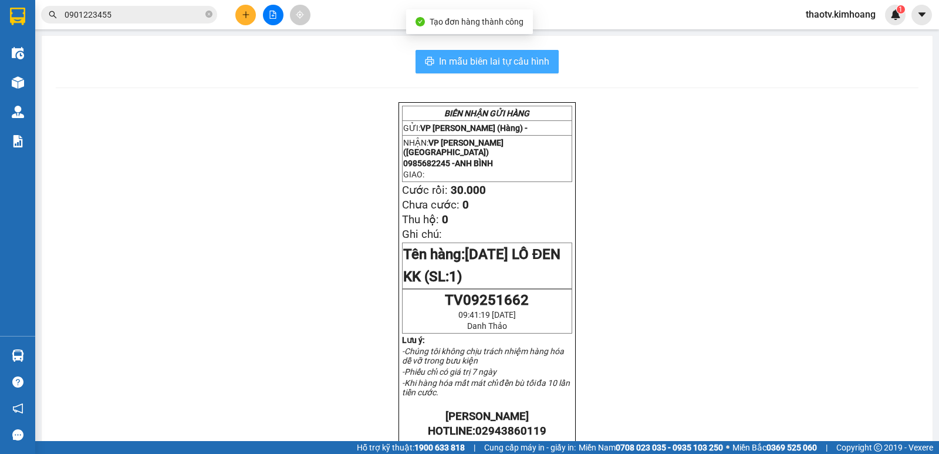
click at [465, 63] on span "In mẫu biên lai tự cấu hình" at bounding box center [494, 61] width 110 height 15
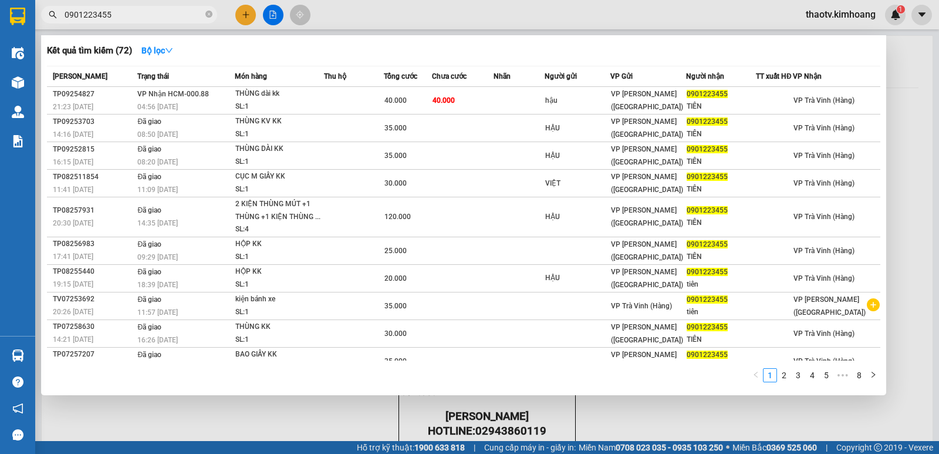
click at [113, 17] on input "0901223455" at bounding box center [134, 14] width 139 height 13
drag, startPoint x: 121, startPoint y: 15, endPoint x: 0, endPoint y: 75, distance: 135.7
click at [0, 75] on section "Kết quả tìm kiếm ( 72 ) Bộ lọc Mã ĐH Trạng thái Món hàng Thu hộ Tổng cước Chưa …" at bounding box center [469, 227] width 939 height 454
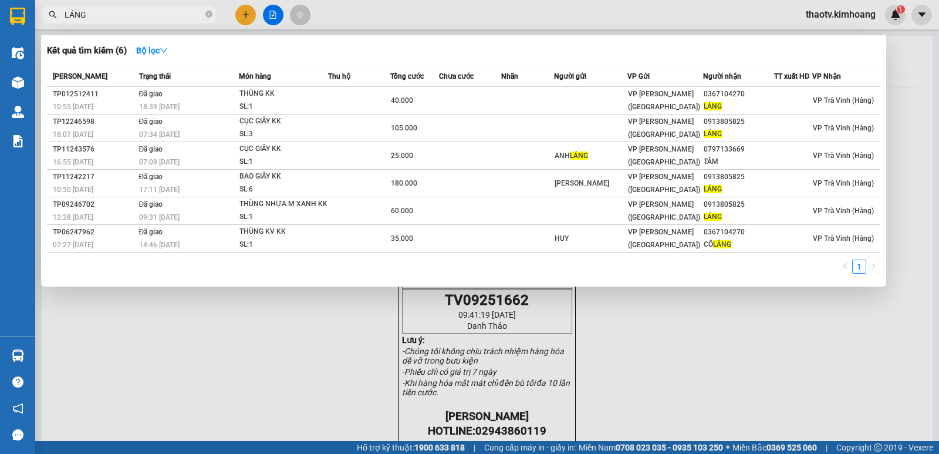
drag, startPoint x: 87, startPoint y: 16, endPoint x: 0, endPoint y: 20, distance: 87.5
click at [0, 23] on section "Kết quả tìm kiếm ( 6 ) Bộ lọc Mã ĐH Trạng thái Món hàng Thu hộ Tổng cước Chưa c…" at bounding box center [469, 227] width 939 height 454
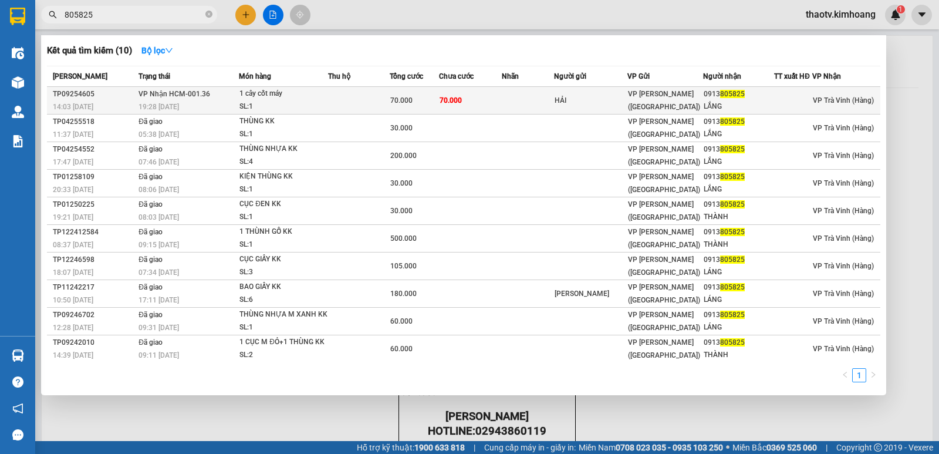
click at [231, 97] on td "VP Nhận HCM-001.36 19:28 [DATE]" at bounding box center [187, 101] width 103 height 28
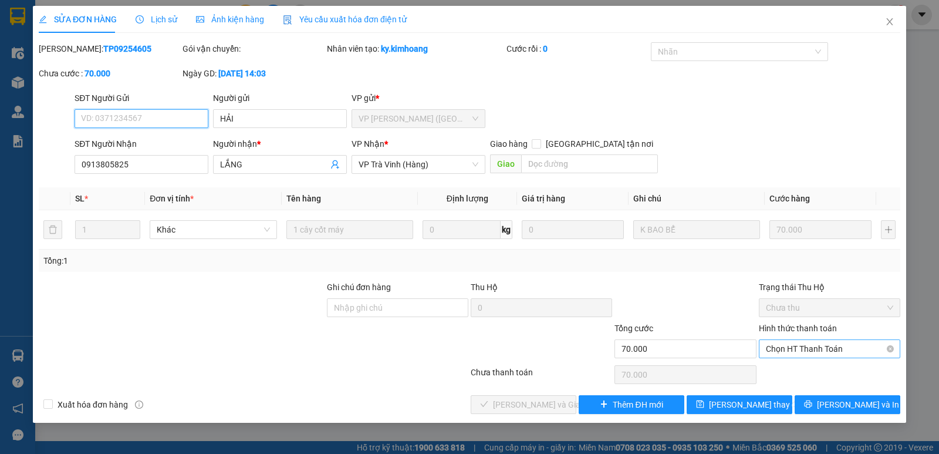
click at [824, 352] on span "Chọn HT Thanh Toán" at bounding box center [829, 349] width 127 height 18
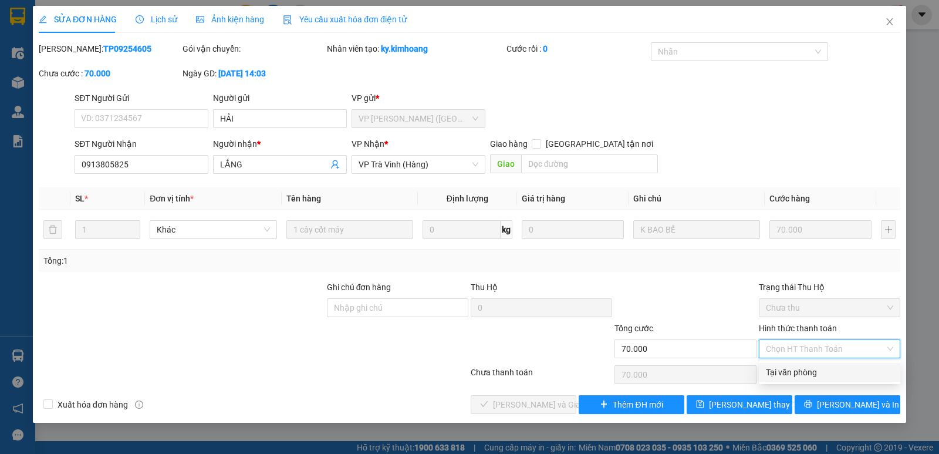
click at [804, 367] on div "Tại văn phòng" at bounding box center [829, 372] width 127 height 13
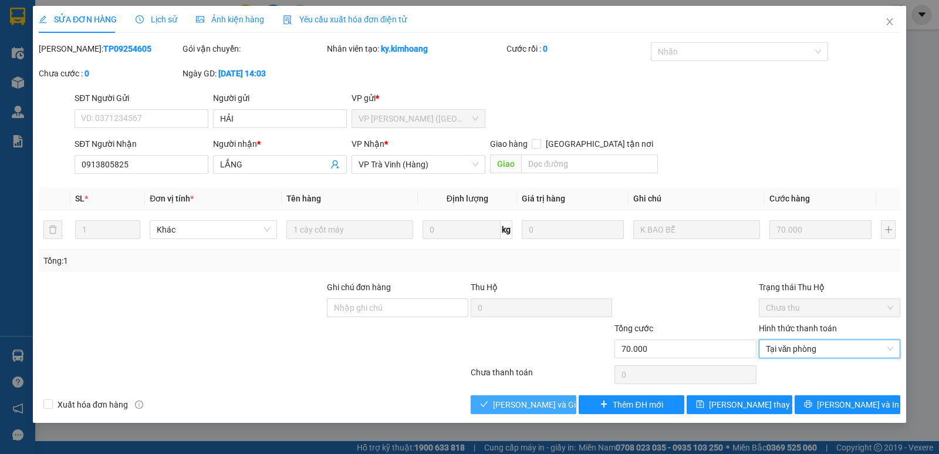
click at [508, 403] on span "[PERSON_NAME] và Giao hàng" at bounding box center [549, 404] width 113 height 13
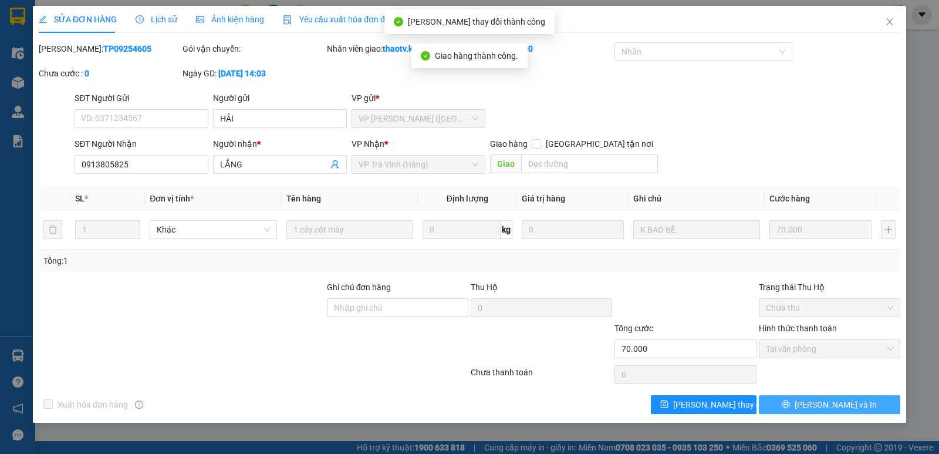
click at [821, 403] on span "[PERSON_NAME] và In" at bounding box center [836, 404] width 82 height 13
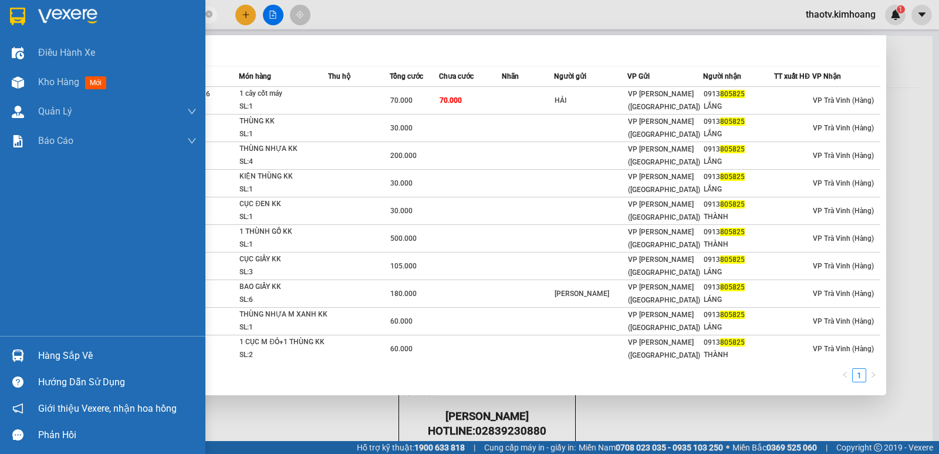
drag, startPoint x: 108, startPoint y: 18, endPoint x: 0, endPoint y: 18, distance: 108.0
click at [0, 18] on section "Kết quả tìm kiếm ( 10 ) Bộ lọc Mã ĐH Trạng thái Món hàng Thu hộ Tổng cước Chưa …" at bounding box center [469, 227] width 939 height 454
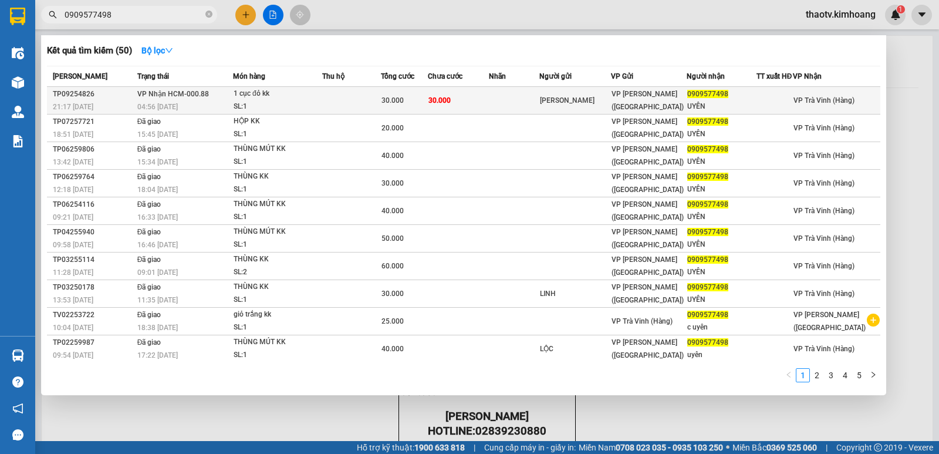
click at [269, 93] on div "1 cục đỏ kk" at bounding box center [278, 93] width 88 height 13
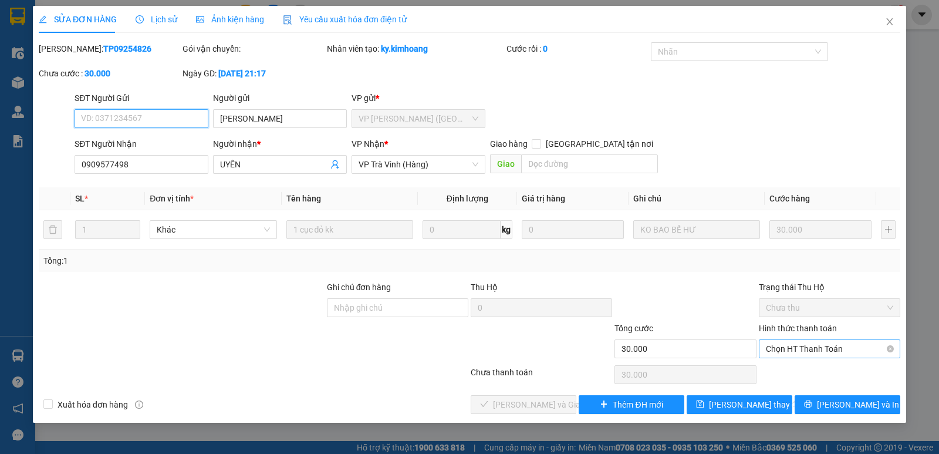
click at [790, 346] on span "Chọn HT Thanh Toán" at bounding box center [829, 349] width 127 height 18
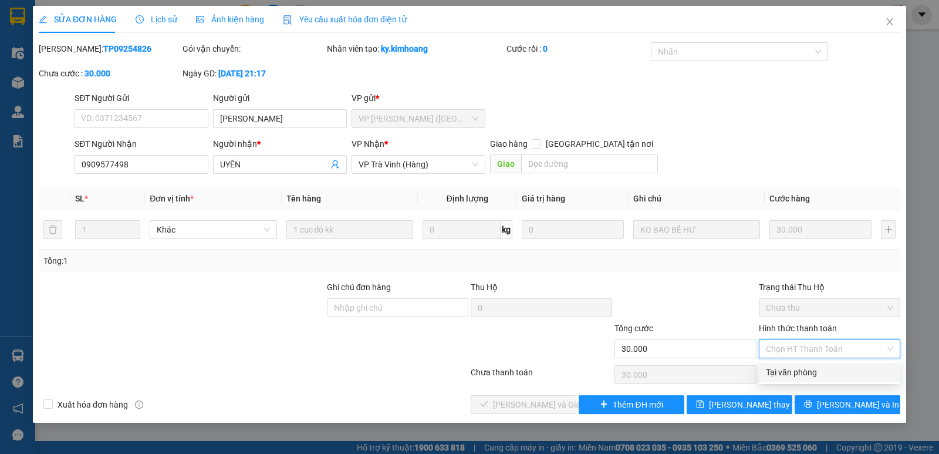
click at [802, 372] on div "Tại văn phòng" at bounding box center [829, 372] width 127 height 13
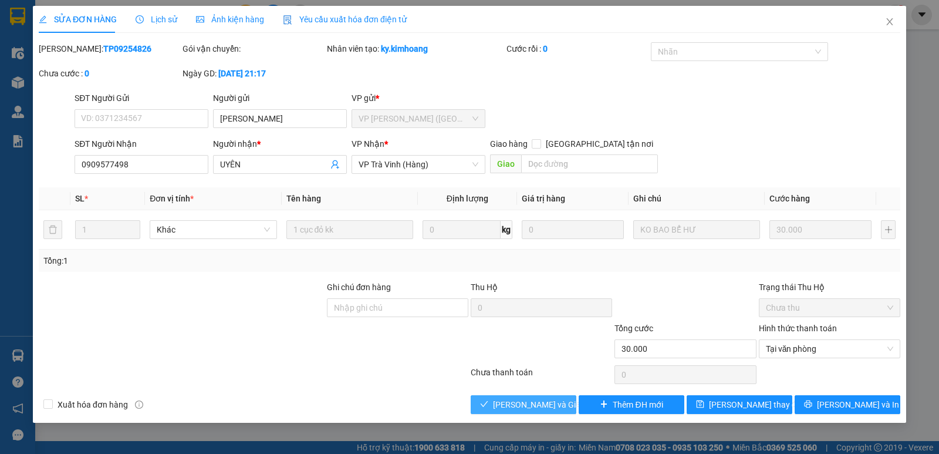
click at [509, 399] on span "[PERSON_NAME] và Giao hàng" at bounding box center [549, 404] width 113 height 13
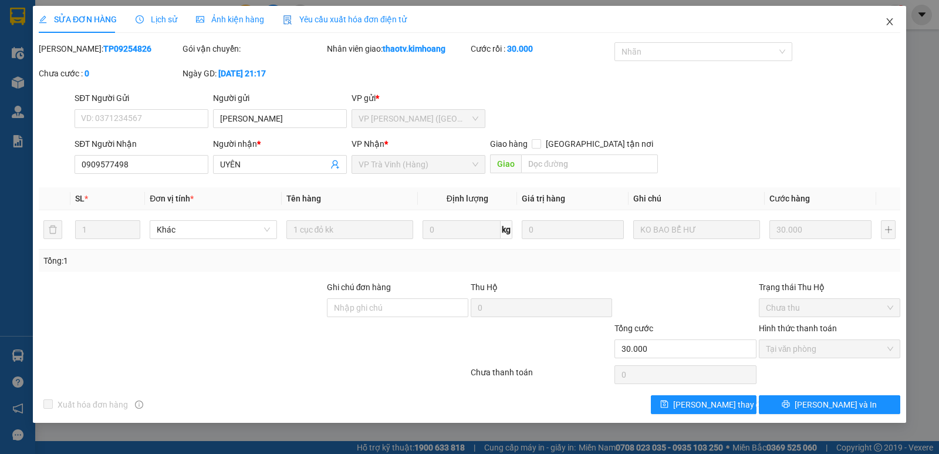
drag, startPoint x: 889, startPoint y: 23, endPoint x: 868, endPoint y: 27, distance: 22.0
click at [889, 22] on icon "close" at bounding box center [889, 21] width 9 height 9
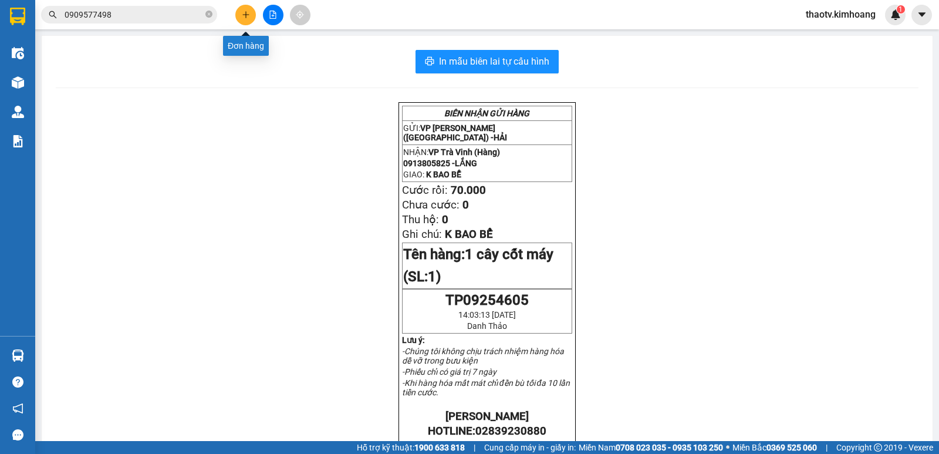
click at [245, 16] on icon "plus" at bounding box center [246, 15] width 8 height 8
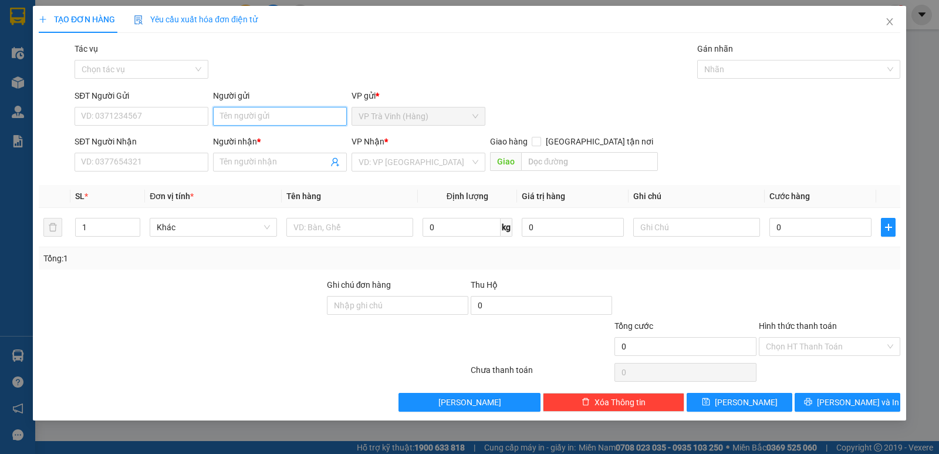
click at [230, 122] on input "Người gửi" at bounding box center [280, 116] width 134 height 19
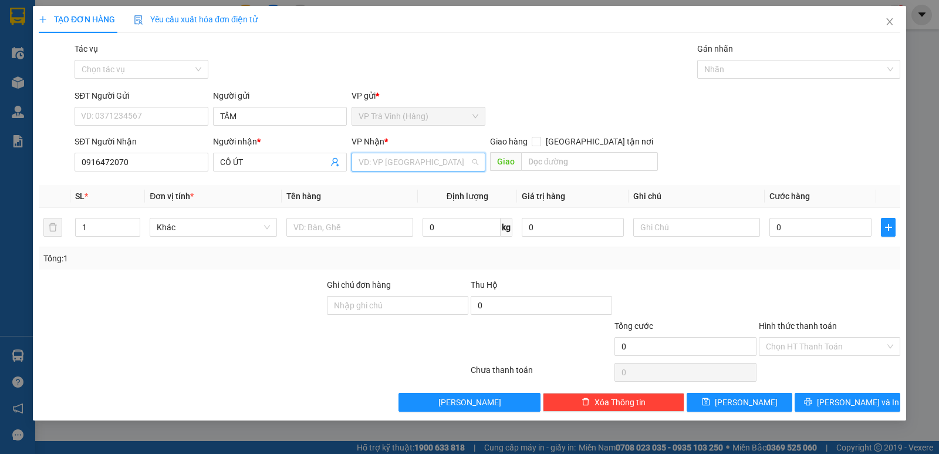
click at [403, 161] on input "search" at bounding box center [415, 162] width 112 height 18
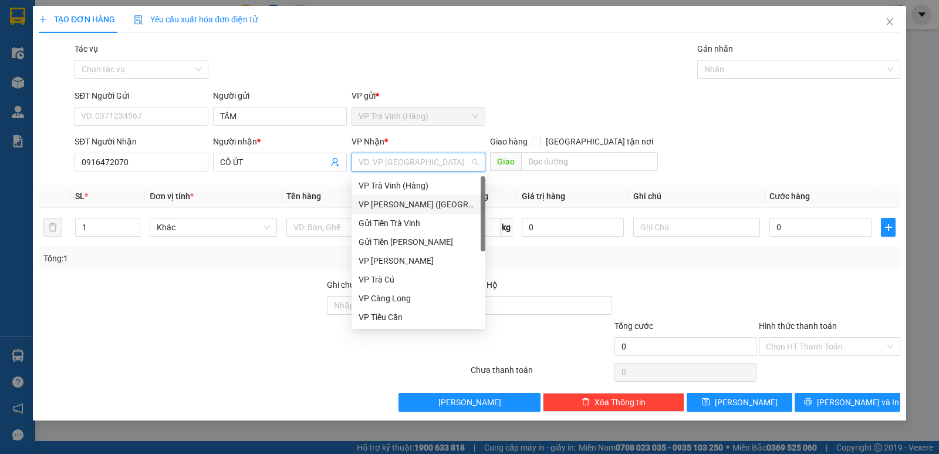
click at [396, 211] on div "VP [PERSON_NAME] ([GEOGRAPHIC_DATA])" at bounding box center [419, 204] width 134 height 19
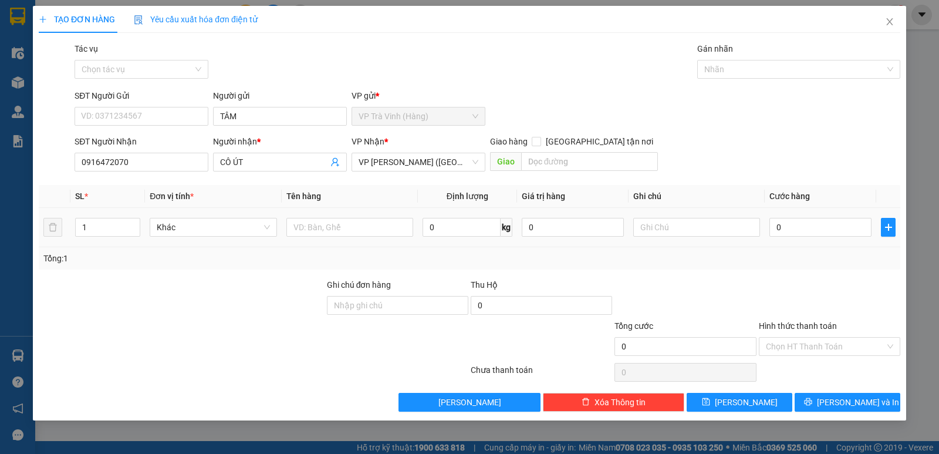
drag, startPoint x: 350, startPoint y: 245, endPoint x: 341, endPoint y: 237, distance: 12.0
click at [348, 242] on td at bounding box center [350, 227] width 136 height 39
click at [334, 234] on input "text" at bounding box center [349, 227] width 127 height 19
click at [798, 229] on input "0" at bounding box center [820, 227] width 102 height 19
click at [847, 347] on input "Hình thức thanh toán" at bounding box center [825, 346] width 119 height 18
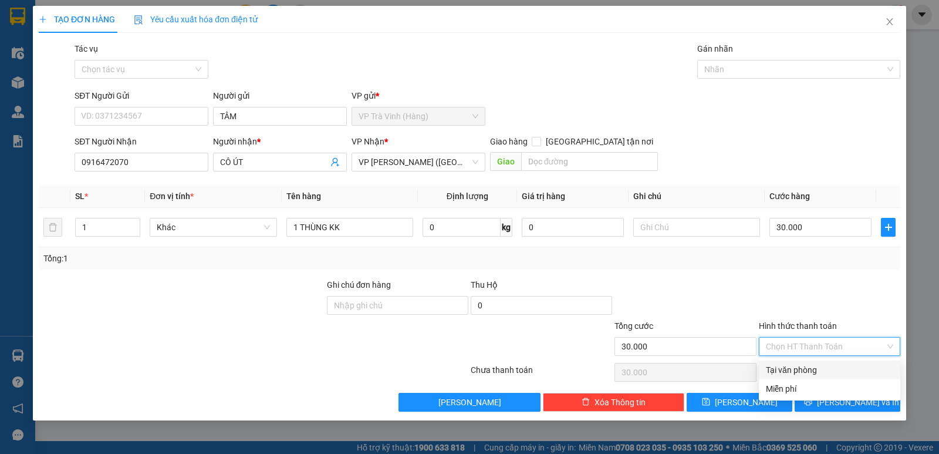
click at [824, 376] on div "Tại văn phòng" at bounding box center [829, 369] width 141 height 19
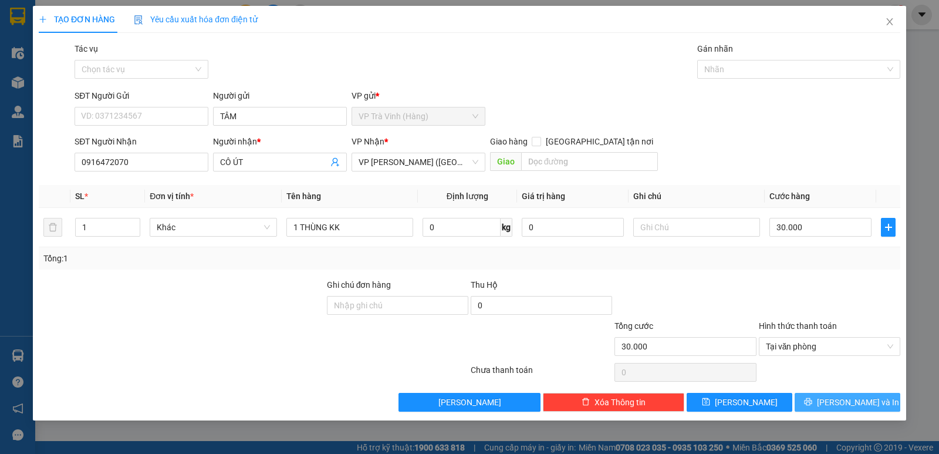
click at [845, 406] on span "[PERSON_NAME] và In" at bounding box center [858, 402] width 82 height 13
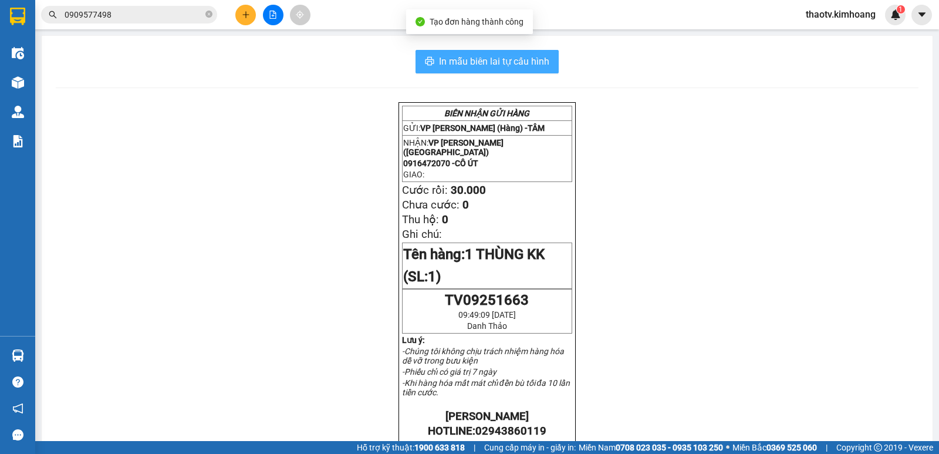
click at [526, 63] on span "In mẫu biên lai tự cấu hình" at bounding box center [494, 61] width 110 height 15
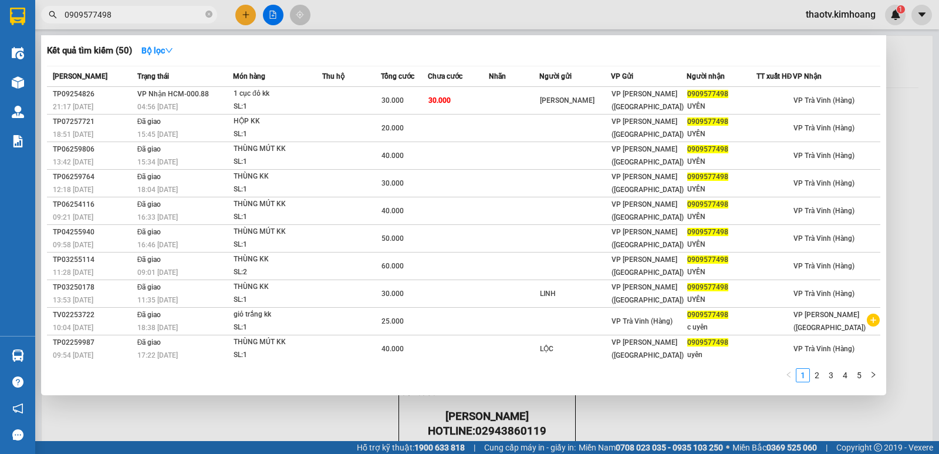
drag, startPoint x: 127, startPoint y: 15, endPoint x: 0, endPoint y: 33, distance: 128.2
click at [0, 33] on section "Kết quả tìm kiếm ( 50 ) Bộ lọc Mã ĐH Trạng thái Món hàng Thu hộ Tổng cước Chưa …" at bounding box center [469, 227] width 939 height 454
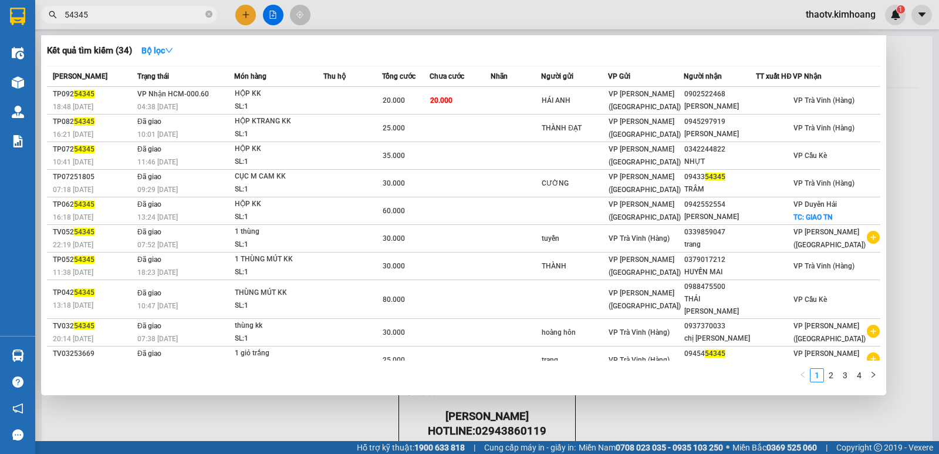
click at [462, 103] on td "20.000" at bounding box center [460, 101] width 61 height 28
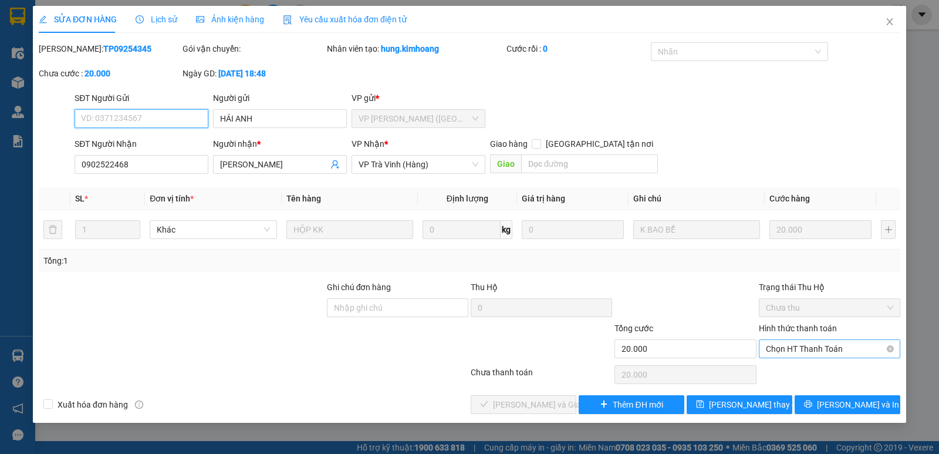
click at [789, 350] on span "Chọn HT Thanh Toán" at bounding box center [829, 349] width 127 height 18
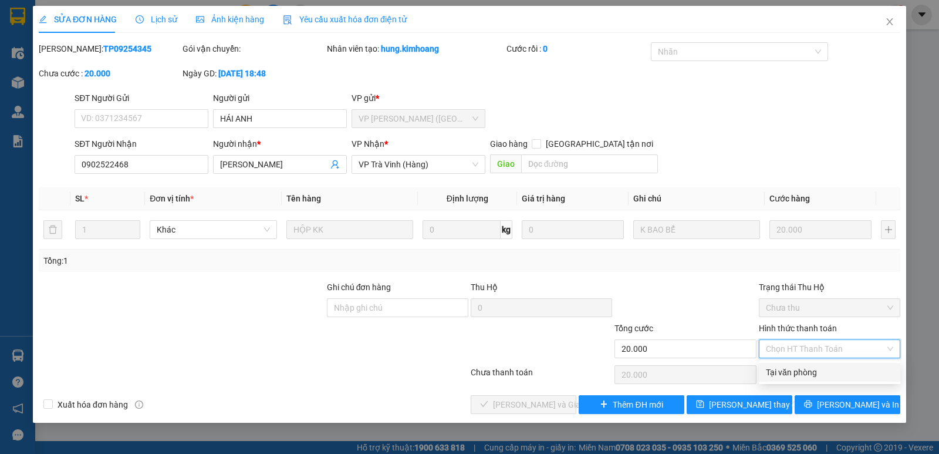
click at [787, 372] on div "Tại văn phòng" at bounding box center [829, 372] width 127 height 13
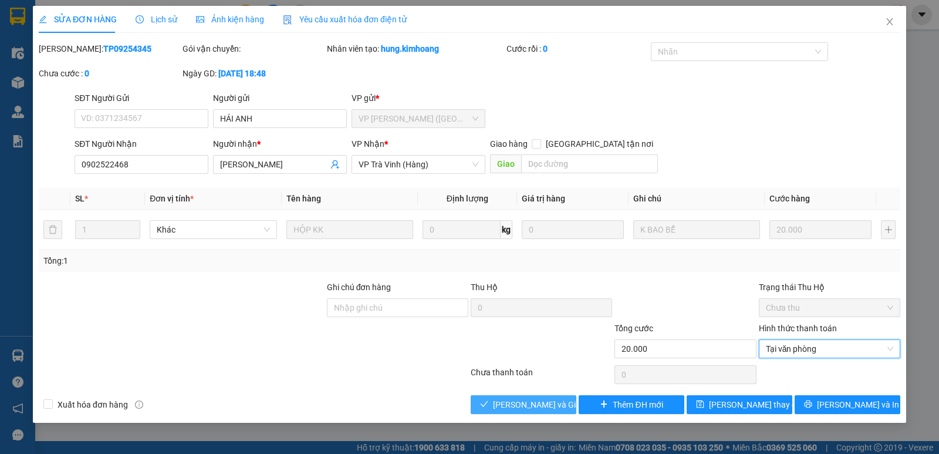
click at [539, 400] on span "[PERSON_NAME] và Giao hàng" at bounding box center [549, 404] width 113 height 13
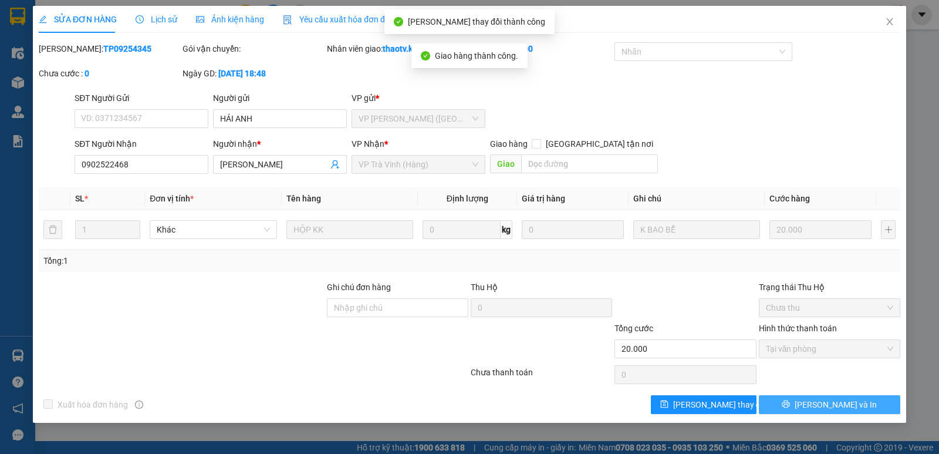
click at [837, 404] on span "[PERSON_NAME] và In" at bounding box center [836, 404] width 82 height 13
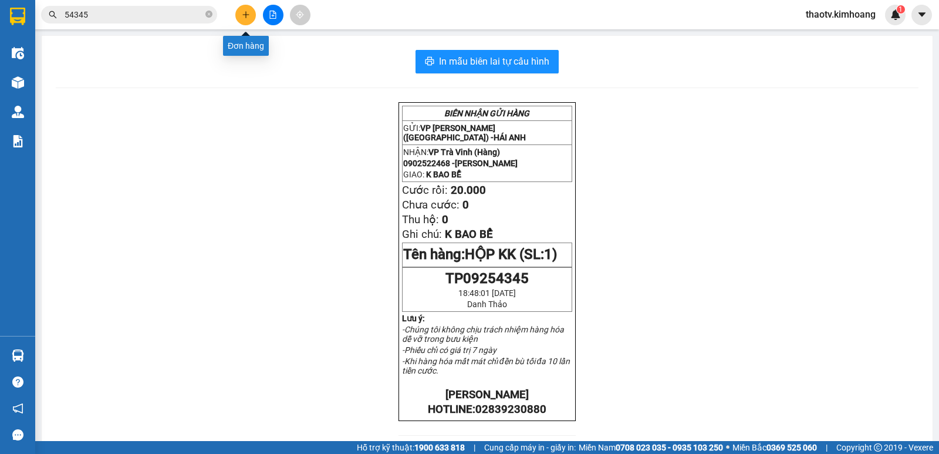
click at [247, 23] on button at bounding box center [245, 15] width 21 height 21
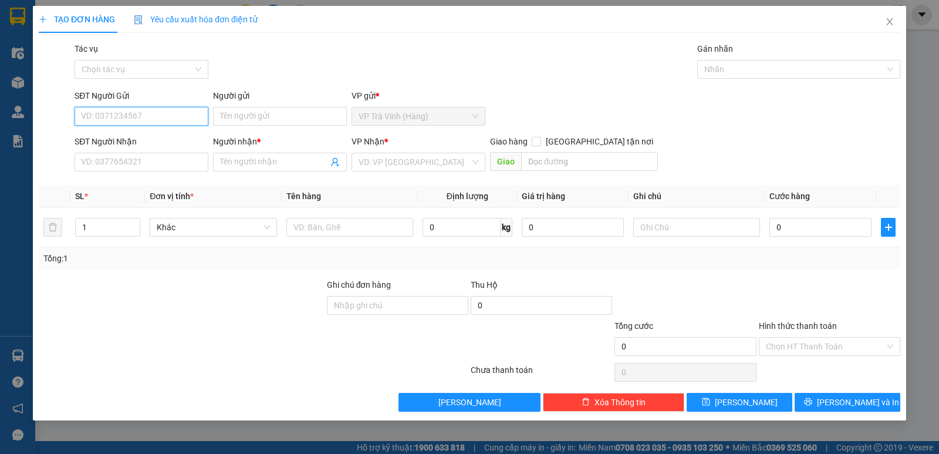
click at [116, 116] on input "SĐT Người Gửi" at bounding box center [142, 116] width 134 height 19
click at [292, 113] on input "Người gửi" at bounding box center [280, 116] width 134 height 19
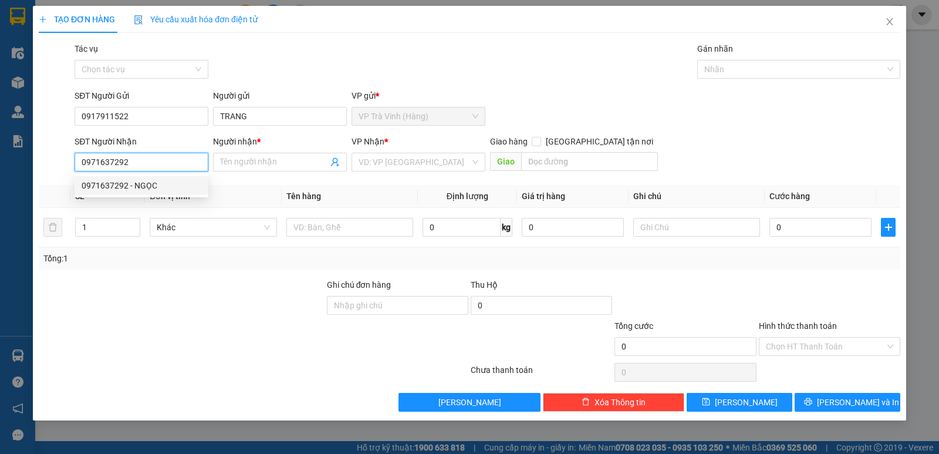
click at [147, 188] on div "0971637292 - NGỌC" at bounding box center [142, 185] width 120 height 13
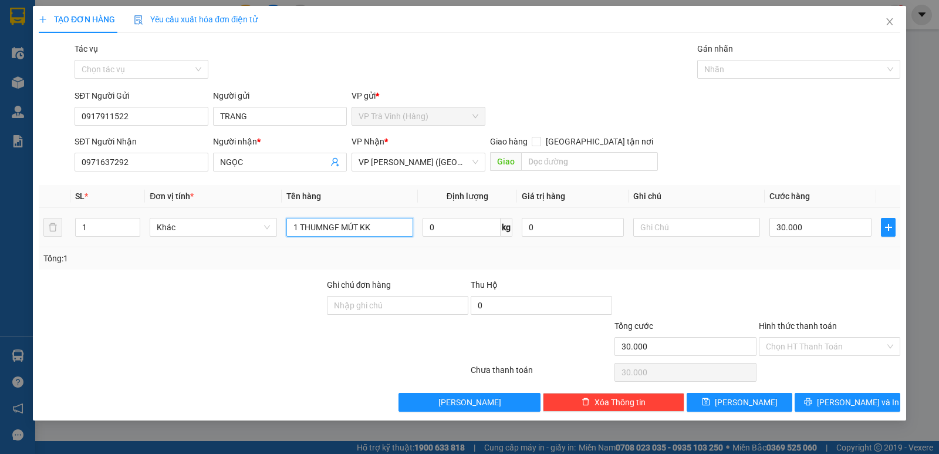
drag, startPoint x: 337, startPoint y: 228, endPoint x: 301, endPoint y: 238, distance: 38.2
click at [301, 238] on div "1 THUMNGF MÚT KK" at bounding box center [349, 226] width 127 height 23
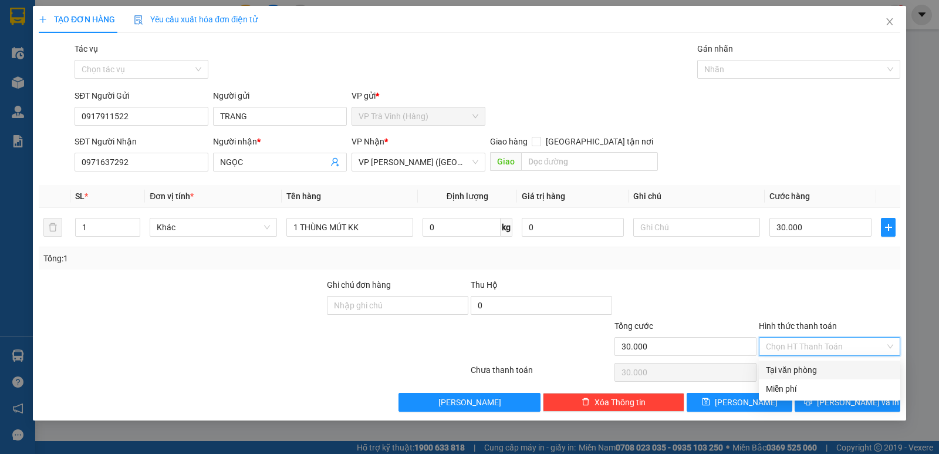
click at [824, 347] on input "Hình thức thanh toán" at bounding box center [825, 346] width 119 height 18
click at [806, 372] on div "Tại văn phòng" at bounding box center [829, 369] width 127 height 13
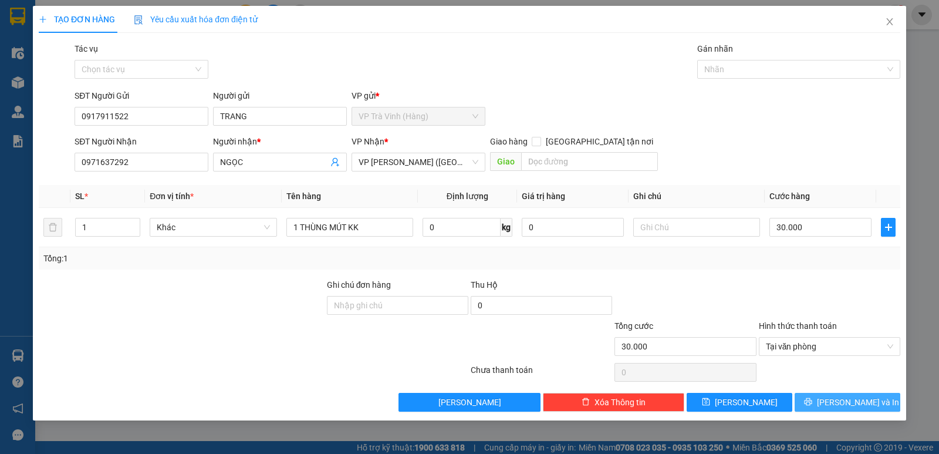
click at [812, 402] on icon "printer" at bounding box center [808, 401] width 8 height 8
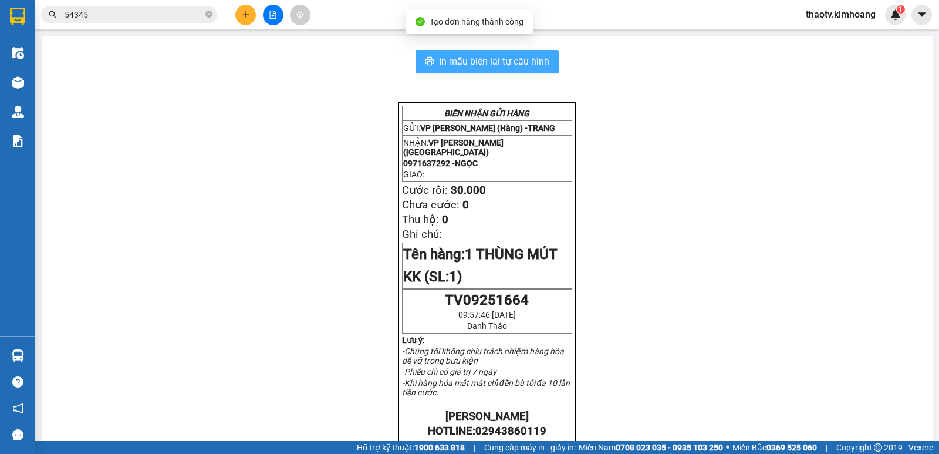
click at [517, 65] on span "In mẫu biên lai tự cấu hình" at bounding box center [494, 61] width 110 height 15
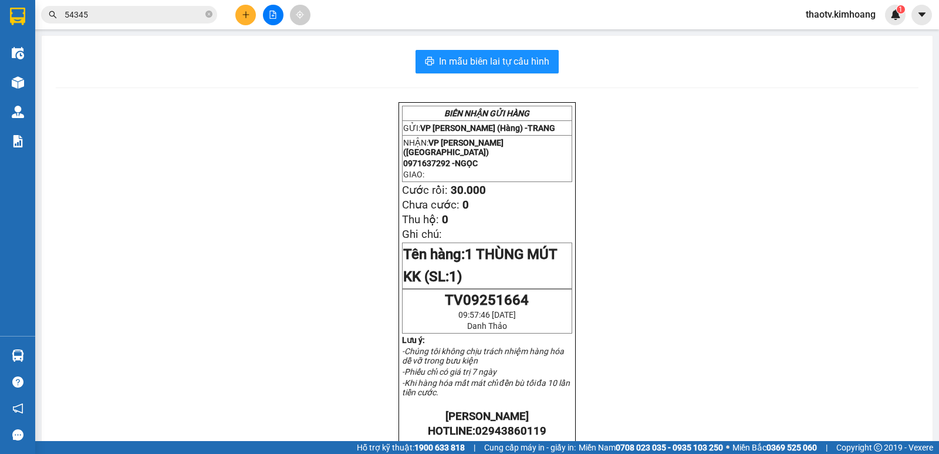
drag, startPoint x: 676, startPoint y: 353, endPoint x: 700, endPoint y: 347, distance: 24.6
click at [700, 347] on div "BIÊN NHẬN GỬI HÀNG GỬI: VP [PERSON_NAME] (Hàng) - TRANG NHẬN: VP [PERSON_NAME] …" at bounding box center [487, 440] width 863 height 676
drag, startPoint x: 598, startPoint y: 276, endPoint x: 574, endPoint y: 261, distance: 28.5
click at [598, 275] on div "BIÊN NHẬN GỬI HÀNG GỬI: VP [PERSON_NAME] (Hàng) - TRANG NHẬN: VP [PERSON_NAME] …" at bounding box center [487, 440] width 863 height 676
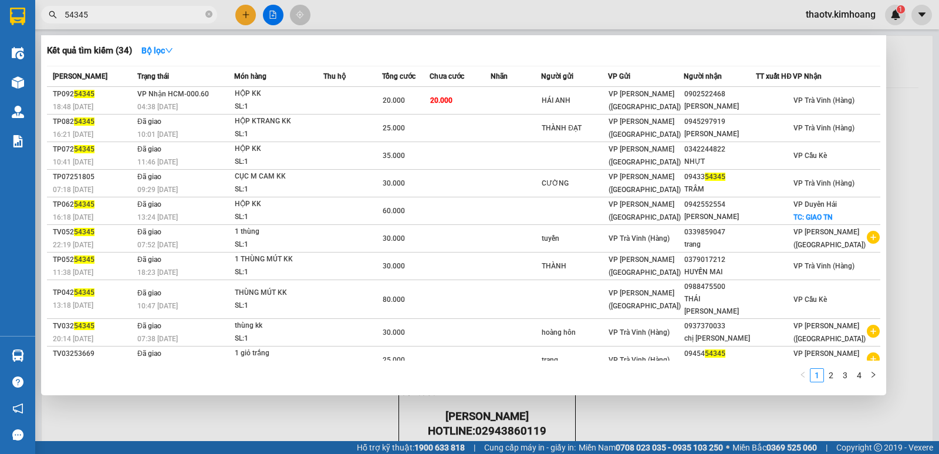
drag, startPoint x: 94, startPoint y: 19, endPoint x: 0, endPoint y: 15, distance: 94.0
click at [0, 16] on section "Kết quả tìm kiếm ( 34 ) Bộ lọc Mã ĐH Trạng thái Món hàng Thu hộ Tổng cước Chưa …" at bounding box center [469, 227] width 939 height 454
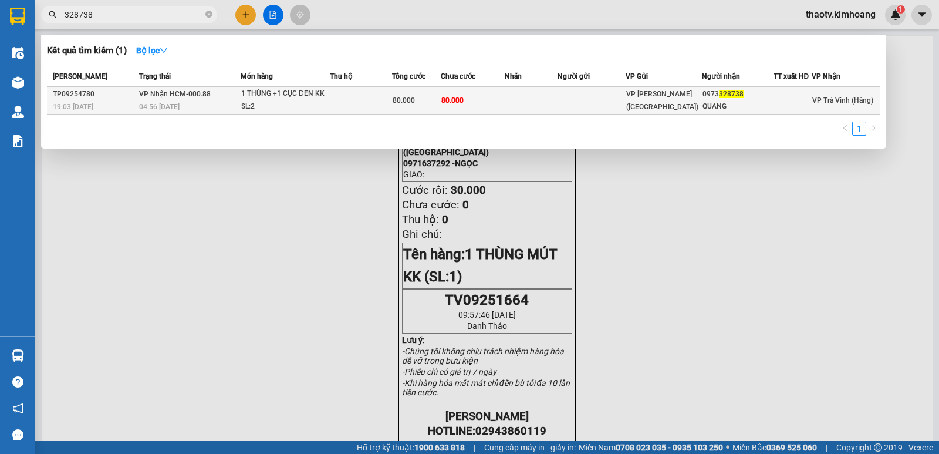
click at [345, 100] on td at bounding box center [361, 101] width 62 height 28
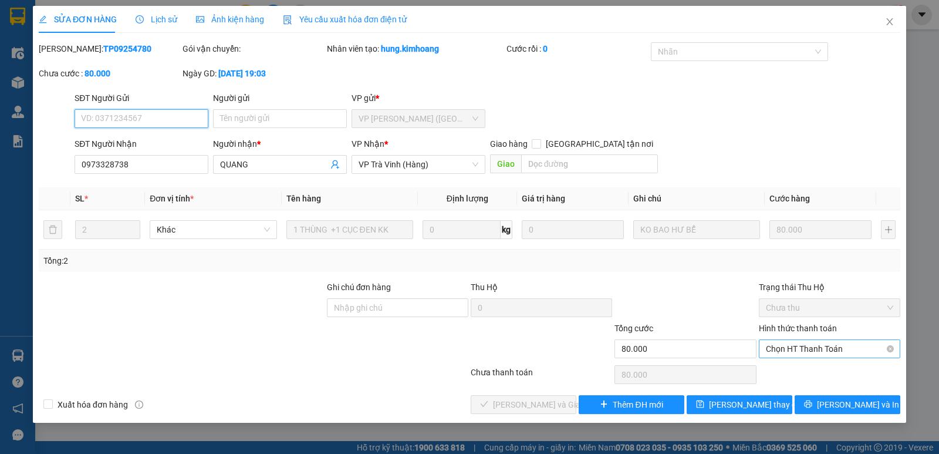
click at [830, 343] on span "Chọn HT Thanh Toán" at bounding box center [829, 349] width 127 height 18
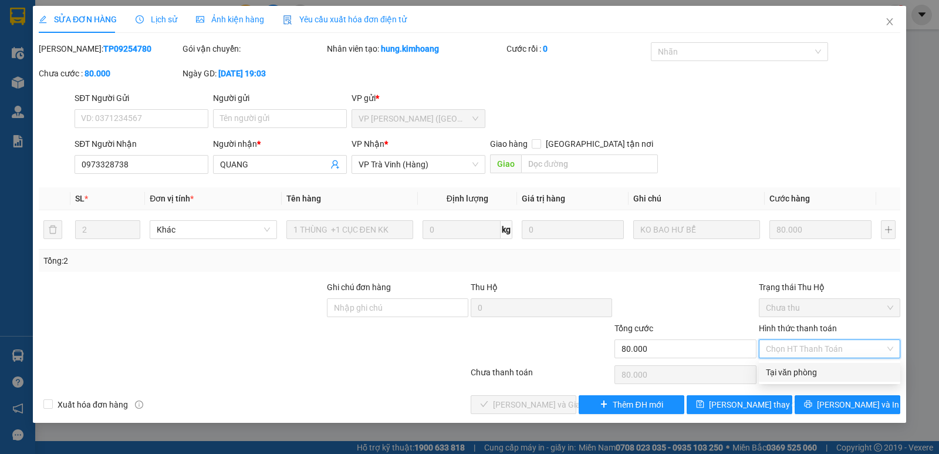
drag, startPoint x: 795, startPoint y: 376, endPoint x: 725, endPoint y: 393, distance: 72.6
click at [795, 376] on div "Tại văn phòng" at bounding box center [829, 372] width 127 height 13
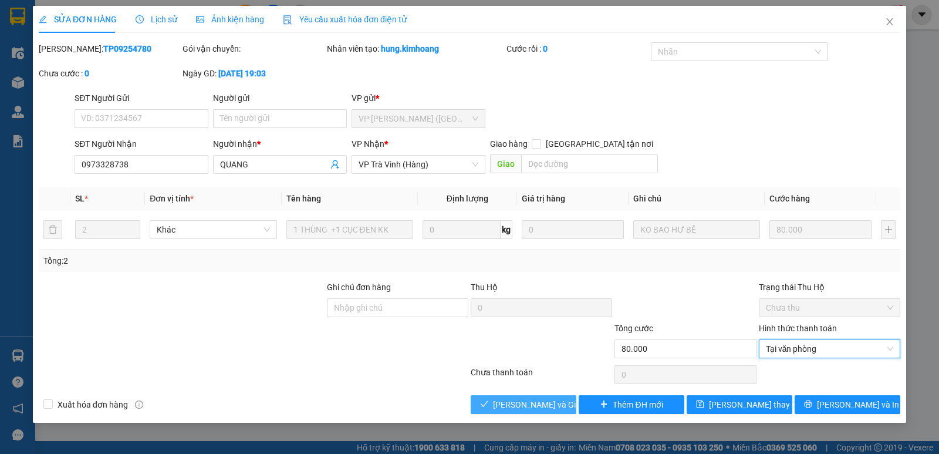
click at [528, 397] on button "[PERSON_NAME] và Giao hàng" at bounding box center [524, 404] width 106 height 19
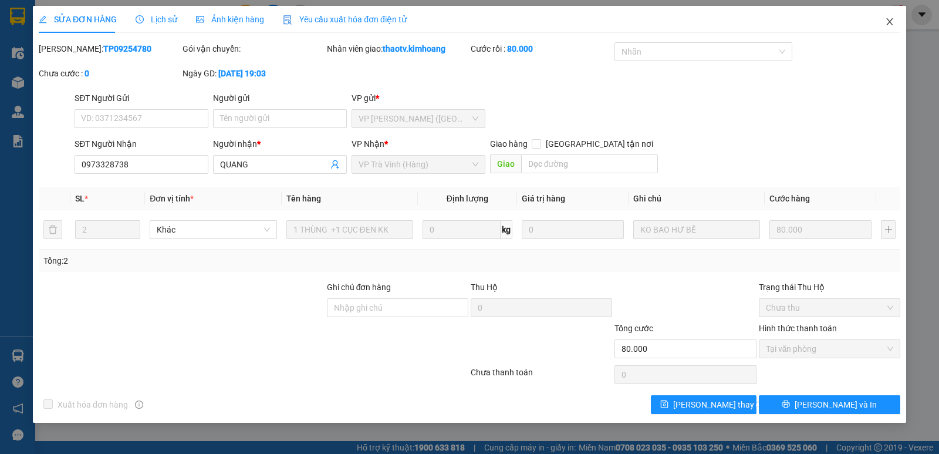
click at [892, 22] on icon "close" at bounding box center [889, 21] width 9 height 9
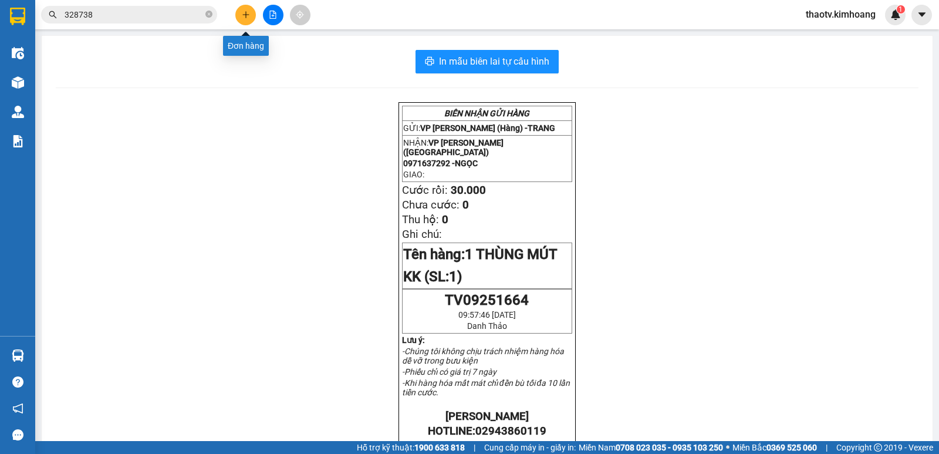
click at [251, 19] on button at bounding box center [245, 15] width 21 height 21
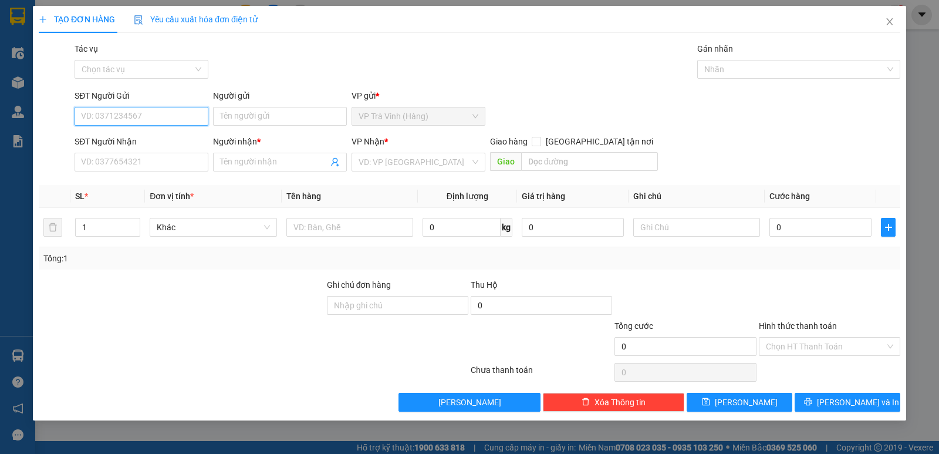
click at [162, 114] on input "SĐT Người Gửi" at bounding box center [142, 116] width 134 height 19
click at [165, 147] on div "0939775676 - phụng phát" at bounding box center [142, 139] width 134 height 19
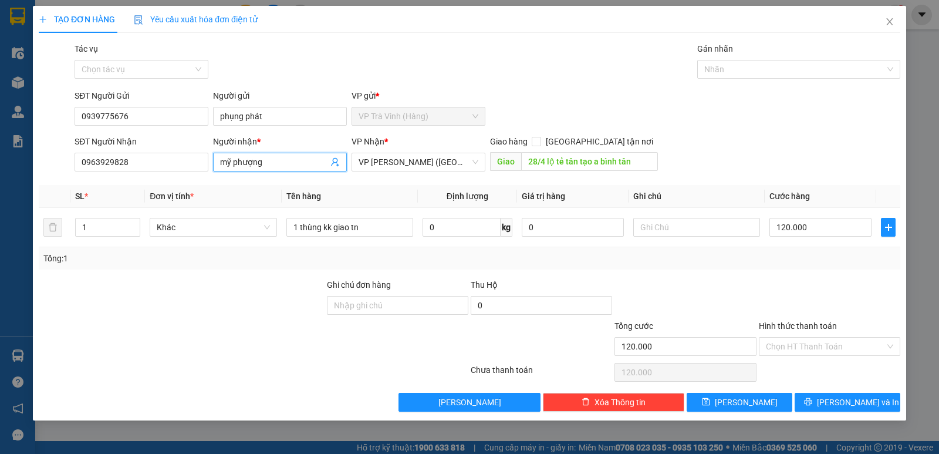
click at [268, 163] on input "mỹ phượng" at bounding box center [274, 162] width 108 height 13
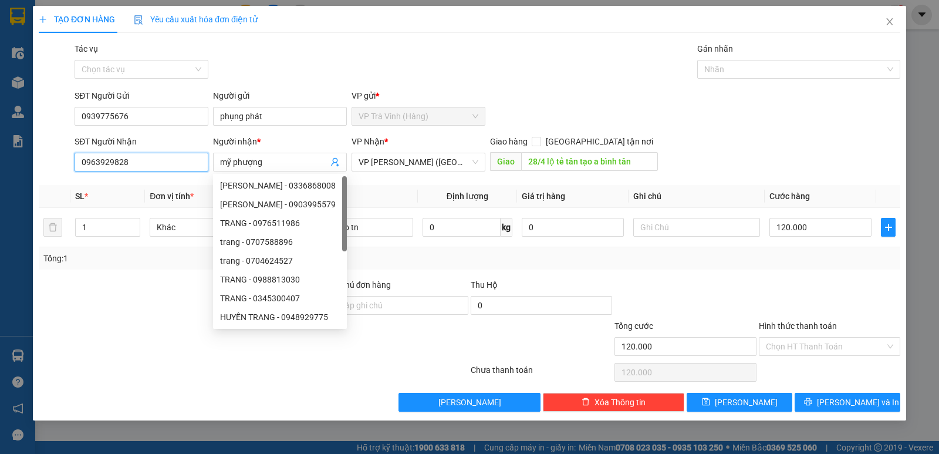
click at [134, 159] on input "0963929828" at bounding box center [142, 162] width 134 height 19
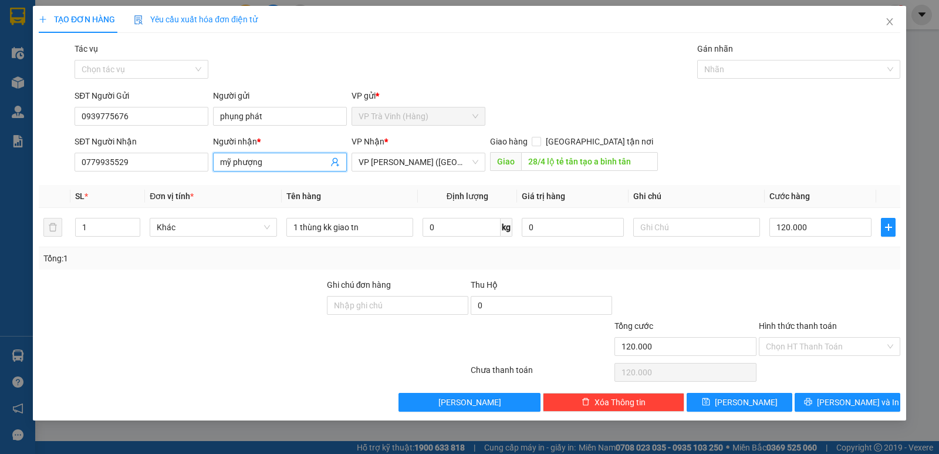
click at [275, 166] on input "mỹ phượng" at bounding box center [274, 162] width 108 height 13
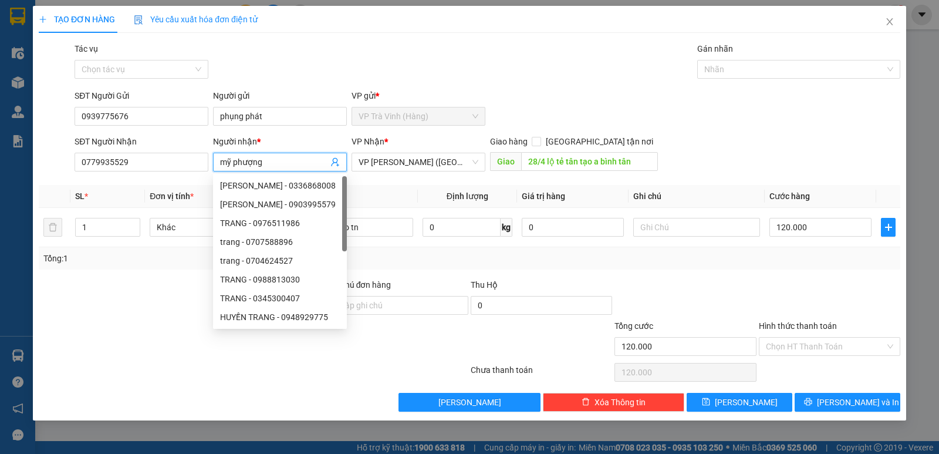
click at [275, 166] on input "mỹ phượng" at bounding box center [274, 162] width 108 height 13
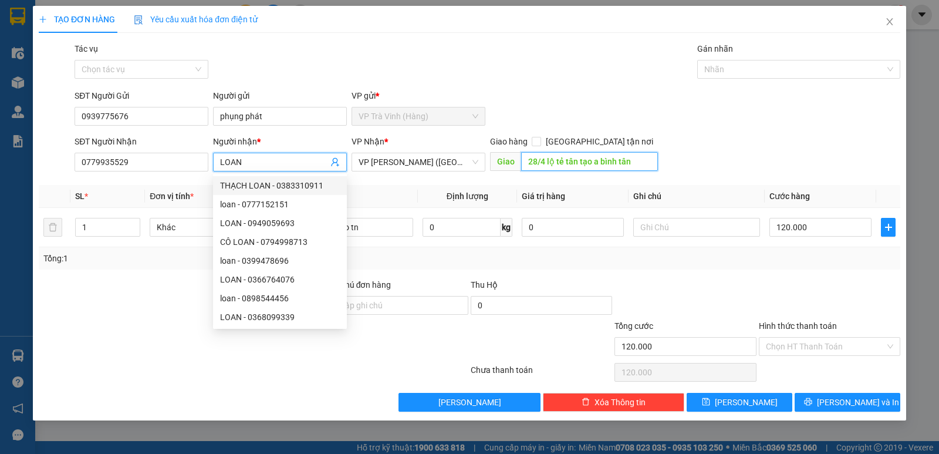
click at [590, 168] on input "28/4 lộ tẻ tân tạo a bình tân" at bounding box center [589, 161] width 137 height 19
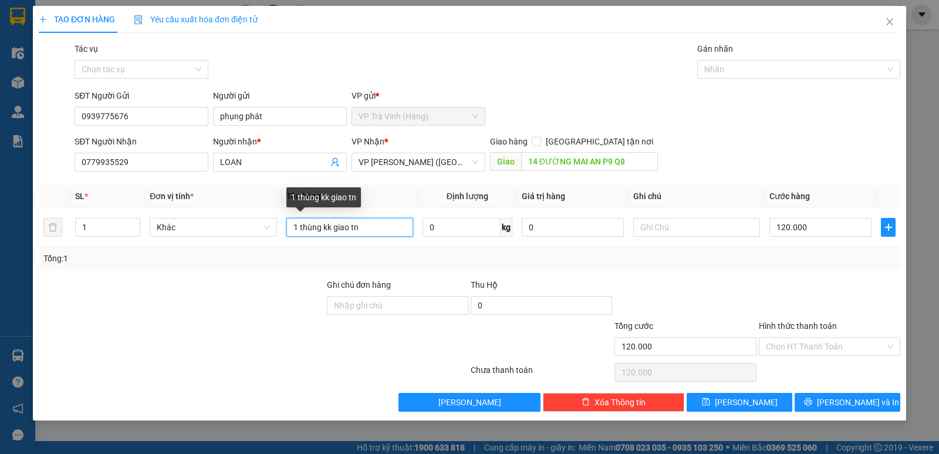
drag, startPoint x: 372, startPoint y: 224, endPoint x: 16, endPoint y: 171, distance: 359.1
click at [0, 224] on div "TẠO ĐƠN HÀNG Yêu cầu xuất hóa đơn điện tử Transit Pickup Surcharge Ids Transit …" at bounding box center [469, 227] width 939 height 454
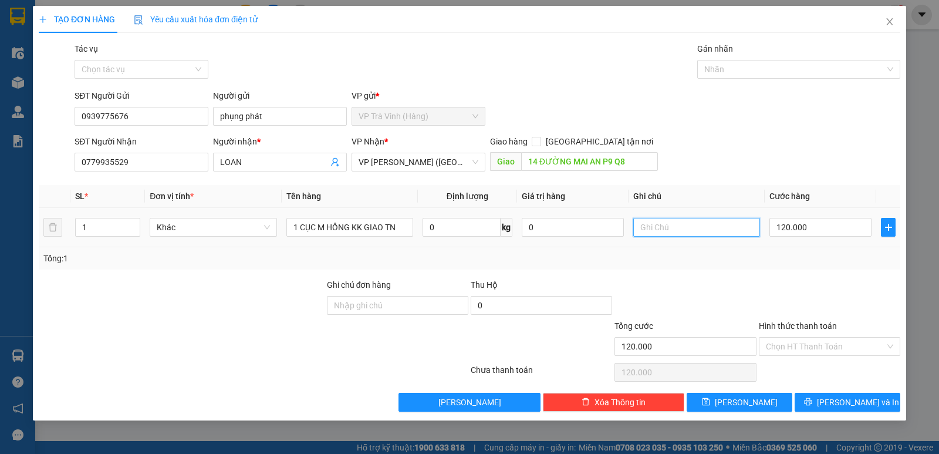
drag, startPoint x: 652, startPoint y: 225, endPoint x: 655, endPoint y: 211, distance: 15.0
click at [652, 222] on input "text" at bounding box center [696, 227] width 127 height 19
click at [820, 226] on input "120.000" at bounding box center [820, 227] width 102 height 19
click at [846, 275] on div "Transit Pickup Surcharge Ids Transit Deliver Surcharge Ids Transit Deliver Surc…" at bounding box center [470, 226] width 862 height 369
click at [802, 350] on input "Hình thức thanh toán" at bounding box center [825, 346] width 119 height 18
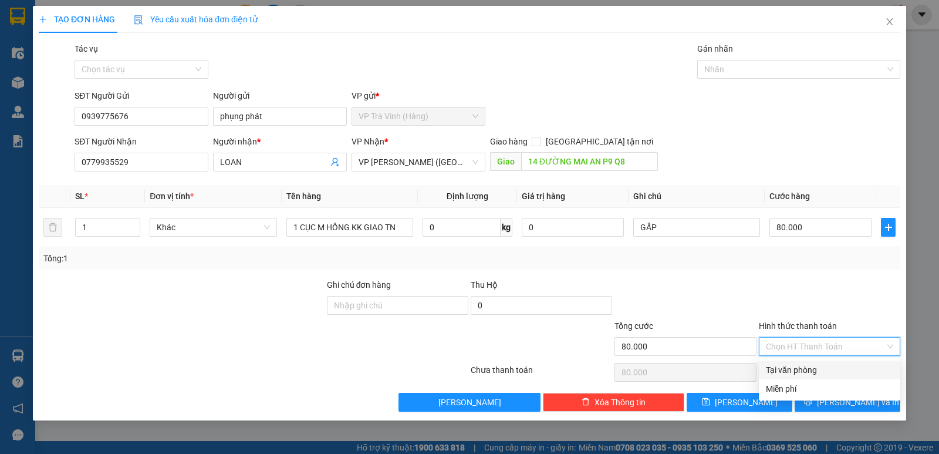
click at [812, 368] on div "Tại văn phòng" at bounding box center [829, 369] width 127 height 13
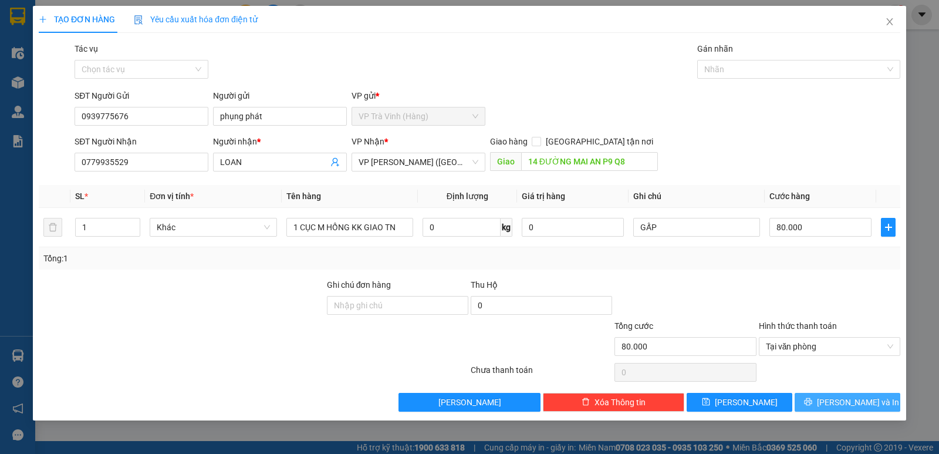
click at [812, 406] on span "printer" at bounding box center [808, 401] width 8 height 9
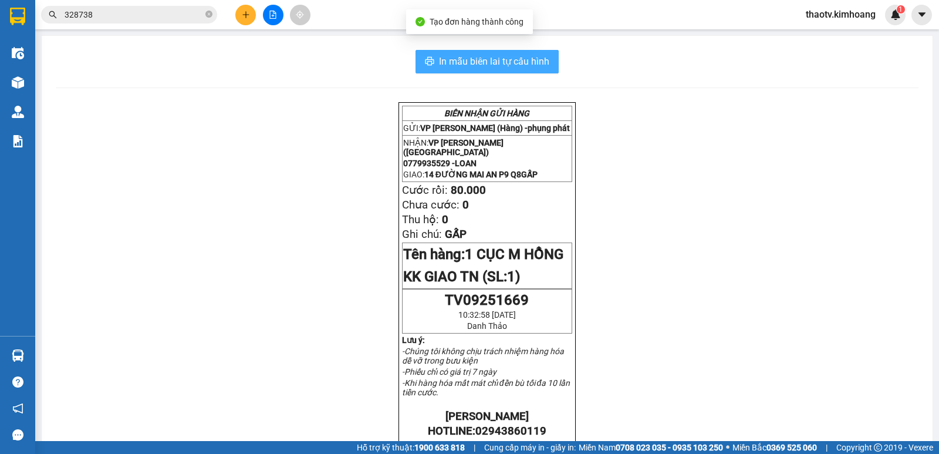
click at [518, 65] on span "In mẫu biên lai tự cấu hình" at bounding box center [494, 61] width 110 height 15
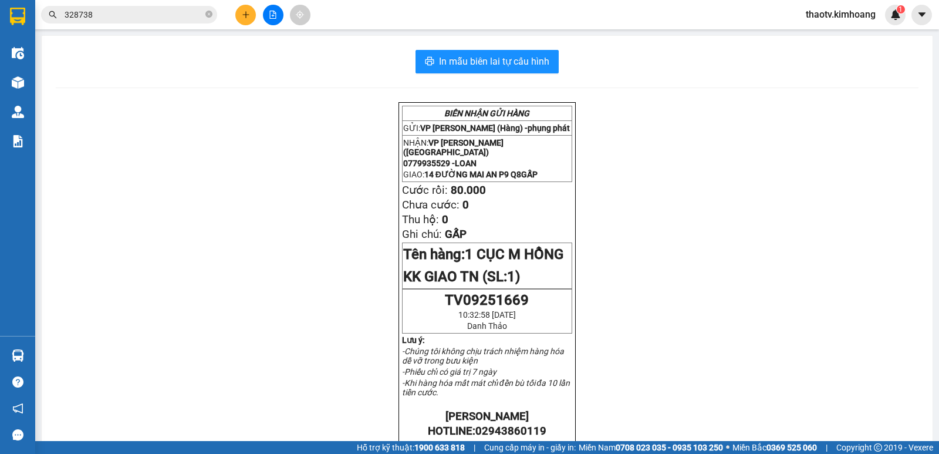
drag, startPoint x: 137, startPoint y: 5, endPoint x: 124, endPoint y: 5, distance: 12.9
click at [124, 5] on div "Kết quả tìm kiếm ( 1 ) Bộ lọc Mã ĐH Trạng thái Món hàng Thu hộ Tổng cước Chưa c…" at bounding box center [114, 15] width 229 height 21
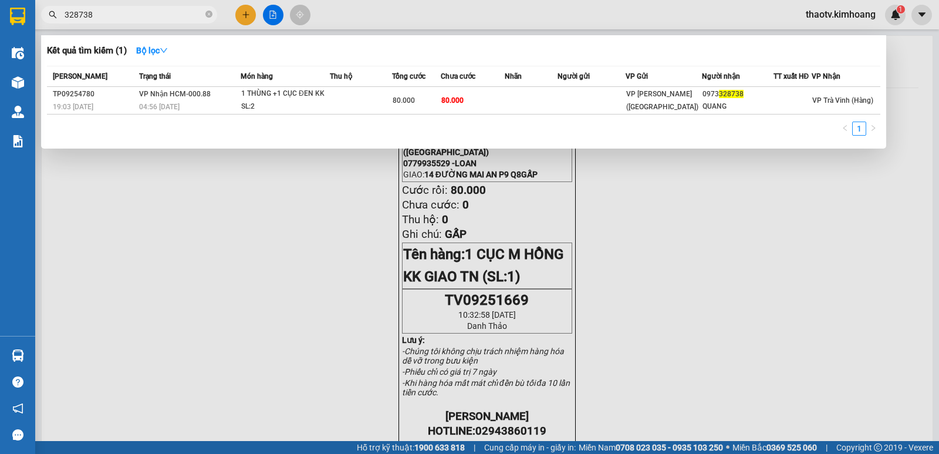
drag, startPoint x: 114, startPoint y: 16, endPoint x: 509, endPoint y: 164, distance: 421.2
click at [0, 25] on section "Kết quả tìm kiếm ( 1 ) Bộ lọc Mã ĐH Trạng thái Món hàng Thu hộ Tổng cước Chưa c…" at bounding box center [469, 227] width 939 height 454
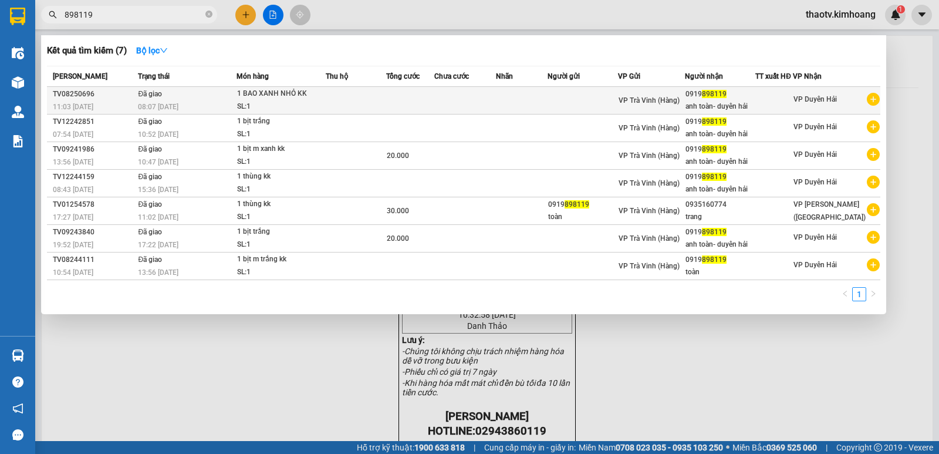
click at [379, 95] on td at bounding box center [356, 101] width 60 height 28
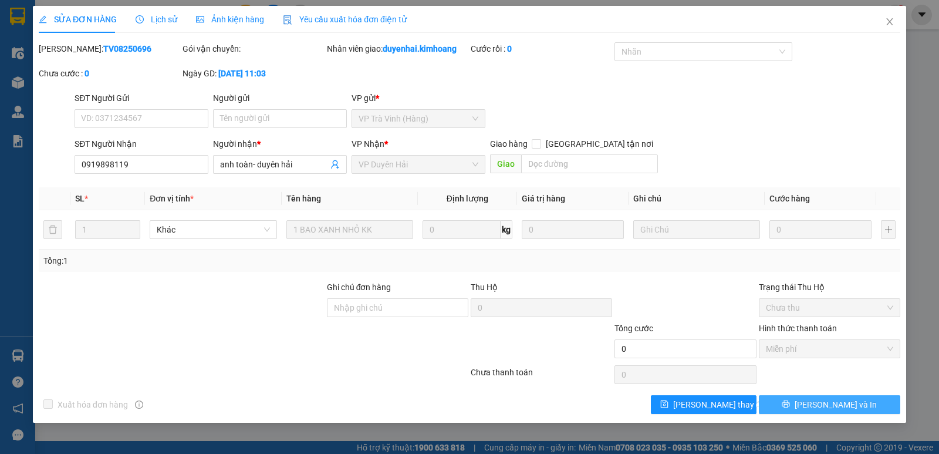
click at [875, 408] on button "[PERSON_NAME] và In" at bounding box center [829, 404] width 141 height 19
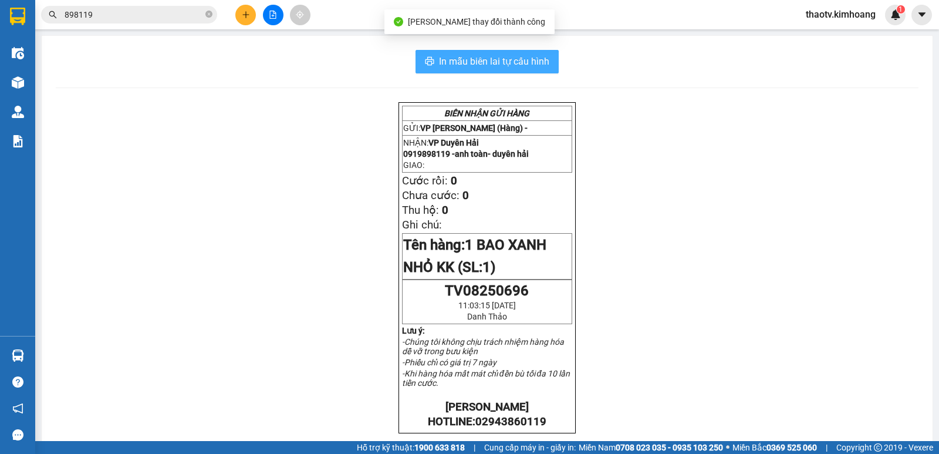
click at [498, 60] on span "In mẫu biên lai tự cấu hình" at bounding box center [494, 61] width 110 height 15
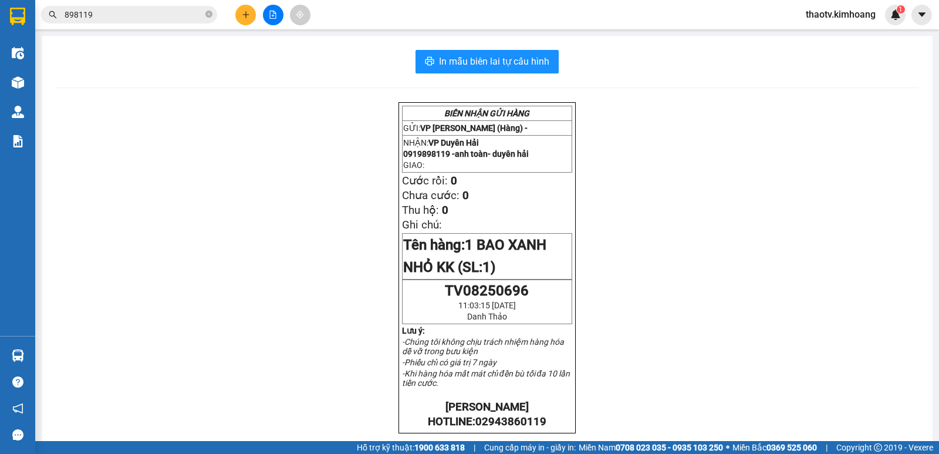
click at [175, 9] on input "898119" at bounding box center [134, 14] width 139 height 13
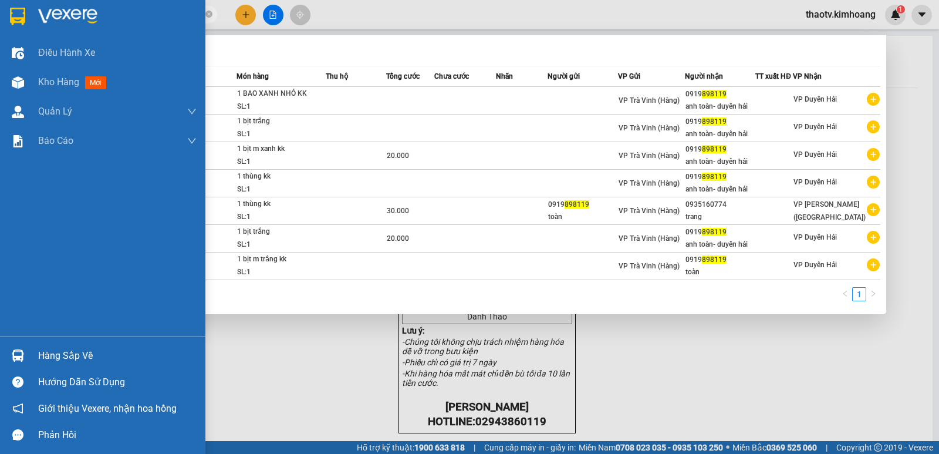
drag, startPoint x: 103, startPoint y: 13, endPoint x: 0, endPoint y: 12, distance: 103.3
click at [0, 18] on section "Kết quả tìm kiếm ( 7 ) Bộ lọc Mã ĐH Trạng thái Món hàng Thu hộ Tổng cước Chưa c…" at bounding box center [469, 227] width 939 height 454
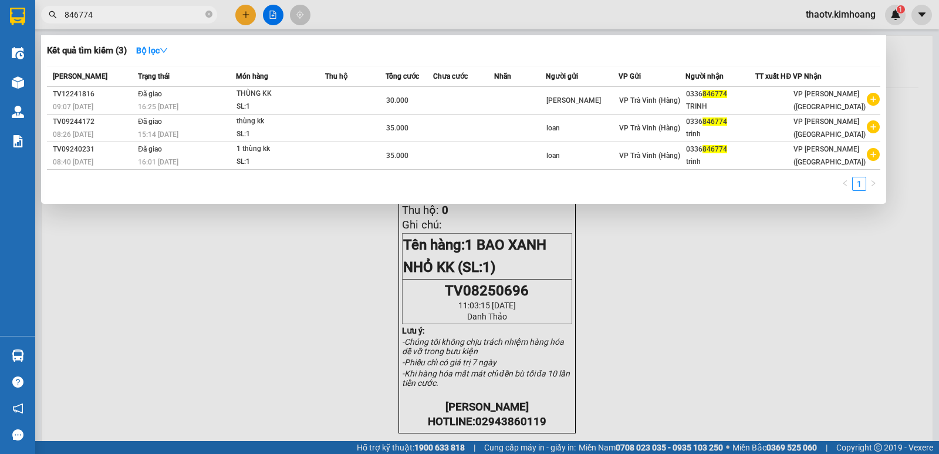
drag, startPoint x: 102, startPoint y: 15, endPoint x: 0, endPoint y: 43, distance: 105.4
click at [0, 43] on section "Kết quả tìm kiếm ( 3 ) Bộ lọc Mã ĐH Trạng thái Món hàng Thu hộ Tổng cước Chưa c…" at bounding box center [469, 227] width 939 height 454
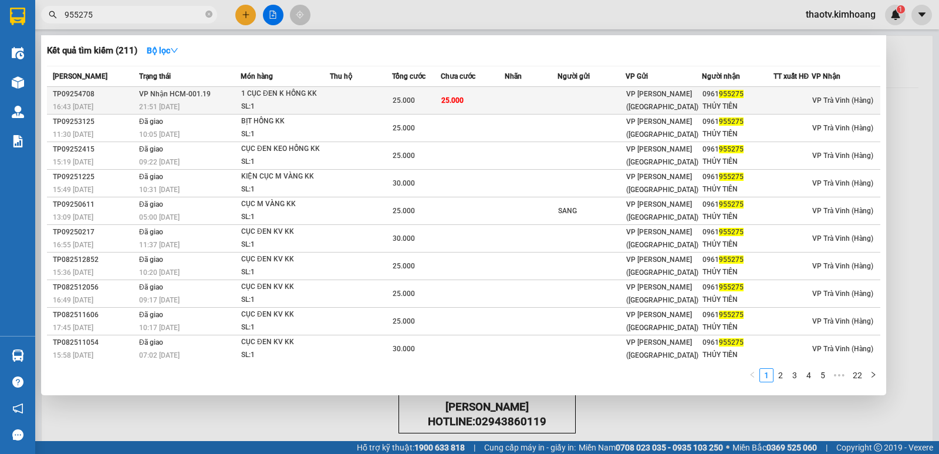
click at [222, 92] on td "VP Nhận HCM-001.19 21:51 [DATE]" at bounding box center [188, 101] width 104 height 28
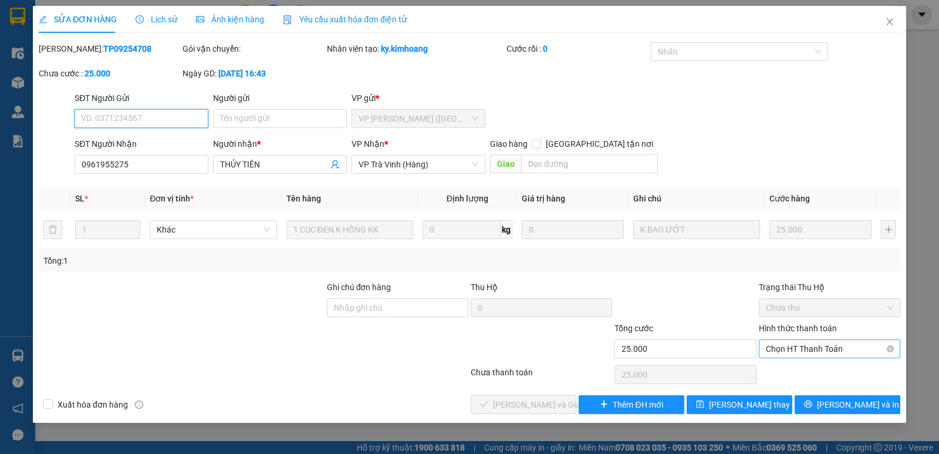
click at [832, 340] on span "Chọn HT Thanh Toán" at bounding box center [829, 349] width 127 height 18
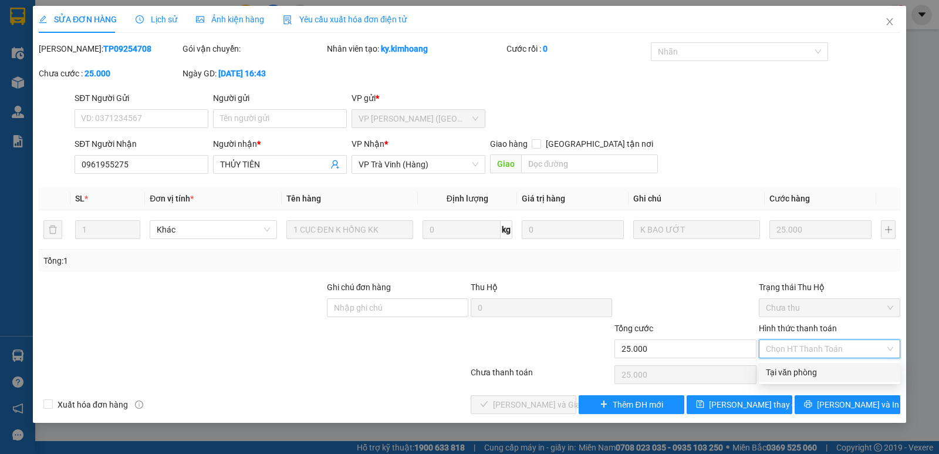
click at [802, 369] on div "Tại văn phòng" at bounding box center [829, 372] width 127 height 13
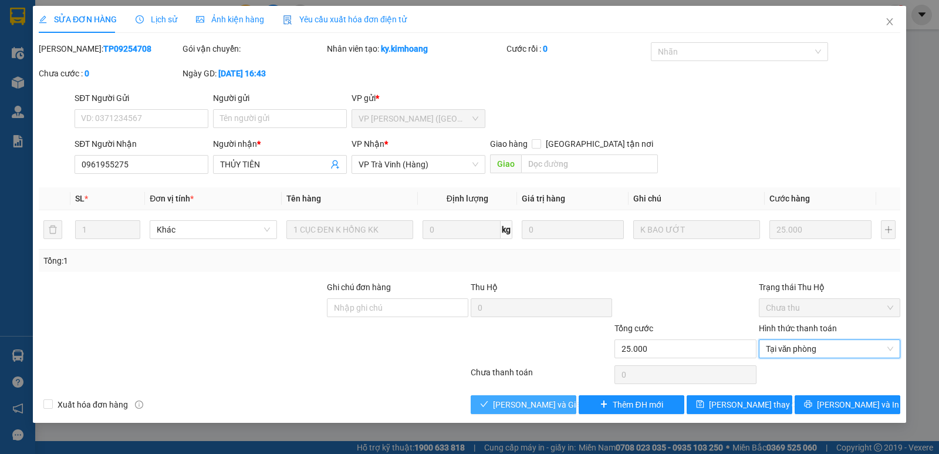
click at [545, 403] on span "[PERSON_NAME] và Giao hàng" at bounding box center [549, 404] width 113 height 13
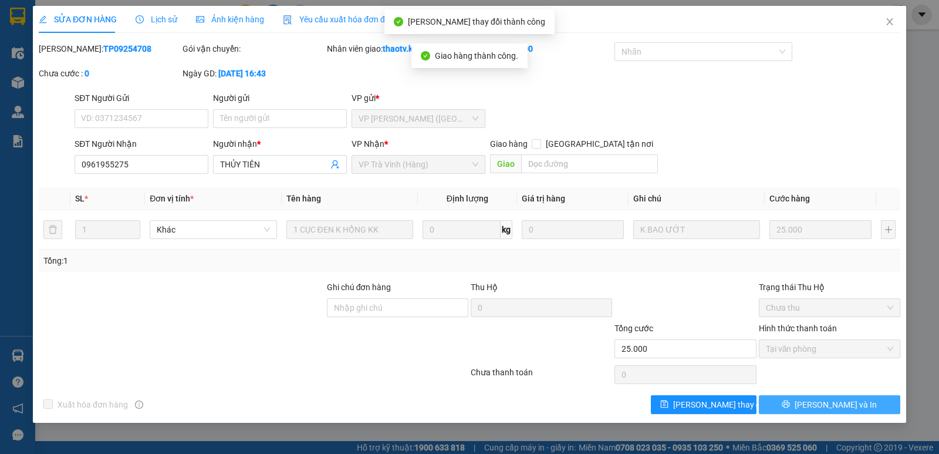
click at [844, 406] on span "[PERSON_NAME] và In" at bounding box center [836, 404] width 82 height 13
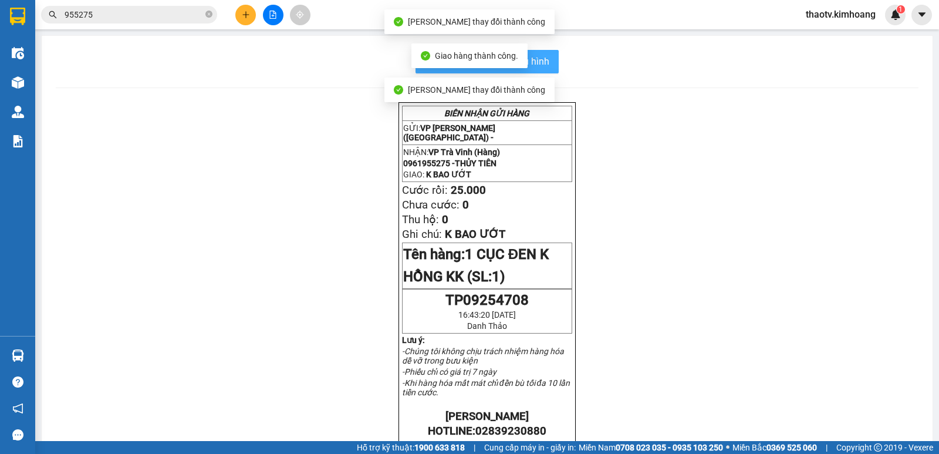
click at [541, 60] on span "In mẫu biên lai tự cấu hình" at bounding box center [494, 61] width 110 height 15
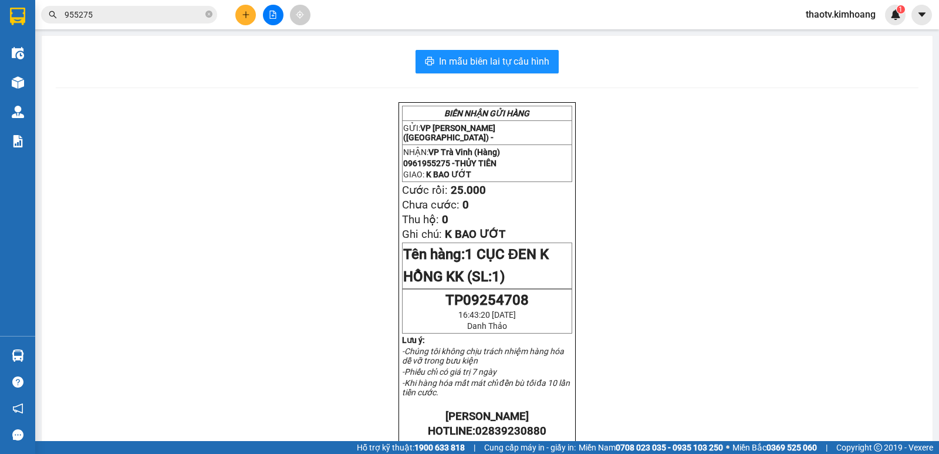
click at [112, 15] on input "955275" at bounding box center [134, 14] width 139 height 13
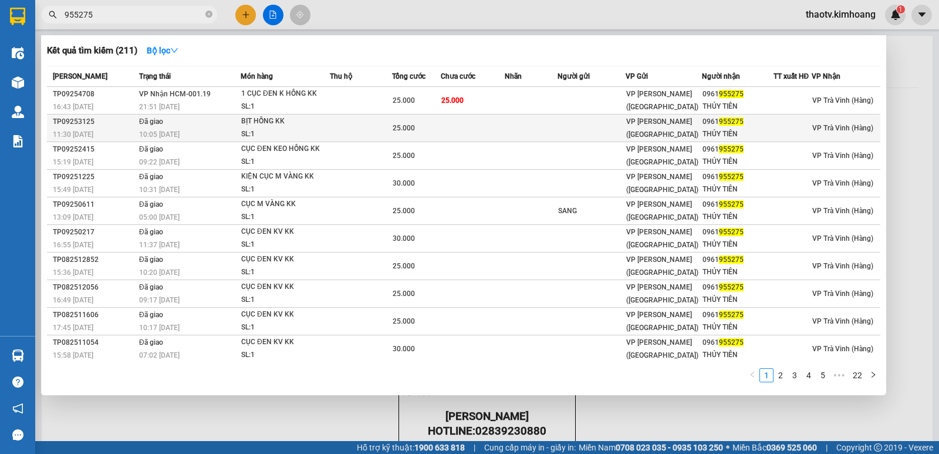
click at [237, 124] on td "Đã giao 10:05 [DATE]" at bounding box center [188, 128] width 104 height 28
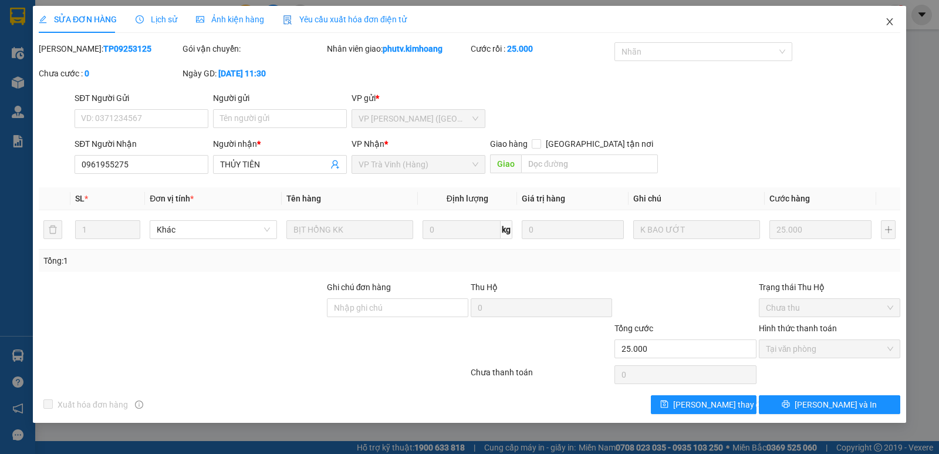
click at [886, 22] on icon "close" at bounding box center [889, 21] width 9 height 9
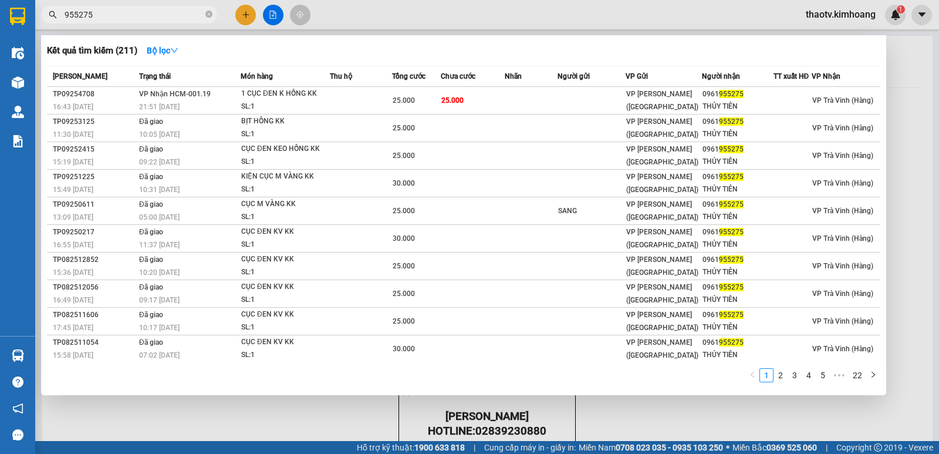
drag, startPoint x: 139, startPoint y: 16, endPoint x: 0, endPoint y: 19, distance: 138.5
click at [0, 19] on section "Kết quả tìm kiếm ( 211 ) Bộ lọc Mã ĐH Trạng thái Món hàng Thu hộ Tổng cước Chưa…" at bounding box center [469, 227] width 939 height 454
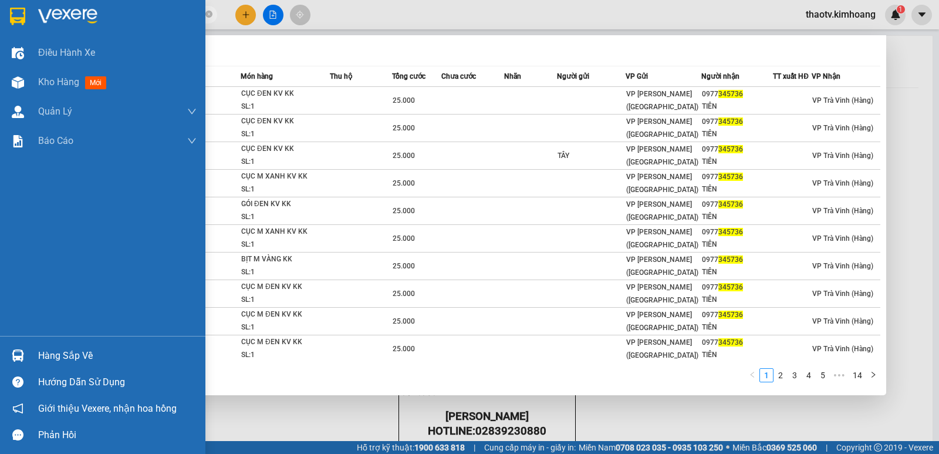
drag, startPoint x: 115, startPoint y: 17, endPoint x: 0, endPoint y: 14, distance: 115.1
click at [0, 14] on section "Kết quả tìm kiếm ( 135 ) Bộ lọc Mã ĐH Trạng thái Món hàng Thu hộ Tổng cước Chưa…" at bounding box center [469, 227] width 939 height 454
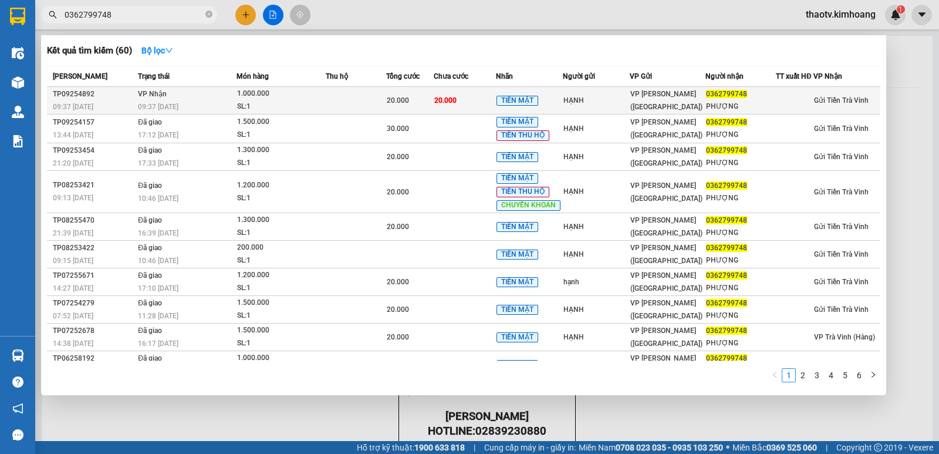
click at [173, 107] on td "VP Nhận 09:37 [DATE]" at bounding box center [185, 101] width 101 height 28
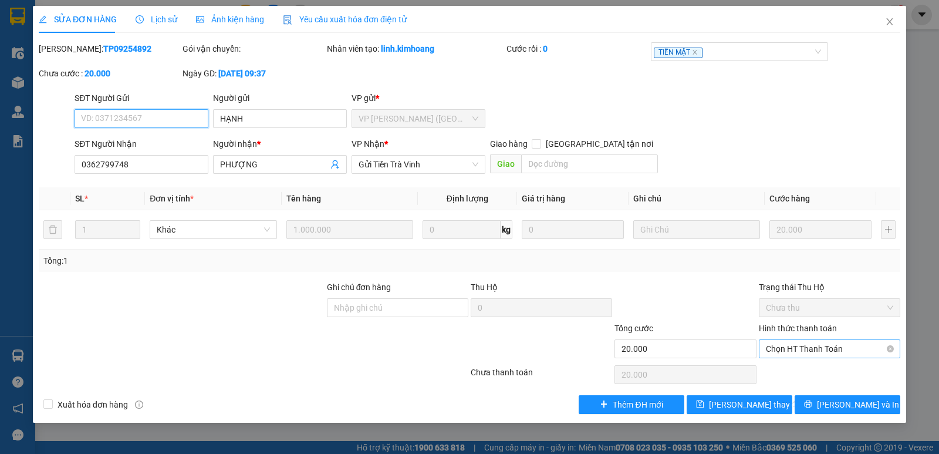
click at [791, 346] on span "Chọn HT Thanh Toán" at bounding box center [829, 349] width 127 height 18
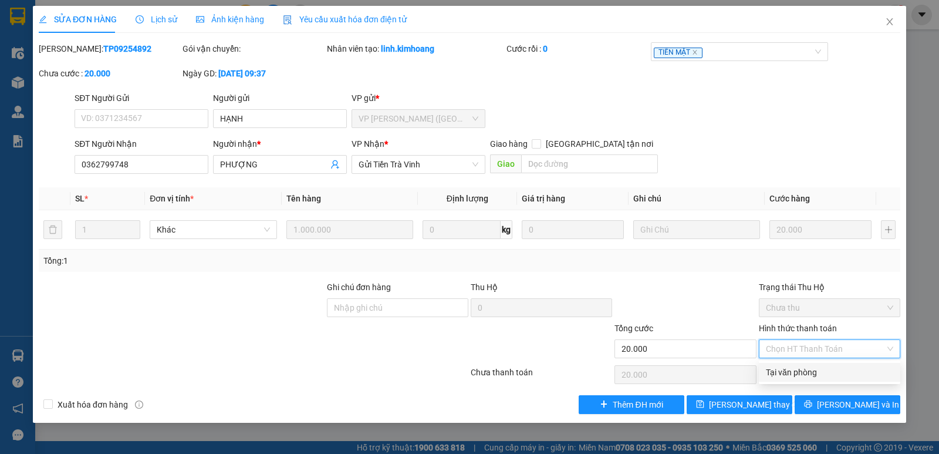
click at [793, 367] on div "Tại văn phòng" at bounding box center [829, 372] width 127 height 13
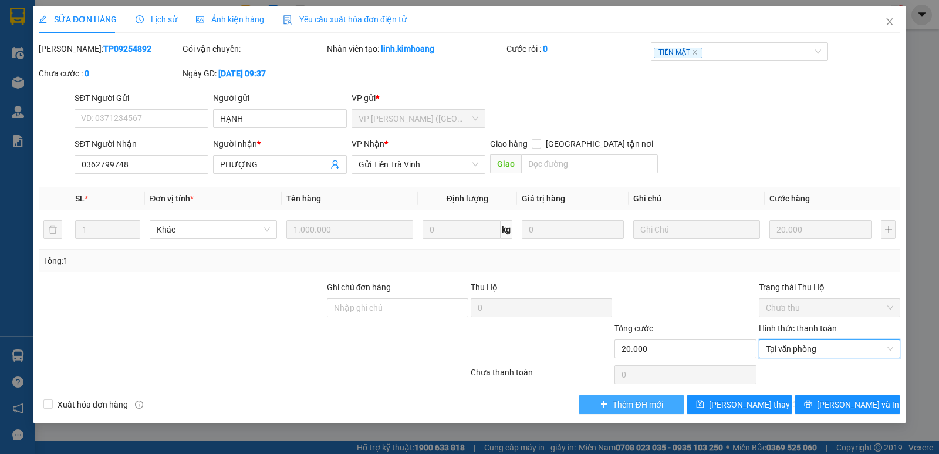
click at [624, 410] on span "Thêm ĐH mới" at bounding box center [638, 404] width 50 height 13
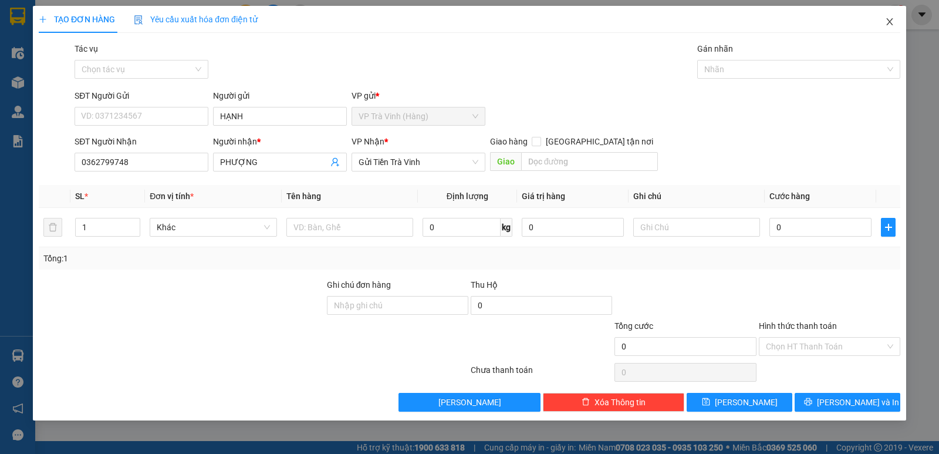
click at [890, 24] on icon "close" at bounding box center [889, 21] width 9 height 9
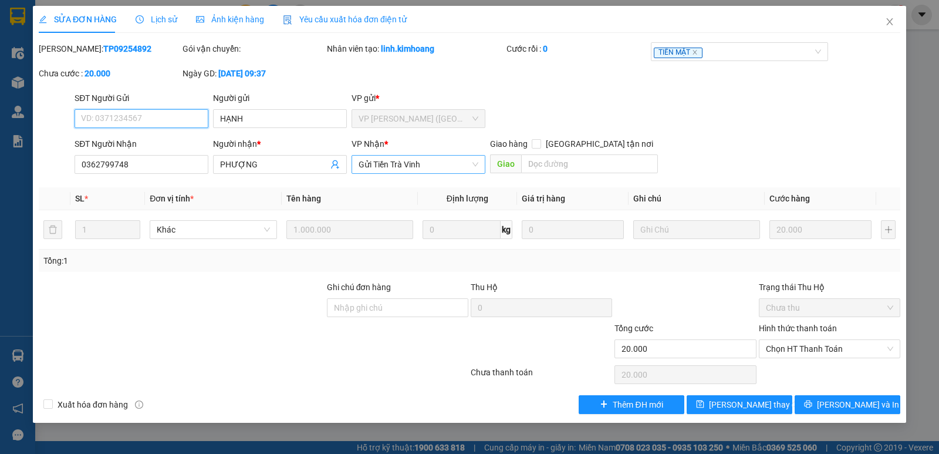
click at [440, 164] on span "Gửi Tiền Trà Vinh" at bounding box center [419, 165] width 120 height 18
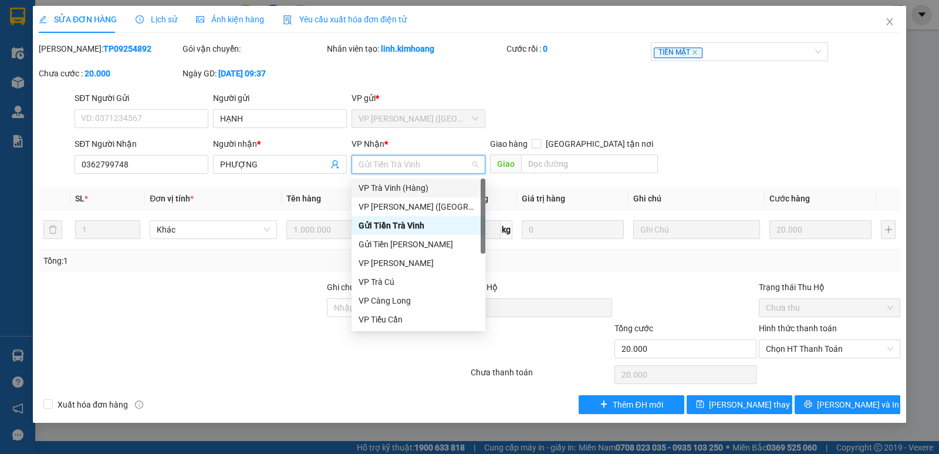
click at [412, 190] on div "VP Trà Vinh (Hàng)" at bounding box center [419, 187] width 120 height 13
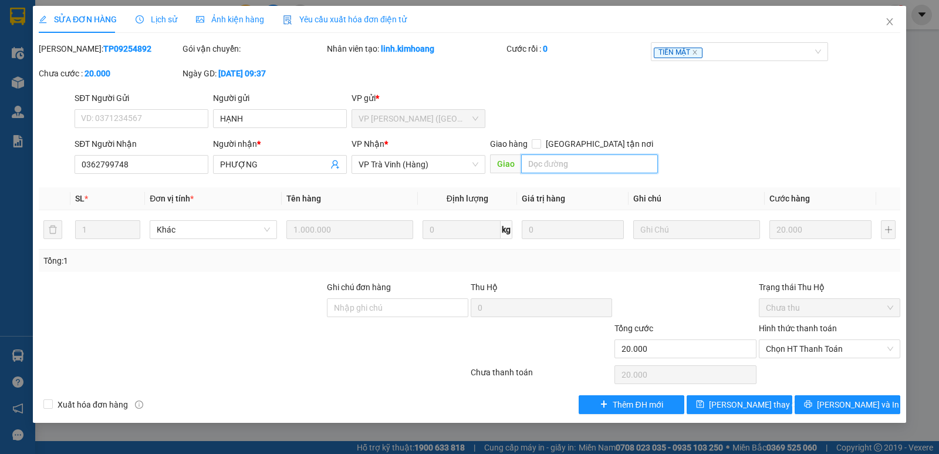
click at [541, 161] on input "text" at bounding box center [589, 163] width 137 height 19
click at [749, 407] on span "[PERSON_NAME] thay đổi" at bounding box center [756, 404] width 94 height 13
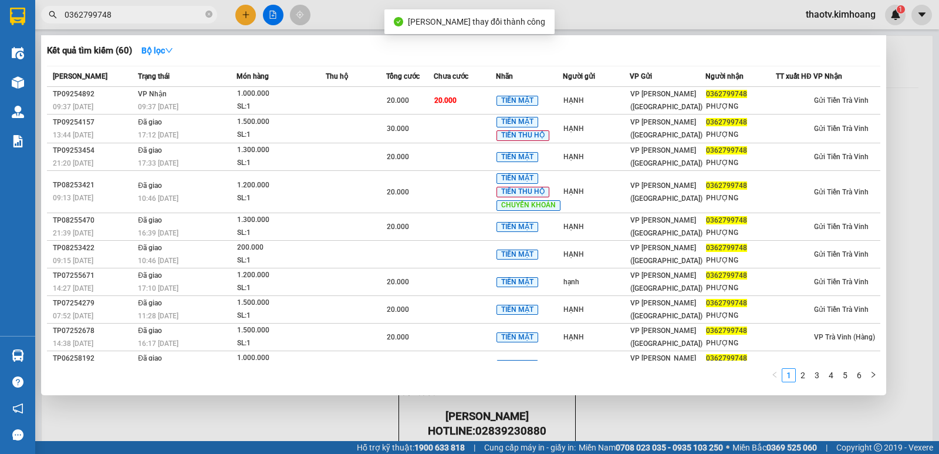
click at [119, 21] on input "0362799748" at bounding box center [134, 14] width 139 height 13
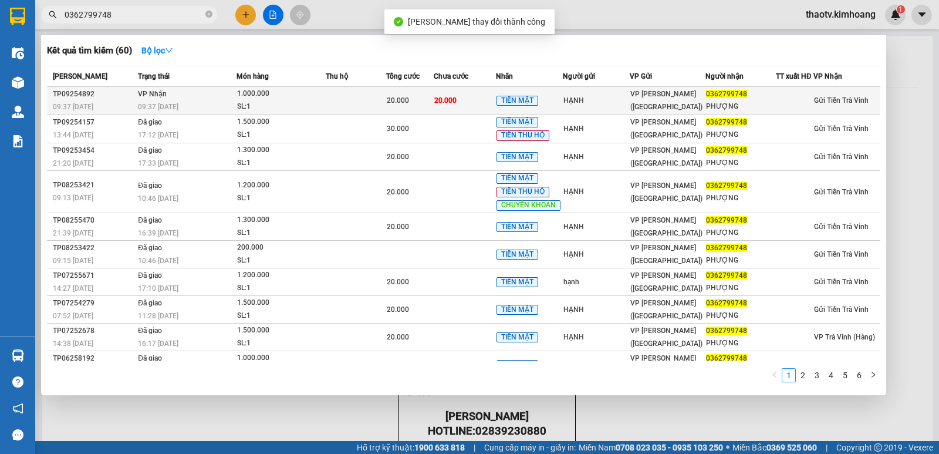
click at [173, 99] on td "VP Nhận 09:37 [DATE]" at bounding box center [185, 101] width 101 height 28
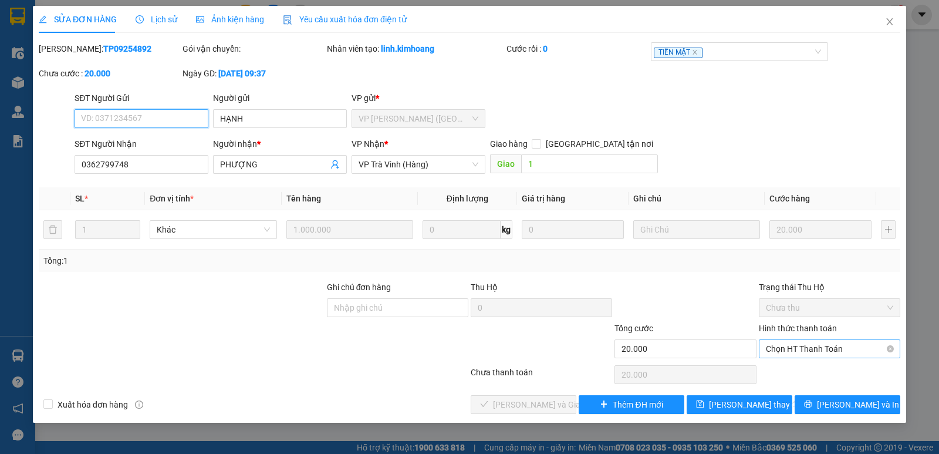
click at [783, 353] on span "Chọn HT Thanh Toán" at bounding box center [829, 349] width 127 height 18
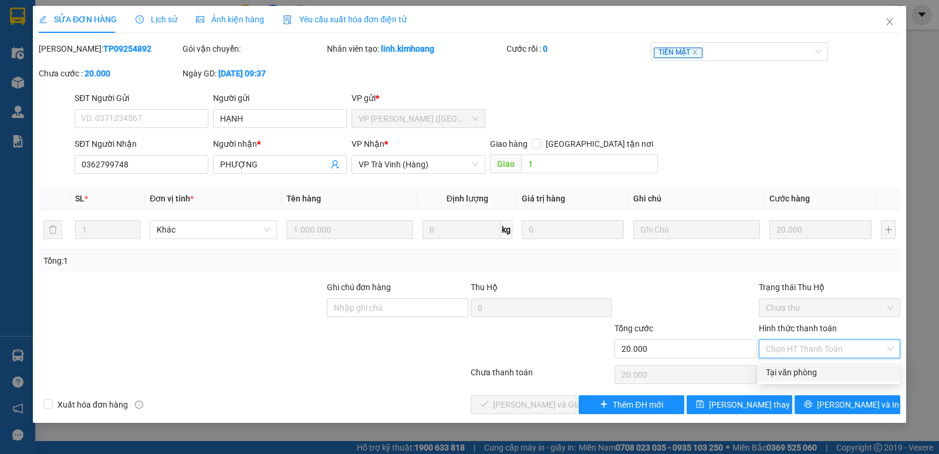
drag, startPoint x: 781, startPoint y: 373, endPoint x: 750, endPoint y: 384, distance: 33.0
click at [779, 373] on div "Tại văn phòng" at bounding box center [829, 372] width 127 height 13
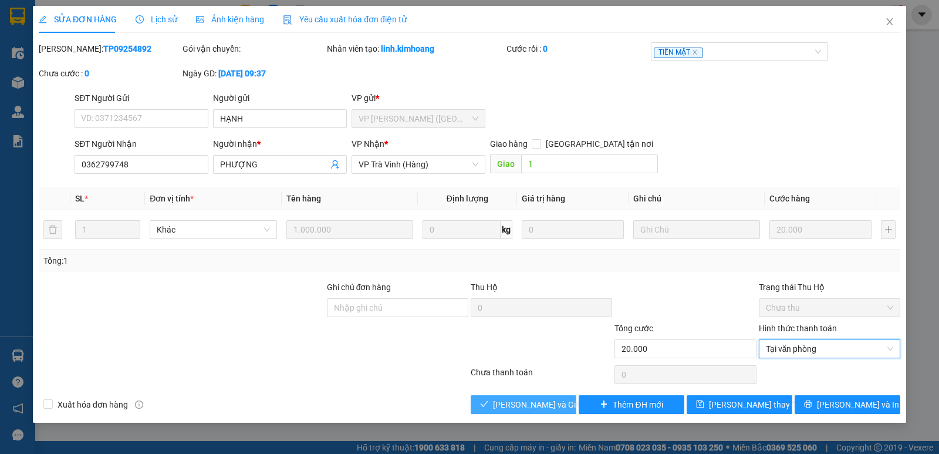
drag, startPoint x: 521, startPoint y: 402, endPoint x: 512, endPoint y: 393, distance: 12.9
click at [521, 400] on span "[PERSON_NAME] và Giao hàng" at bounding box center [549, 404] width 113 height 13
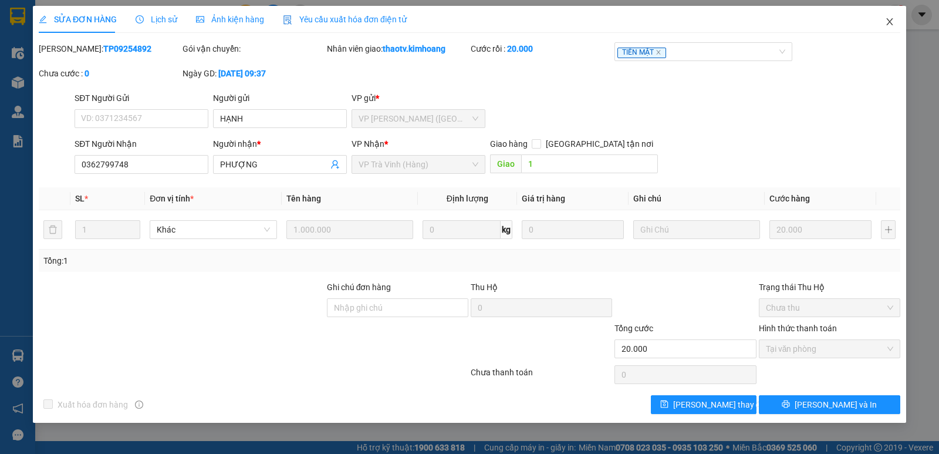
click at [889, 23] on icon "close" at bounding box center [889, 21] width 6 height 7
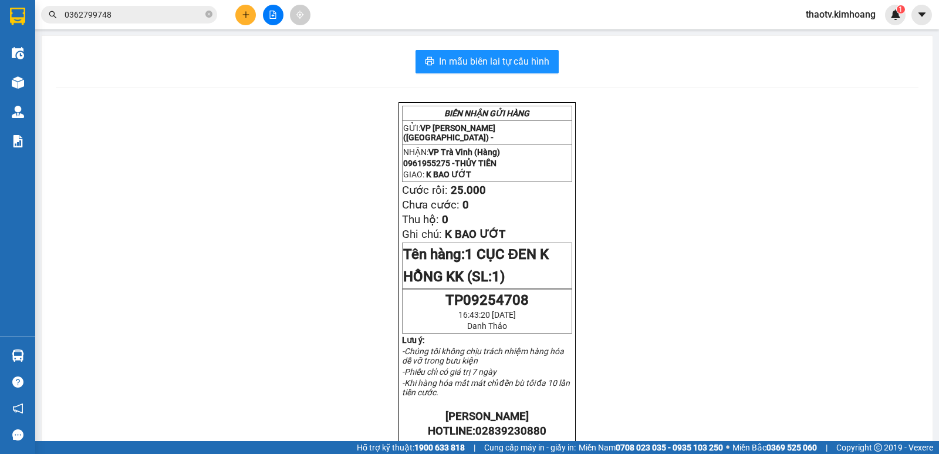
click at [245, 21] on button at bounding box center [245, 15] width 21 height 21
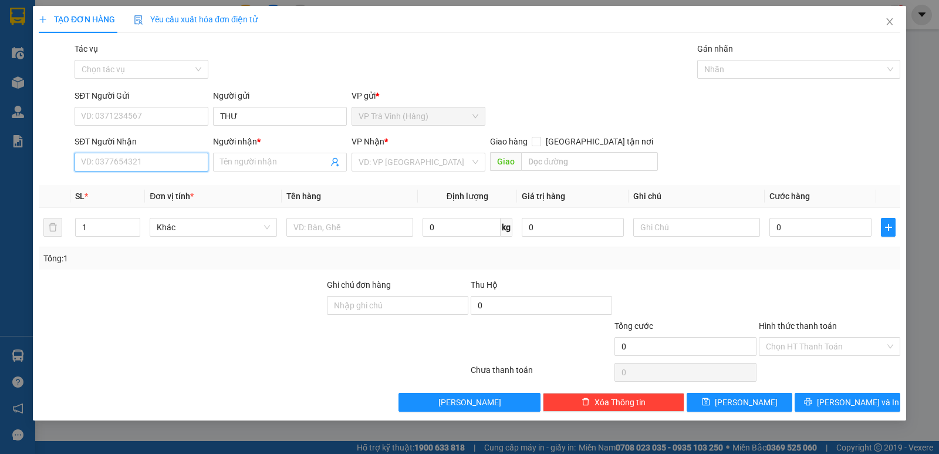
click at [137, 165] on input "SĐT Người Nhận" at bounding box center [142, 162] width 134 height 19
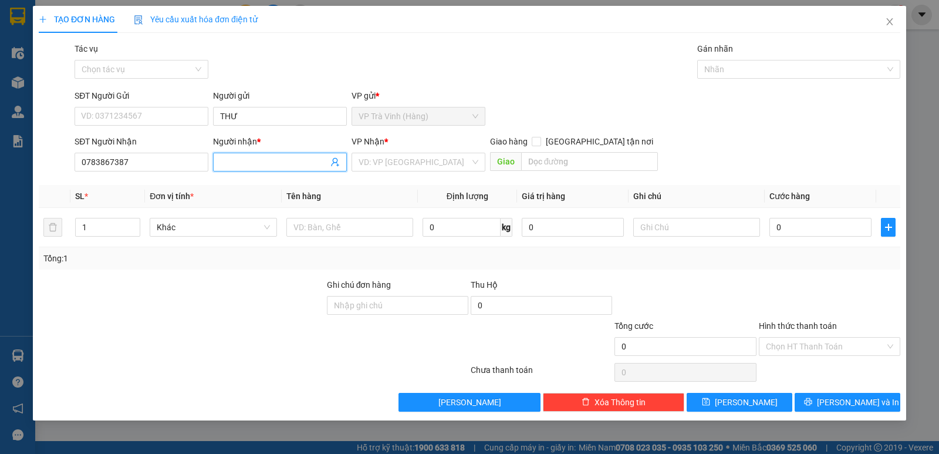
click at [279, 165] on input "Người nhận *" at bounding box center [274, 162] width 108 height 13
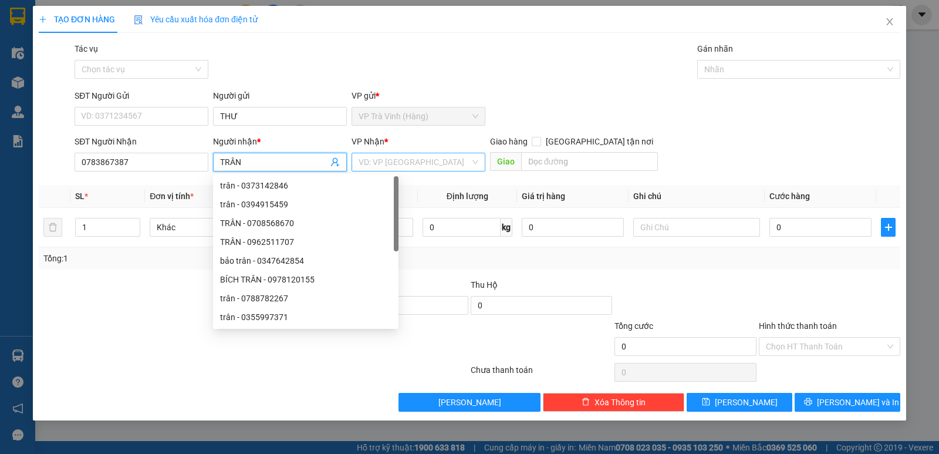
click at [403, 158] on input "search" at bounding box center [415, 162] width 112 height 18
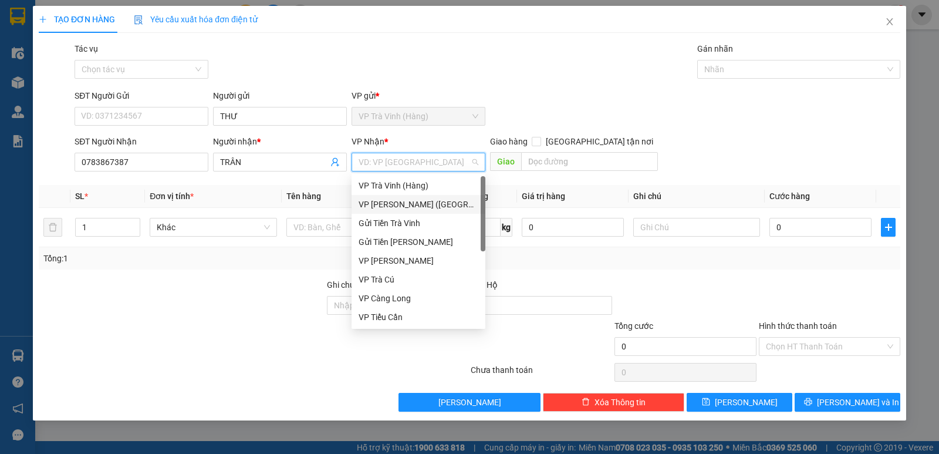
click at [417, 207] on div "VP [PERSON_NAME] ([GEOGRAPHIC_DATA])" at bounding box center [419, 204] width 120 height 13
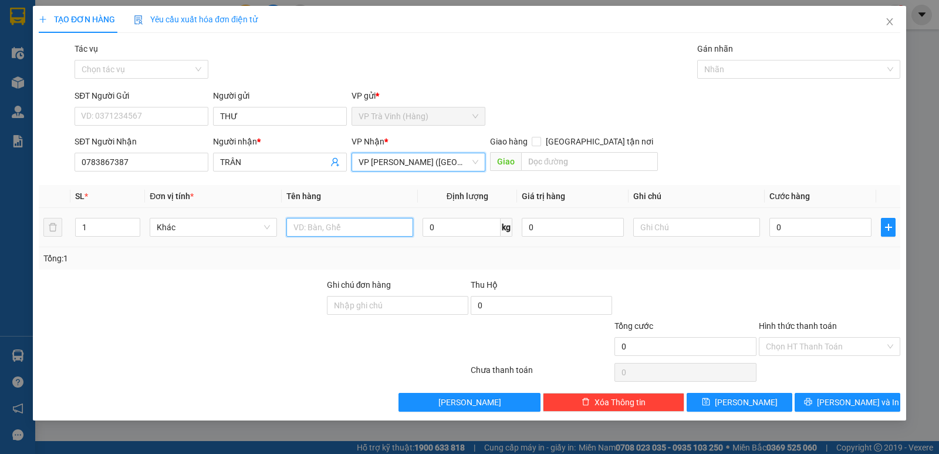
click at [327, 234] on input "text" at bounding box center [349, 227] width 127 height 19
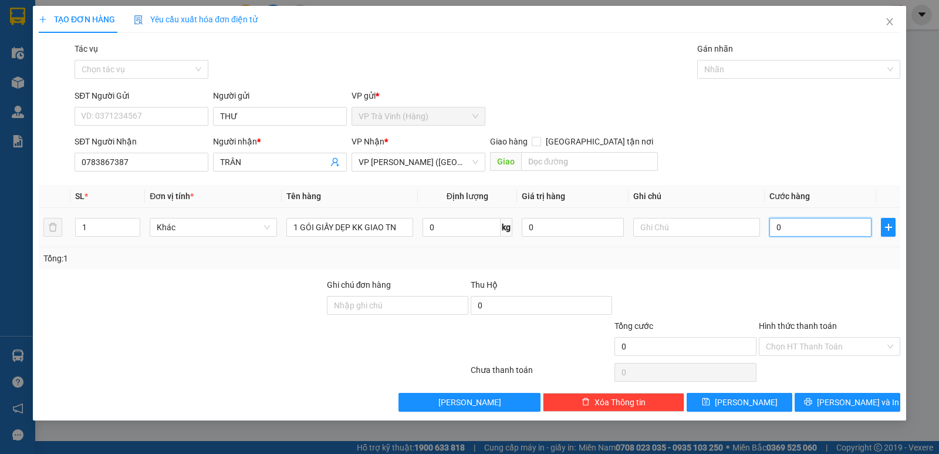
click at [800, 221] on input "0" at bounding box center [820, 227] width 102 height 19
click at [683, 225] on input "text" at bounding box center [696, 227] width 127 height 19
click at [802, 286] on div at bounding box center [830, 298] width 144 height 41
click at [825, 345] on input "Hình thức thanh toán" at bounding box center [825, 346] width 119 height 18
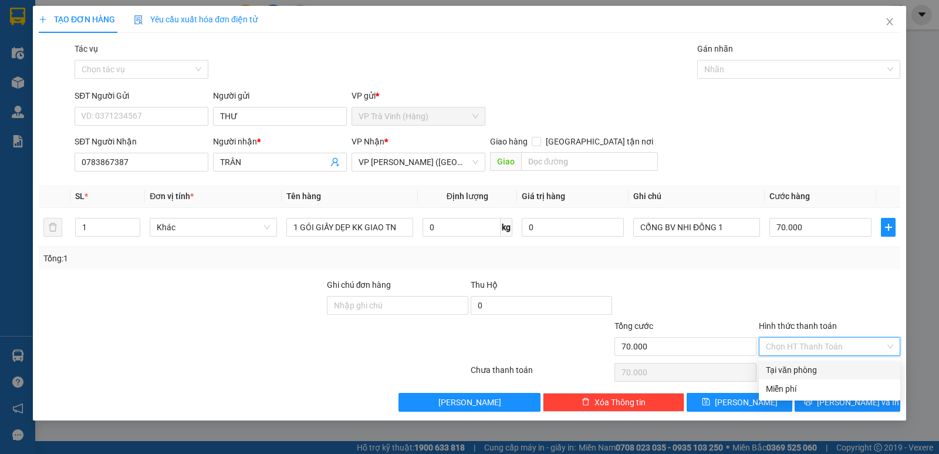
click at [821, 368] on div "Tại văn phòng" at bounding box center [829, 369] width 127 height 13
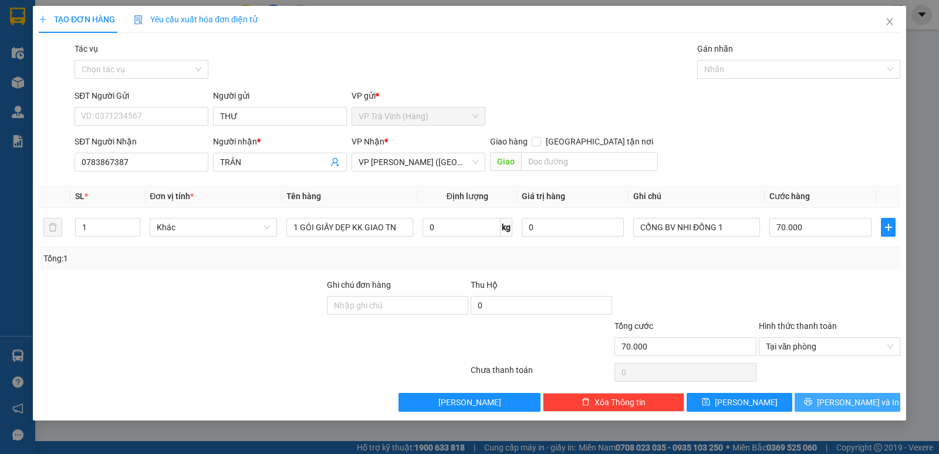
click at [845, 404] on span "[PERSON_NAME] và In" at bounding box center [858, 402] width 82 height 13
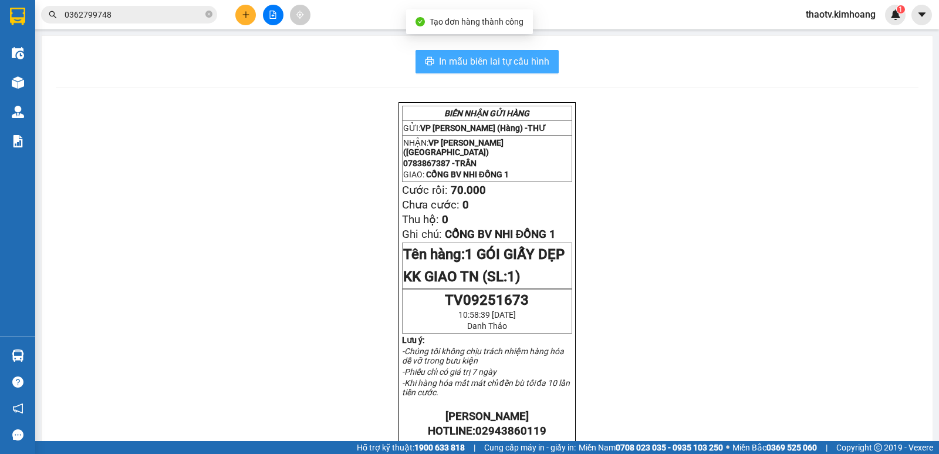
click at [491, 66] on span "In mẫu biên lai tự cấu hình" at bounding box center [494, 61] width 110 height 15
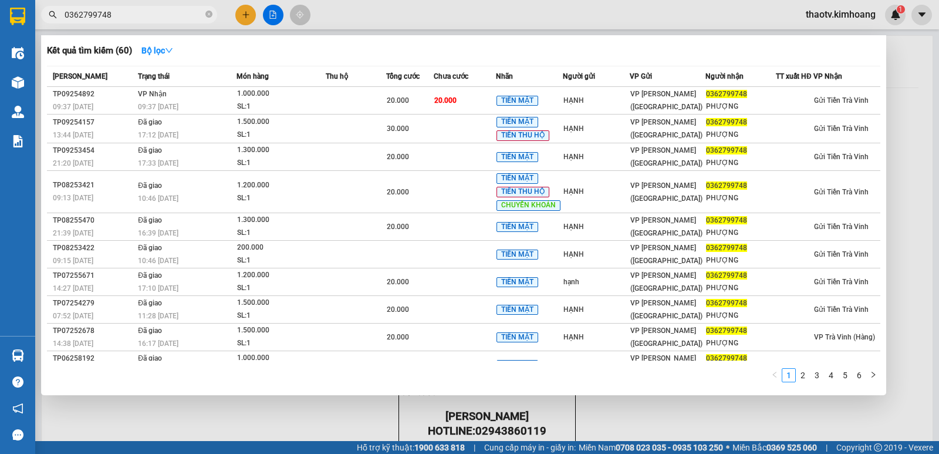
drag, startPoint x: 181, startPoint y: 15, endPoint x: 0, endPoint y: 23, distance: 181.5
click at [0, 24] on section "Kết quả tìm kiếm ( 60 ) Bộ lọc Mã ĐH Trạng thái Món hàng Thu hộ Tổng cước Chưa …" at bounding box center [469, 227] width 939 height 454
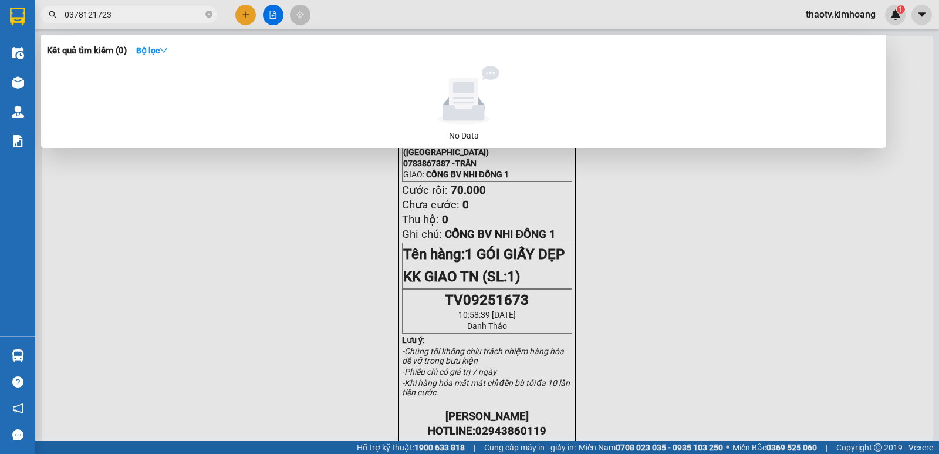
click at [78, 11] on input "0378121723" at bounding box center [134, 14] width 139 height 13
click at [80, 12] on input "0378121723" at bounding box center [134, 14] width 139 height 13
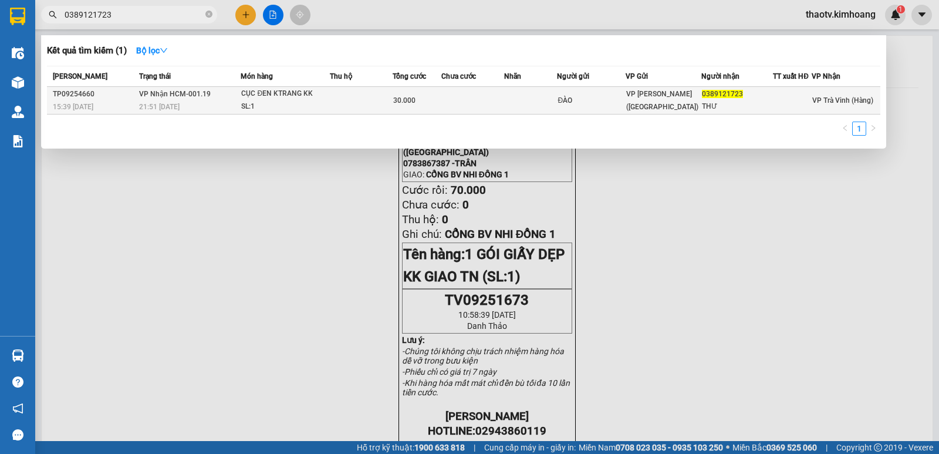
click at [269, 99] on div "CỤC ĐEN KTRANG KK" at bounding box center [285, 93] width 88 height 13
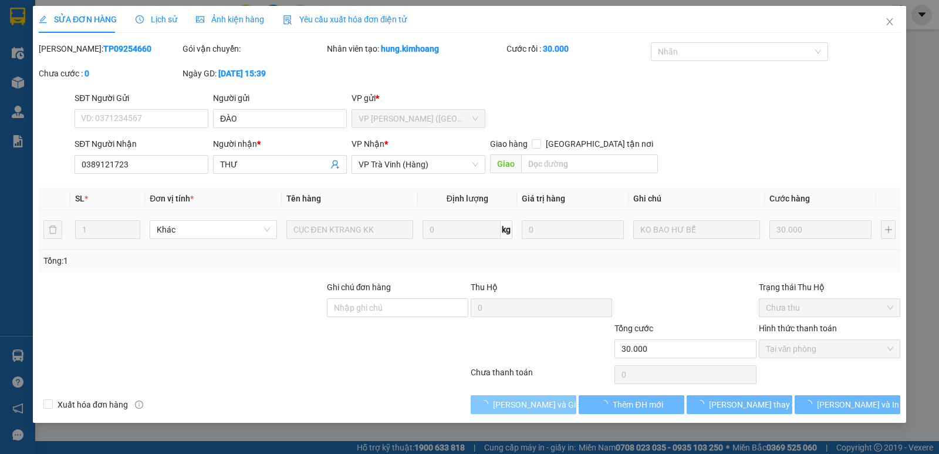
click at [519, 411] on button "[PERSON_NAME] và Giao hàng" at bounding box center [524, 404] width 106 height 19
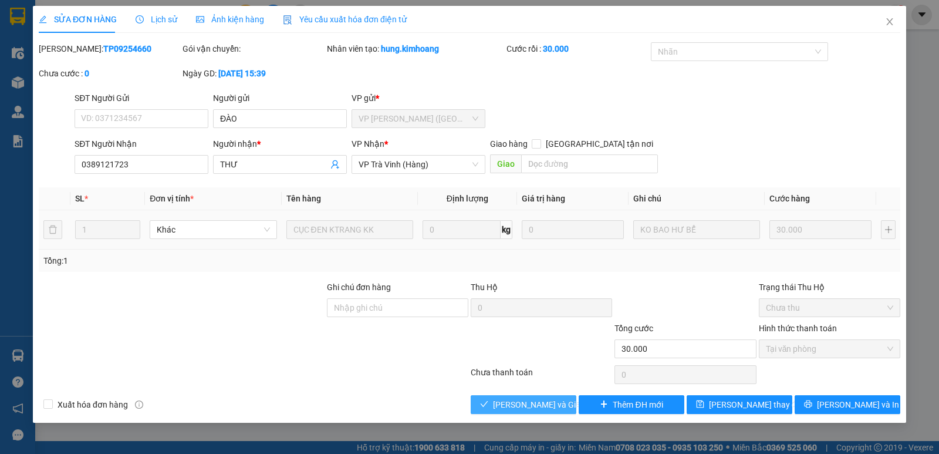
click at [519, 409] on span "[PERSON_NAME] và Giao hàng" at bounding box center [549, 404] width 113 height 13
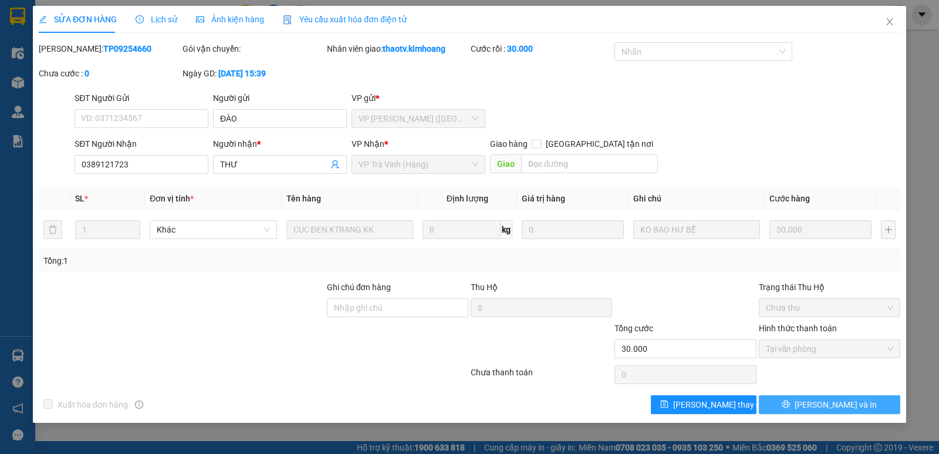
click at [831, 402] on span "[PERSON_NAME] và In" at bounding box center [836, 404] width 82 height 13
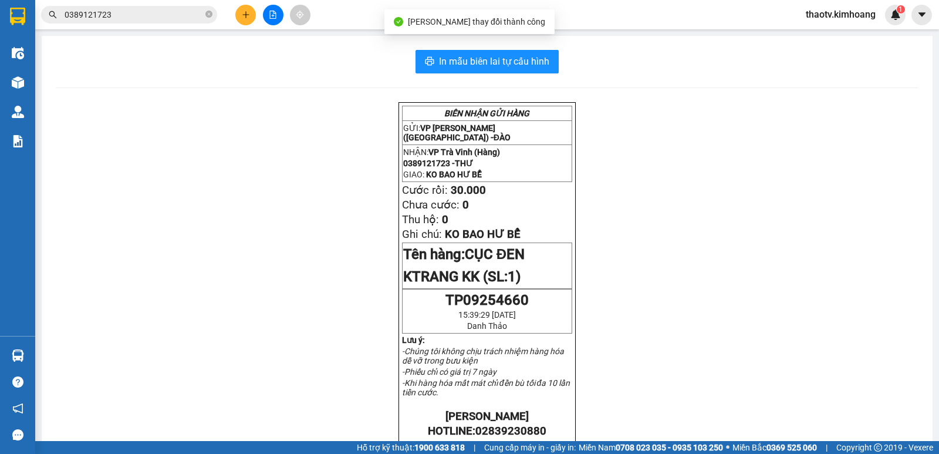
click at [241, 12] on button at bounding box center [245, 15] width 21 height 21
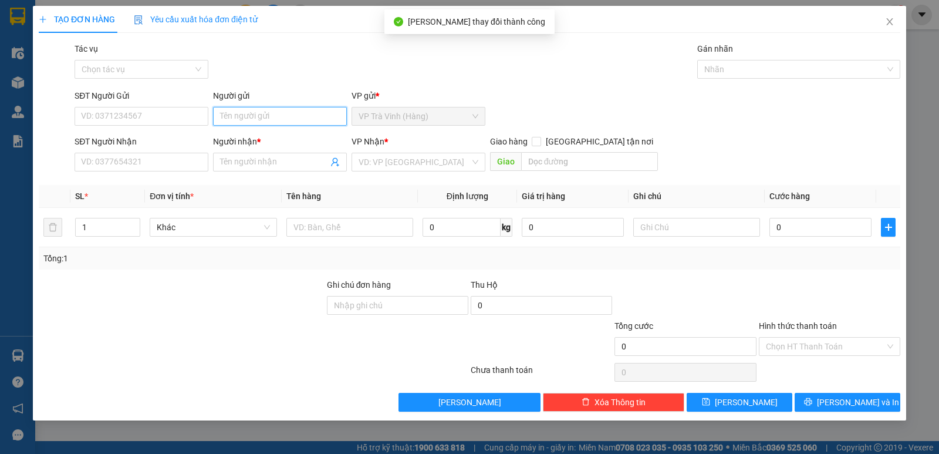
click at [264, 117] on input "Người gửi" at bounding box center [280, 116] width 134 height 19
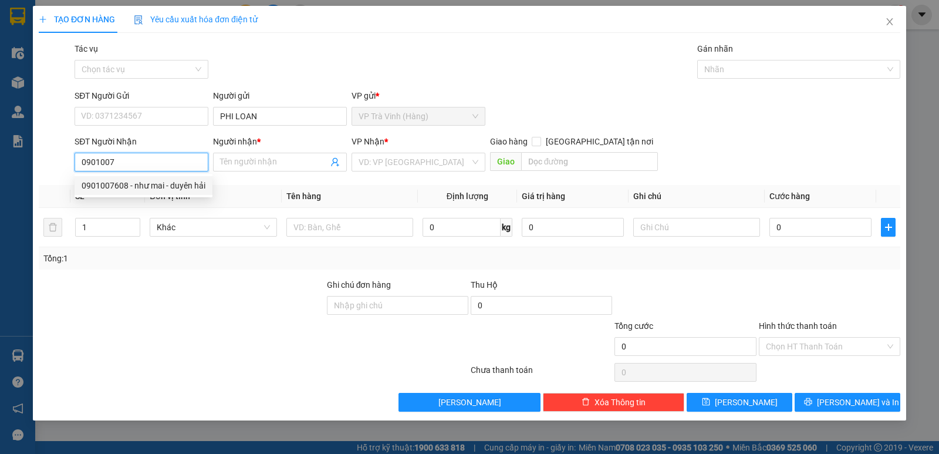
click at [122, 180] on div "0901007608 - như mai - duyên hải" at bounding box center [144, 185] width 138 height 19
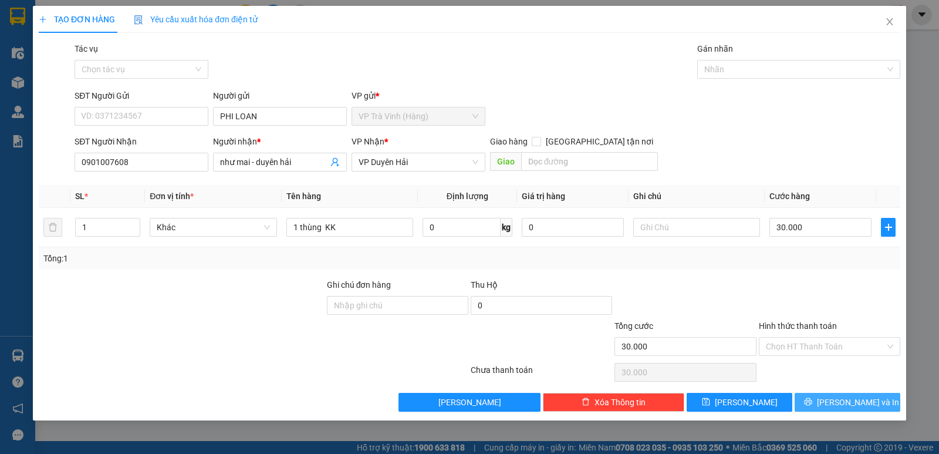
click at [824, 403] on button "[PERSON_NAME] và In" at bounding box center [848, 402] width 106 height 19
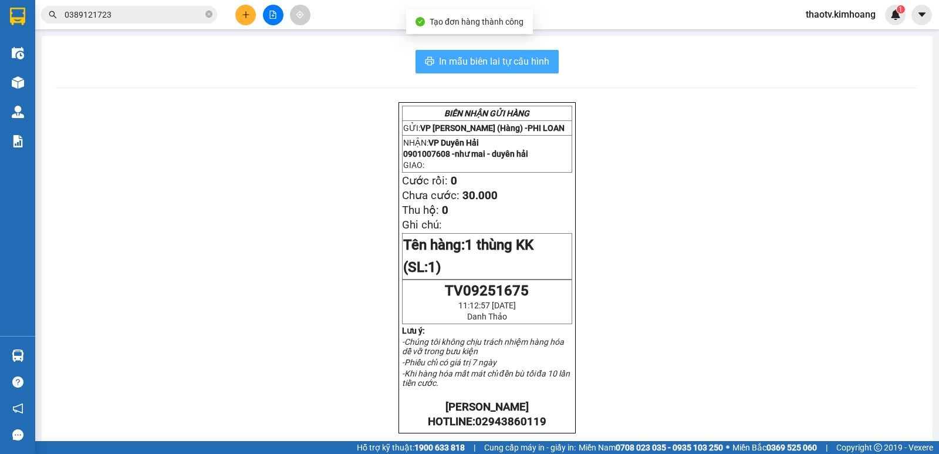
click at [490, 65] on span "In mẫu biên lai tự cấu hình" at bounding box center [494, 61] width 110 height 15
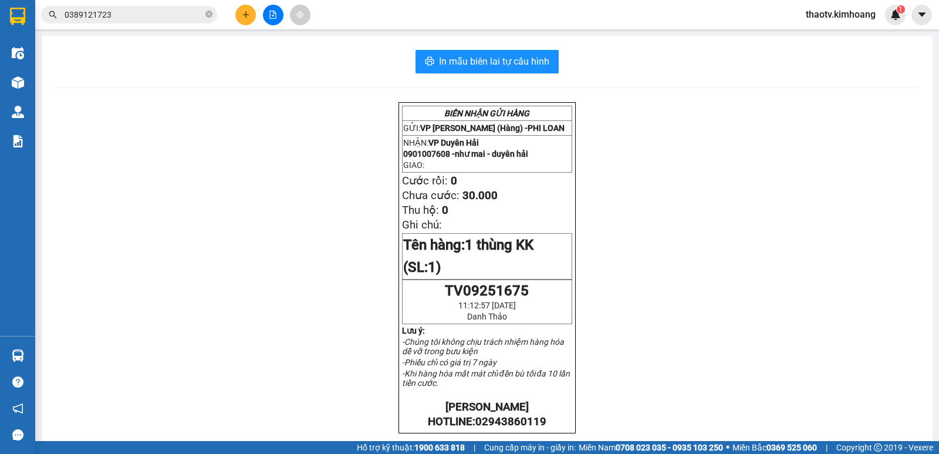
click at [242, 20] on button at bounding box center [245, 15] width 21 height 21
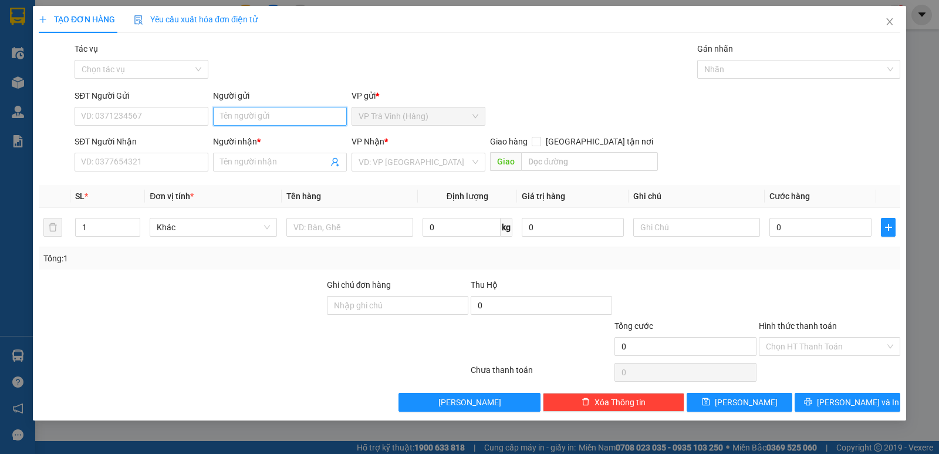
click at [261, 115] on input "Người gửi" at bounding box center [280, 116] width 134 height 19
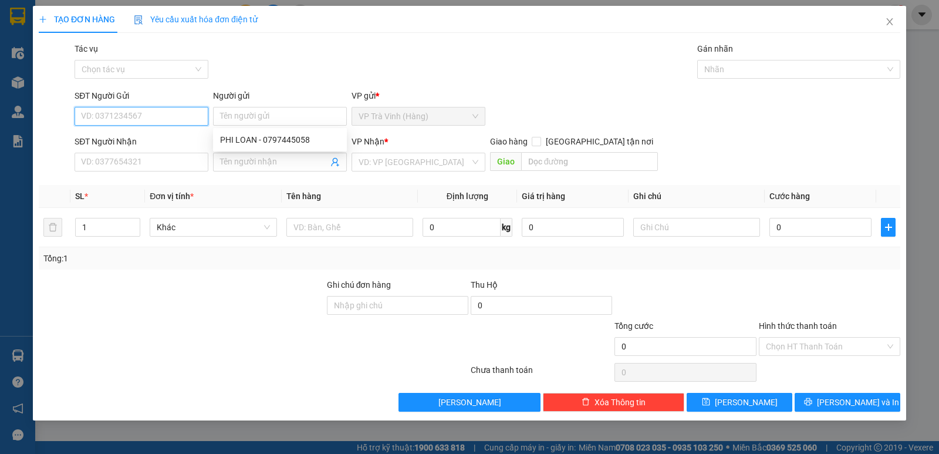
click at [126, 117] on input "SĐT Người Gửi" at bounding box center [142, 116] width 134 height 19
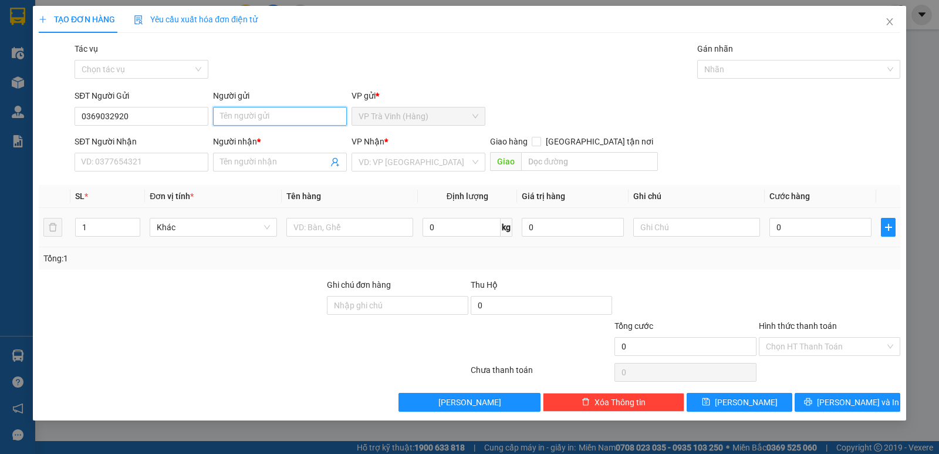
drag, startPoint x: 239, startPoint y: 114, endPoint x: 328, endPoint y: 246, distance: 158.6
click at [239, 116] on input "Người gửi" at bounding box center [280, 116] width 134 height 19
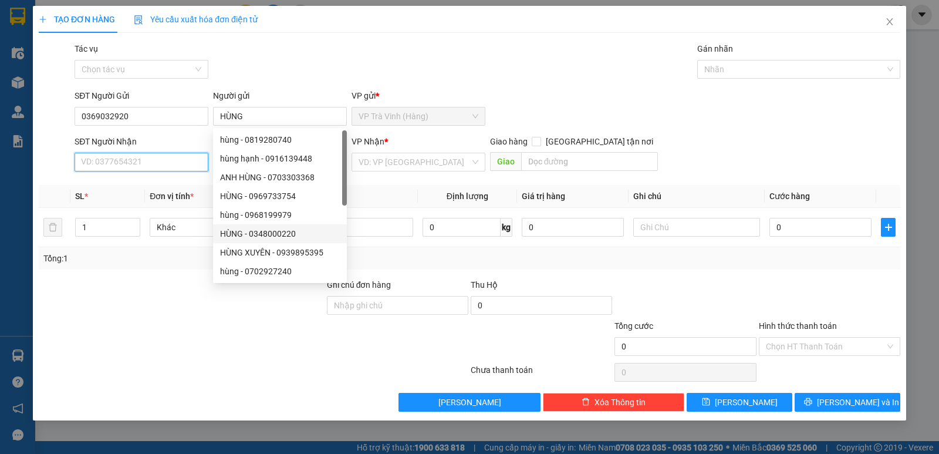
click at [131, 154] on input "SĐT Người Nhận" at bounding box center [142, 162] width 134 height 19
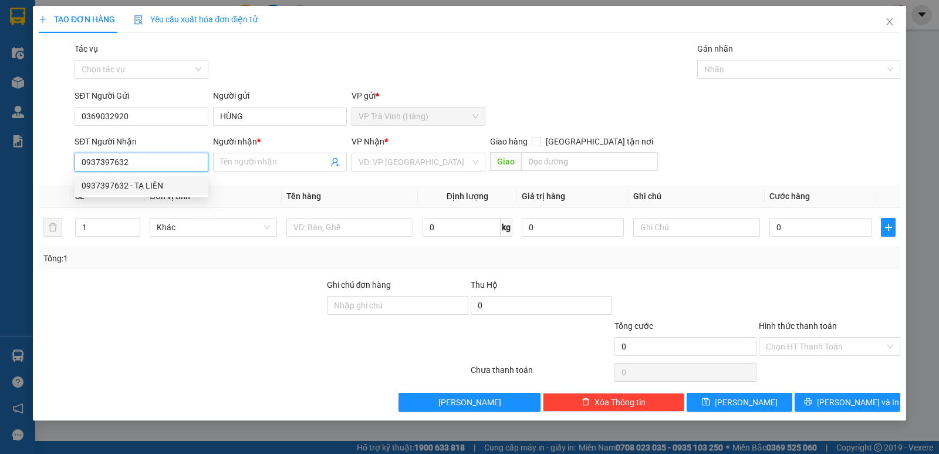
click at [156, 187] on div "0937397632 - TẠ LIỀN" at bounding box center [142, 185] width 120 height 13
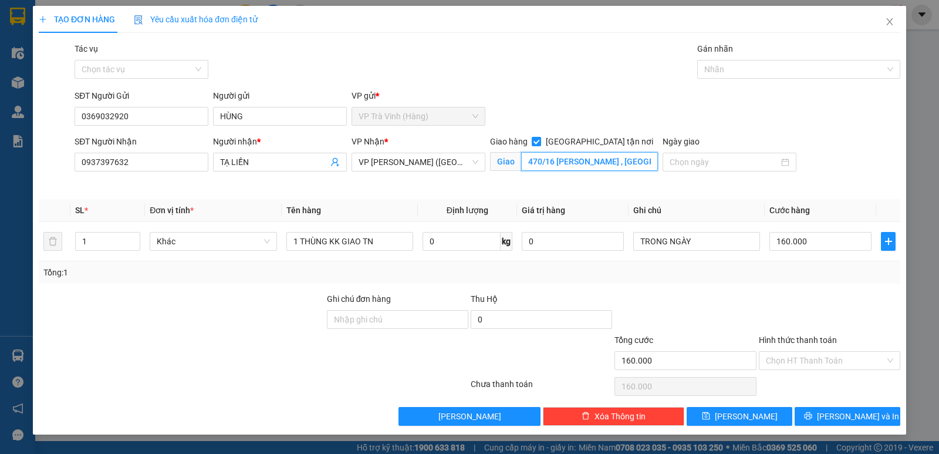
click at [534, 161] on input "470/16 [PERSON_NAME] , [GEOGRAPHIC_DATA], THỦ [GEOGRAPHIC_DATA]" at bounding box center [589, 161] width 137 height 19
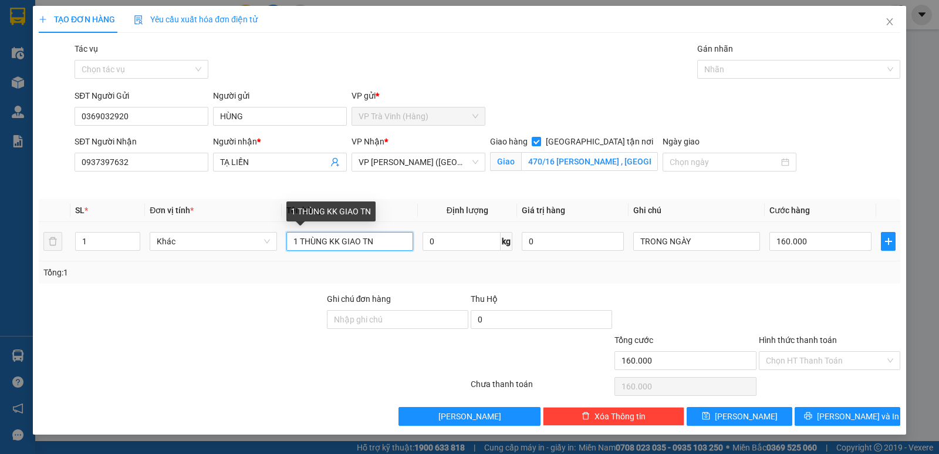
click at [323, 236] on input "1 THÙNG KK GIAO TN" at bounding box center [349, 241] width 127 height 19
click at [323, 237] on input "1 THÙNG KK GIAO TN" at bounding box center [349, 241] width 127 height 19
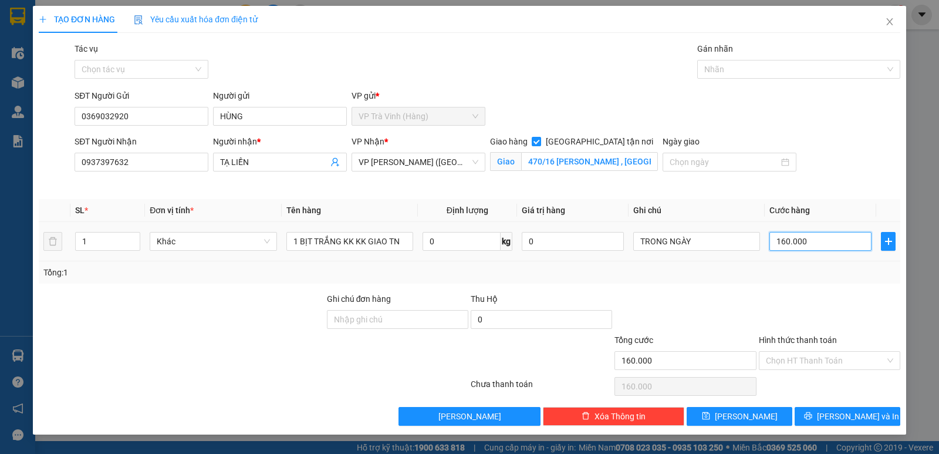
click at [816, 241] on input "160.000" at bounding box center [820, 241] width 102 height 19
click at [818, 271] on div "Tổng: 1" at bounding box center [469, 272] width 852 height 13
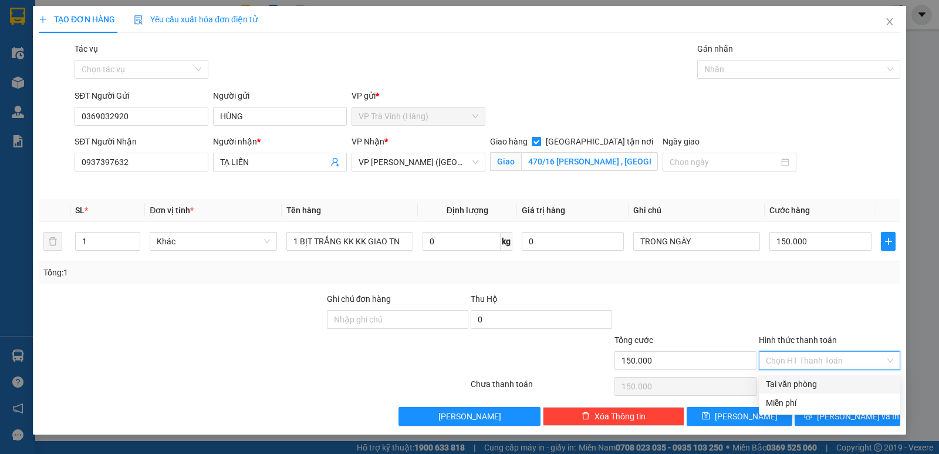
drag, startPoint x: 835, startPoint y: 358, endPoint x: 839, endPoint y: 373, distance: 15.4
click at [835, 362] on input "Hình thức thanh toán" at bounding box center [825, 361] width 119 height 18
click at [833, 385] on div "Tại văn phòng" at bounding box center [829, 383] width 127 height 13
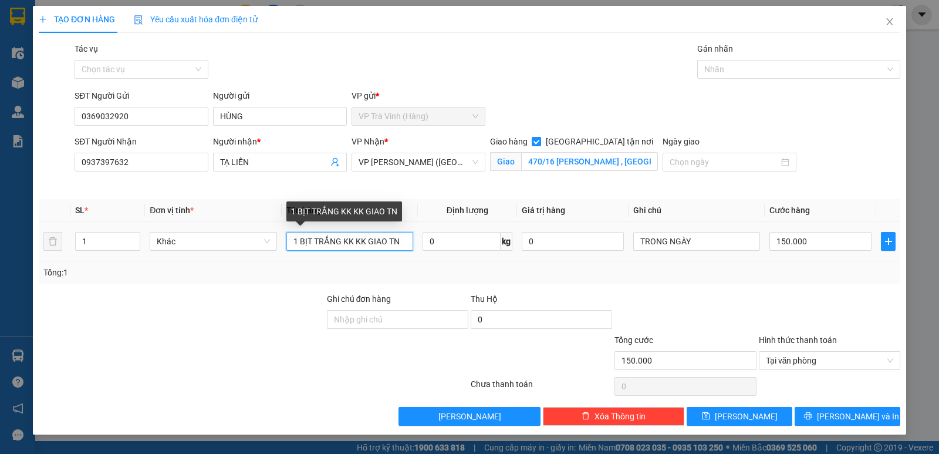
click at [303, 236] on input "1 BỊT TRẮNG KK KK GIAO TN" at bounding box center [349, 241] width 127 height 19
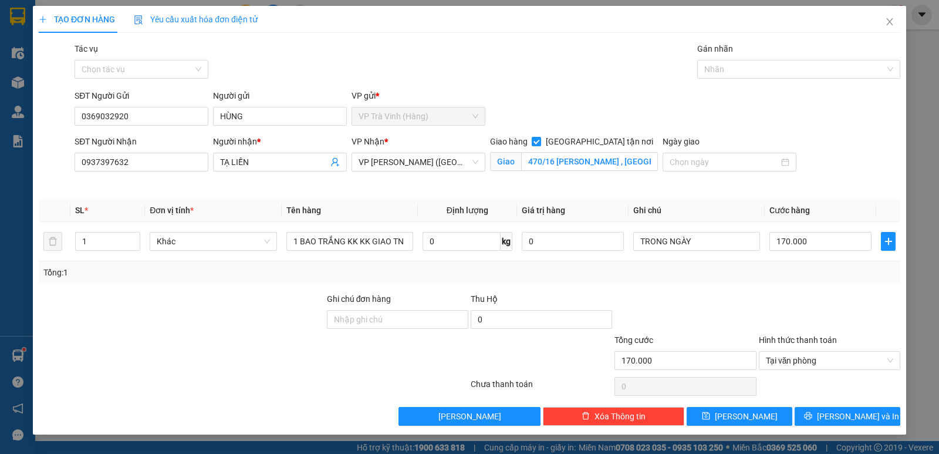
click at [812, 275] on div "Tổng: 1" at bounding box center [469, 272] width 852 height 13
drag, startPoint x: 830, startPoint y: 416, endPoint x: 752, endPoint y: 344, distance: 105.9
click at [812, 415] on icon "printer" at bounding box center [808, 415] width 8 height 8
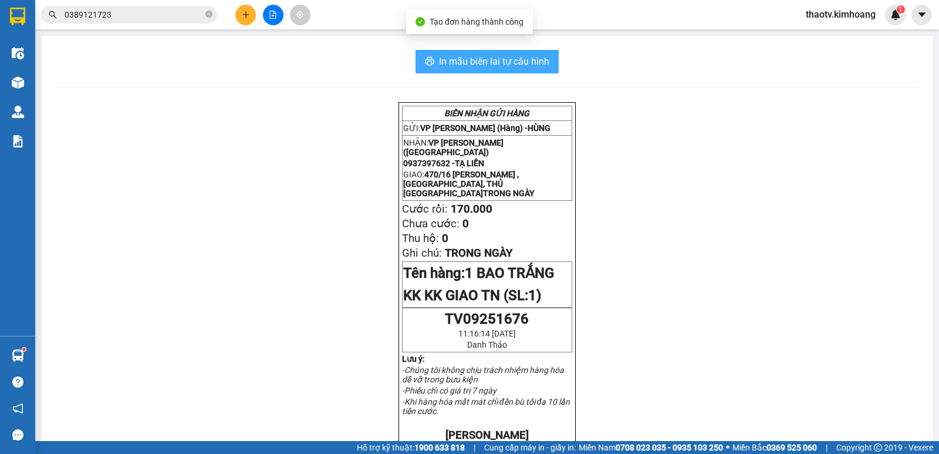
click at [528, 66] on span "In mẫu biên lai tự cấu hình" at bounding box center [494, 61] width 110 height 15
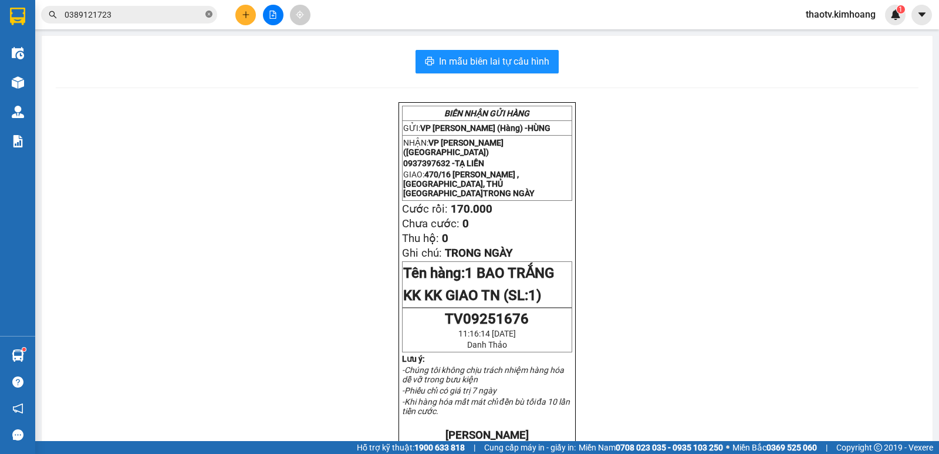
click at [208, 15] on icon "close-circle" at bounding box center [208, 14] width 7 height 7
click at [127, 13] on input "text" at bounding box center [134, 14] width 139 height 13
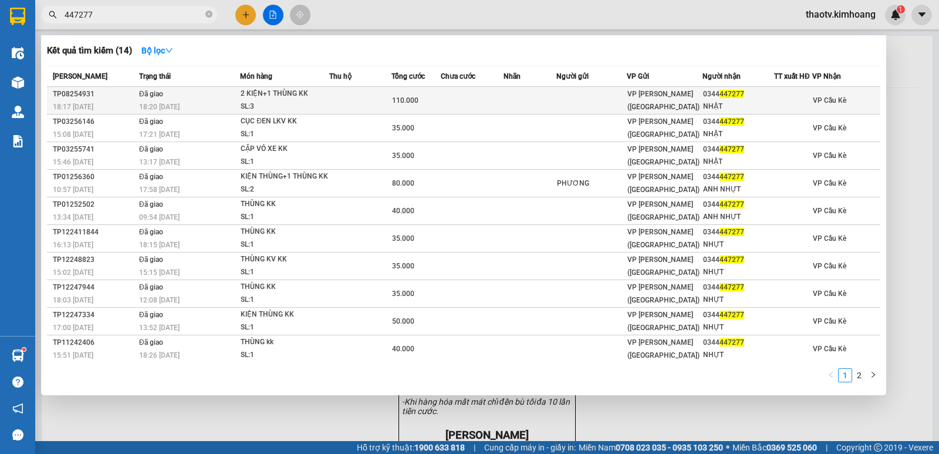
click at [221, 98] on td "Đã giao 18:20 [DATE]" at bounding box center [188, 101] width 104 height 28
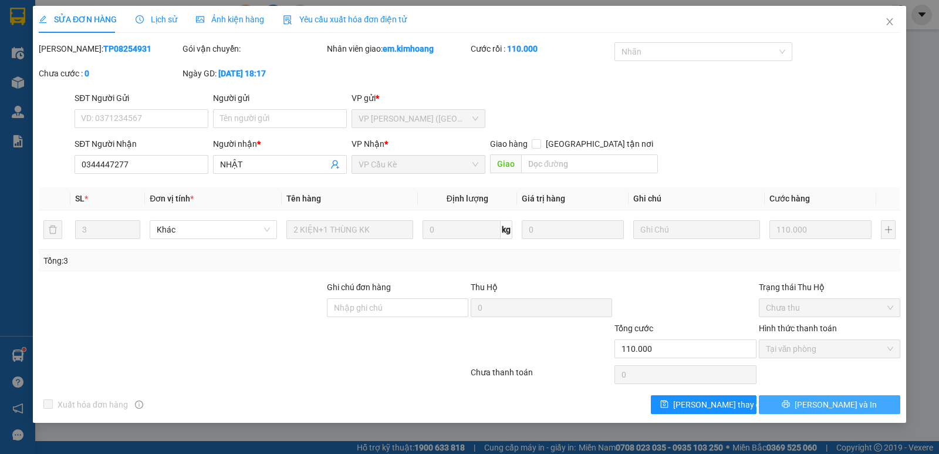
click at [805, 399] on button "[PERSON_NAME] và In" at bounding box center [829, 404] width 141 height 19
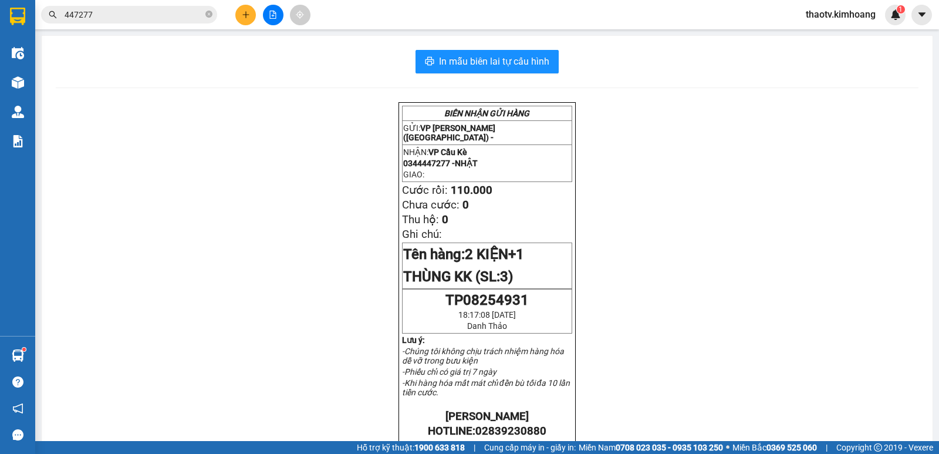
click at [102, 18] on input "447277" at bounding box center [134, 14] width 139 height 13
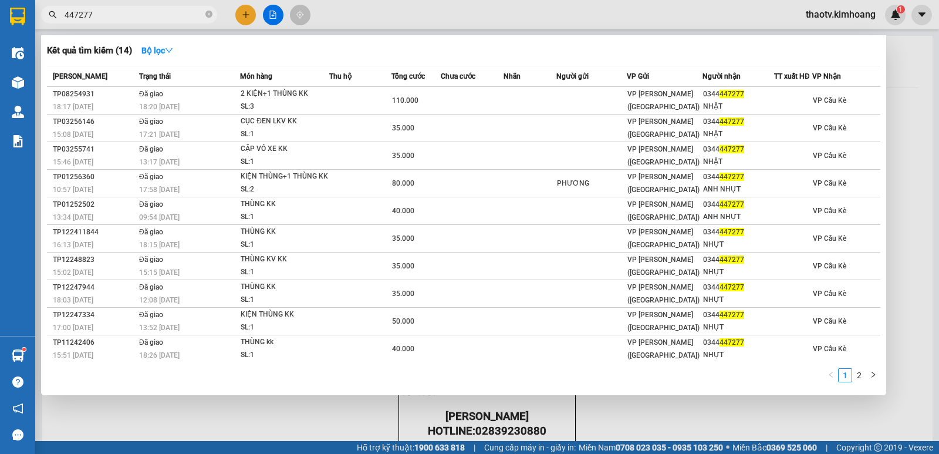
drag, startPoint x: 101, startPoint y: 16, endPoint x: 0, endPoint y: 12, distance: 101.1
click at [0, 12] on section "Kết quả tìm kiếm ( 14 ) Bộ lọc Mã ĐH Trạng thái Món hàng Thu hộ Tổng cước Chưa …" at bounding box center [469, 227] width 939 height 454
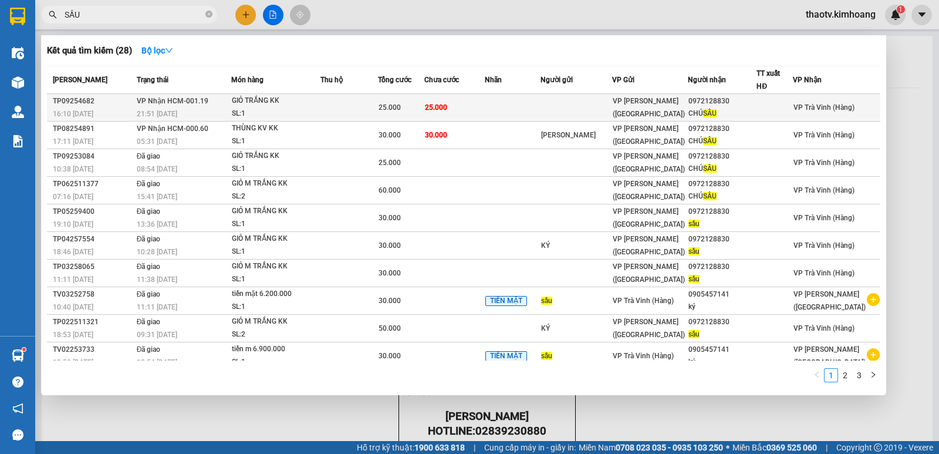
click at [351, 104] on td at bounding box center [349, 108] width 58 height 28
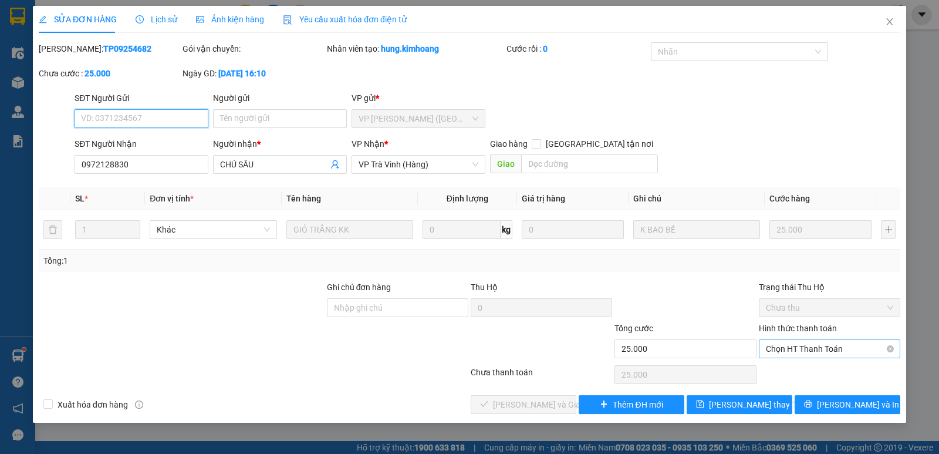
click at [791, 349] on span "Chọn HT Thanh Toán" at bounding box center [829, 349] width 127 height 18
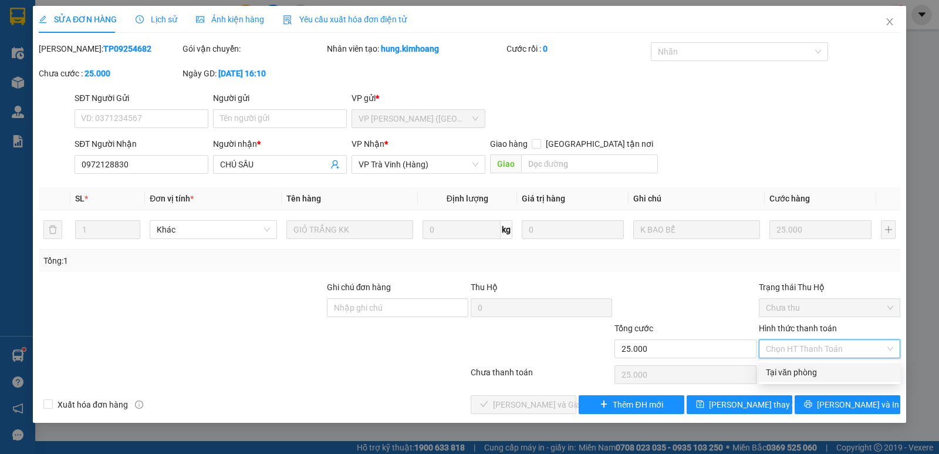
click at [787, 373] on div "Tại văn phòng" at bounding box center [829, 372] width 127 height 13
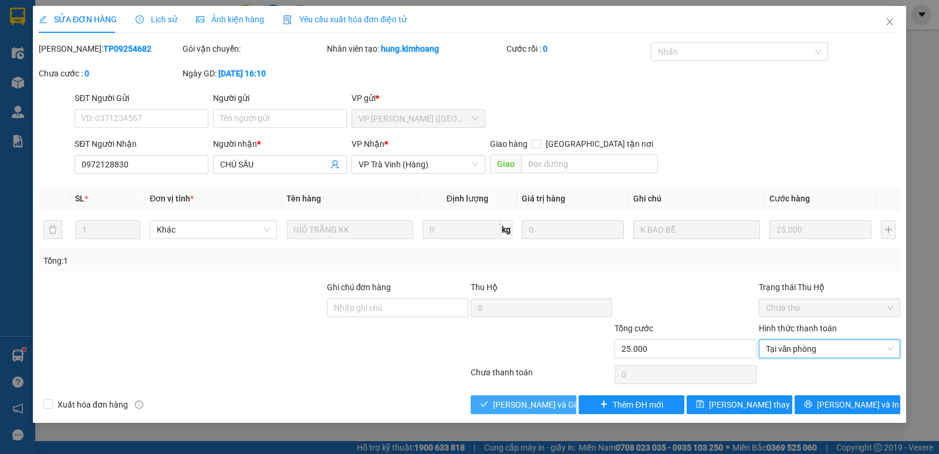
click at [556, 404] on span "[PERSON_NAME] và Giao hàng" at bounding box center [549, 404] width 113 height 13
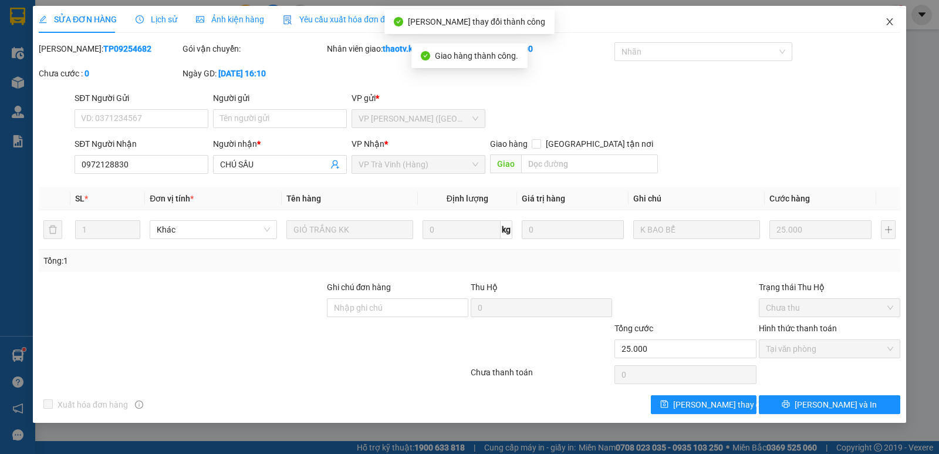
click at [885, 27] on span "Close" at bounding box center [889, 22] width 33 height 33
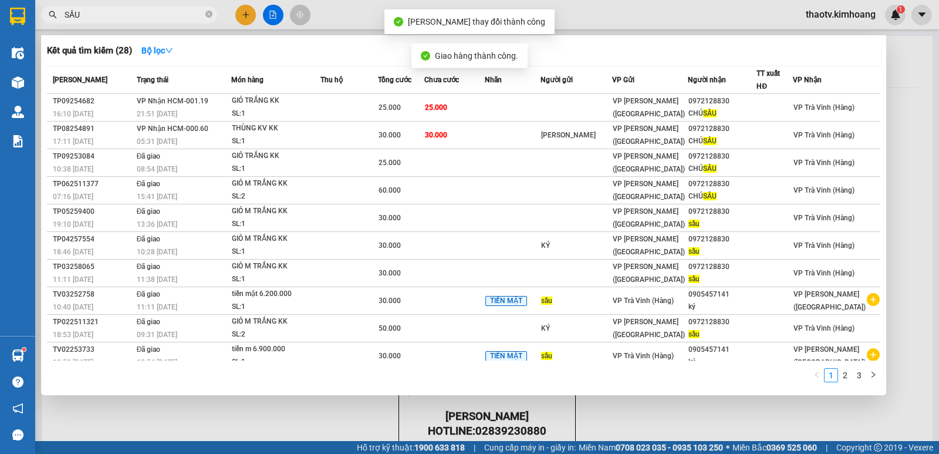
click at [96, 13] on input "SẦU" at bounding box center [134, 14] width 139 height 13
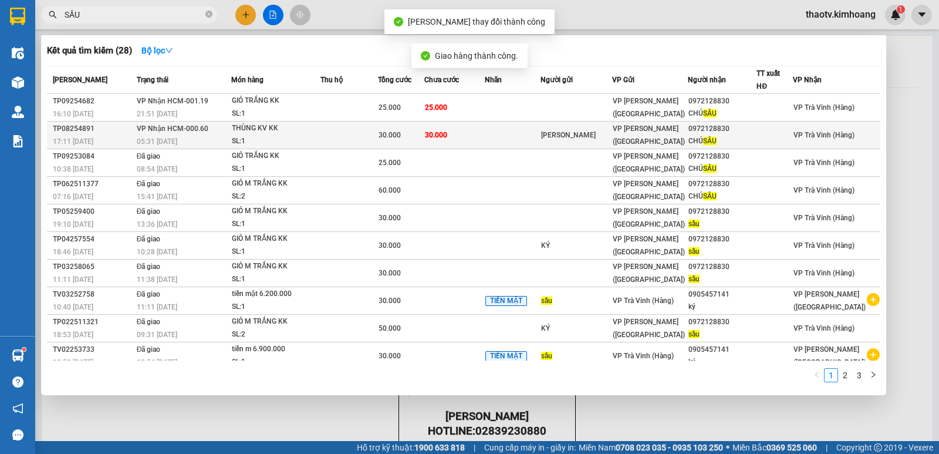
click at [347, 130] on td at bounding box center [349, 135] width 58 height 28
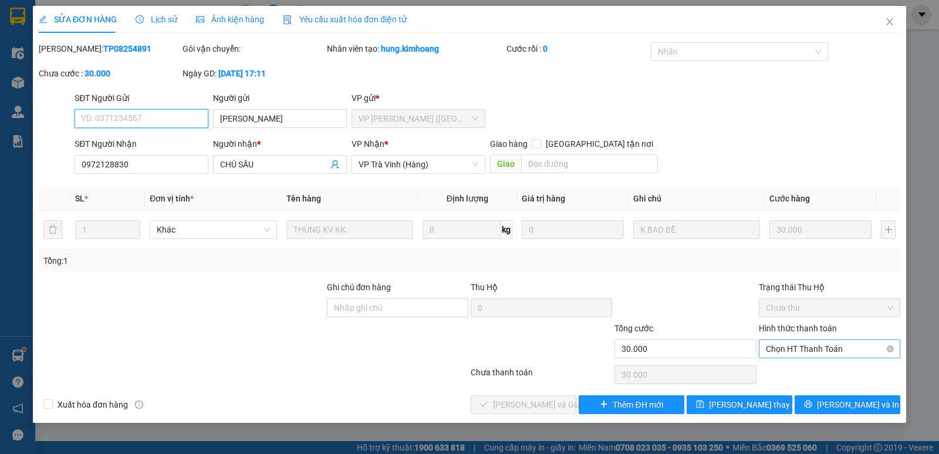
drag, startPoint x: 802, startPoint y: 345, endPoint x: 801, endPoint y: 352, distance: 7.3
click at [802, 346] on span "Chọn HT Thanh Toán" at bounding box center [829, 349] width 127 height 18
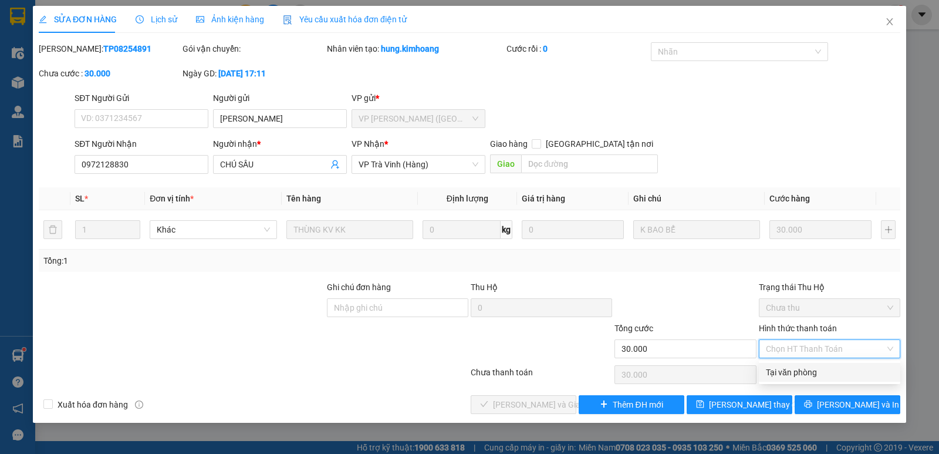
click at [787, 376] on div "Tại văn phòng" at bounding box center [829, 372] width 127 height 13
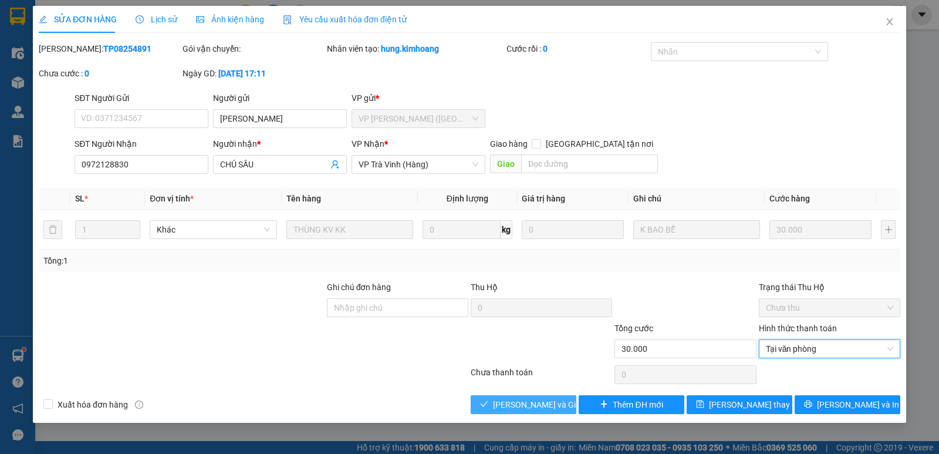
click at [548, 404] on span "[PERSON_NAME] và Giao hàng" at bounding box center [549, 404] width 113 height 13
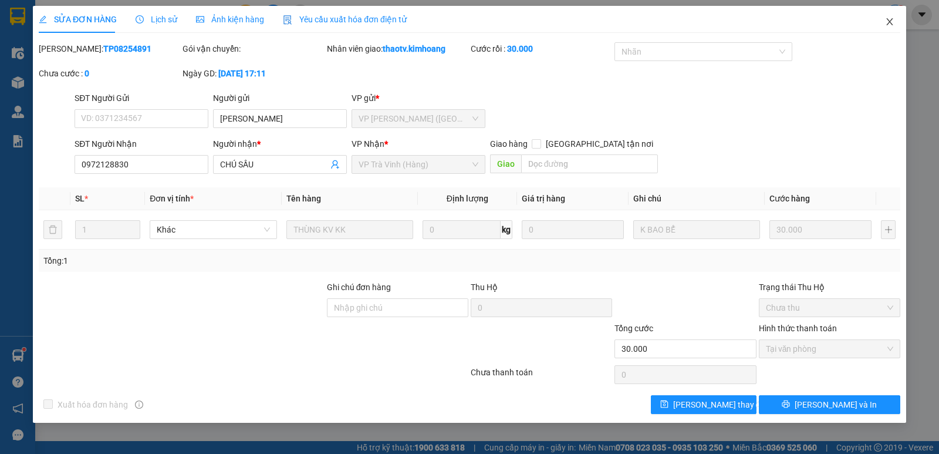
click at [896, 25] on span "Close" at bounding box center [889, 22] width 33 height 33
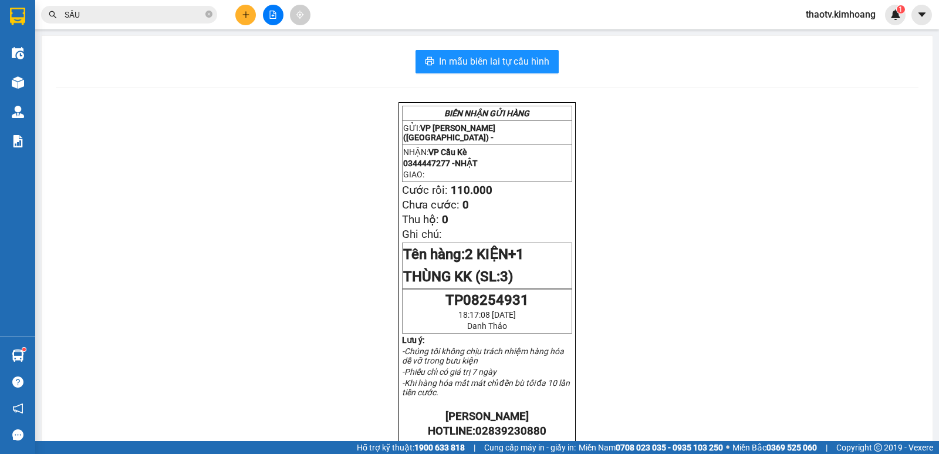
drag, startPoint x: 130, startPoint y: 13, endPoint x: 0, endPoint y: 8, distance: 129.8
click at [0, 9] on section "Kết quả tìm kiếm ( 28 ) Bộ lọc Mã ĐH Trạng thái Món hàng Thu hộ Tổng cước Chưa …" at bounding box center [469, 227] width 939 height 454
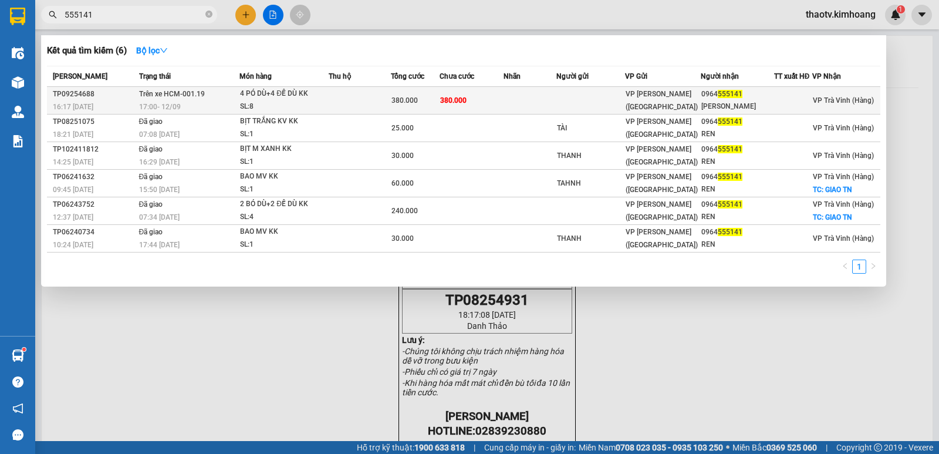
click at [266, 101] on div "SL: 8" at bounding box center [284, 106] width 88 height 13
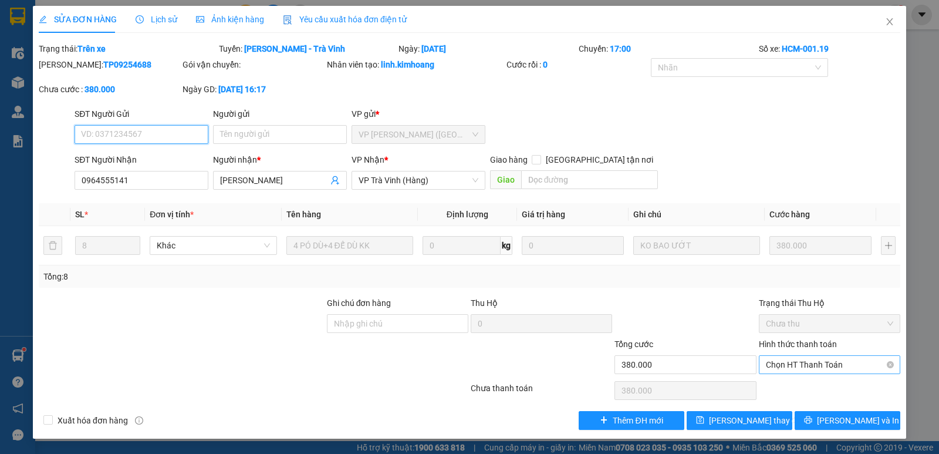
click at [811, 360] on span "Chọn HT Thanh Toán" at bounding box center [829, 365] width 127 height 18
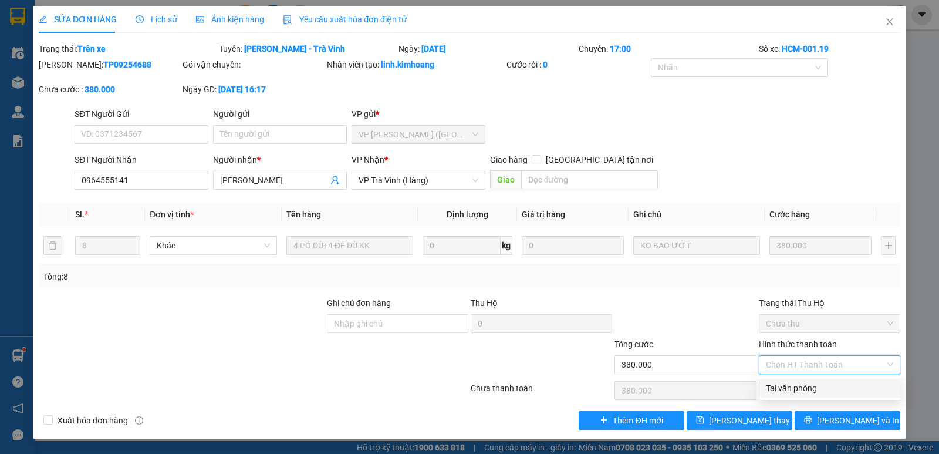
click at [784, 384] on div "Tại văn phòng" at bounding box center [829, 388] width 127 height 13
click at [427, 185] on span "VP Trà Vinh (Hàng)" at bounding box center [419, 180] width 120 height 18
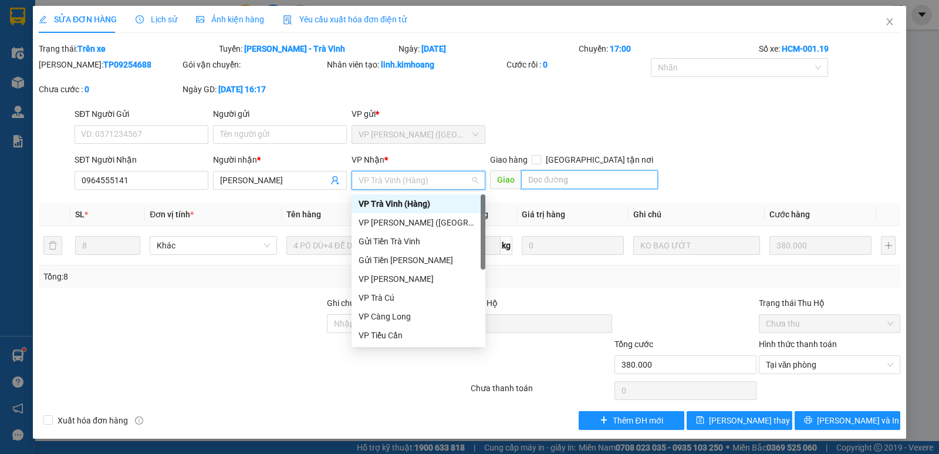
click at [594, 186] on input "text" at bounding box center [589, 179] width 137 height 19
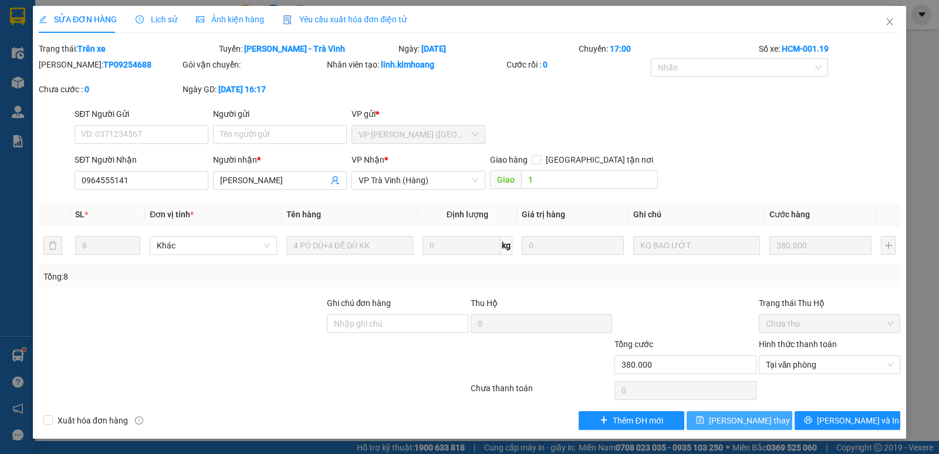
click at [764, 414] on span "[PERSON_NAME] thay đổi" at bounding box center [756, 420] width 94 height 13
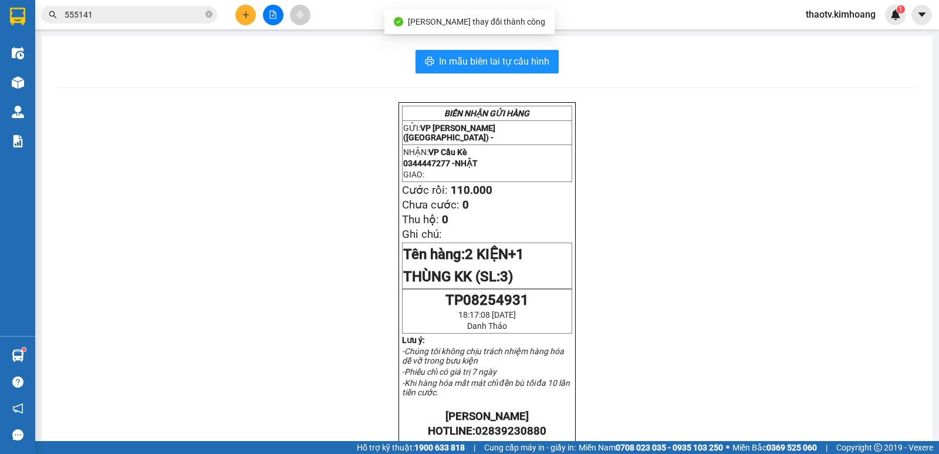
click at [150, 17] on input "555141" at bounding box center [134, 14] width 139 height 13
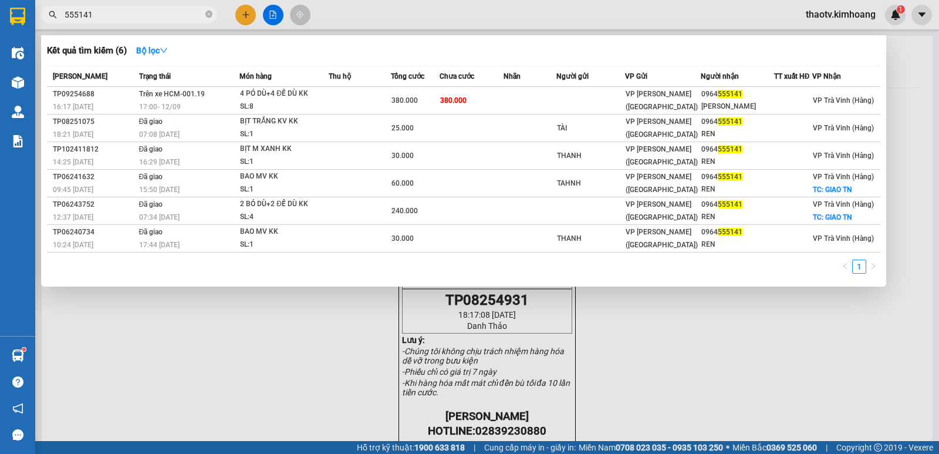
click at [132, 9] on input "555141" at bounding box center [134, 14] width 139 height 13
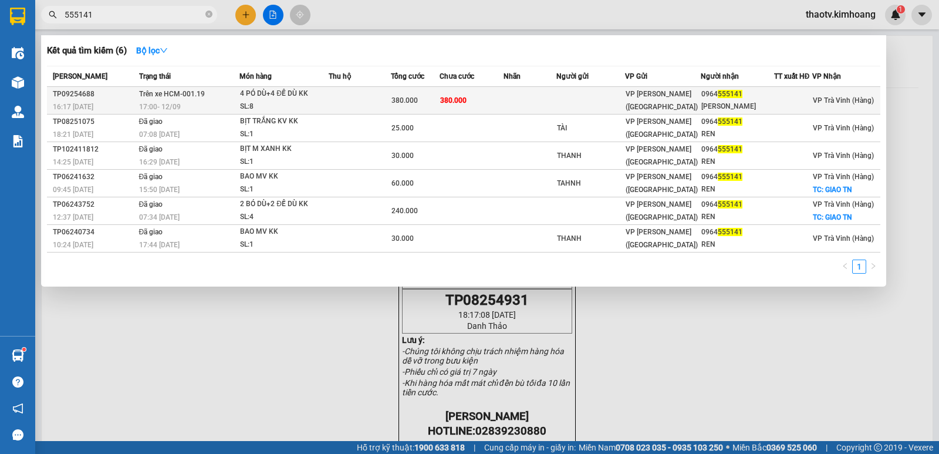
click at [339, 109] on td at bounding box center [360, 101] width 62 height 28
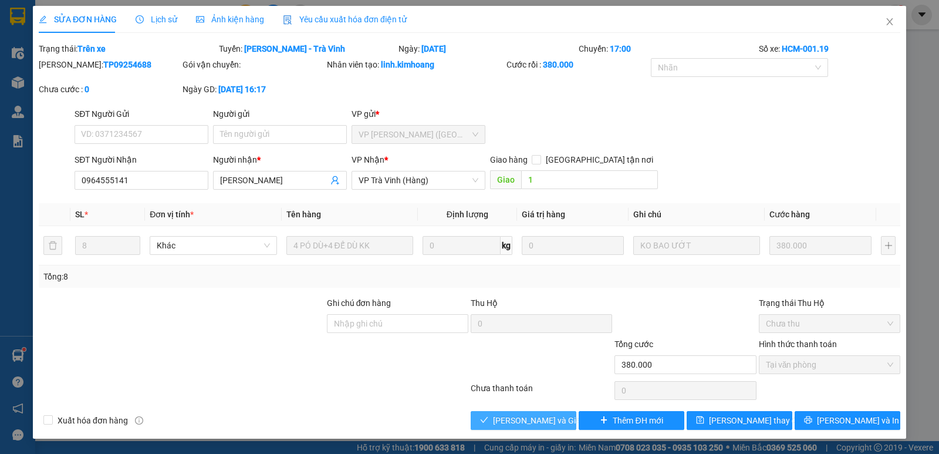
click at [516, 427] on button "[PERSON_NAME] và Giao hàng" at bounding box center [524, 420] width 106 height 19
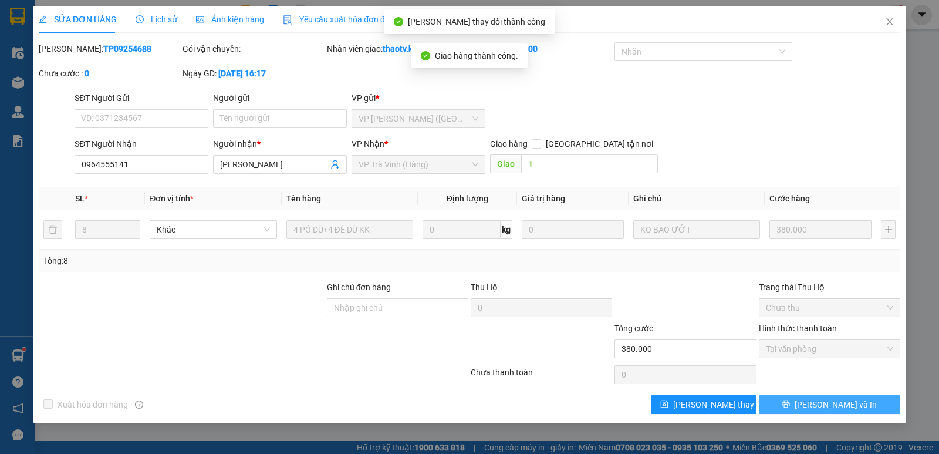
click at [846, 413] on button "[PERSON_NAME] và In" at bounding box center [829, 404] width 141 height 19
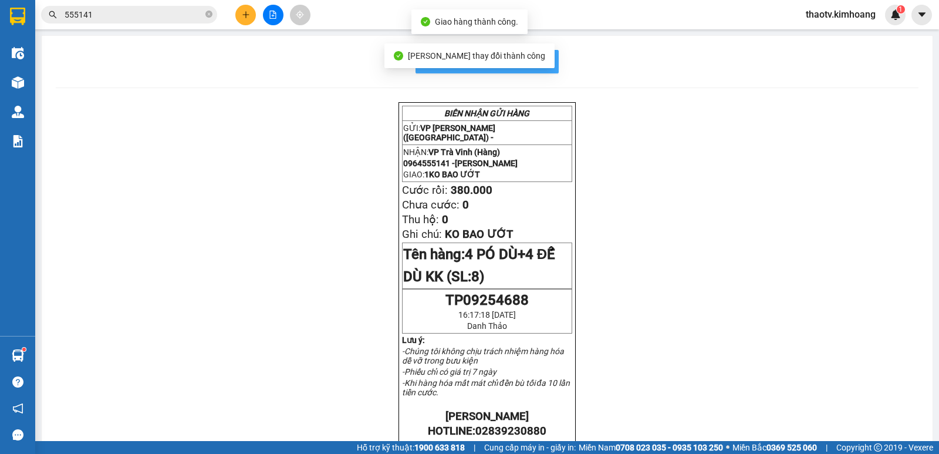
click at [541, 63] on span "In mẫu biên lai tự cấu hình" at bounding box center [494, 61] width 110 height 15
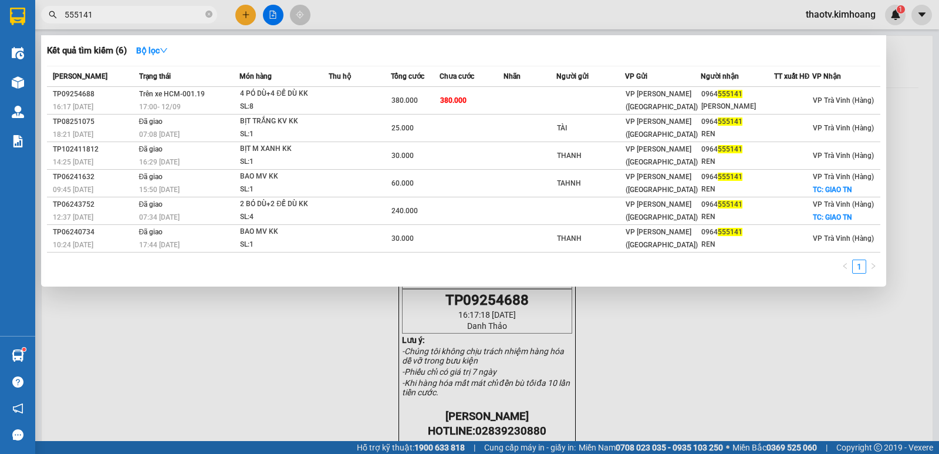
click at [127, 14] on input "555141" at bounding box center [134, 14] width 139 height 13
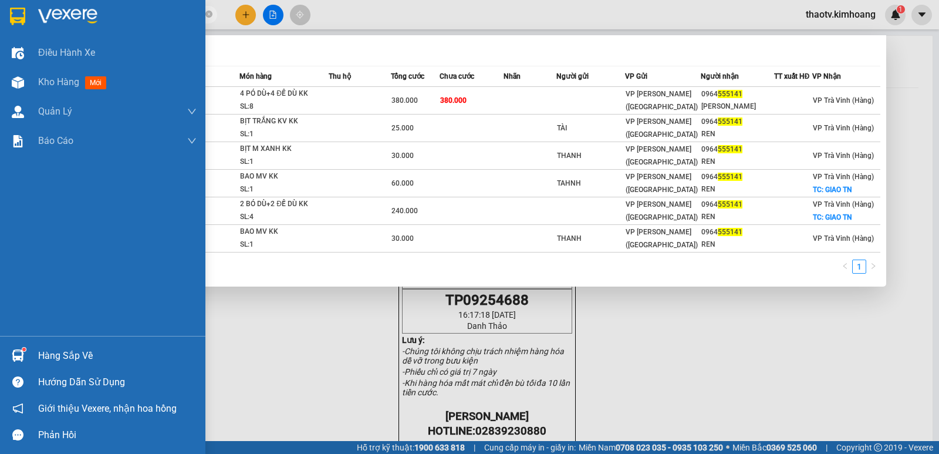
drag, startPoint x: 128, startPoint y: 14, endPoint x: 0, endPoint y: 9, distance: 128.1
click at [0, 12] on section "Kết quả tìm kiếm ( 6 ) Bộ lọc Mã ĐH Trạng thái Món hàng Thu hộ Tổng cước Chưa c…" at bounding box center [469, 227] width 939 height 454
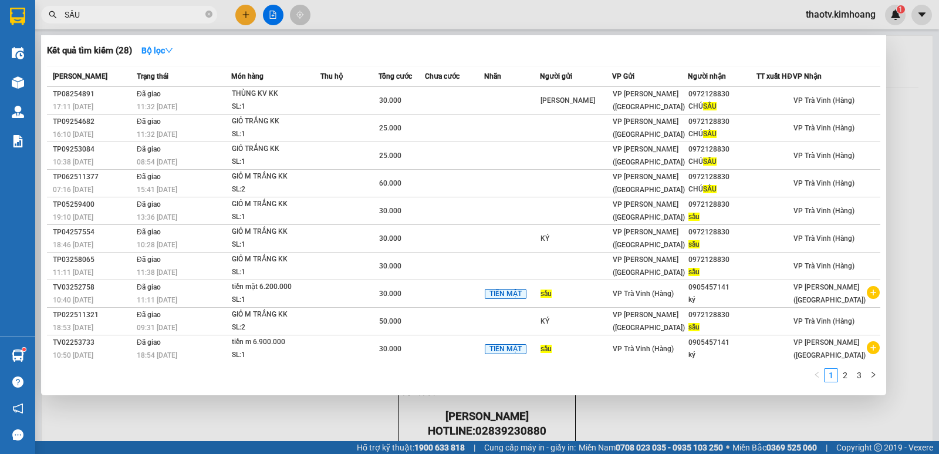
click at [245, 20] on div at bounding box center [469, 227] width 939 height 454
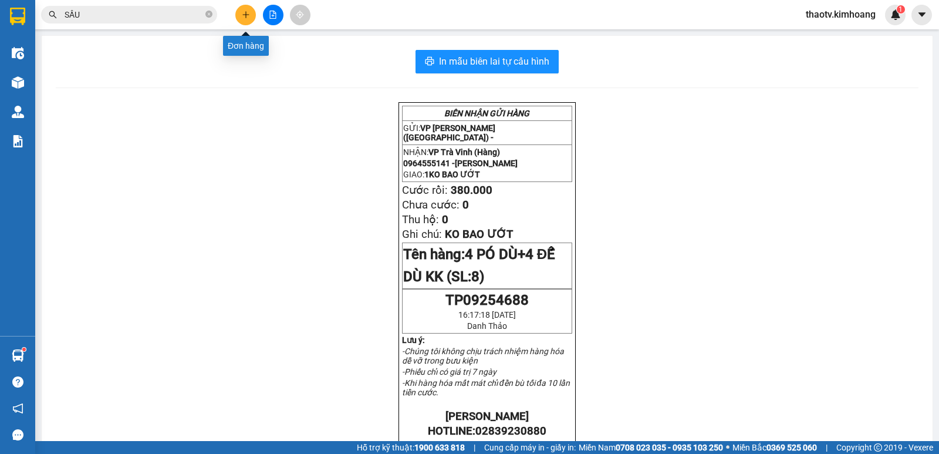
click at [237, 13] on button at bounding box center [245, 15] width 21 height 21
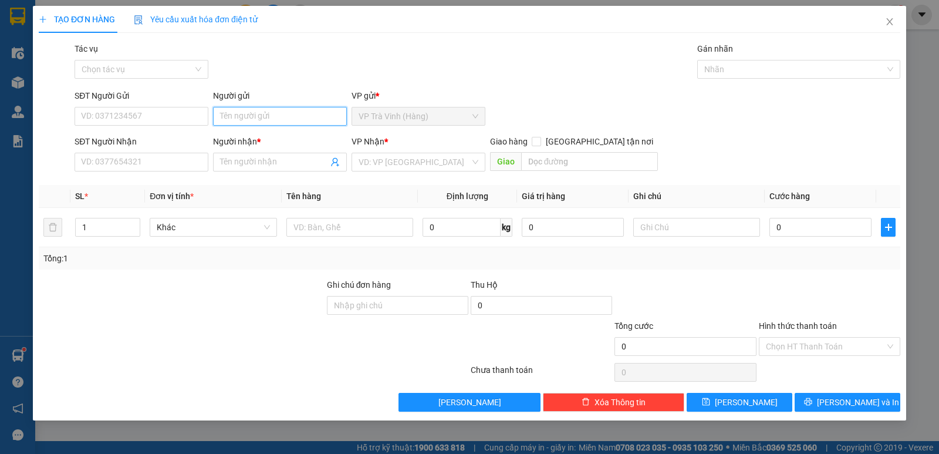
click at [252, 116] on input "Người gửi" at bounding box center [280, 116] width 134 height 19
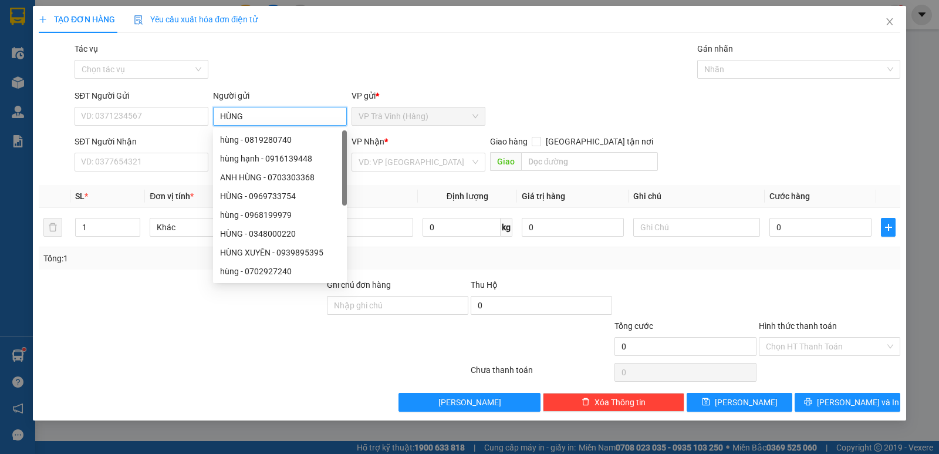
drag, startPoint x: 258, startPoint y: 114, endPoint x: 0, endPoint y: 114, distance: 257.7
click at [0, 114] on div "TẠO ĐƠN HÀNG Yêu cầu xuất hóa đơn điện tử Transit Pickup Surcharge Ids Transit …" at bounding box center [469, 227] width 939 height 454
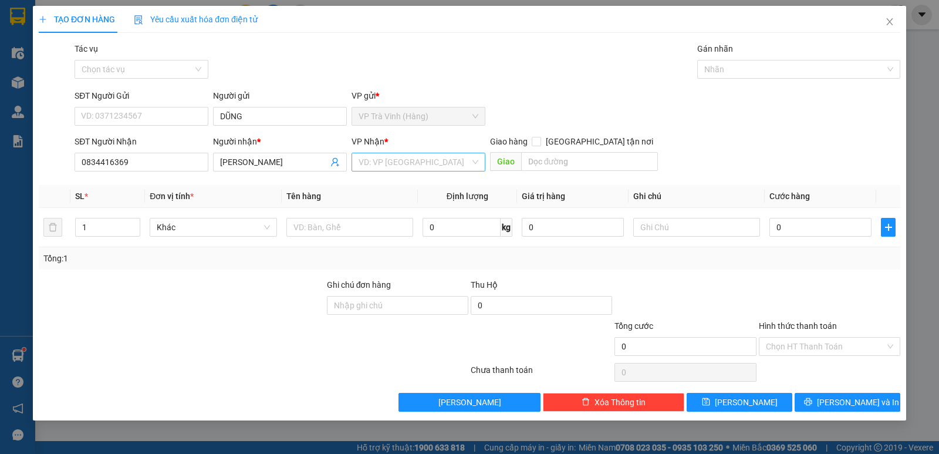
click at [383, 161] on input "search" at bounding box center [415, 162] width 112 height 18
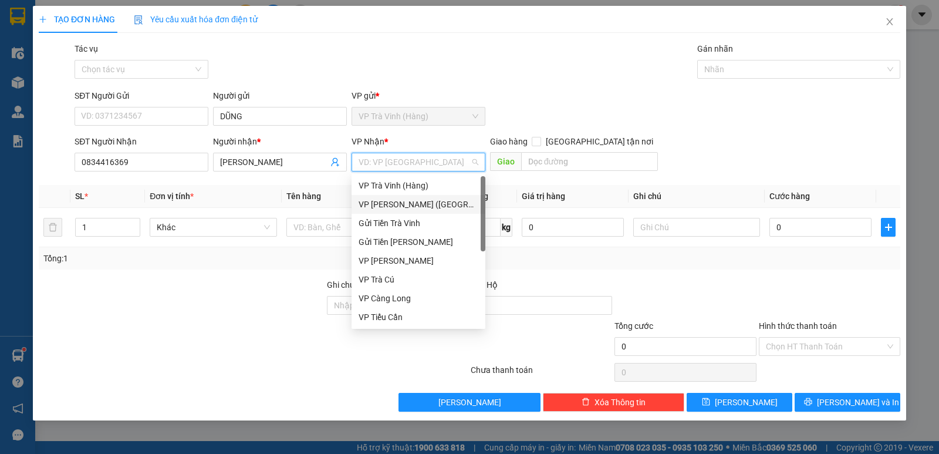
click at [394, 205] on div "VP [PERSON_NAME] ([GEOGRAPHIC_DATA])" at bounding box center [419, 204] width 120 height 13
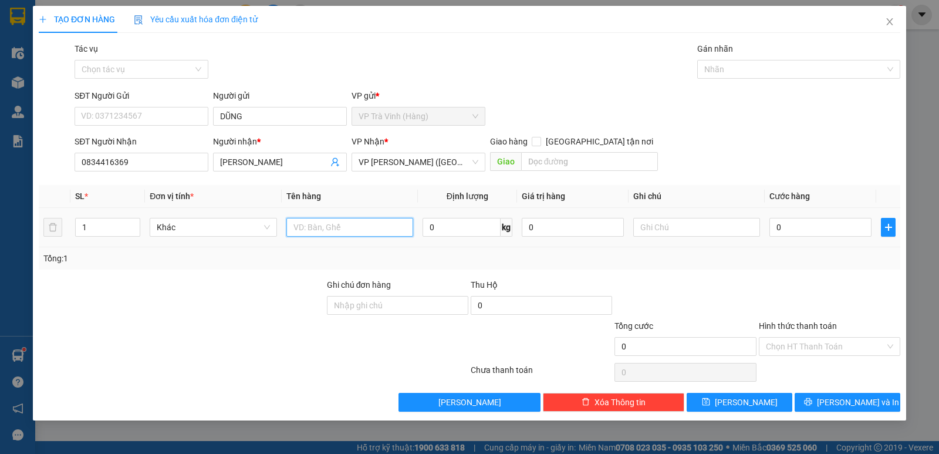
click at [327, 232] on input "text" at bounding box center [349, 227] width 127 height 19
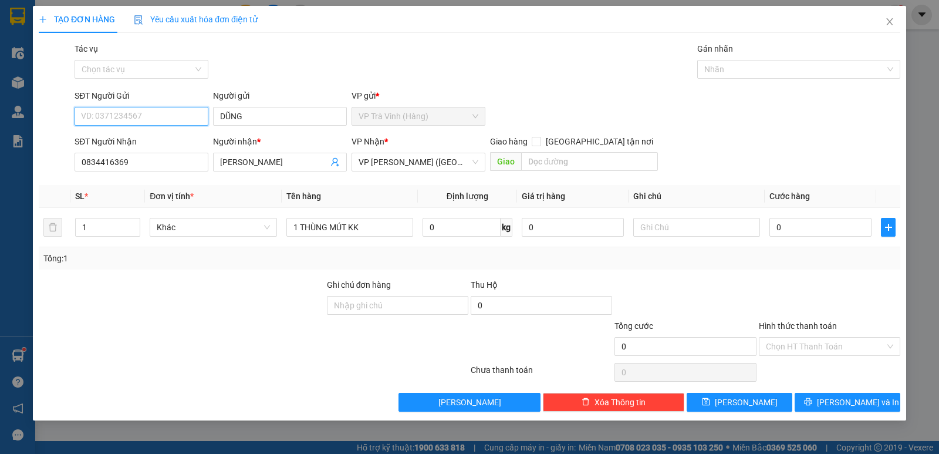
click at [174, 116] on input "SĐT Người Gửi" at bounding box center [142, 116] width 134 height 19
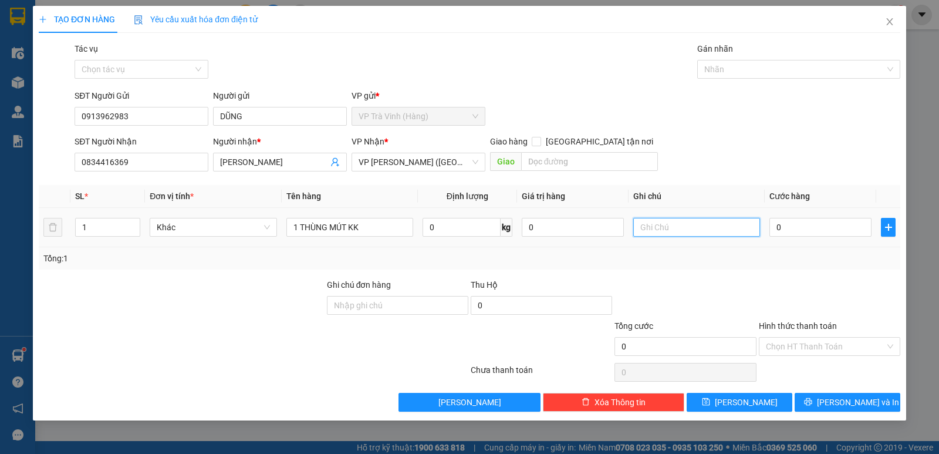
click at [667, 224] on input "text" at bounding box center [696, 227] width 127 height 19
click at [823, 232] on input "0" at bounding box center [820, 227] width 102 height 19
click at [819, 260] on div "Tổng: 1" at bounding box center [469, 258] width 852 height 13
click at [798, 349] on input "Hình thức thanh toán" at bounding box center [825, 346] width 119 height 18
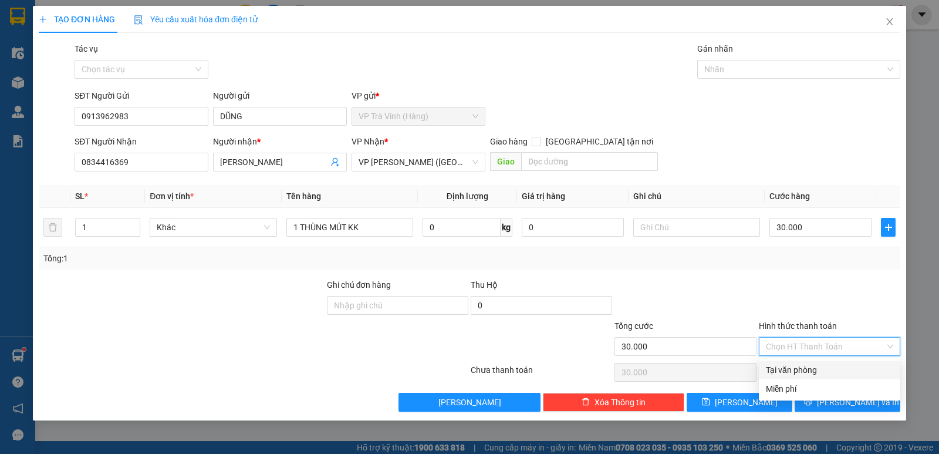
click at [800, 370] on div "Tại văn phòng" at bounding box center [829, 369] width 127 height 13
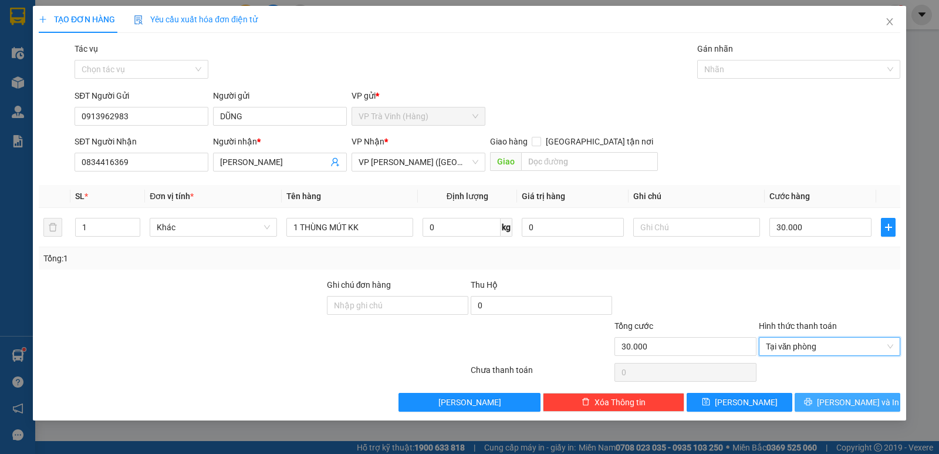
click at [839, 407] on span "[PERSON_NAME] và In" at bounding box center [858, 402] width 82 height 13
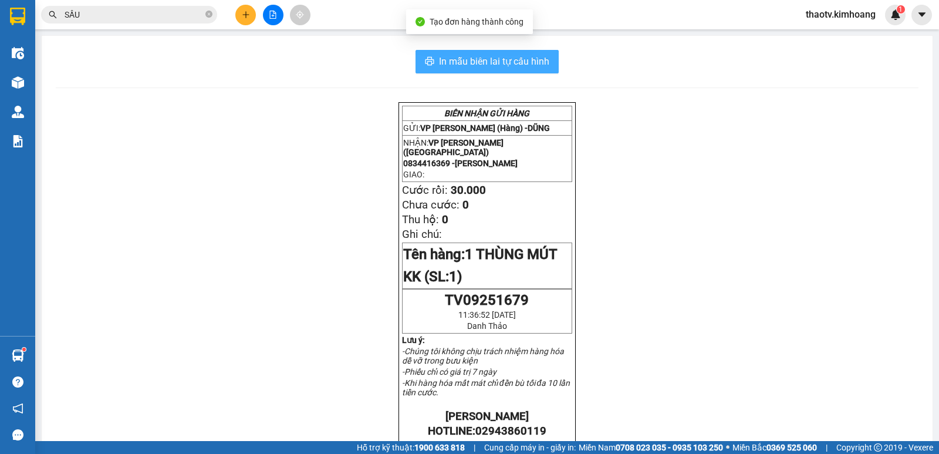
click at [485, 65] on span "In mẫu biên lai tự cấu hình" at bounding box center [494, 61] width 110 height 15
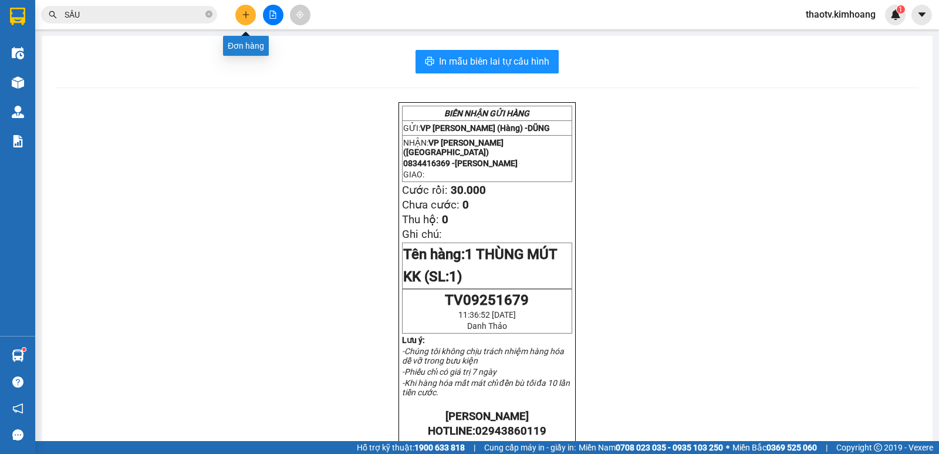
click at [238, 17] on button at bounding box center [245, 15] width 21 height 21
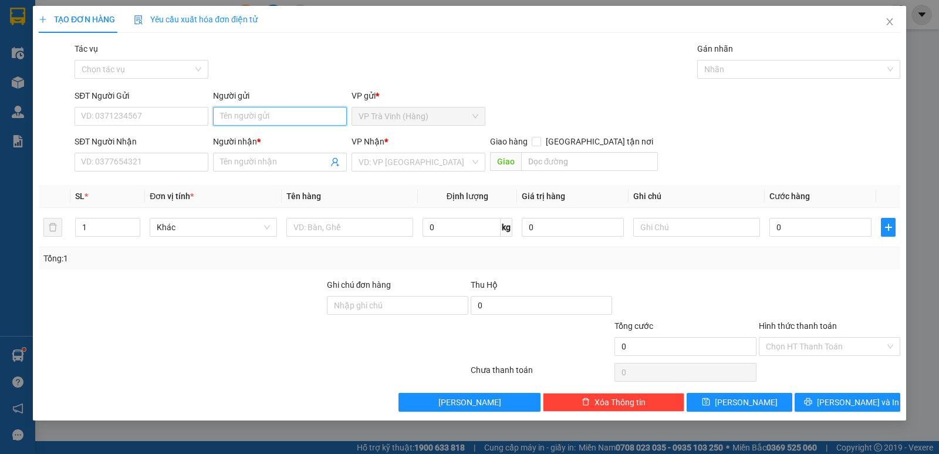
click at [251, 114] on input "Người gửi" at bounding box center [280, 116] width 134 height 19
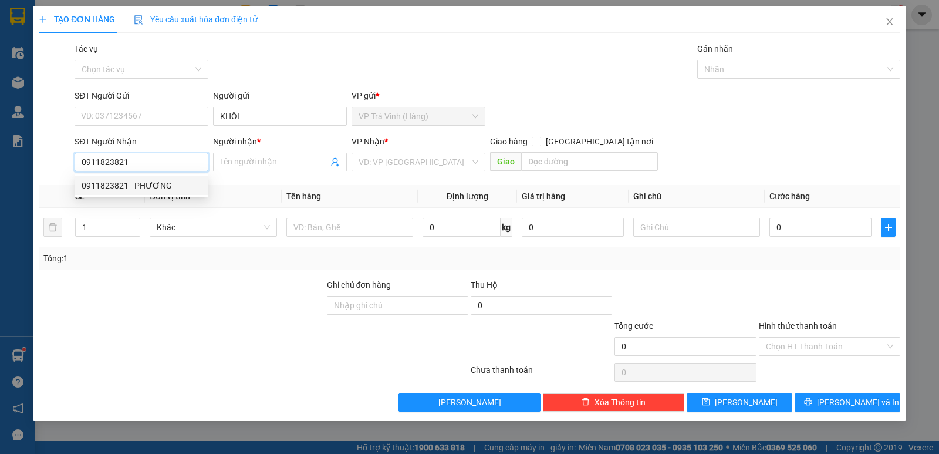
click at [137, 184] on div "0911823821 - PHƯƠNG" at bounding box center [142, 185] width 120 height 13
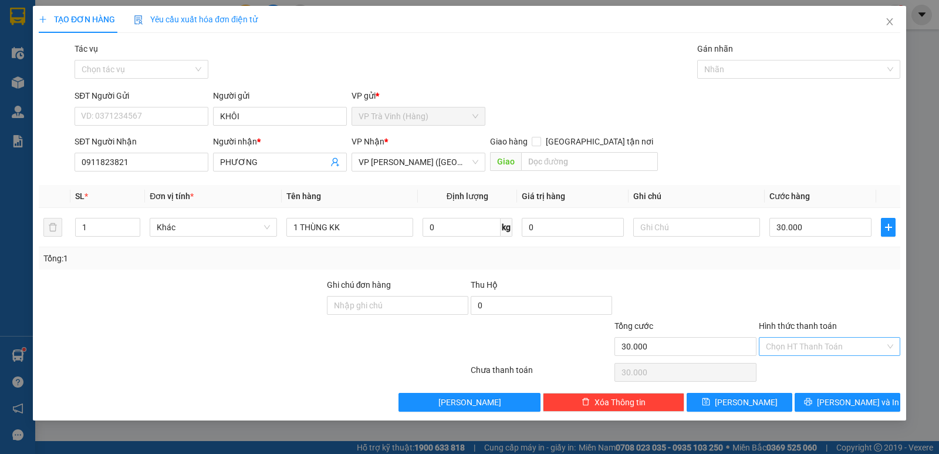
click at [819, 350] on input "Hình thức thanh toán" at bounding box center [825, 346] width 119 height 18
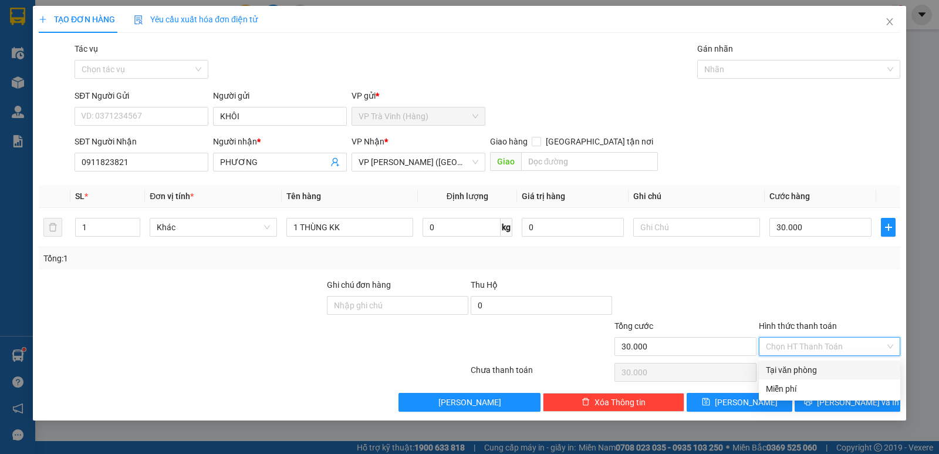
click at [814, 372] on div "Tại văn phòng" at bounding box center [829, 369] width 127 height 13
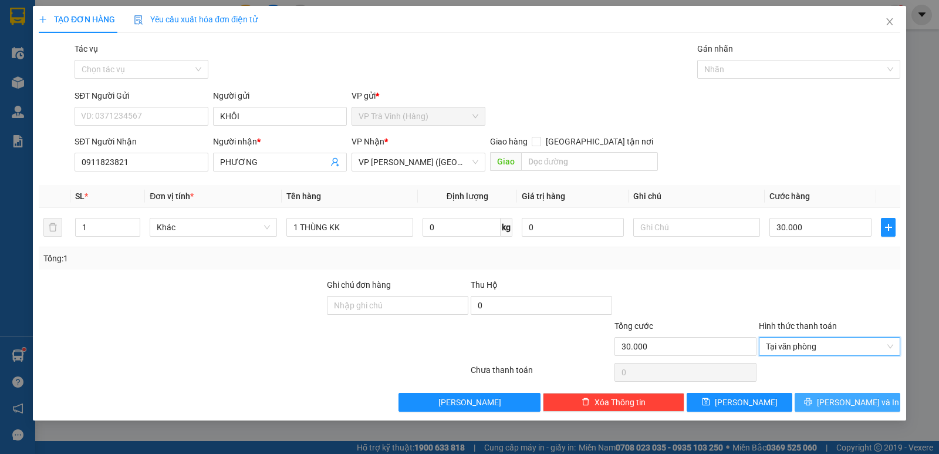
click at [833, 407] on button "[PERSON_NAME] và In" at bounding box center [848, 402] width 106 height 19
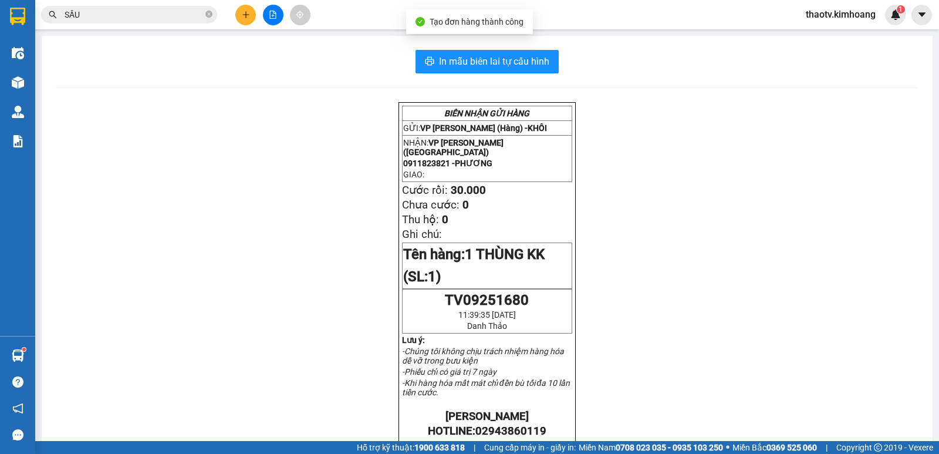
click at [833, 406] on div "BIÊN NHẬN GỬI HÀNG GỬI: VP [PERSON_NAME] (Hàng) - KHÔI NHẬN: VP [PERSON_NAME] (…" at bounding box center [487, 440] width 863 height 676
click at [493, 71] on button "In mẫu biên lai tự cấu hình" at bounding box center [487, 61] width 143 height 23
drag, startPoint x: 104, startPoint y: 17, endPoint x: 0, endPoint y: 15, distance: 104.5
click at [0, 16] on section "Kết quả tìm kiếm ( 28 ) Bộ lọc Mã ĐH Trạng thái Món hàng Thu hộ Tổng cước Chưa …" at bounding box center [469, 227] width 939 height 454
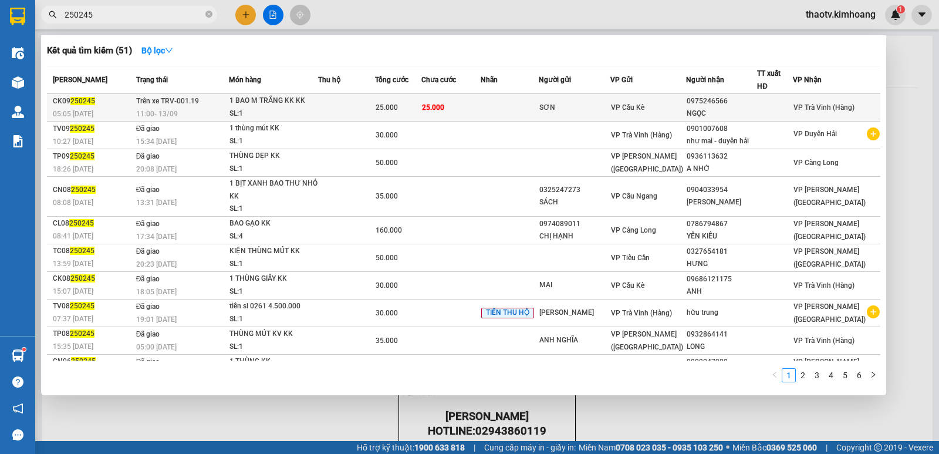
click at [250, 102] on div "1 BAO M TRẮNG KK KK" at bounding box center [273, 100] width 88 height 13
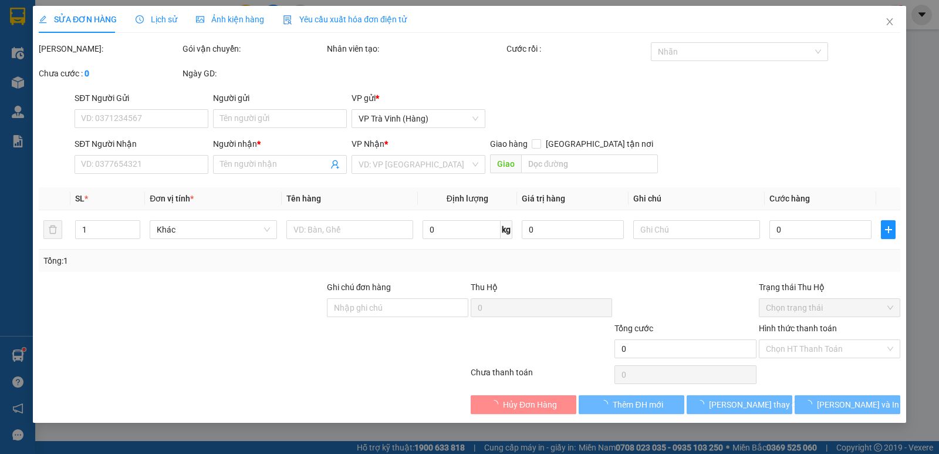
click at [552, 150] on div "Giao hàng [GEOGRAPHIC_DATA] tận nơi" at bounding box center [574, 143] width 168 height 13
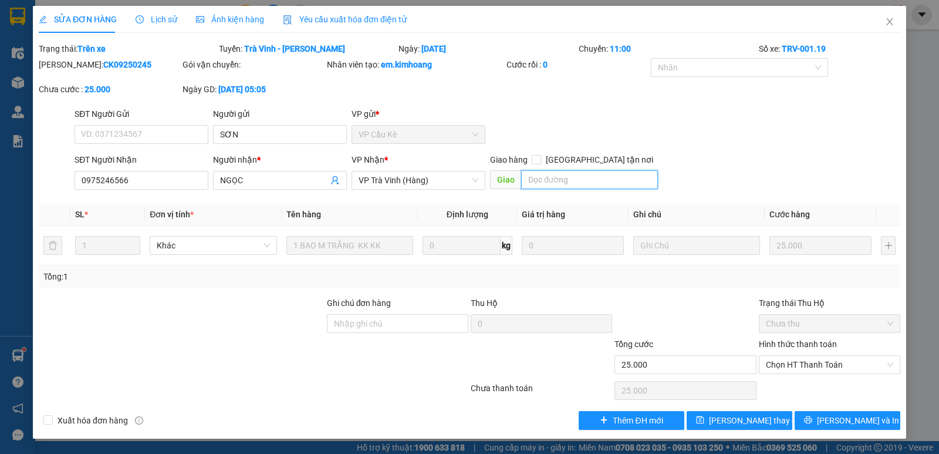
click at [559, 178] on input "text" at bounding box center [589, 179] width 137 height 19
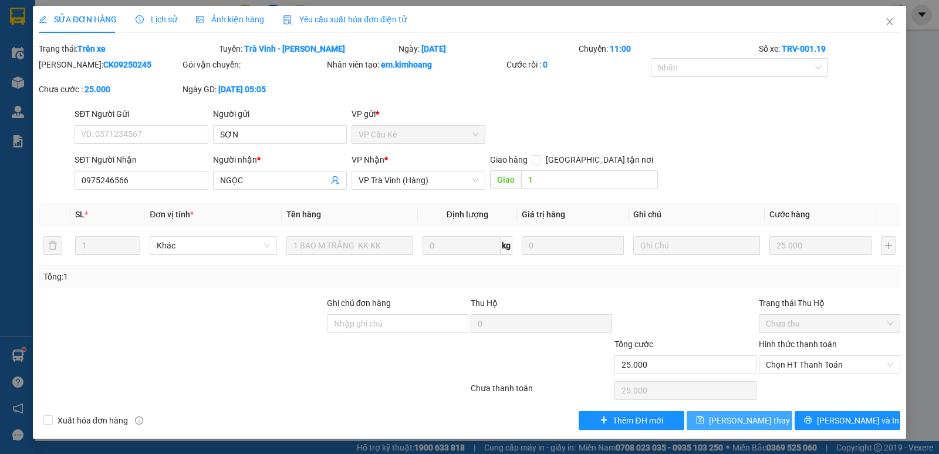
click at [727, 418] on span "[PERSON_NAME] thay đổi" at bounding box center [756, 420] width 94 height 13
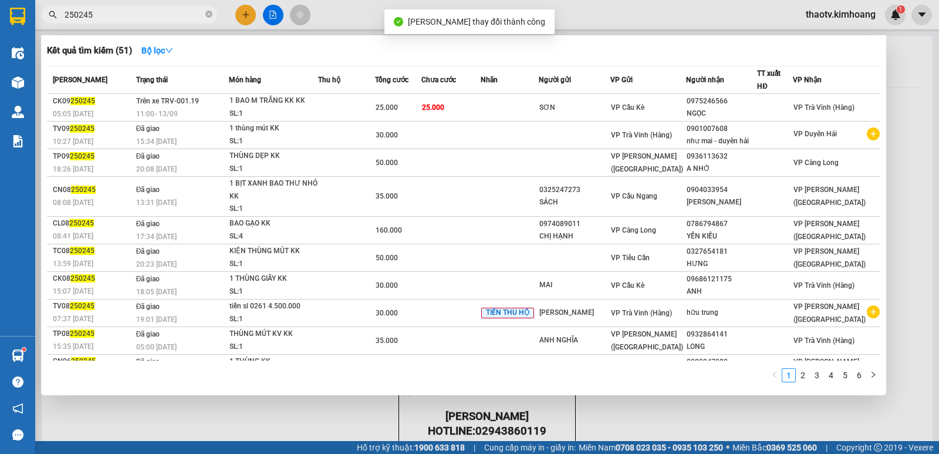
click at [126, 16] on input "250245" at bounding box center [134, 14] width 139 height 13
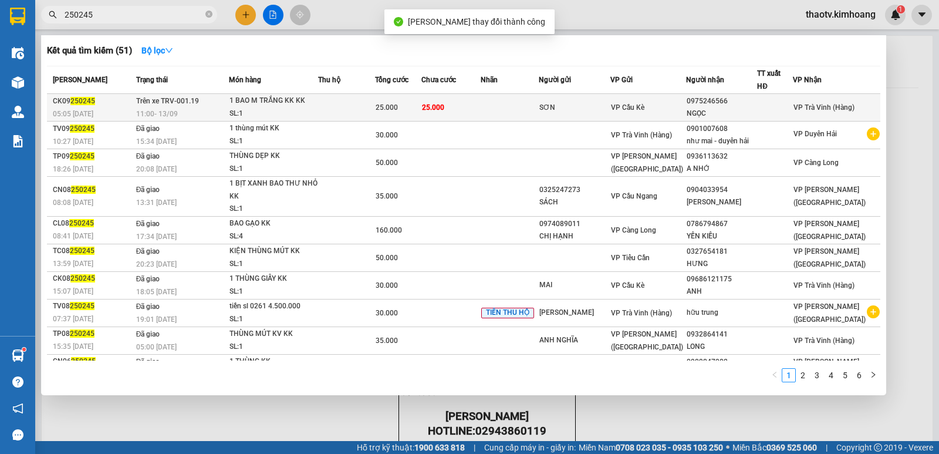
click at [197, 103] on span "Trên xe TRV-001.19" at bounding box center [167, 101] width 63 height 8
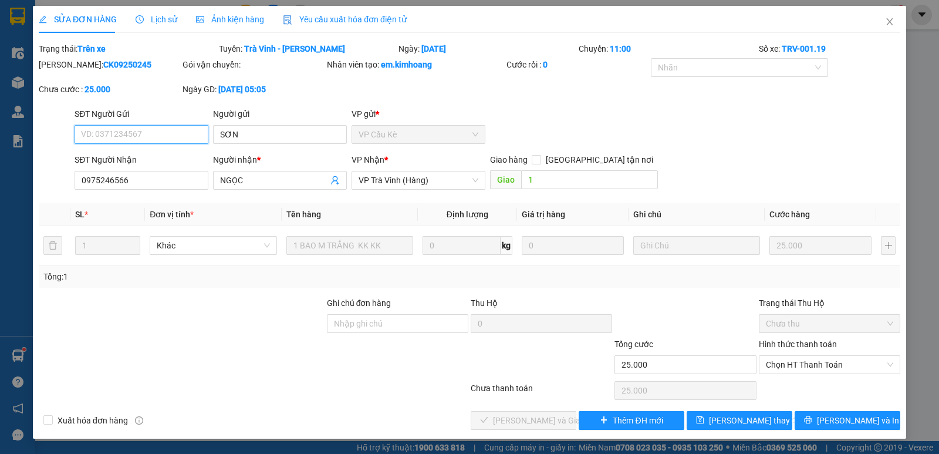
drag, startPoint x: 823, startPoint y: 364, endPoint x: 809, endPoint y: 382, distance: 22.5
click at [819, 370] on span "Chọn HT Thanh Toán" at bounding box center [829, 365] width 127 height 18
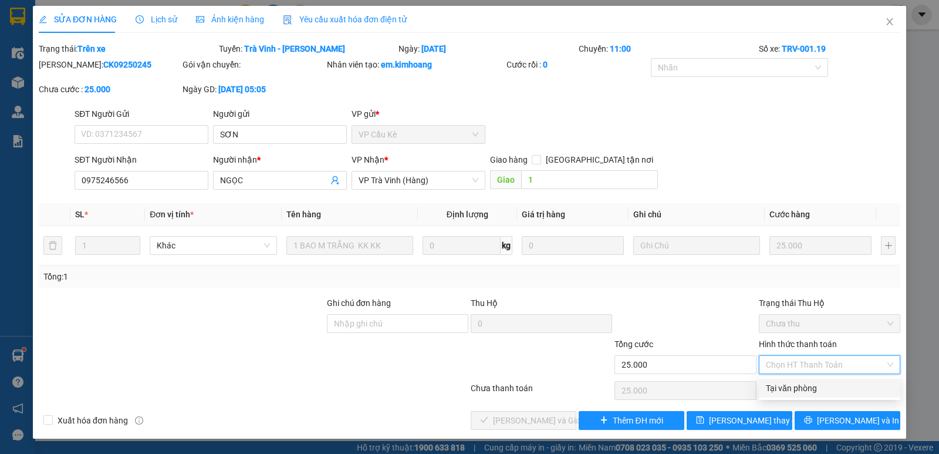
click at [804, 384] on div "Tại văn phòng" at bounding box center [829, 388] width 127 height 13
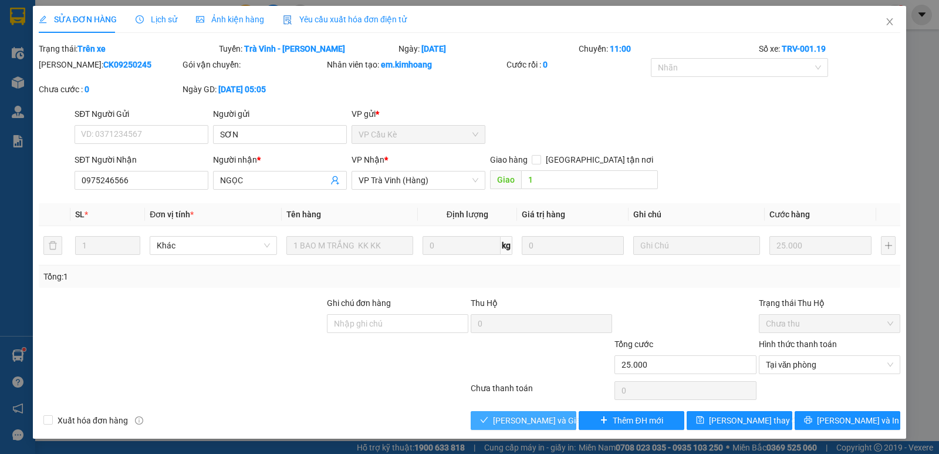
click at [519, 413] on button "[PERSON_NAME] và Giao hàng" at bounding box center [524, 420] width 106 height 19
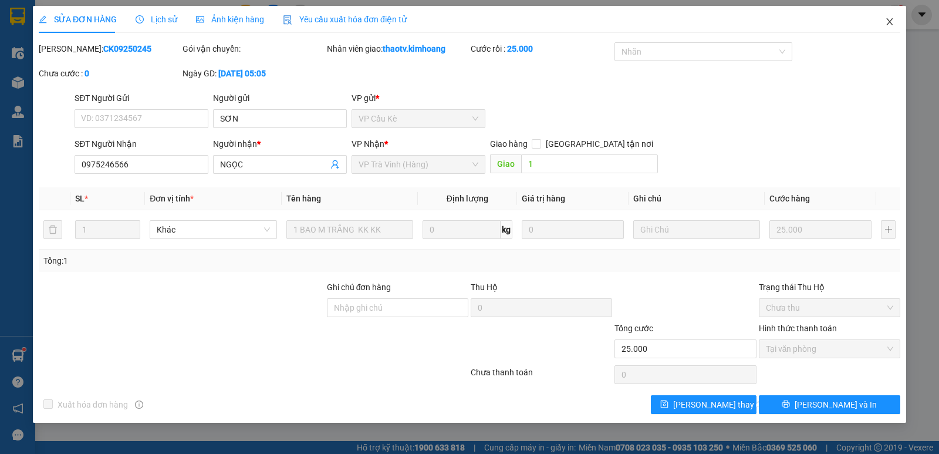
click at [889, 22] on icon "close" at bounding box center [889, 21] width 9 height 9
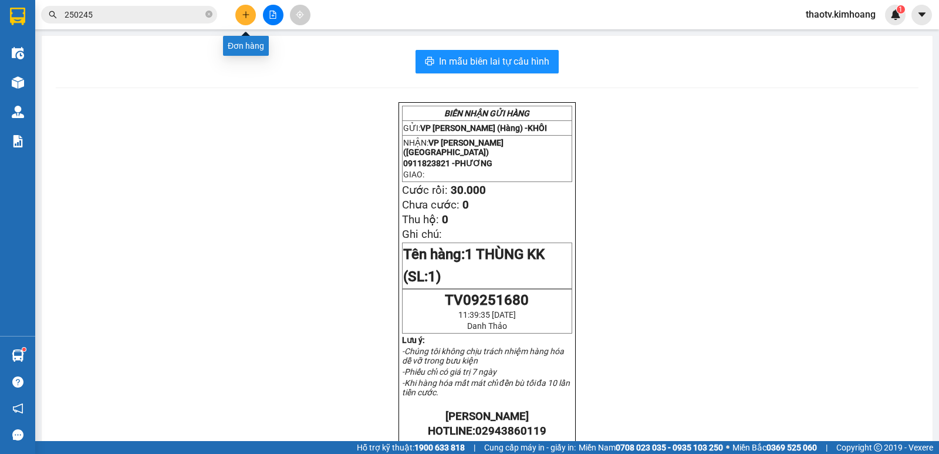
click at [242, 10] on button at bounding box center [245, 15] width 21 height 21
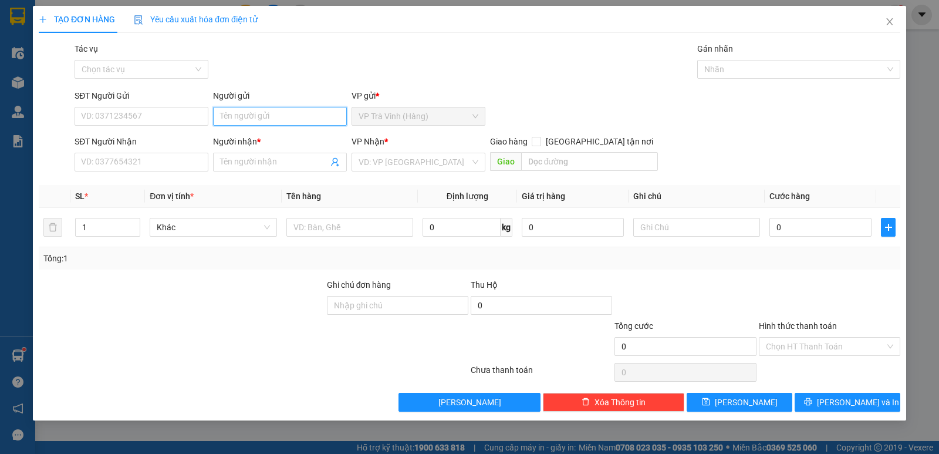
click at [241, 118] on input "Người gửi" at bounding box center [280, 116] width 134 height 19
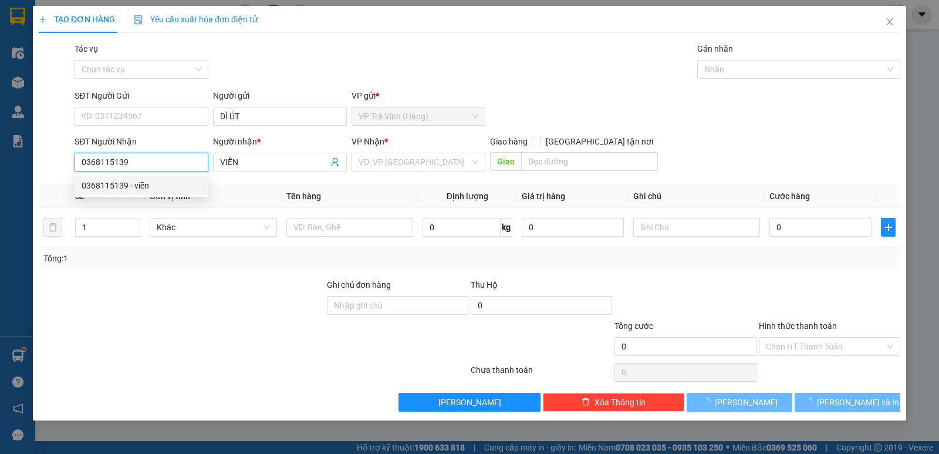
click at [126, 187] on div "0368115139 - viễn" at bounding box center [142, 185] width 120 height 13
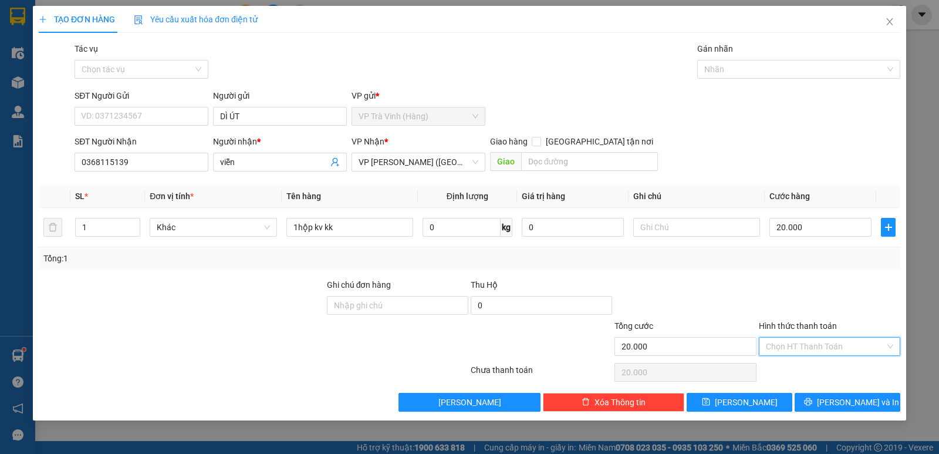
click at [827, 347] on input "Hình thức thanh toán" at bounding box center [825, 346] width 119 height 18
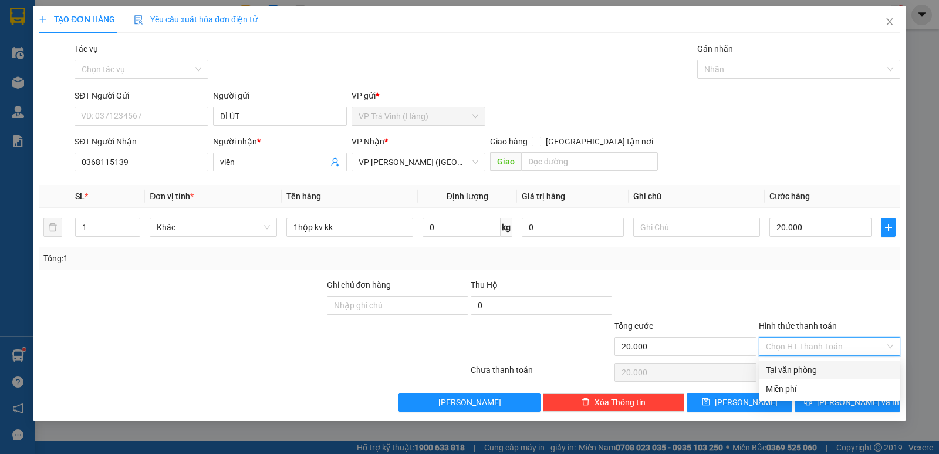
click at [819, 368] on div "Tại văn phòng" at bounding box center [829, 369] width 127 height 13
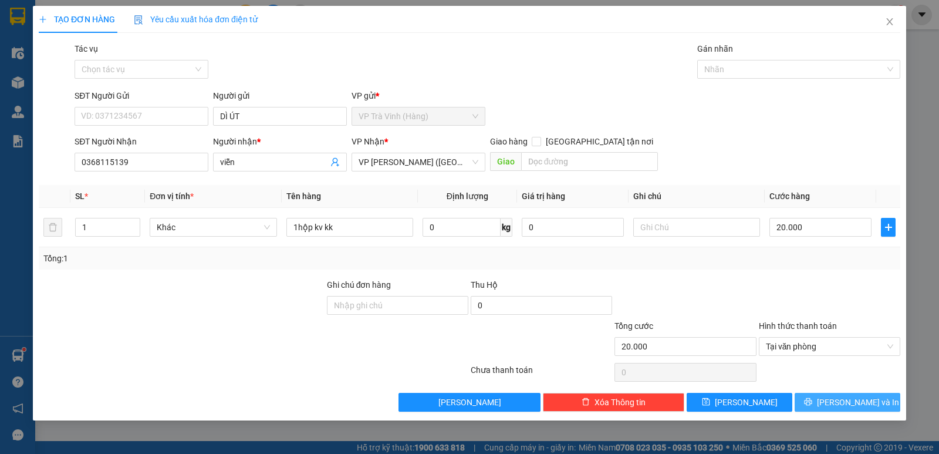
click at [812, 400] on icon "printer" at bounding box center [808, 401] width 8 height 8
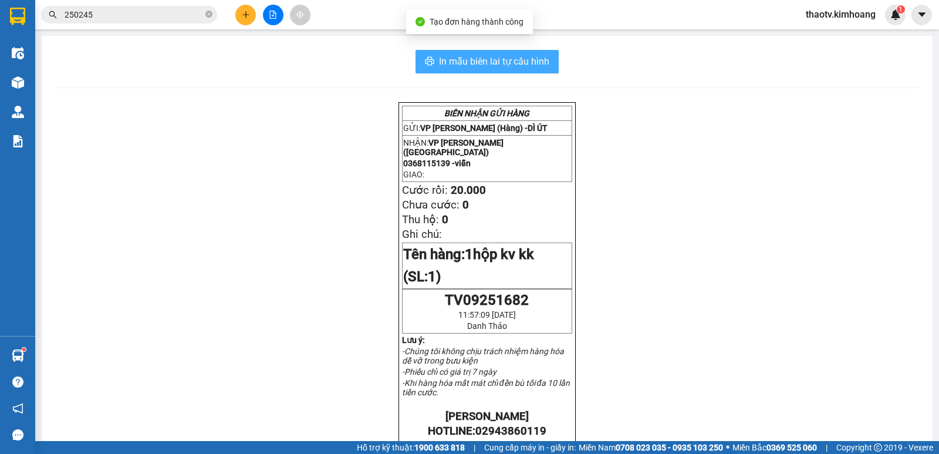
click at [528, 60] on span "In mẫu biên lai tự cấu hình" at bounding box center [494, 61] width 110 height 15
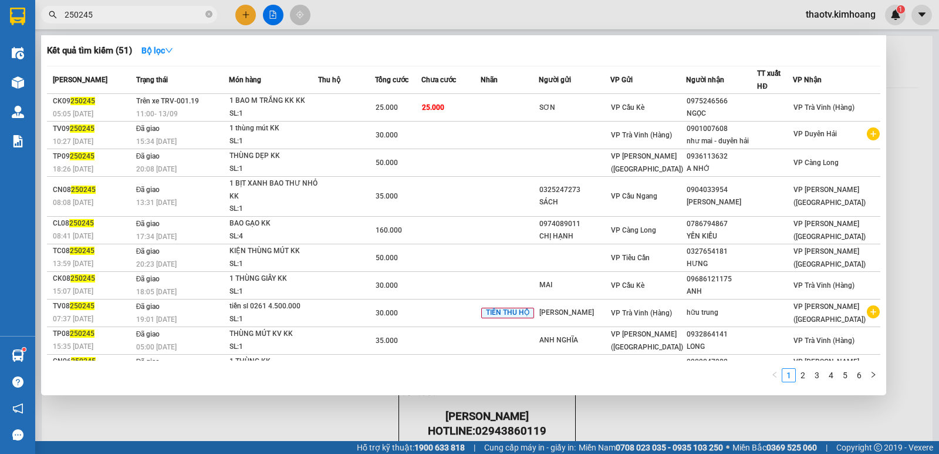
drag, startPoint x: 133, startPoint y: 9, endPoint x: 3, endPoint y: 15, distance: 129.8
click at [0, 17] on section "Kết quả tìm kiếm ( 51 ) Bộ lọc Mã ĐH Trạng thái Món hàng Thu hộ Tổng cước Chưa …" at bounding box center [469, 227] width 939 height 454
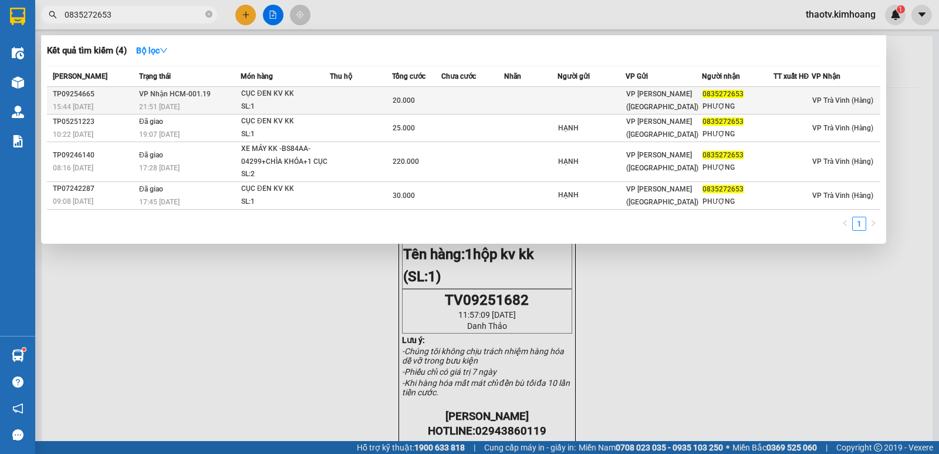
type input "0835272653"
click at [243, 100] on div "CỤC ĐEN KV KK" at bounding box center [285, 93] width 88 height 13
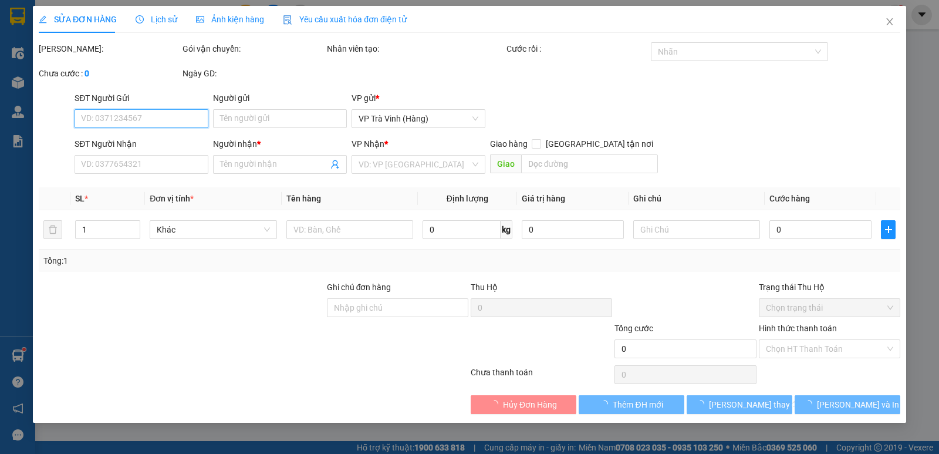
type input "0835272653"
type input "PHƯỢNG"
type input "20.000"
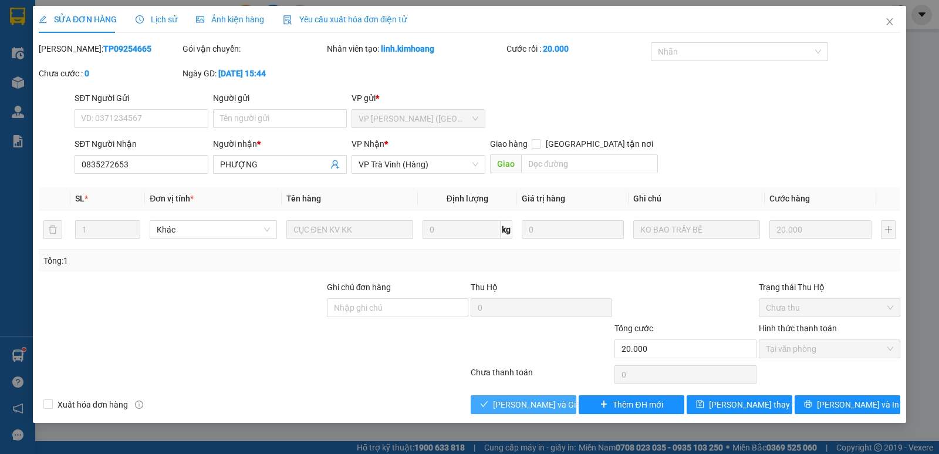
click at [528, 402] on span "[PERSON_NAME] và Giao hàng" at bounding box center [549, 404] width 113 height 13
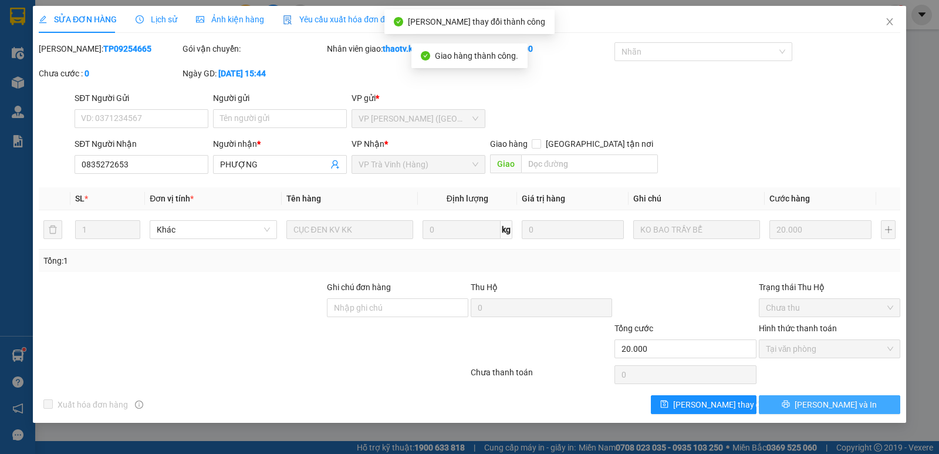
click at [821, 401] on span "[PERSON_NAME] và In" at bounding box center [836, 404] width 82 height 13
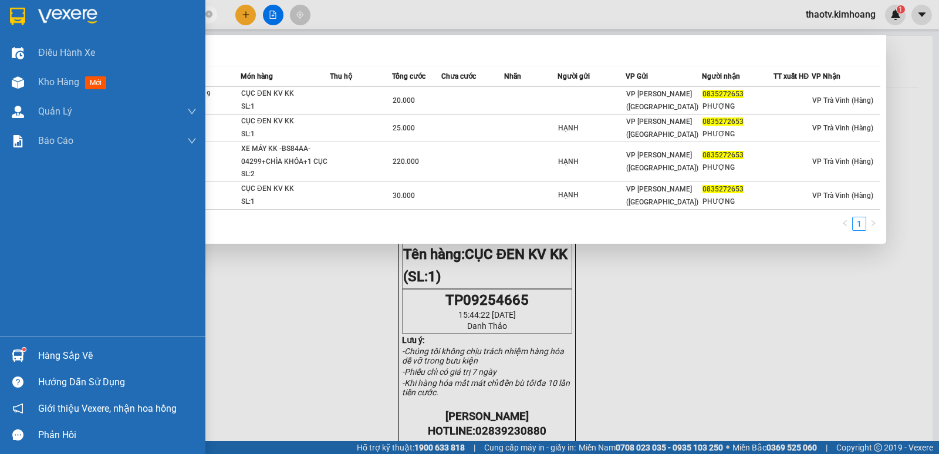
drag, startPoint x: 141, startPoint y: 12, endPoint x: 2, endPoint y: 2, distance: 139.5
click at [0, 8] on section "Kết quả tìm kiếm ( 4 ) Bộ lọc Mã ĐH Trạng thái Món hàng Thu hộ Tổng cước Chưa c…" at bounding box center [469, 227] width 939 height 454
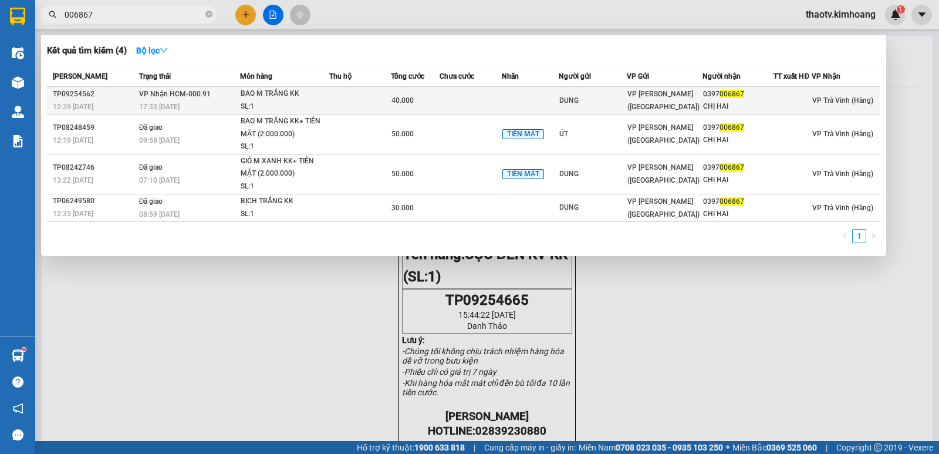
type input "006867"
click at [260, 102] on div "SL: 1" at bounding box center [285, 106] width 88 height 13
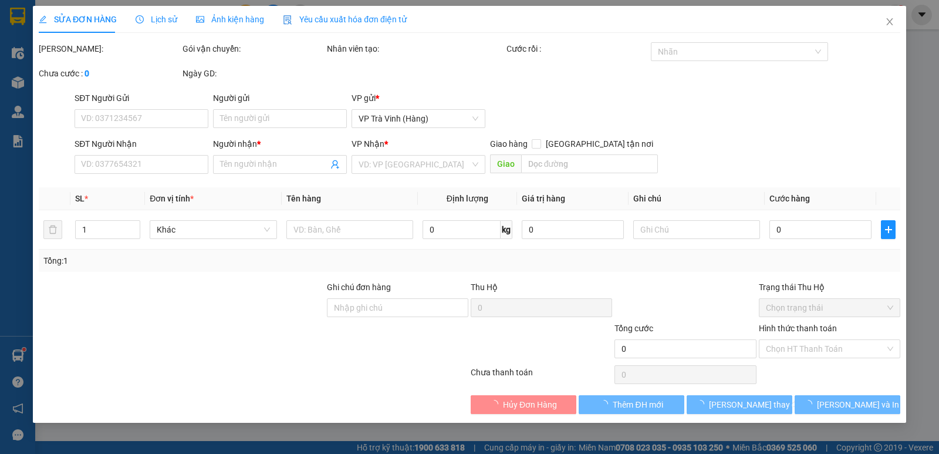
type input "DUNG"
type input "0397006867"
type input "CHỊ HAI"
type input "40.000"
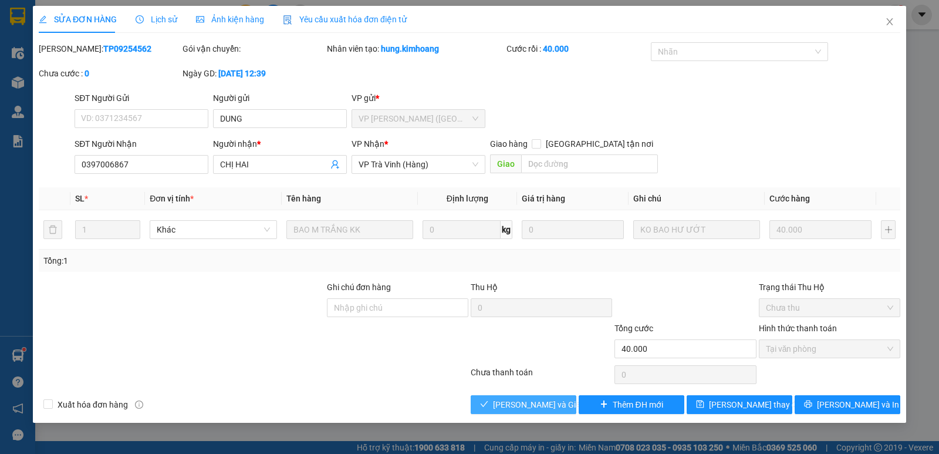
click at [544, 406] on span "[PERSON_NAME] và Giao hàng" at bounding box center [549, 404] width 113 height 13
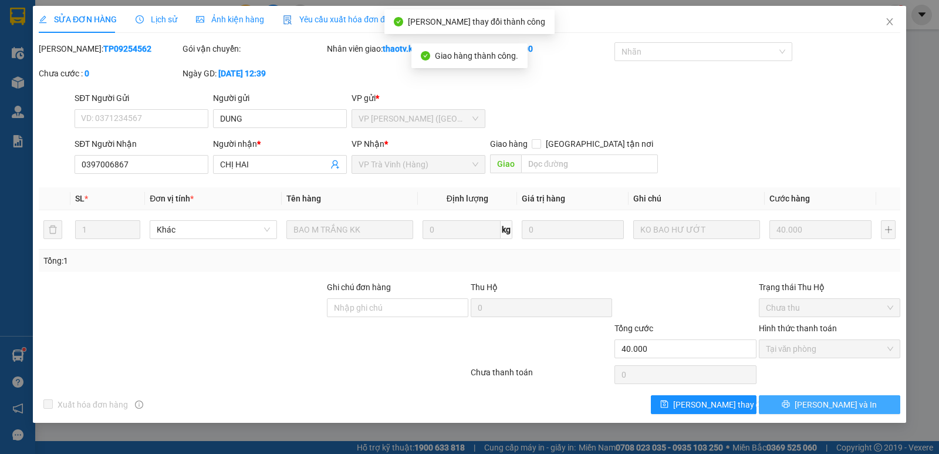
click at [828, 406] on span "[PERSON_NAME] và In" at bounding box center [836, 404] width 82 height 13
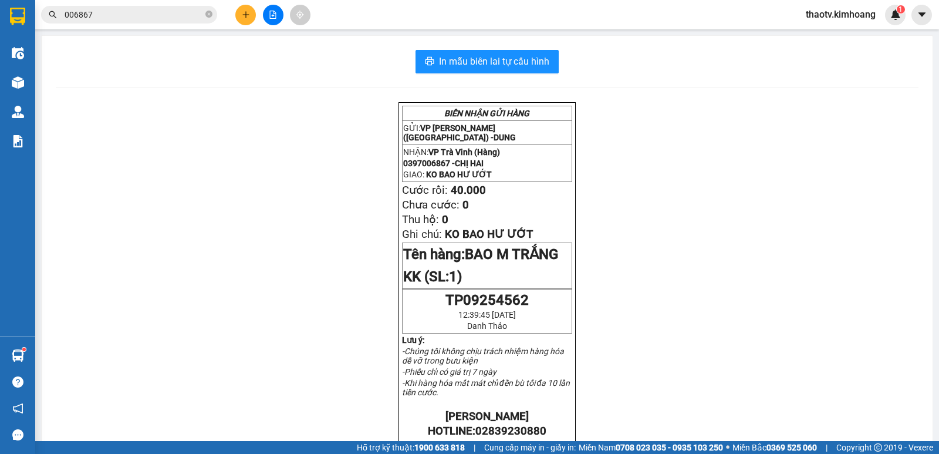
click at [253, 15] on button at bounding box center [245, 15] width 21 height 21
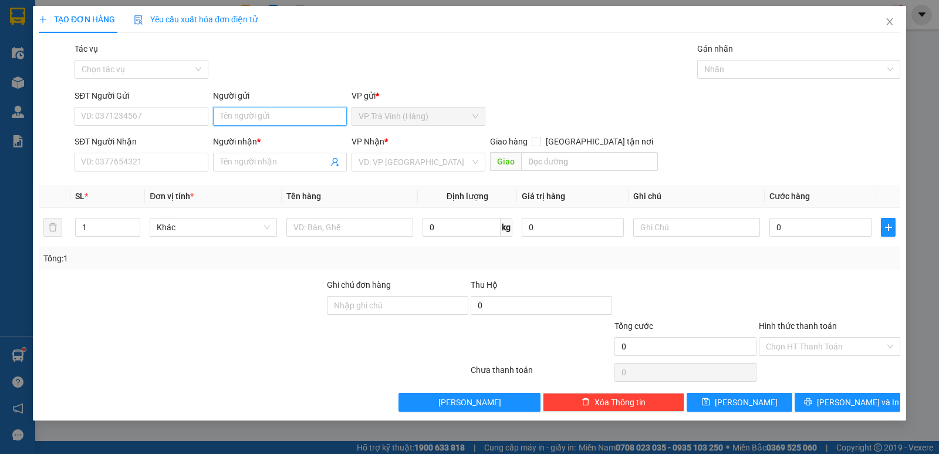
click at [241, 115] on input "Người gửi" at bounding box center [280, 116] width 134 height 19
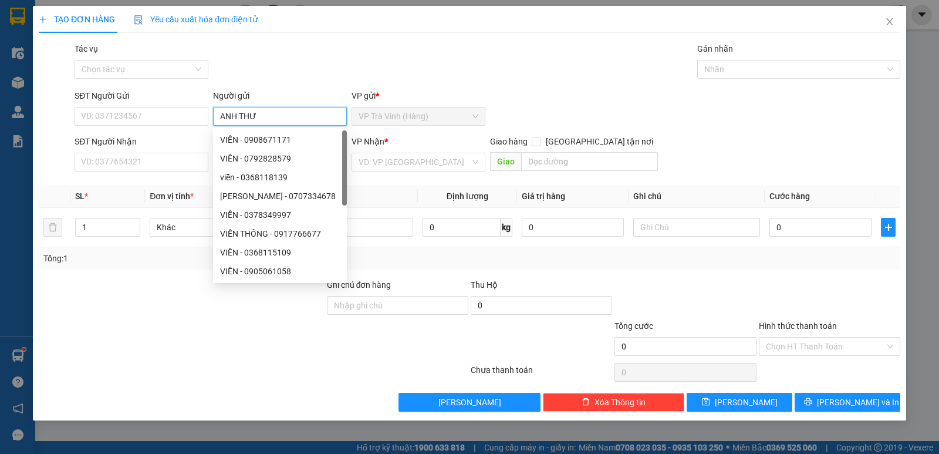
type input "ANH THƯ"
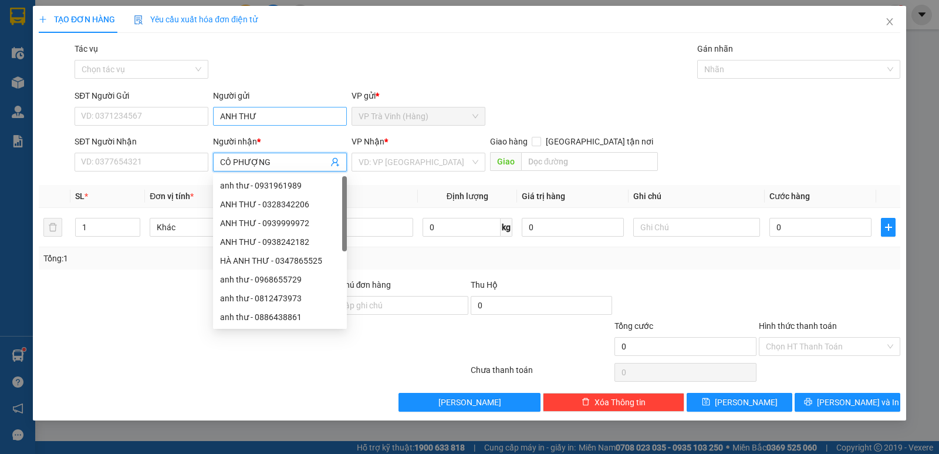
type input "CÔ PHƯỢNG"
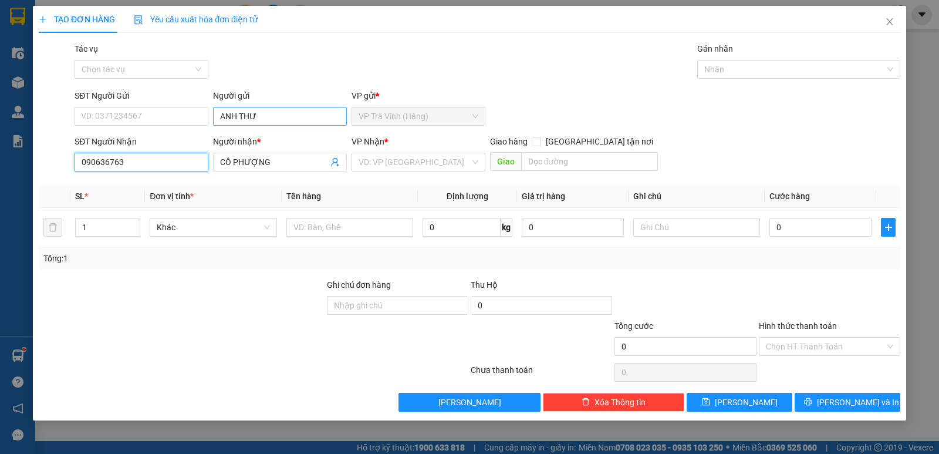
type input "0906367633"
click at [156, 186] on div "0906367633 - phượng" at bounding box center [142, 185] width 120 height 13
type input "phượng"
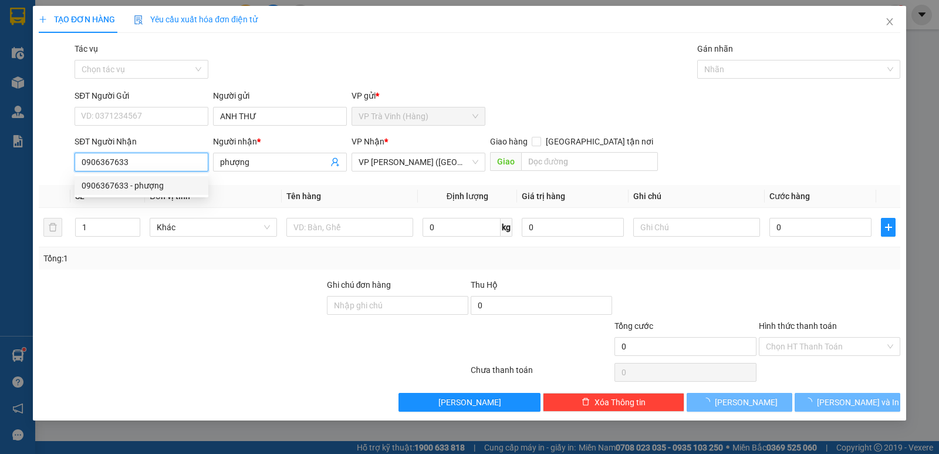
type input "30.000"
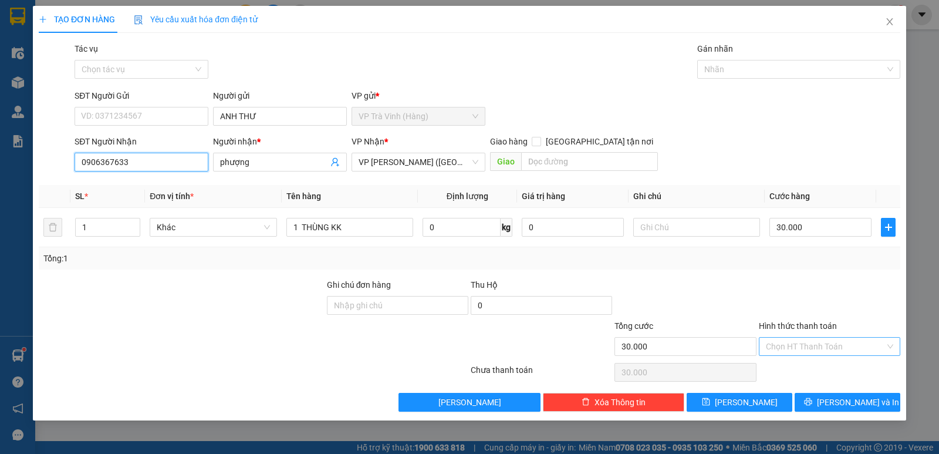
type input "0906367633"
click at [831, 349] on input "Hình thức thanh toán" at bounding box center [825, 346] width 119 height 18
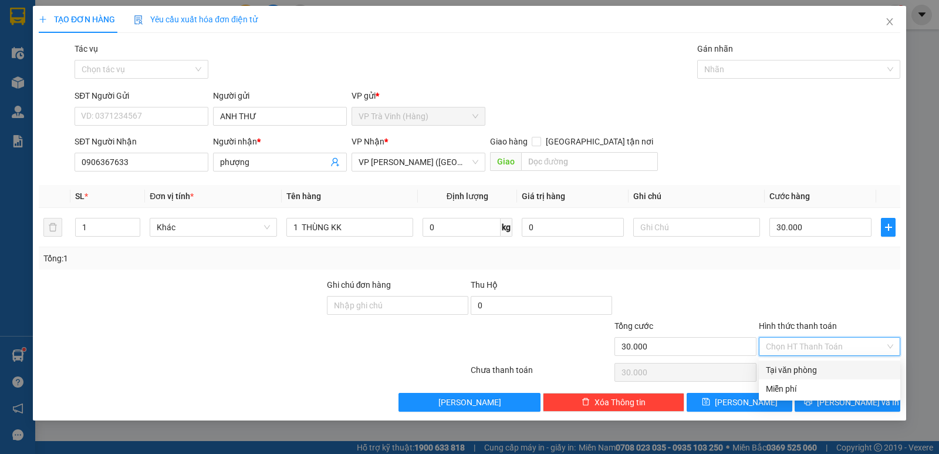
click at [814, 373] on div "Tại văn phòng" at bounding box center [829, 369] width 127 height 13
type input "0"
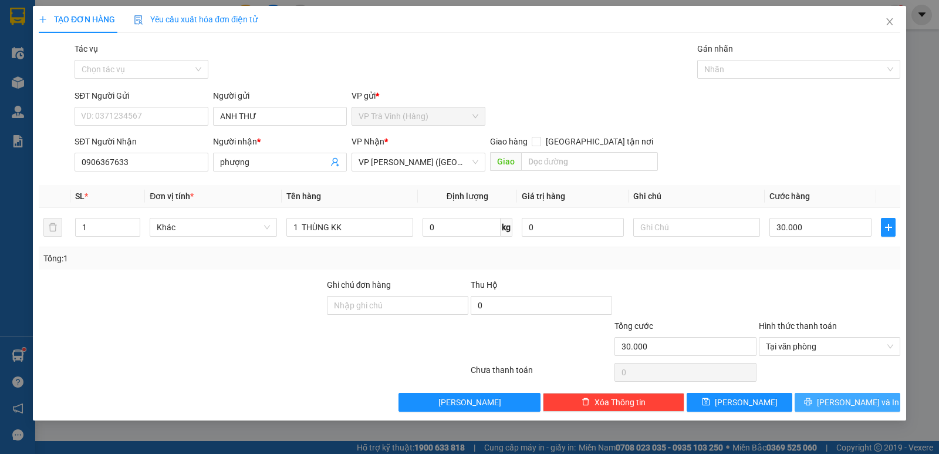
click at [821, 401] on button "[PERSON_NAME] và In" at bounding box center [848, 402] width 106 height 19
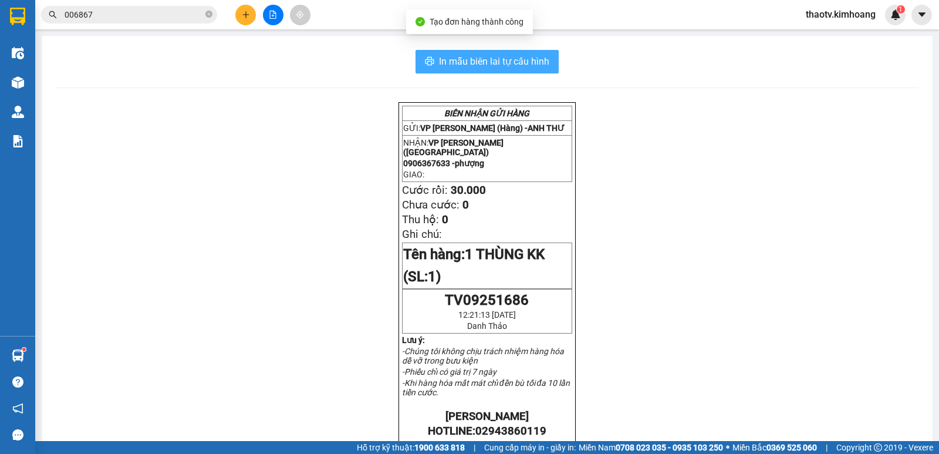
click at [495, 59] on span "In mẫu biên lai tự cấu hình" at bounding box center [494, 61] width 110 height 15
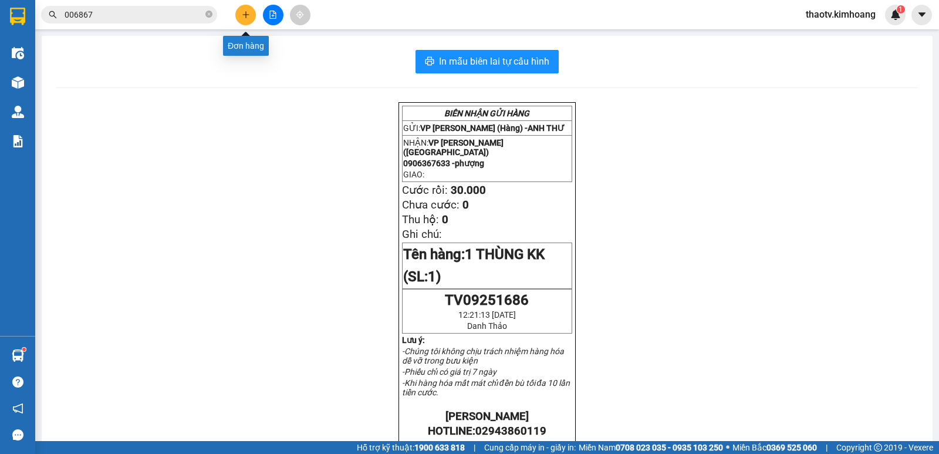
click at [239, 16] on button at bounding box center [245, 15] width 21 height 21
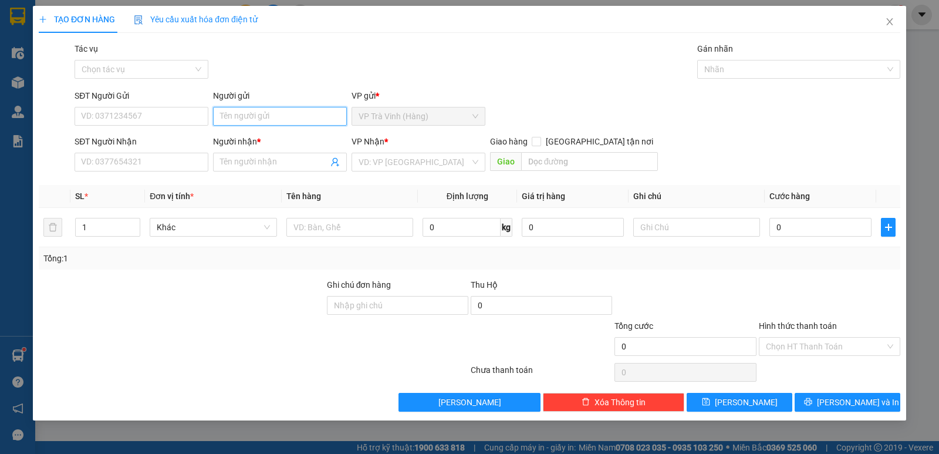
click at [257, 121] on input "Người gửi" at bounding box center [280, 116] width 134 height 19
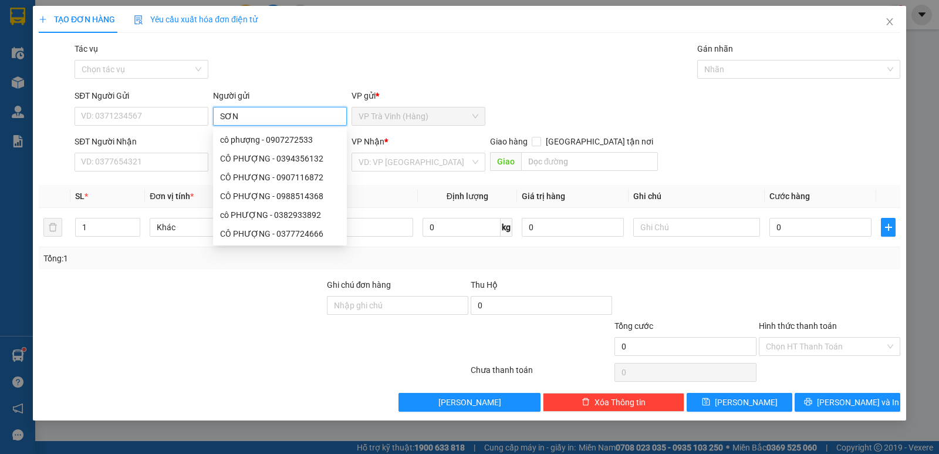
type input "SƠN"
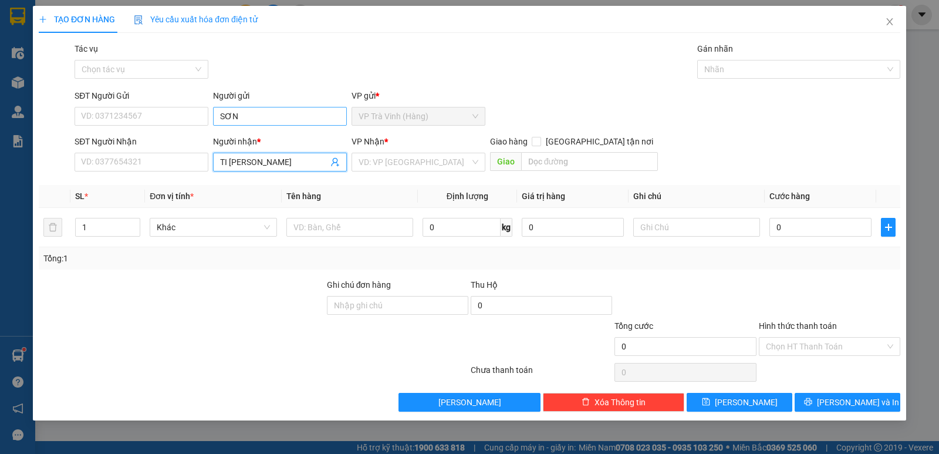
type input "TI RON"
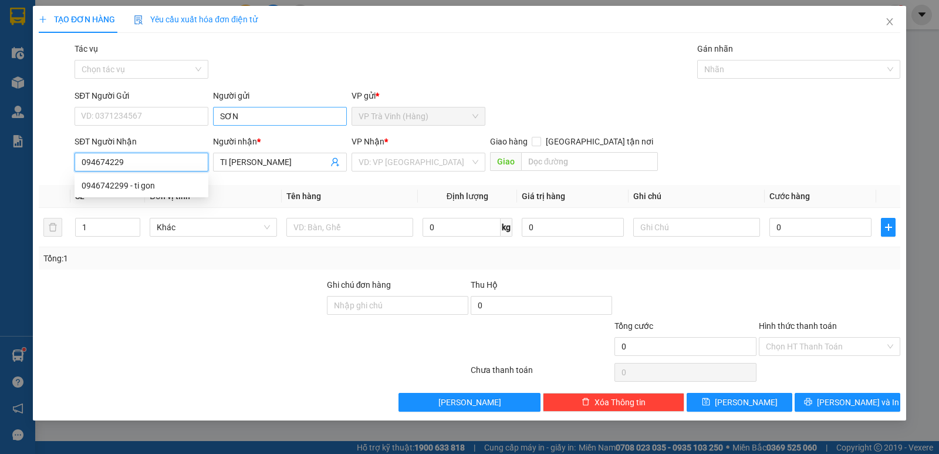
type input "0946742299"
click at [152, 187] on div "0946742299 - ti gon" at bounding box center [142, 185] width 120 height 13
type input "ti gon"
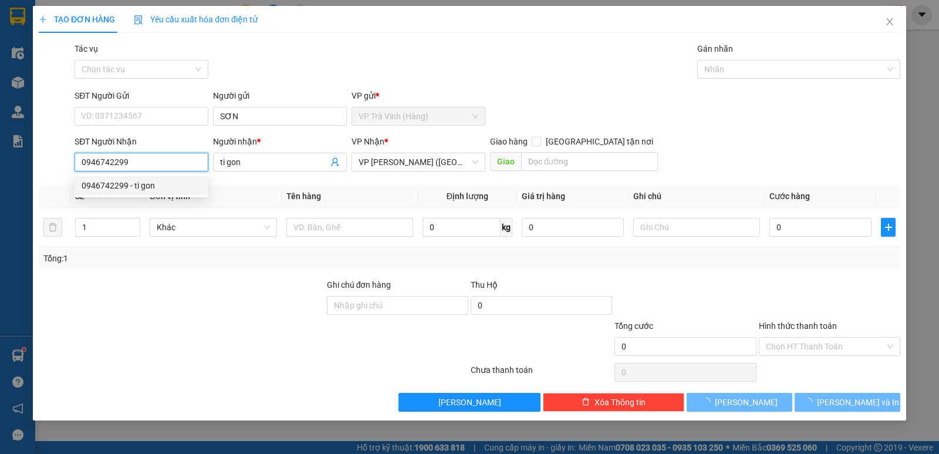
type input "50.000"
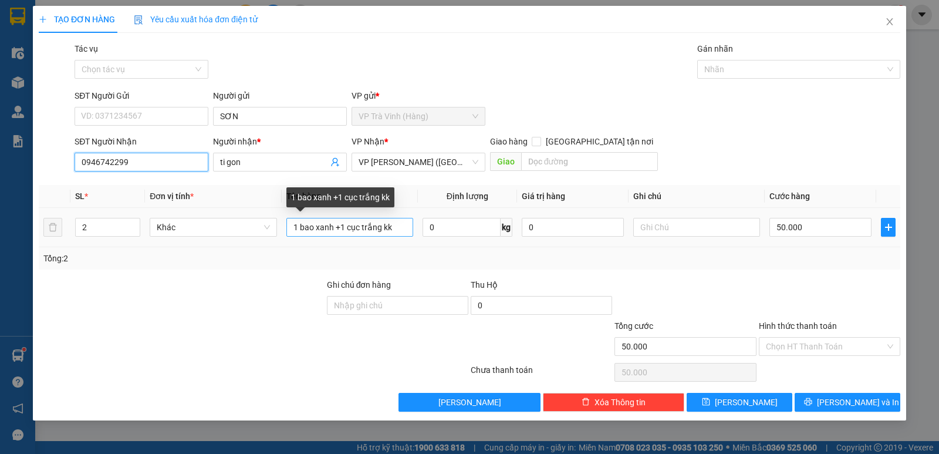
type input "0946742299"
drag, startPoint x: 400, startPoint y: 228, endPoint x: 18, endPoint y: 229, distance: 381.5
click at [24, 231] on div "TẠO ĐƠN HÀNG Yêu cầu xuất hóa đơn điện tử Transit Pickup Surcharge Ids Transit …" at bounding box center [469, 227] width 939 height 454
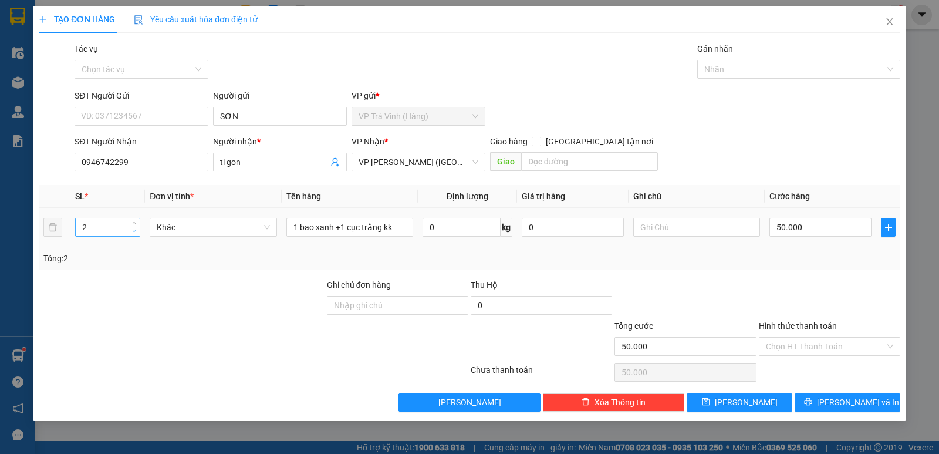
type input "1"
click at [134, 231] on icon "down" at bounding box center [134, 231] width 4 height 2
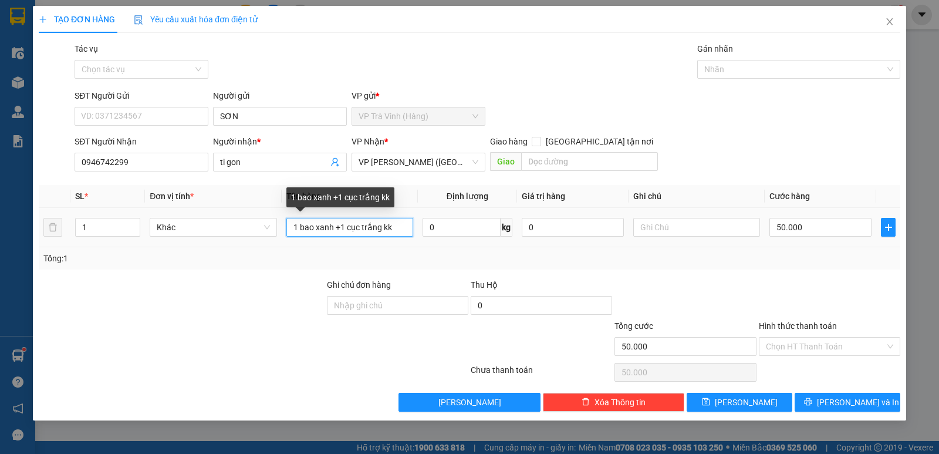
drag, startPoint x: 394, startPoint y: 228, endPoint x: 0, endPoint y: 237, distance: 393.9
click at [0, 237] on div "TẠO ĐƠN HÀNG Yêu cầu xuất hóa đơn điện tử Transit Pickup Surcharge Ids Transit …" at bounding box center [469, 227] width 939 height 454
type input "1 BỊT M TRẮNG KK"
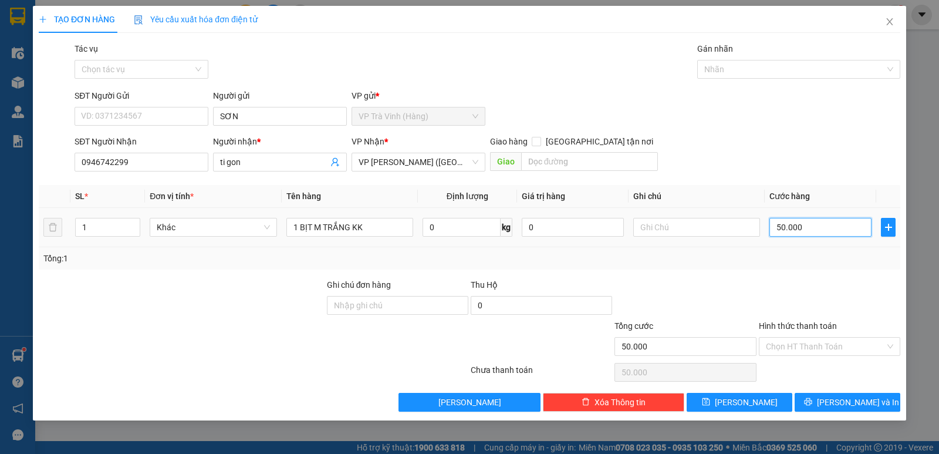
click at [836, 231] on input "50.000" at bounding box center [820, 227] width 102 height 19
type input "2"
type input "25"
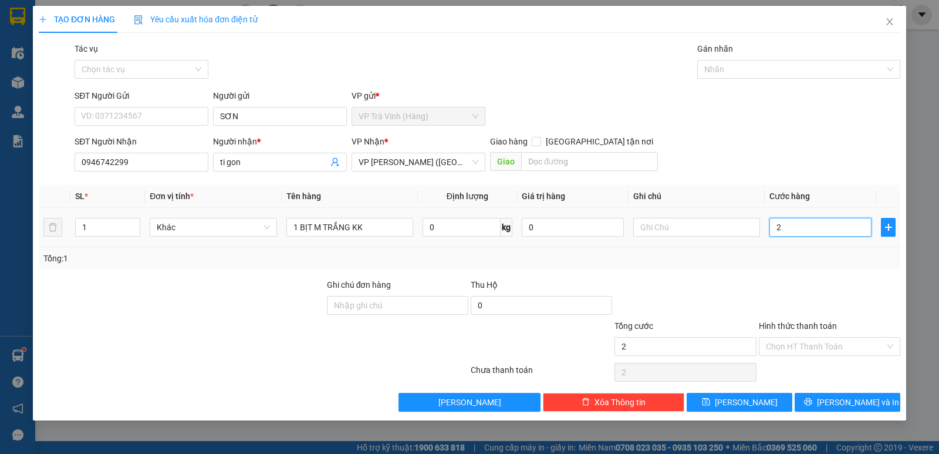
type input "25"
type input "25.000"
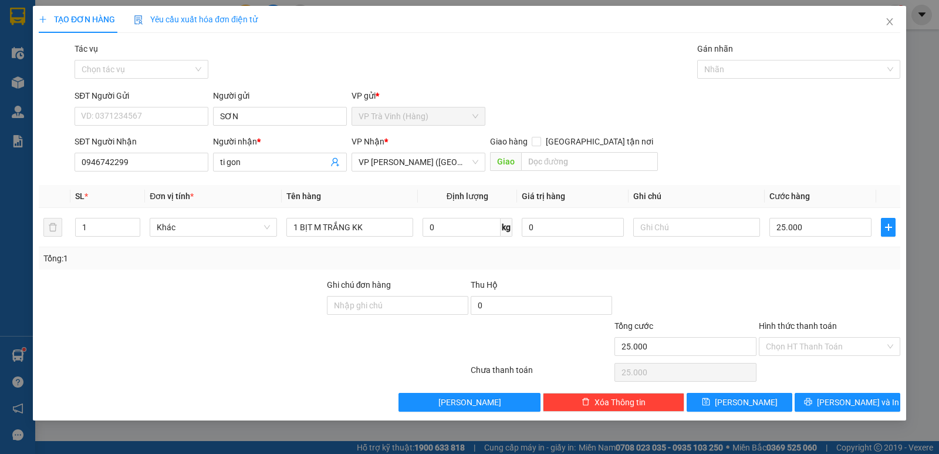
click at [804, 294] on div at bounding box center [830, 298] width 144 height 41
click at [814, 346] on input "Hình thức thanh toán" at bounding box center [825, 346] width 119 height 18
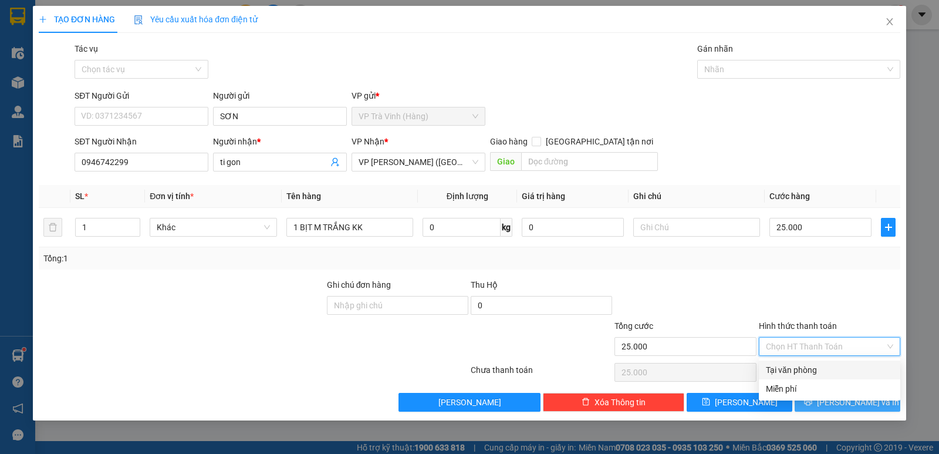
drag, startPoint x: 814, startPoint y: 372, endPoint x: 815, endPoint y: 396, distance: 23.5
click at [812, 372] on div "Tại văn phòng" at bounding box center [829, 369] width 127 height 13
type input "0"
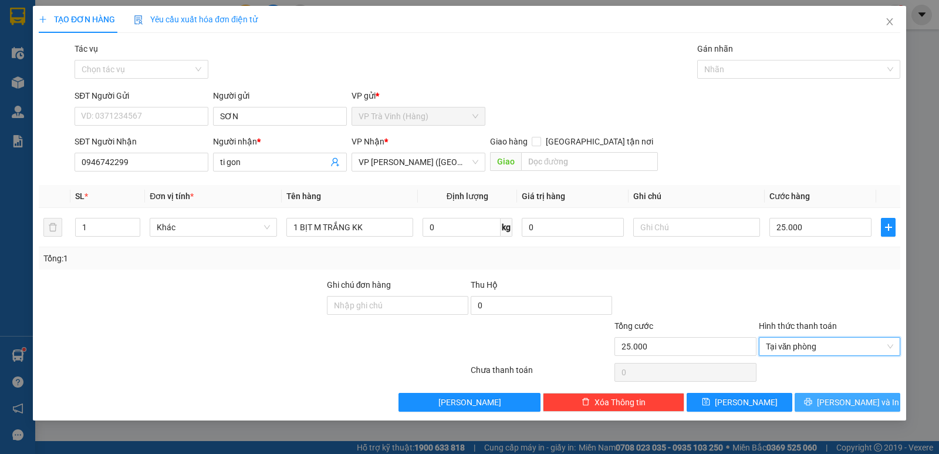
click at [822, 404] on button "[PERSON_NAME] và In" at bounding box center [848, 402] width 106 height 19
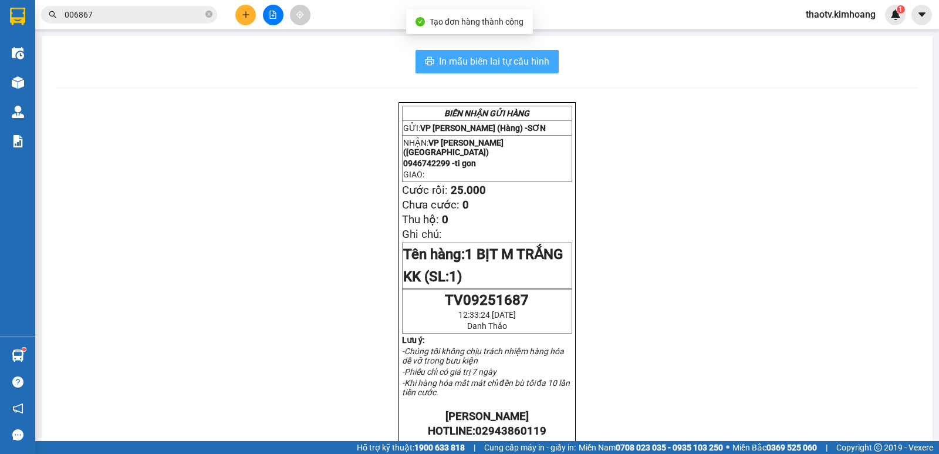
click at [474, 56] on span "In mẫu biên lai tự cấu hình" at bounding box center [494, 61] width 110 height 15
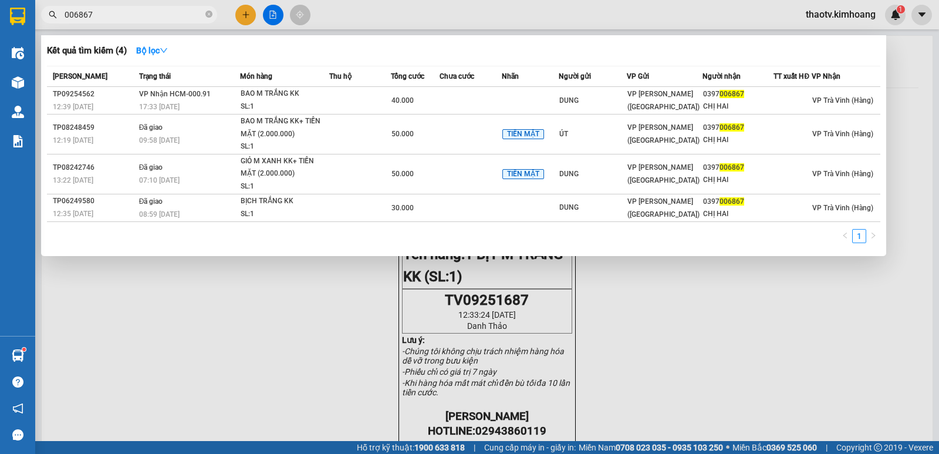
click at [157, 15] on input "006867" at bounding box center [134, 14] width 139 height 13
